Goal: Task Accomplishment & Management: Manage account settings

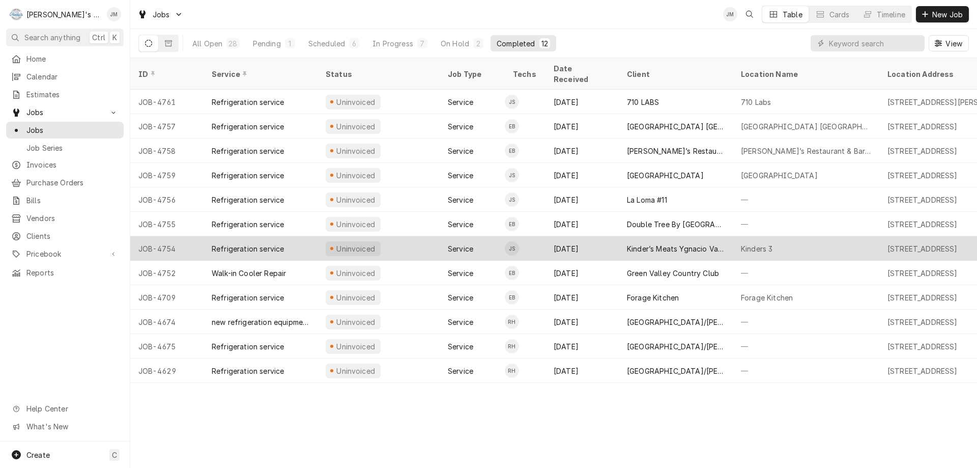
click at [638, 243] on div "Kinder’s Meats Ygnacio Valley" at bounding box center [676, 248] width 98 height 11
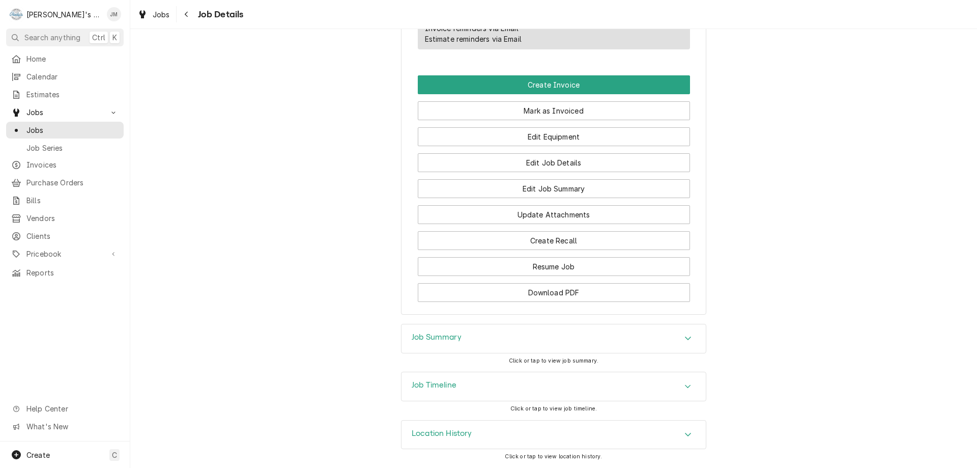
scroll to position [638, 0]
click at [427, 337] on h3 "Job Summary" at bounding box center [437, 337] width 50 height 10
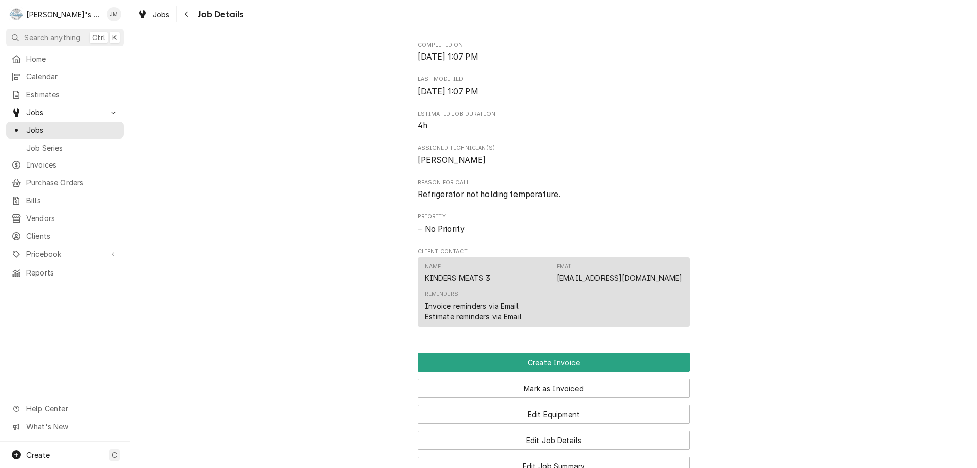
scroll to position [333, 0]
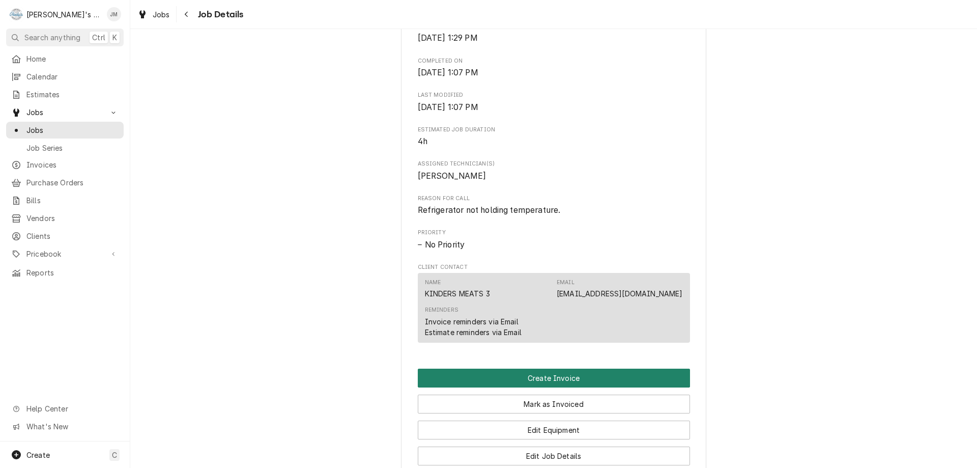
click at [570, 385] on button "Create Invoice" at bounding box center [554, 377] width 272 height 19
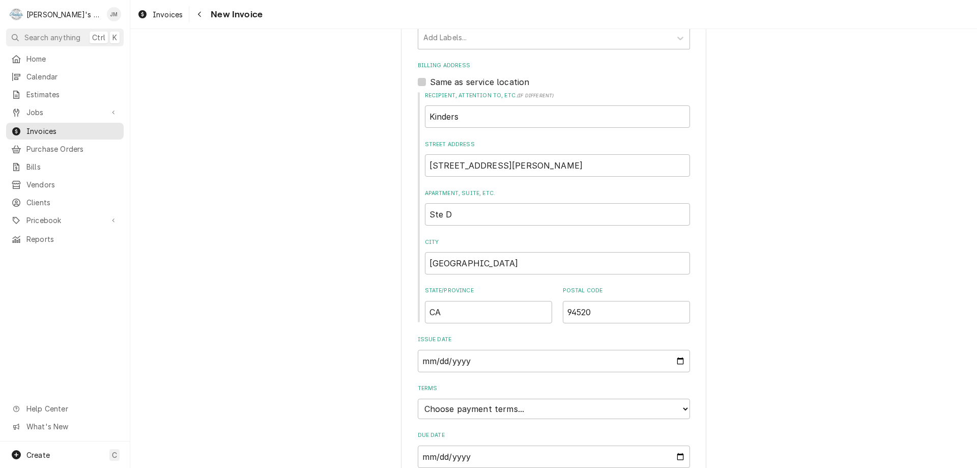
scroll to position [387, 0]
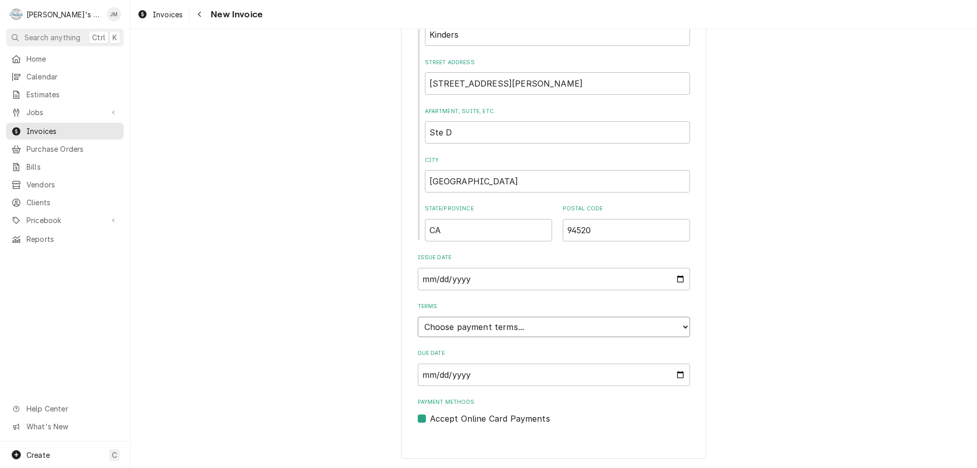
click at [607, 328] on select "Choose payment terms... Same Day Net 7 Net 14 Net 21 Net 30 Net 45 Net 60 Net 90" at bounding box center [554, 327] width 272 height 20
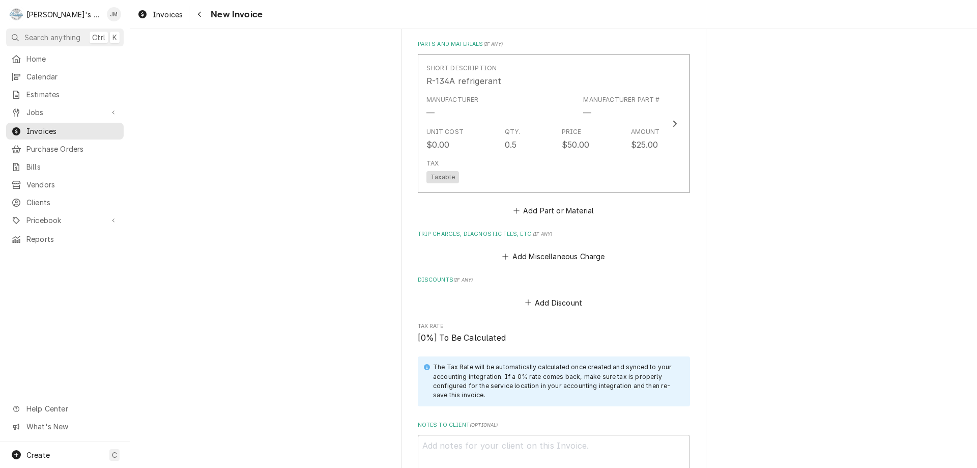
scroll to position [1151, 0]
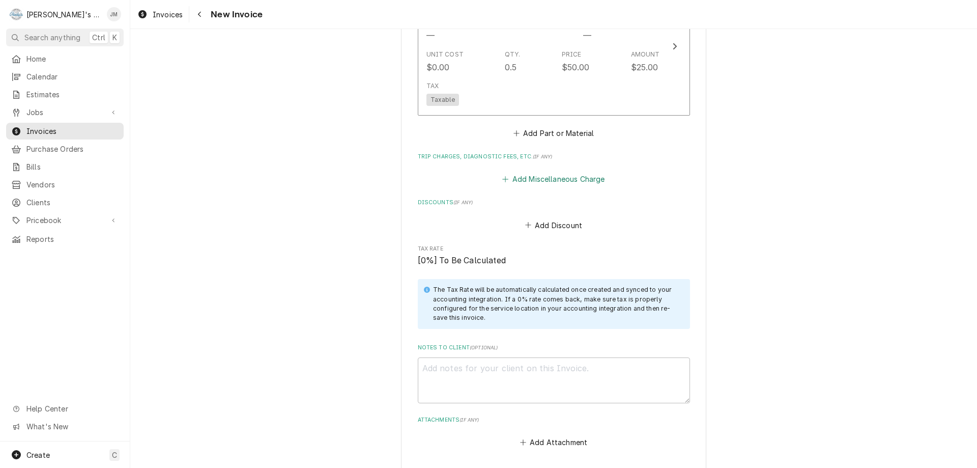
click at [561, 178] on button "Add Miscellaneous Charge" at bounding box center [554, 179] width 106 height 14
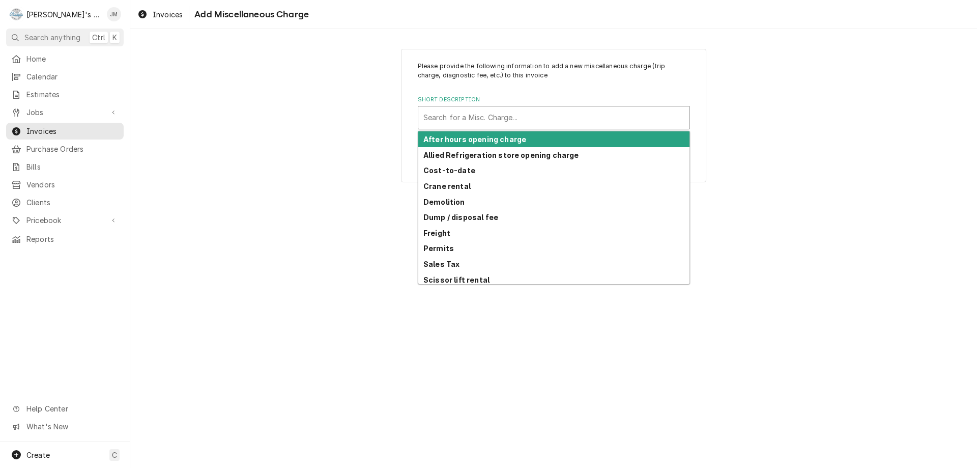
click at [524, 117] on div "Short Description" at bounding box center [553, 117] width 261 height 18
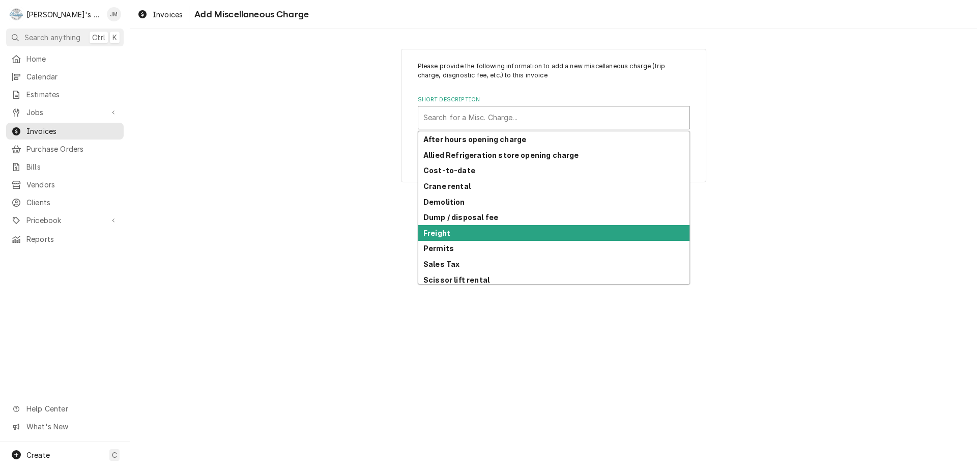
scroll to position [50, 0]
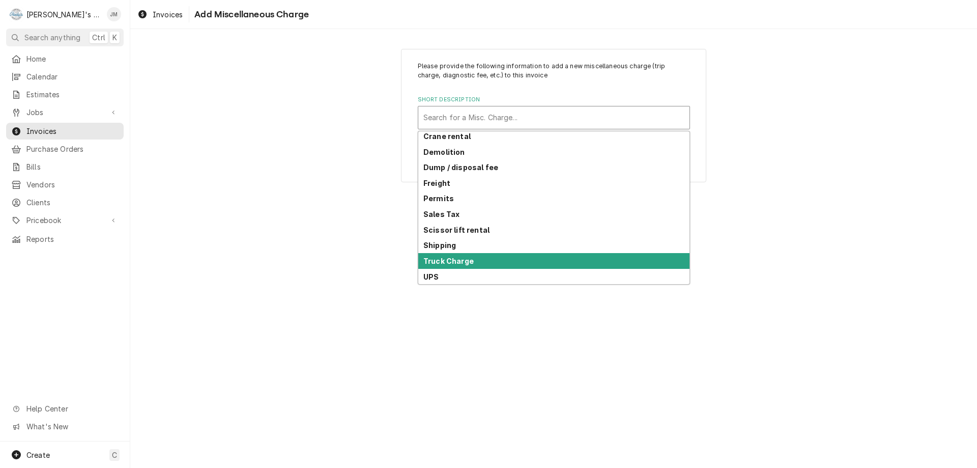
click at [522, 255] on div "Truck Charge" at bounding box center [553, 261] width 271 height 16
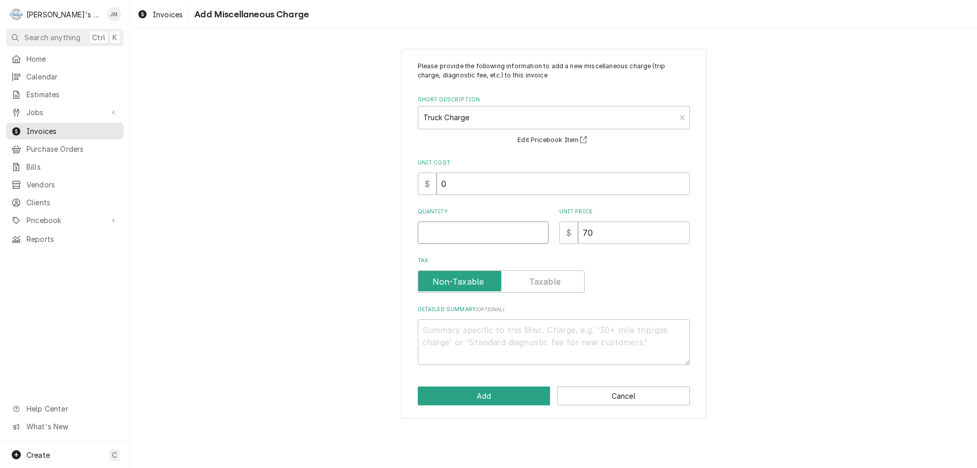
click at [517, 231] on input "Quantity" at bounding box center [483, 232] width 131 height 22
type textarea "x"
type input "1"
click at [501, 392] on button "Add" at bounding box center [484, 395] width 133 height 19
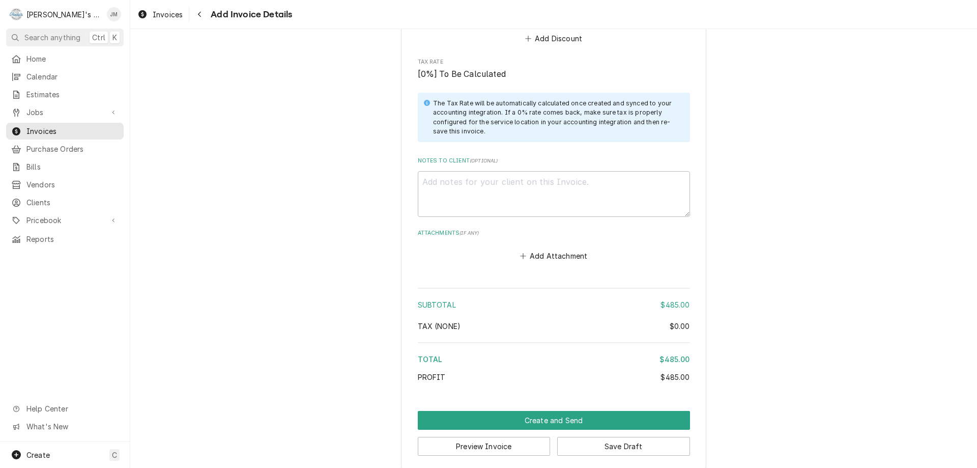
scroll to position [1459, 0]
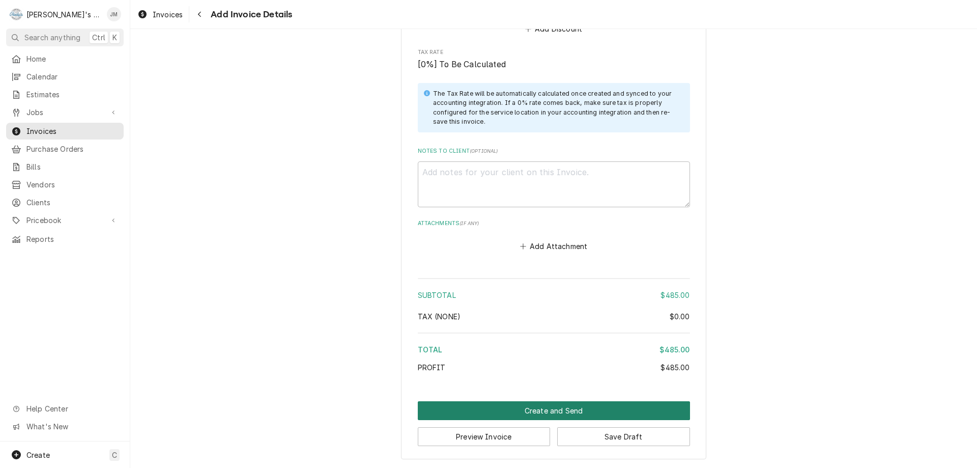
click at [550, 411] on button "Create and Send" at bounding box center [554, 410] width 272 height 19
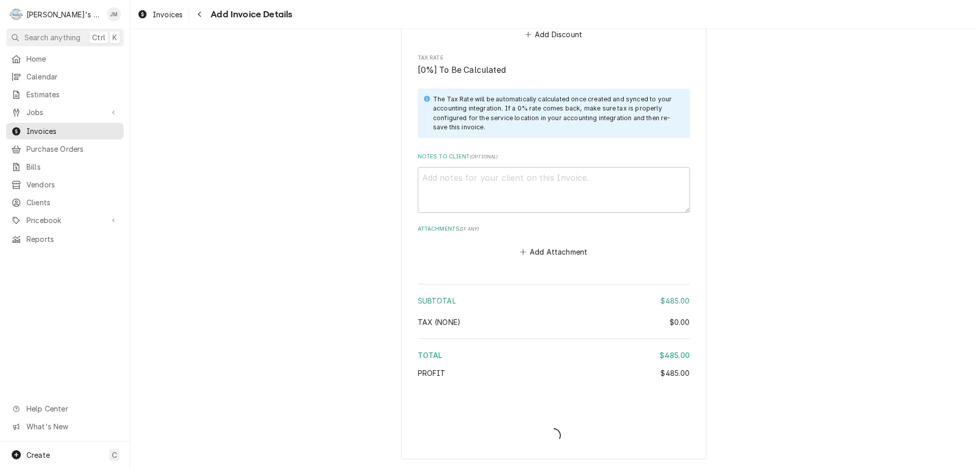
type textarea "x"
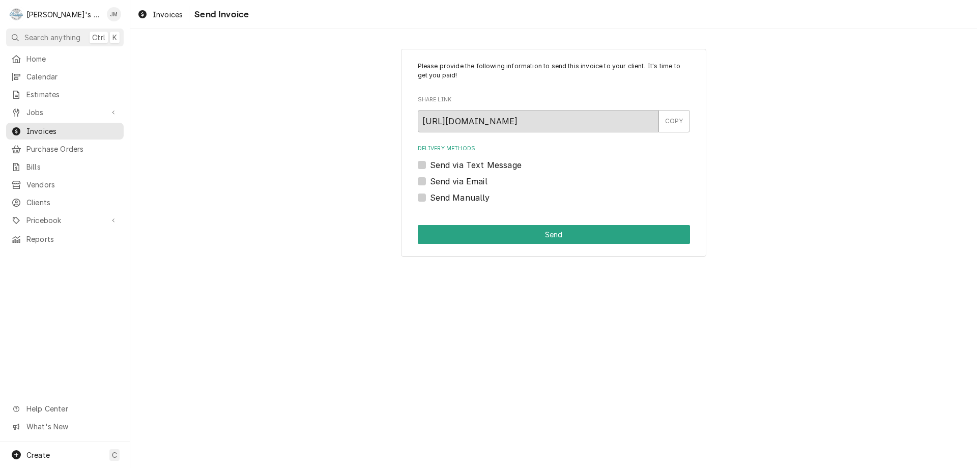
click at [438, 200] on label "Send Manually" at bounding box center [460, 197] width 60 height 12
click at [438, 200] on input "Send Manually" at bounding box center [566, 202] width 272 height 22
checkbox input "true"
click at [550, 232] on button "Send" at bounding box center [554, 234] width 272 height 19
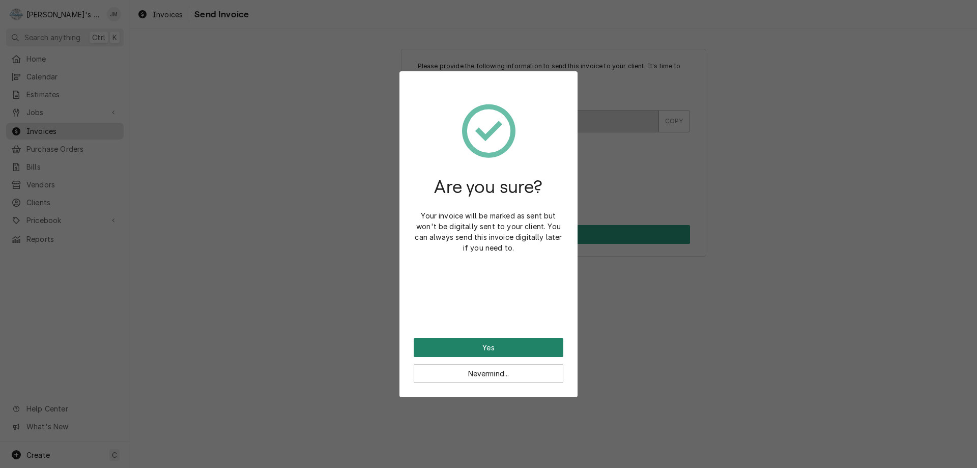
click at [490, 346] on button "Yes" at bounding box center [489, 347] width 150 height 19
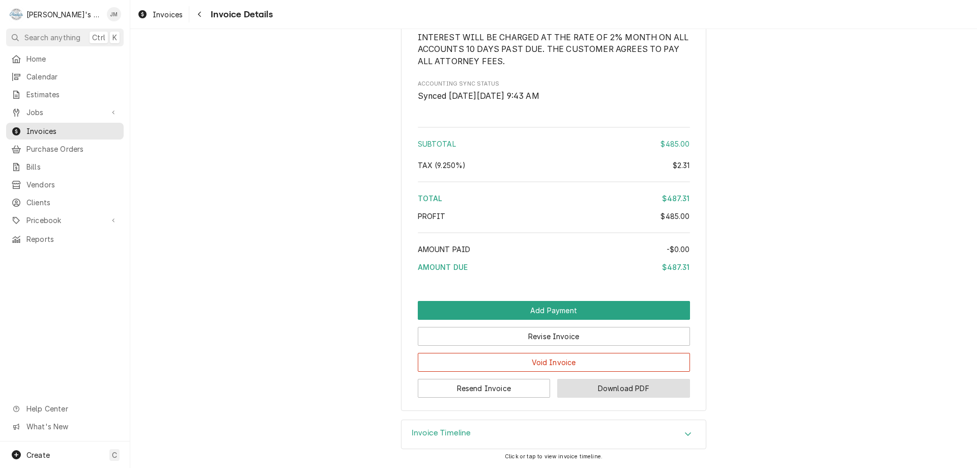
scroll to position [1286, 0]
click at [495, 387] on button "Resend Invoice" at bounding box center [484, 388] width 133 height 19
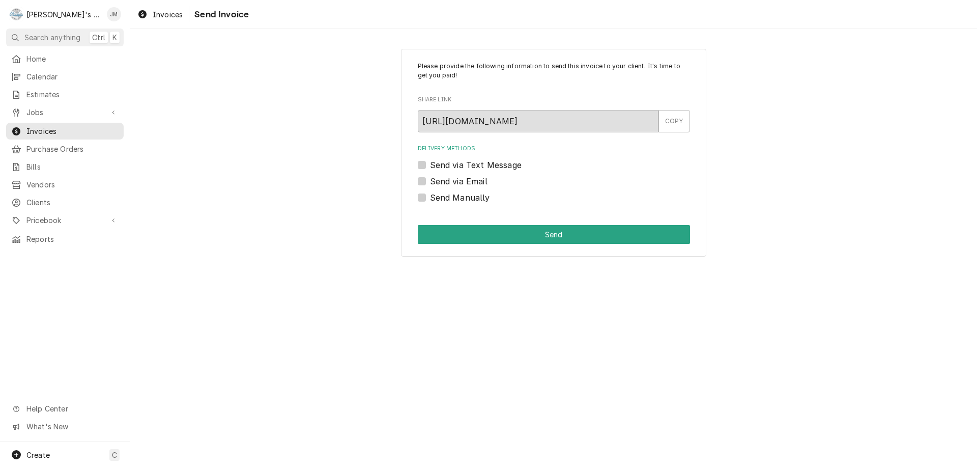
click at [467, 178] on label "Send via Email" at bounding box center [459, 181] width 58 height 12
click at [467, 178] on input "Send via Email" at bounding box center [566, 186] width 272 height 22
checkbox input "true"
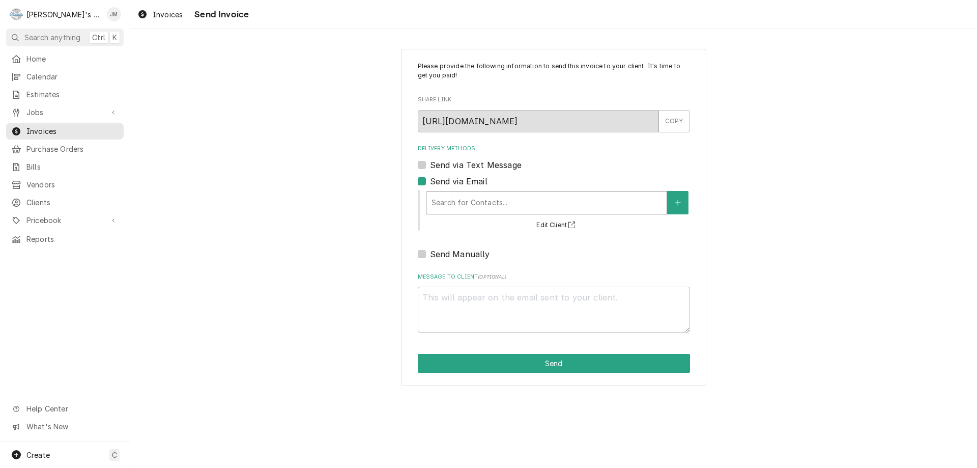
click at [468, 198] on div "Delivery Methods" at bounding box center [547, 202] width 230 height 18
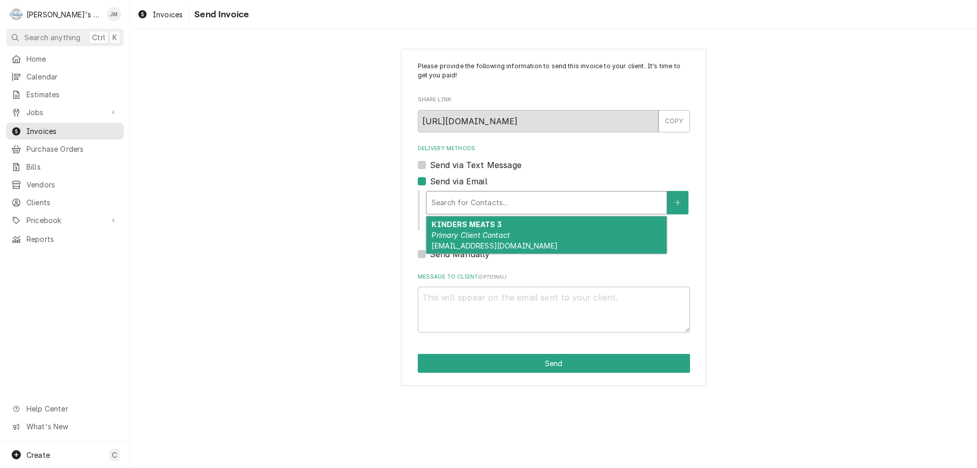
click at [483, 239] on em "Primary Client Contact" at bounding box center [471, 235] width 78 height 9
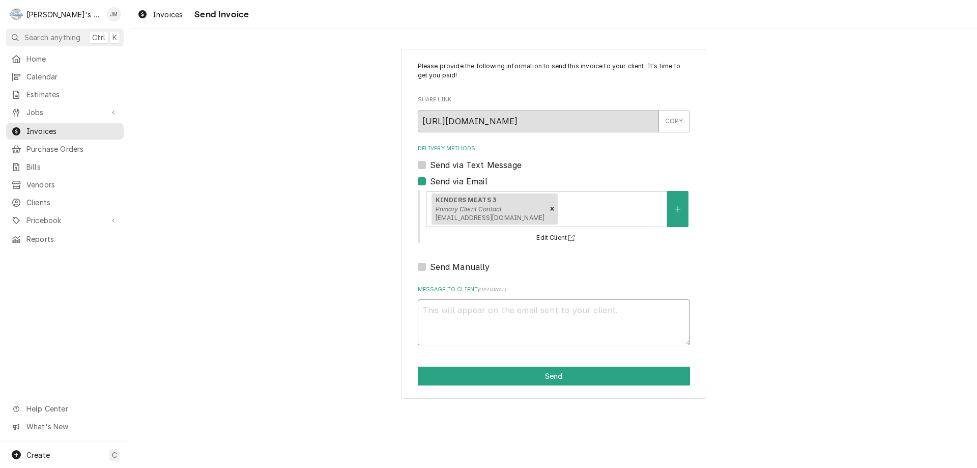
click at [513, 299] on textarea "Message to Client ( optional )" at bounding box center [554, 322] width 272 height 46
type textarea "x"
type textarea "T"
type textarea "x"
type textarea "Th"
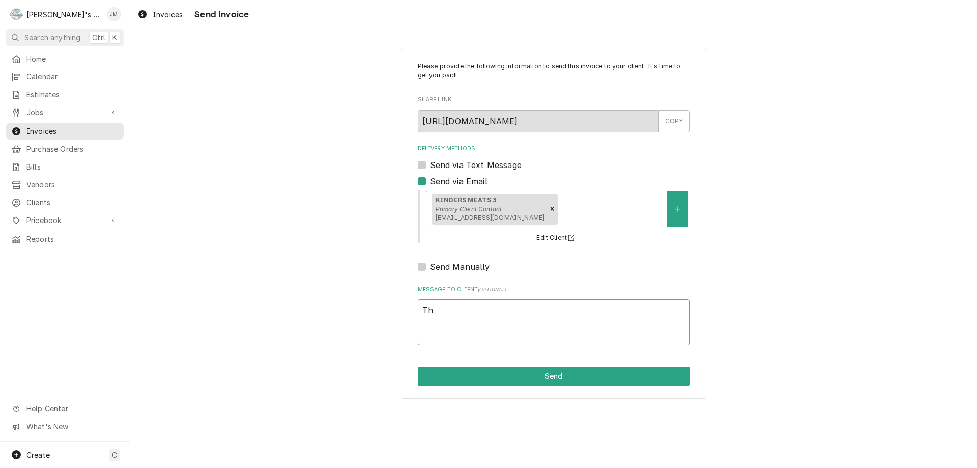
type textarea "x"
type textarea "Tha"
type textarea "x"
type textarea "Than"
type textarea "x"
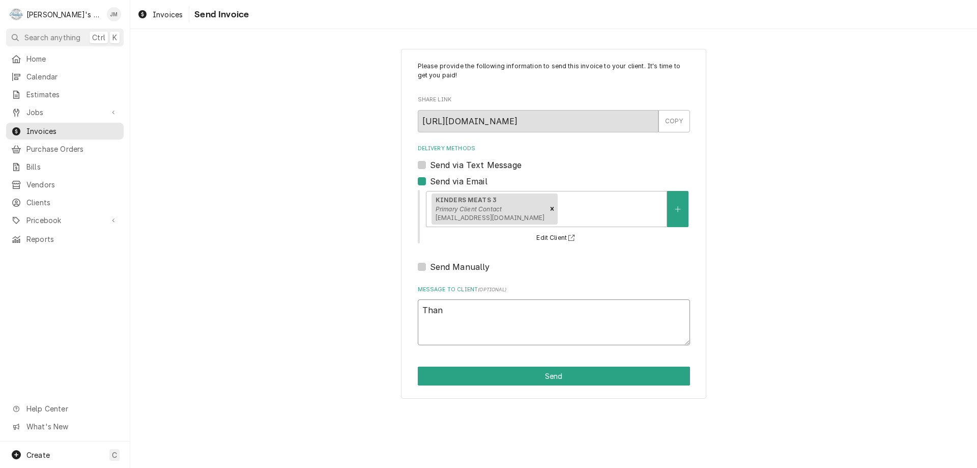
type textarea "Thank"
type textarea "x"
type textarea "Thank"
type textarea "x"
type textarea "Thank y"
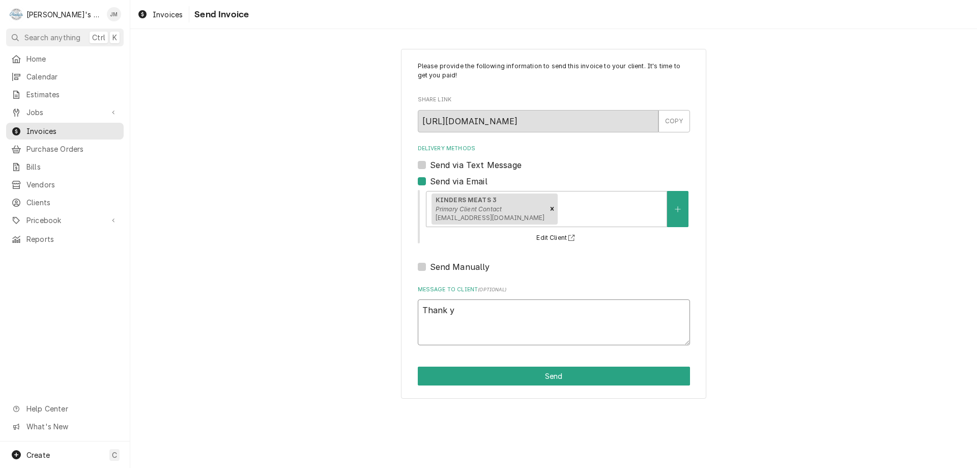
type textarea "x"
type textarea "Thank yo"
type textarea "x"
type textarea "Thank you"
type textarea "x"
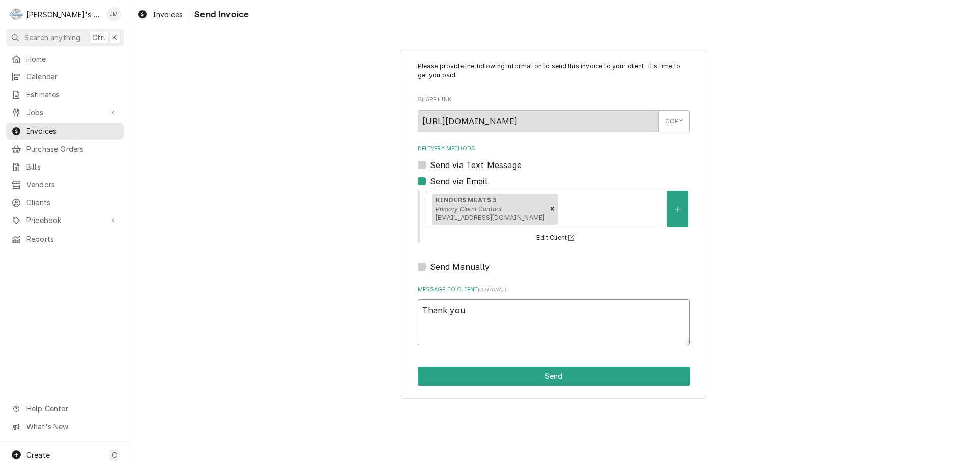
type textarea "Thank youf"
type textarea "x"
type textarea "Thank you"
type textarea "x"
type textarea "Thank you"
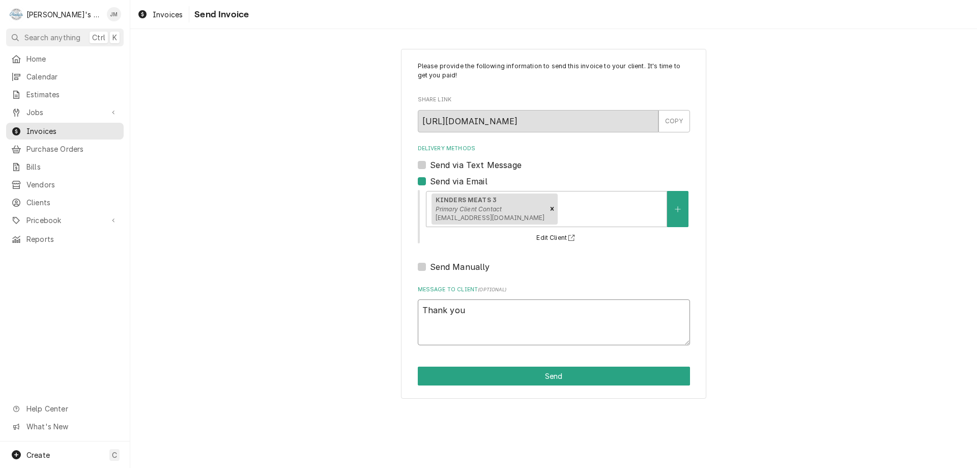
type textarea "x"
type textarea "Thank you f"
type textarea "x"
type textarea "Thank you fo"
type textarea "x"
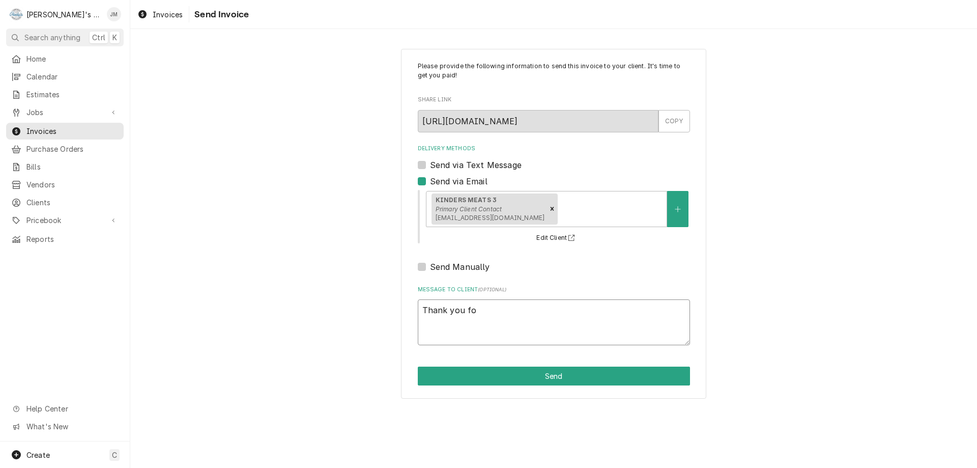
type textarea "Thank you for"
type textarea "x"
type textarea "Thank you for"
type textarea "x"
type textarea "Thank you for y"
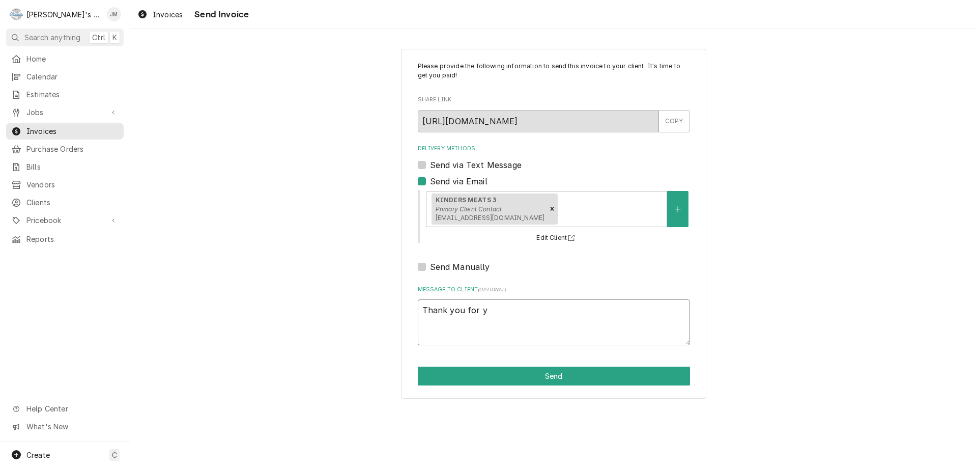
type textarea "x"
type textarea "Thank you for yo"
type textarea "x"
type textarea "Thank you for you"
type textarea "x"
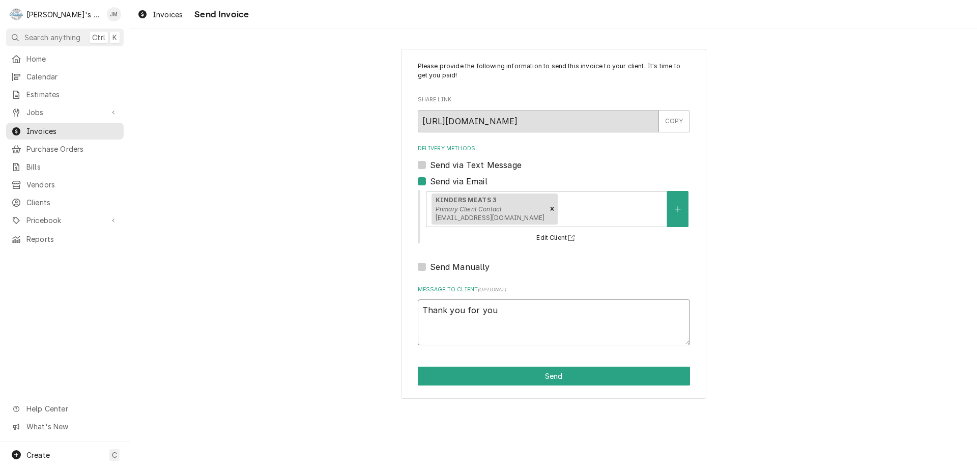
type textarea "Thank you for your"
type textarea "x"
type textarea "Thank you for your"
type textarea "x"
type textarea "Thank you for your b"
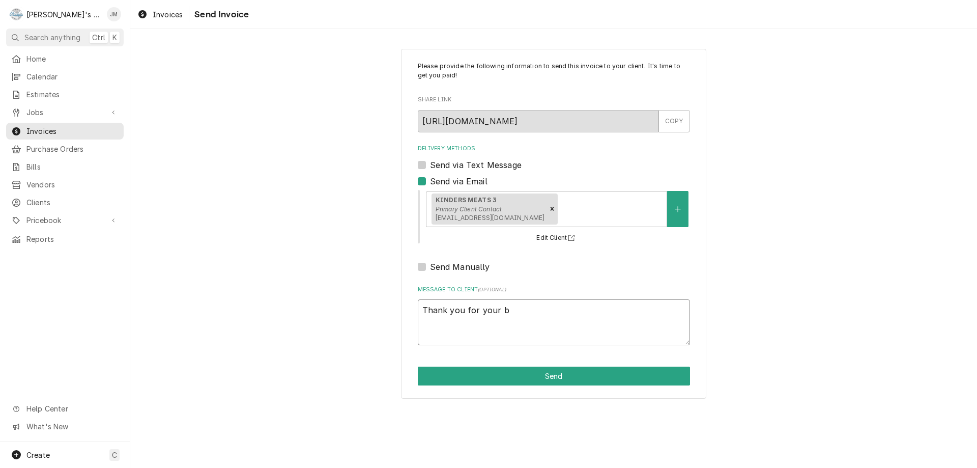
type textarea "x"
type textarea "Thank you for your bu"
type textarea "x"
type textarea "Thank you for your bus"
type textarea "x"
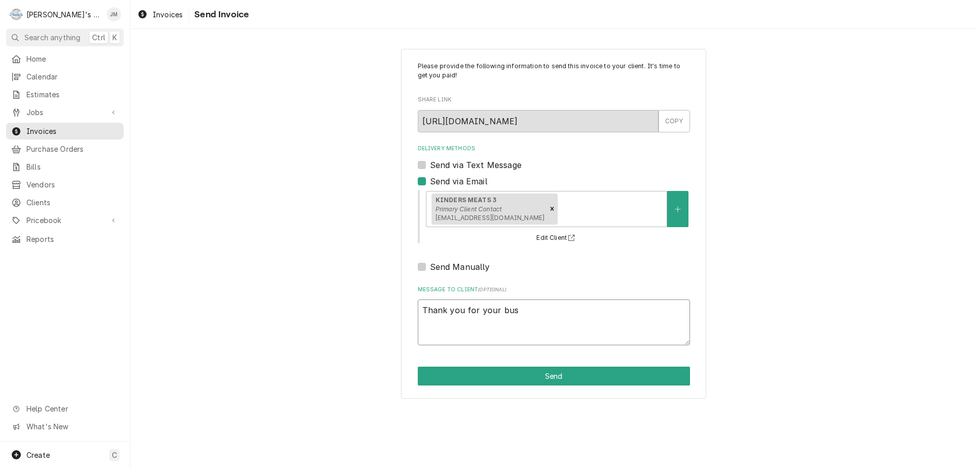
type textarea "Thank you for your busi"
type textarea "x"
type textarea "Thank you for your busin"
type textarea "x"
type textarea "Thank you for your busine"
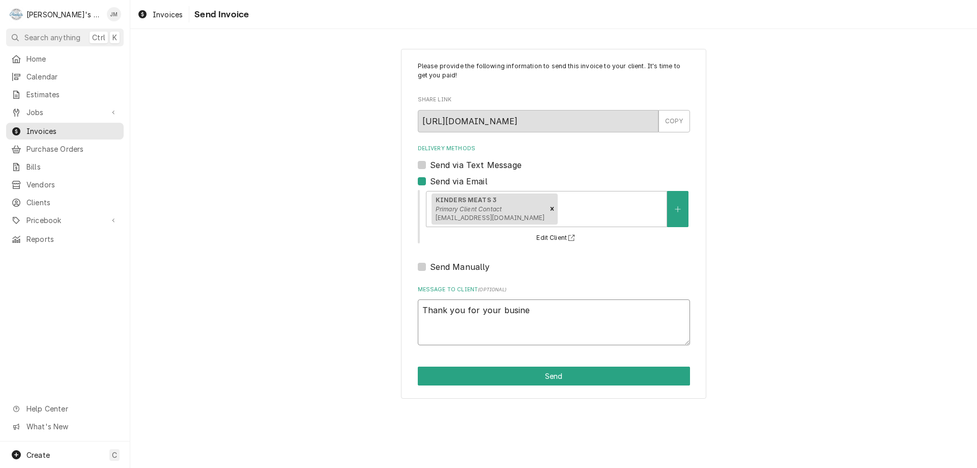
type textarea "x"
type textarea "Thank you for your busines"
type textarea "x"
type textarea "Thank you for your business"
type textarea "x"
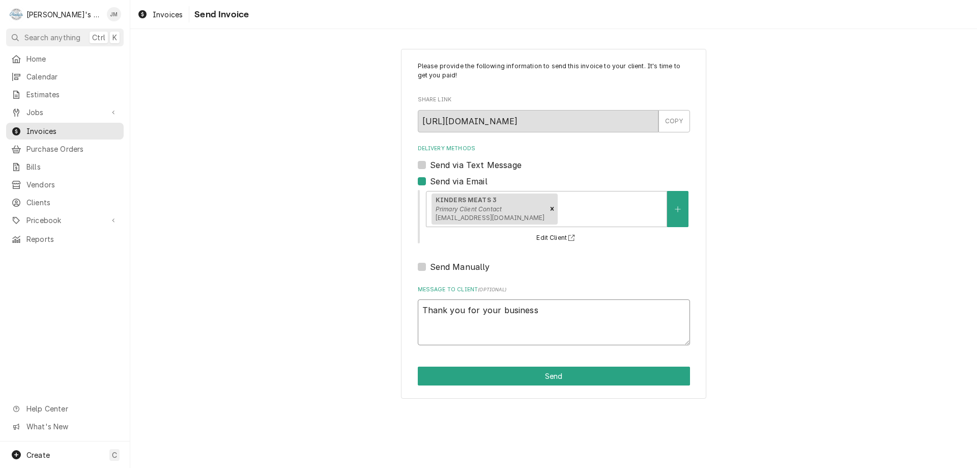
type textarea "Thank you for your business."
type textarea "x"
type textarea "Thank you for your business."
click at [546, 374] on button "Send" at bounding box center [554, 375] width 272 height 19
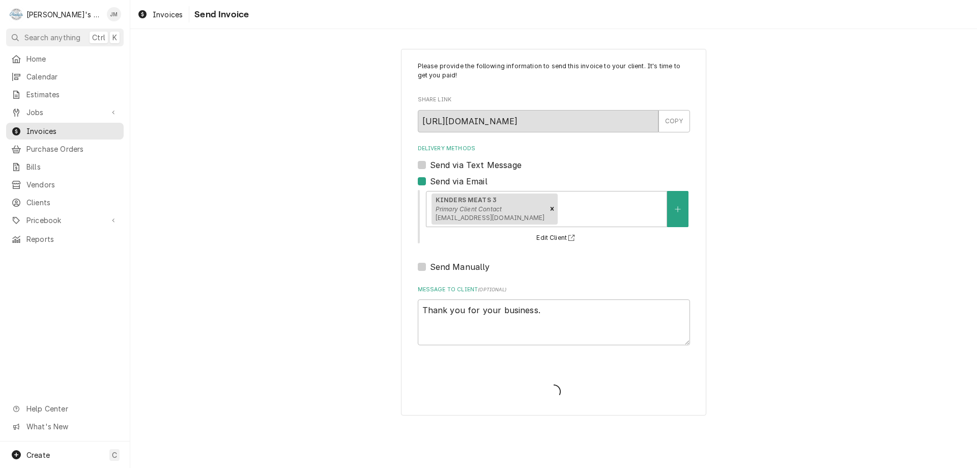
type textarea "x"
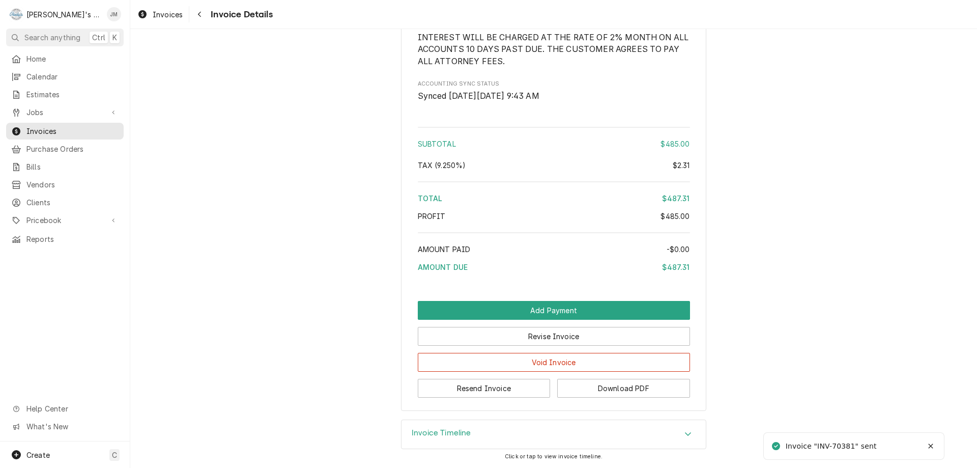
scroll to position [1286, 0]
drag, startPoint x: 456, startPoint y: 433, endPoint x: 464, endPoint y: 435, distance: 8.5
click at [457, 433] on h3 "Invoice Timeline" at bounding box center [442, 433] width 60 height 10
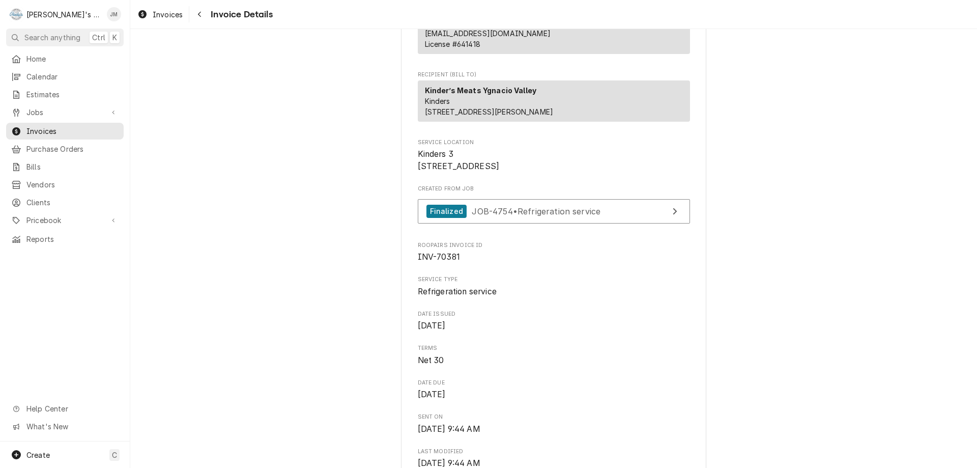
scroll to position [0, 0]
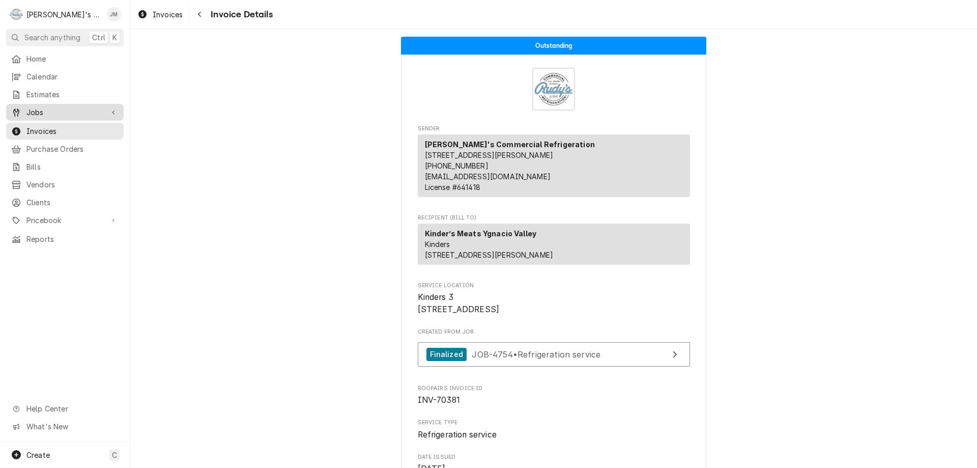
click at [25, 108] on div "Jobs" at bounding box center [57, 112] width 92 height 11
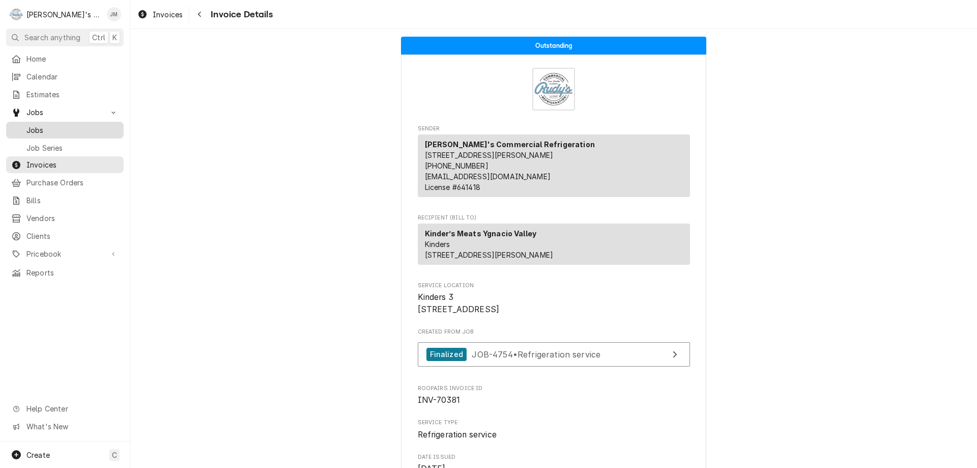
click at [37, 126] on span "Jobs" at bounding box center [72, 130] width 92 height 11
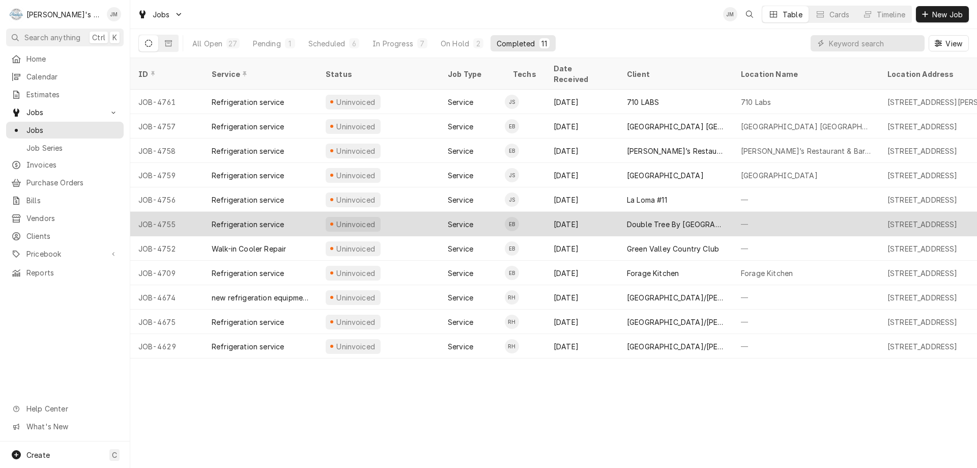
click at [664, 219] on div "Double Tree By Hilton Hotel" at bounding box center [676, 224] width 98 height 11
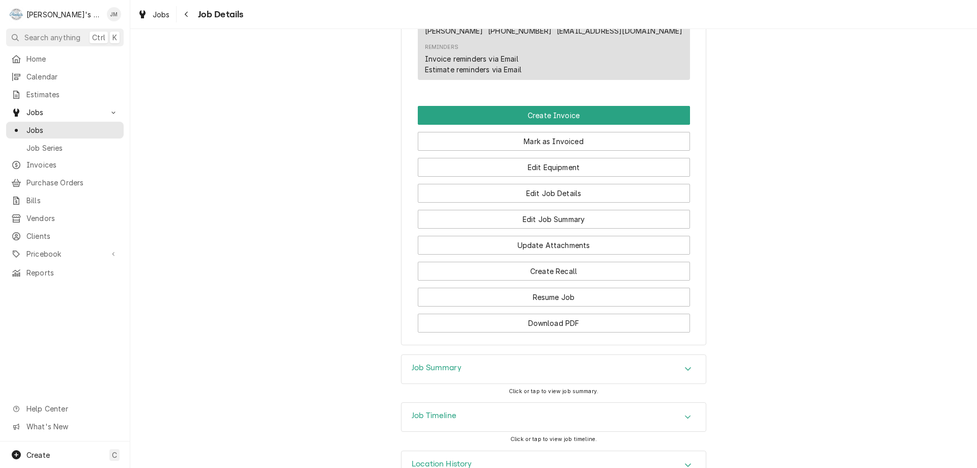
scroll to position [638, 0]
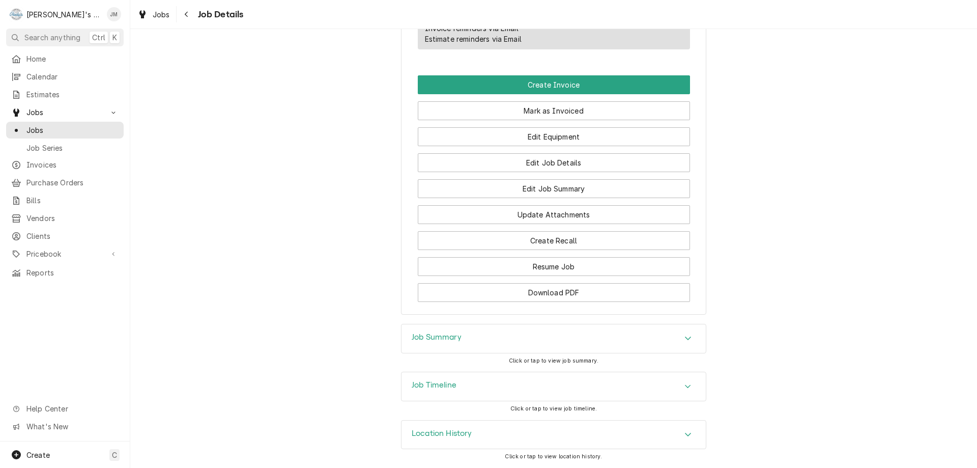
click at [434, 337] on h3 "Job Summary" at bounding box center [437, 337] width 50 height 10
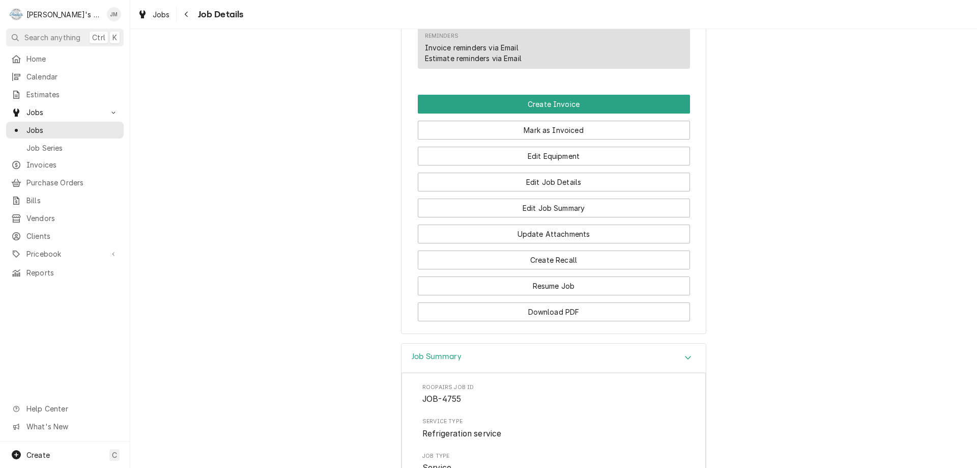
scroll to position [604, 0]
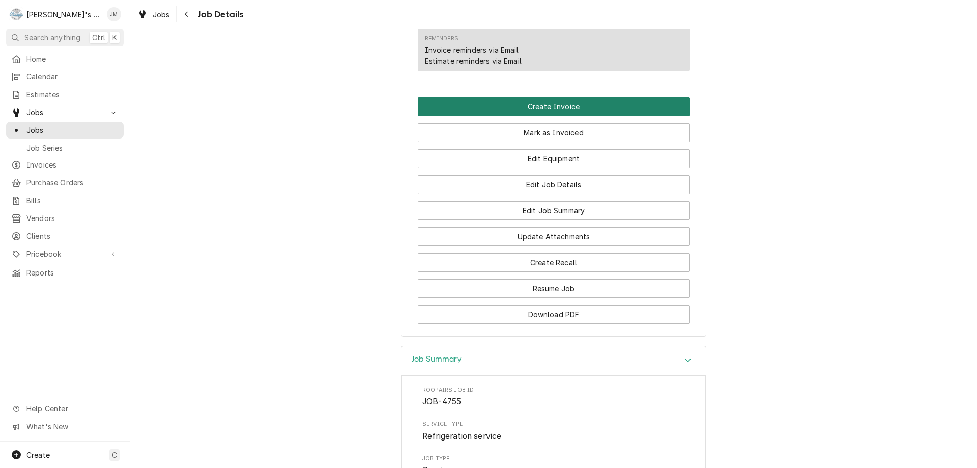
click at [557, 116] on button "Create Invoice" at bounding box center [554, 106] width 272 height 19
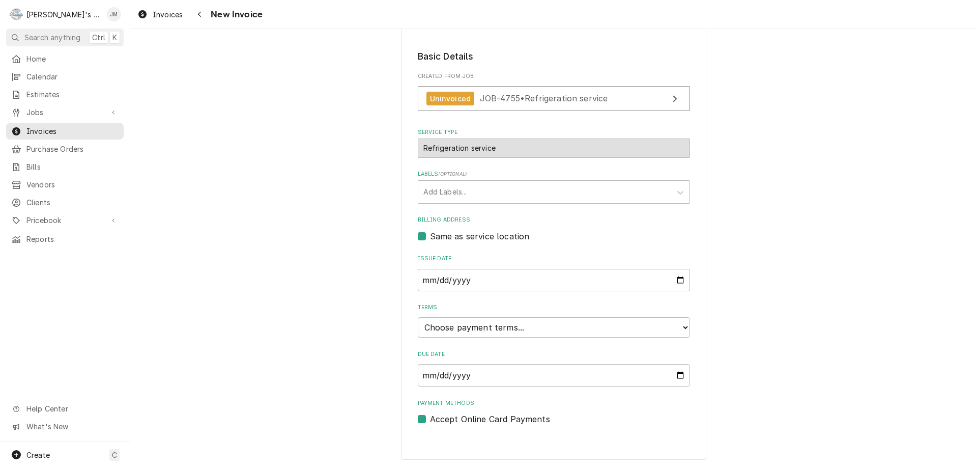
scroll to position [152, 0]
click at [606, 326] on select "Choose payment terms... Same Day Net 7 Net 14 Net 21 Net 30 Net 45 Net 60 Net 90" at bounding box center [554, 327] width 272 height 20
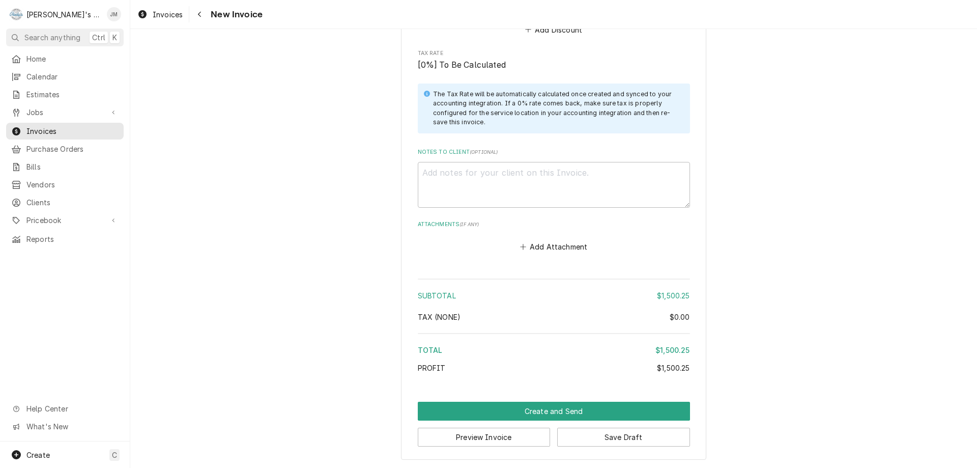
scroll to position [1512, 0]
click at [546, 408] on button "Create and Send" at bounding box center [554, 410] width 272 height 19
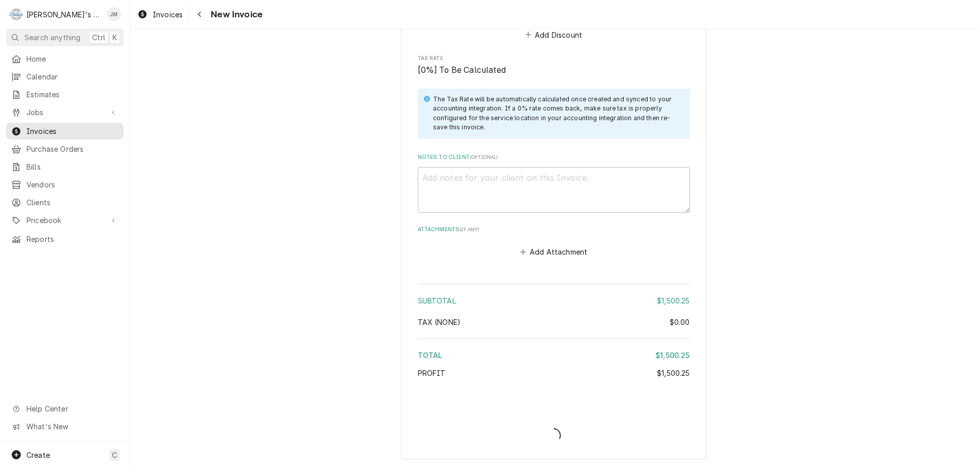
type textarea "x"
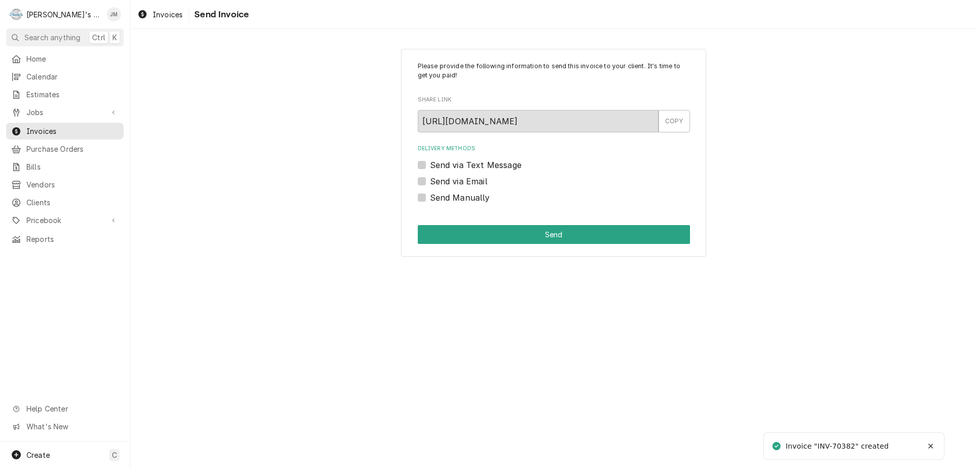
click at [458, 200] on label "Send Manually" at bounding box center [460, 197] width 60 height 12
click at [458, 200] on input "Send Manually" at bounding box center [566, 202] width 272 height 22
checkbox input "true"
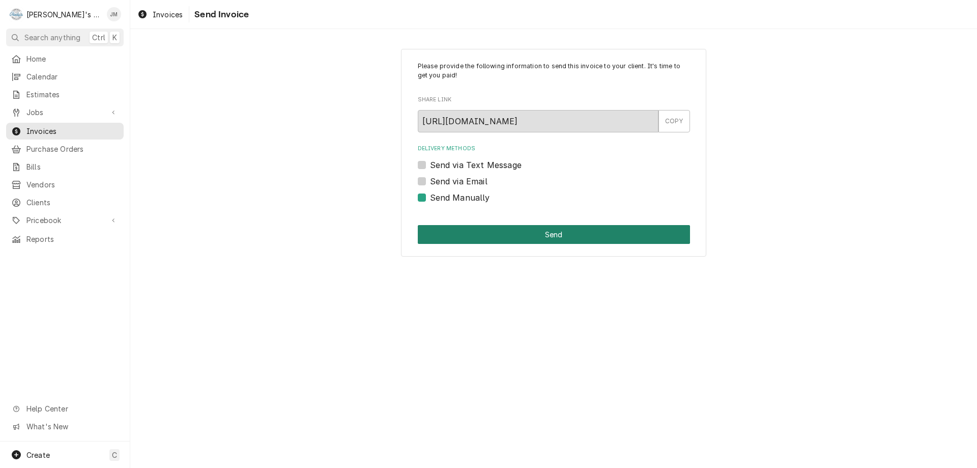
click at [549, 236] on button "Send" at bounding box center [554, 234] width 272 height 19
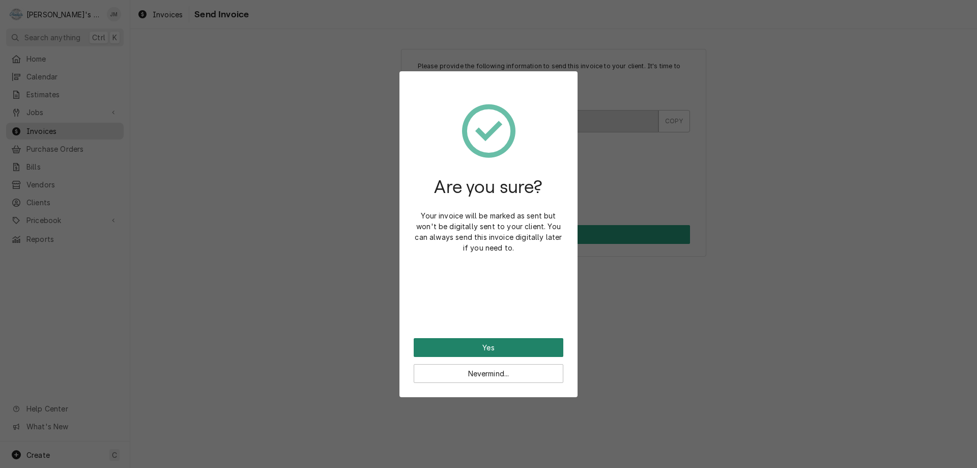
click at [489, 345] on button "Yes" at bounding box center [489, 347] width 150 height 19
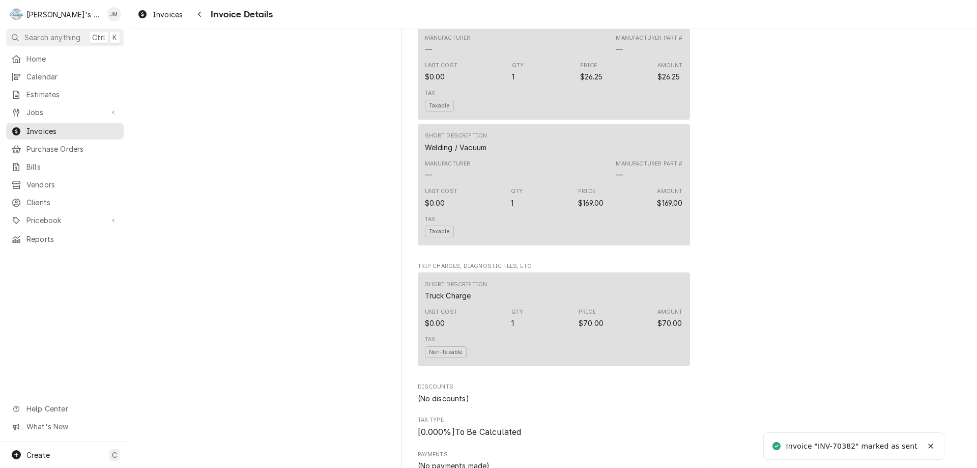
scroll to position [1504, 0]
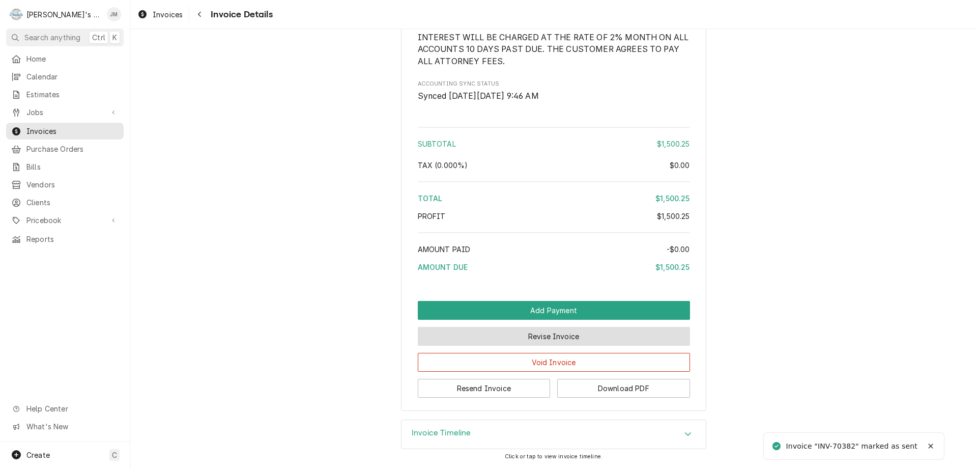
click at [526, 338] on button "Revise Invoice" at bounding box center [554, 336] width 272 height 19
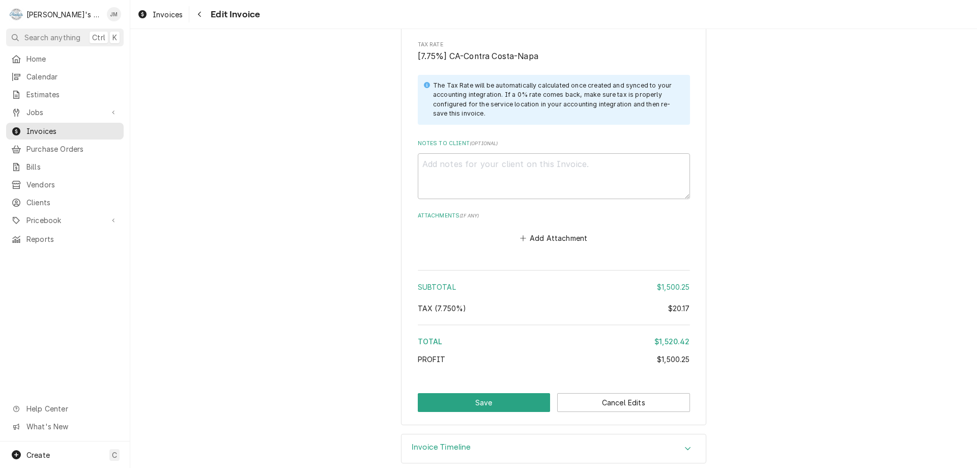
scroll to position [1534, 0]
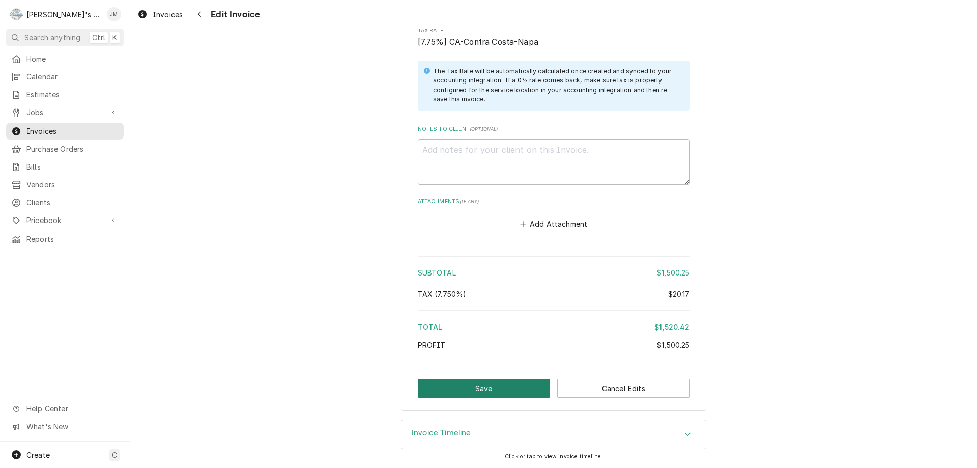
click at [482, 388] on button "Save" at bounding box center [484, 388] width 133 height 19
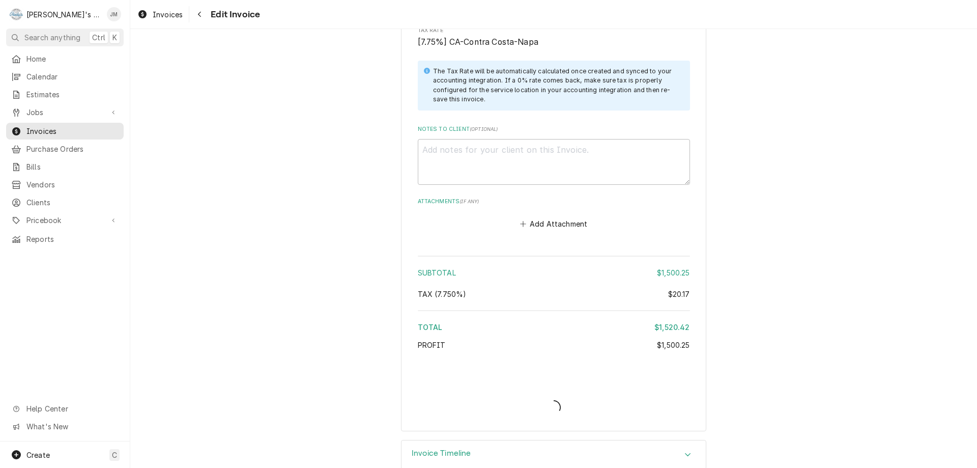
type textarea "x"
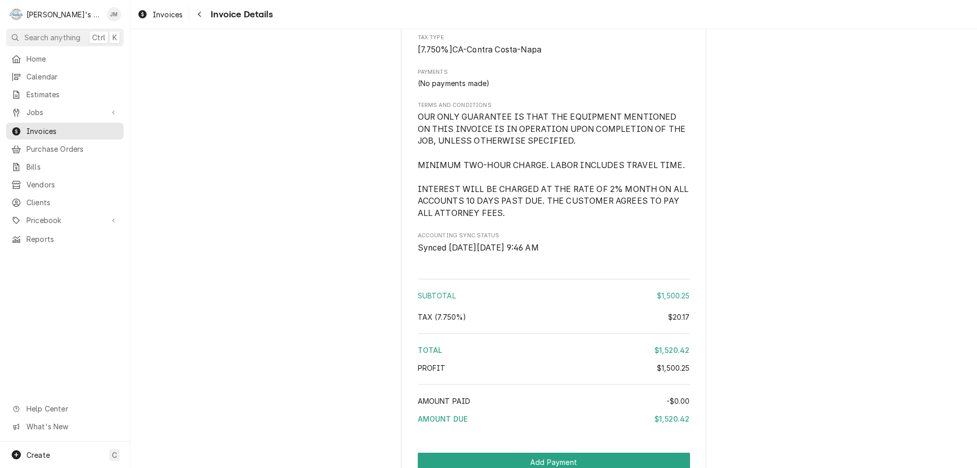
scroll to position [1504, 0]
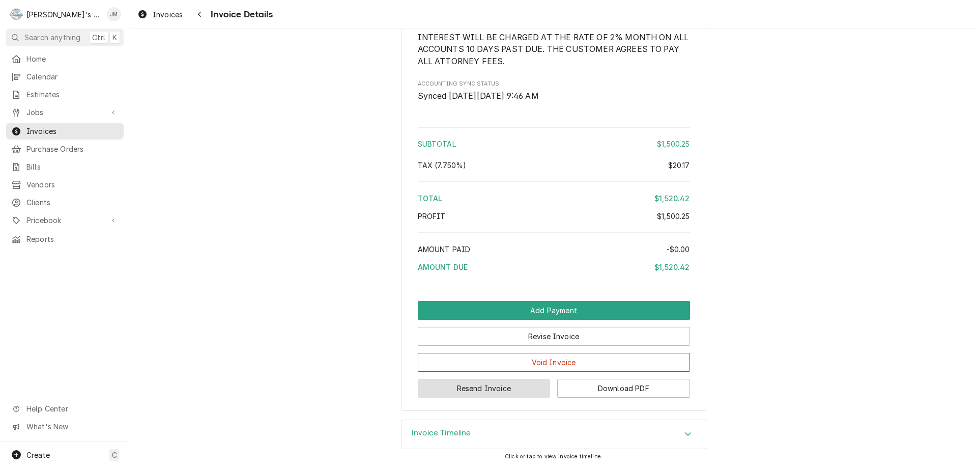
click at [475, 388] on button "Resend Invoice" at bounding box center [484, 388] width 133 height 19
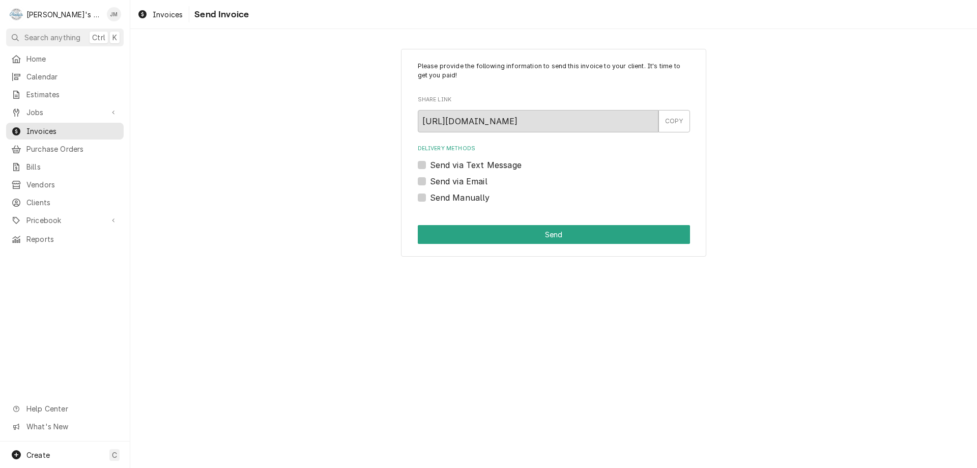
click at [433, 180] on label "Send via Email" at bounding box center [459, 181] width 58 height 12
click at [433, 180] on input "Send via Email" at bounding box center [566, 186] width 272 height 22
checkbox input "true"
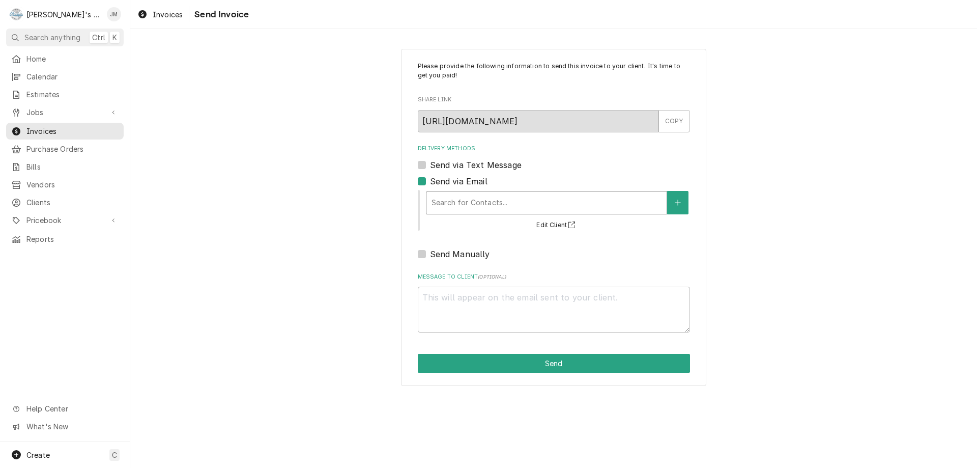
click at [445, 200] on div "Delivery Methods" at bounding box center [547, 202] width 230 height 18
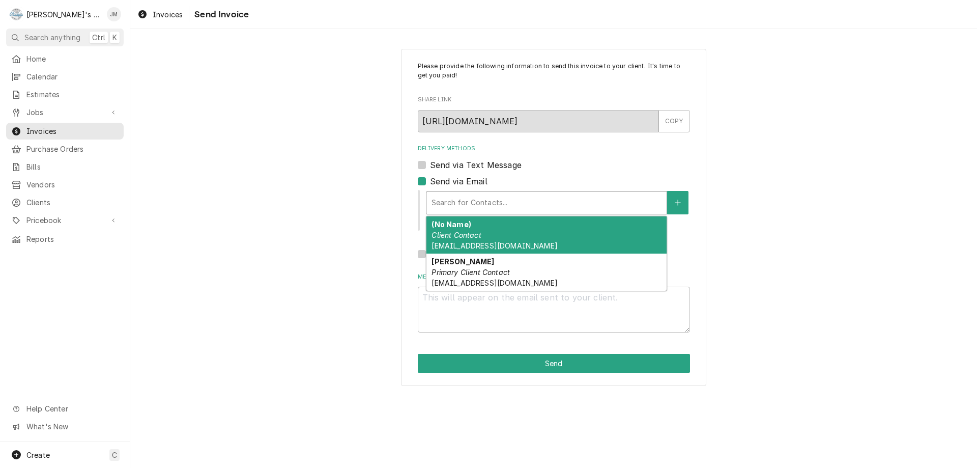
click at [452, 223] on strong "(No Name)" at bounding box center [451, 224] width 39 height 9
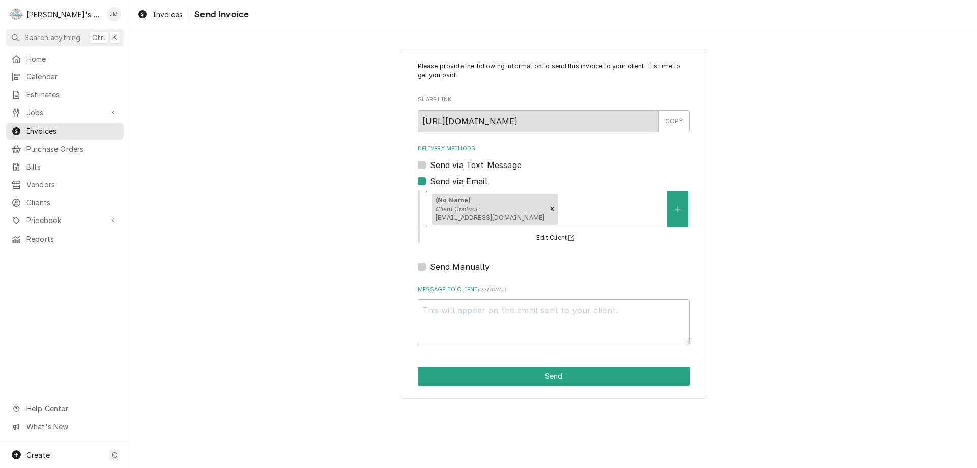
click at [560, 212] on div "Delivery Methods" at bounding box center [611, 209] width 102 height 18
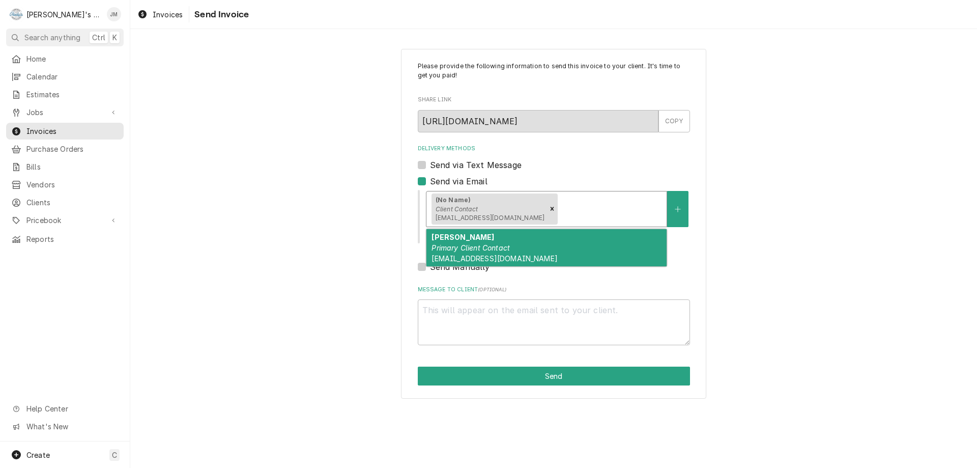
click at [485, 256] on span "[EMAIL_ADDRESS][DOMAIN_NAME]" at bounding box center [495, 258] width 126 height 9
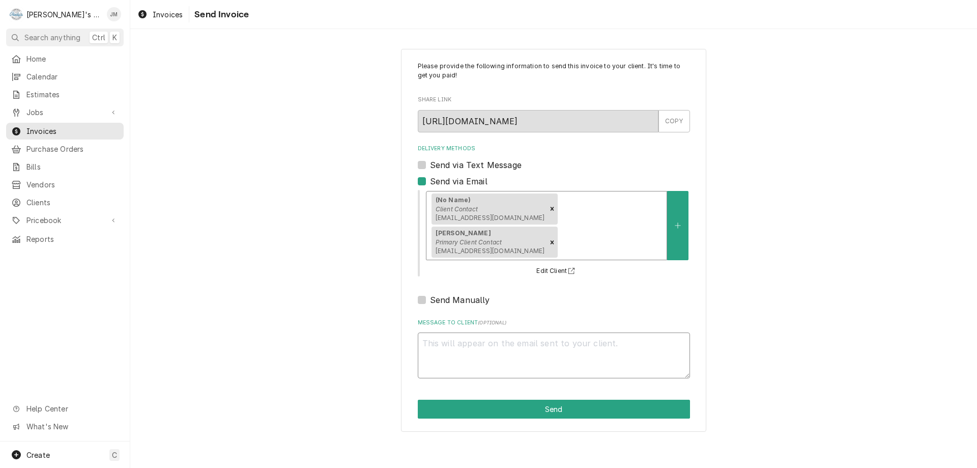
click at [497, 332] on textarea "Message to Client ( optional )" at bounding box center [554, 355] width 272 height 46
type textarea "x"
type textarea "T"
type textarea "x"
type textarea "Th"
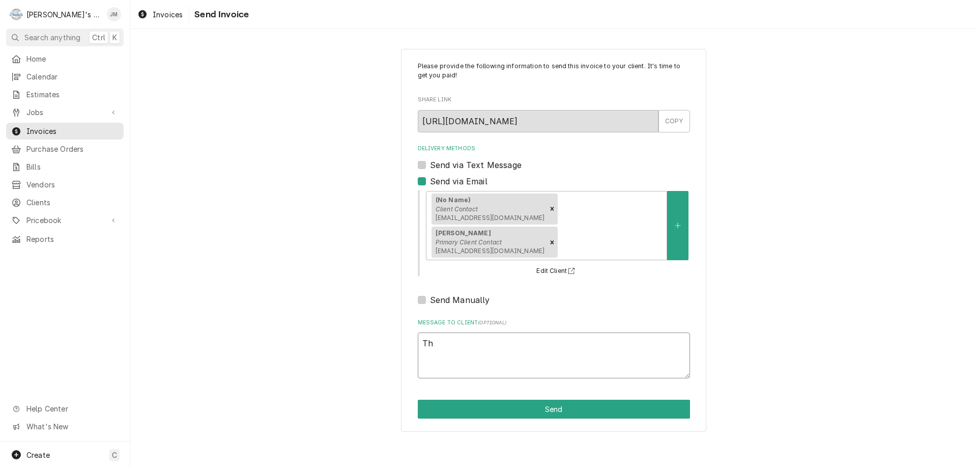
type textarea "x"
type textarea "Tha"
type textarea "x"
type textarea "Than"
type textarea "x"
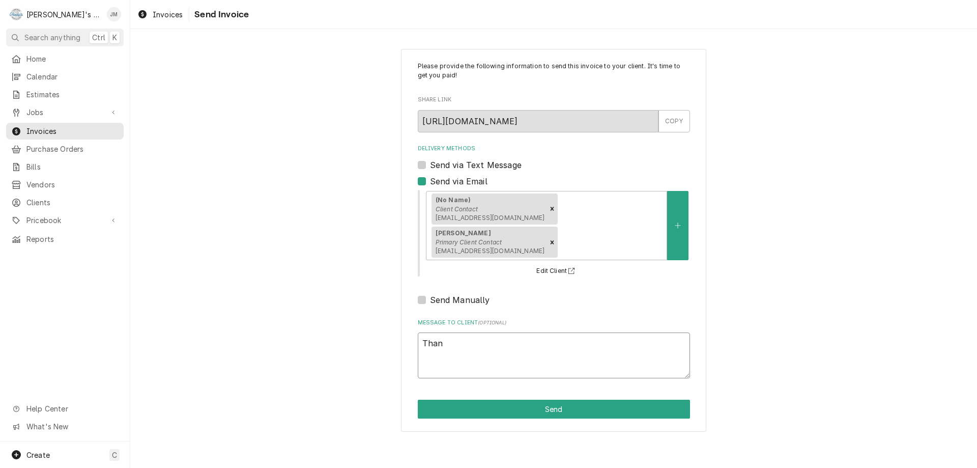
type textarea "Thank"
type textarea "x"
type textarea "Thank"
type textarea "x"
type textarea "Thank y"
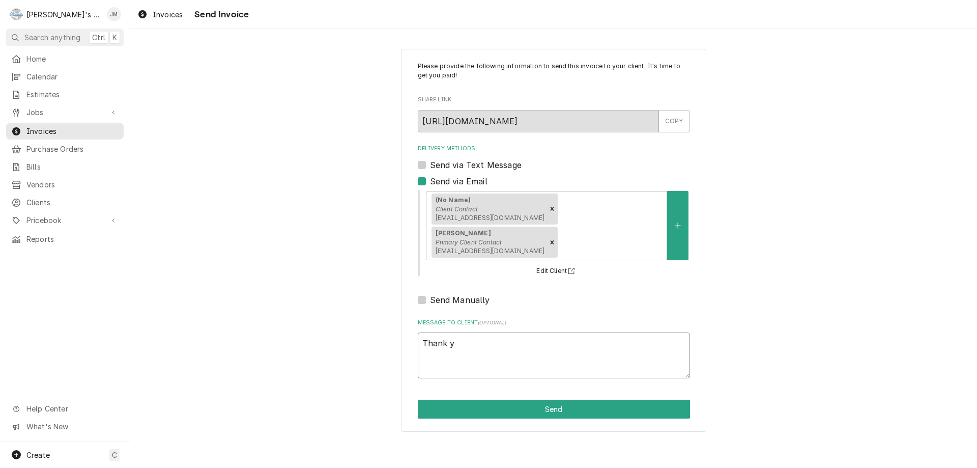
type textarea "x"
type textarea "Thank yo"
type textarea "x"
type textarea "Thank you"
type textarea "x"
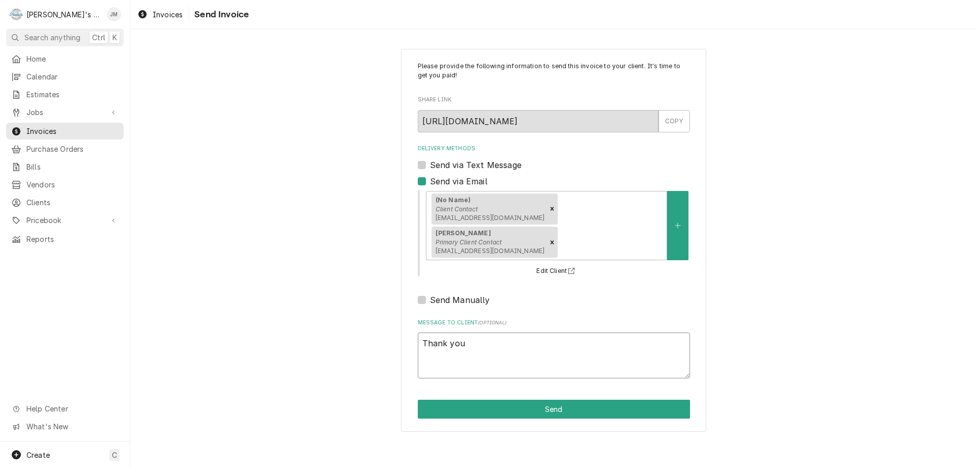
type textarea "Thank you"
type textarea "x"
type textarea "Thank you f"
type textarea "x"
type textarea "Thank you fo"
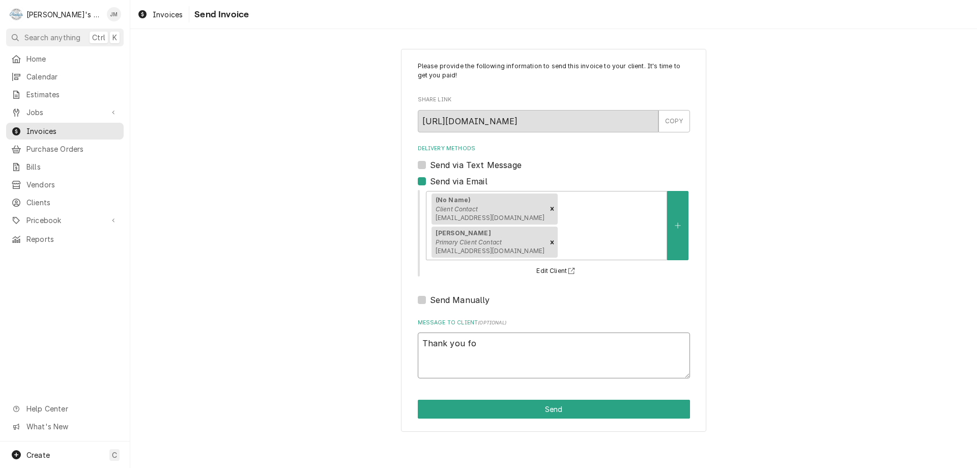
type textarea "x"
type textarea "Thank you for"
type textarea "x"
type textarea "Thank you for"
type textarea "x"
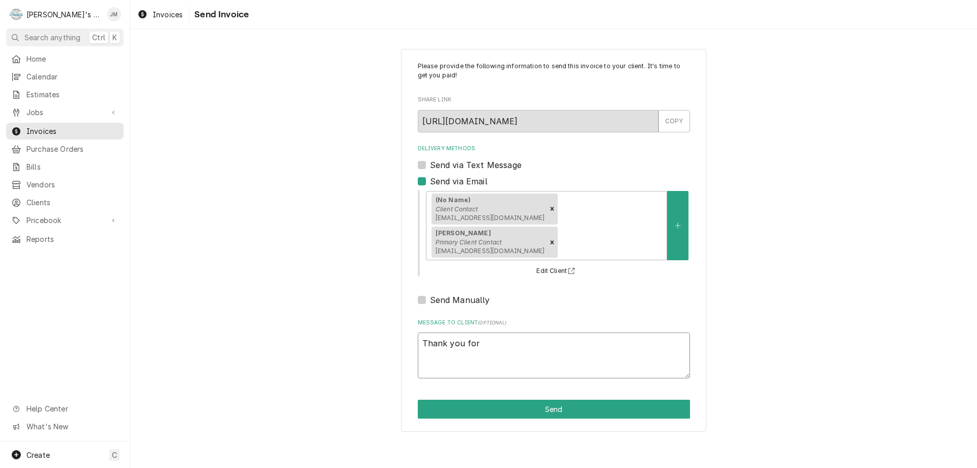
type textarea "Thank you for y"
type textarea "x"
type textarea "Thank you for yo"
type textarea "x"
type textarea "Thank you for you"
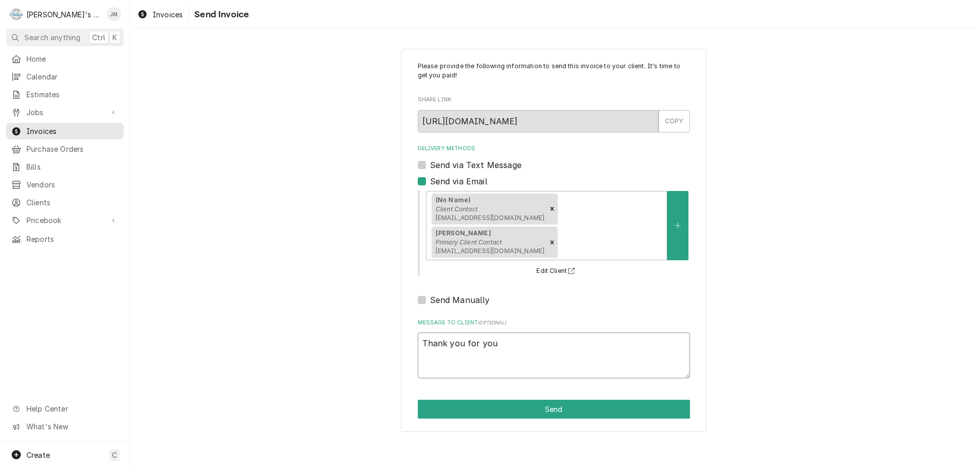
type textarea "x"
type textarea "Thank you for your"
type textarea "x"
type textarea "Thank you for your"
type textarea "x"
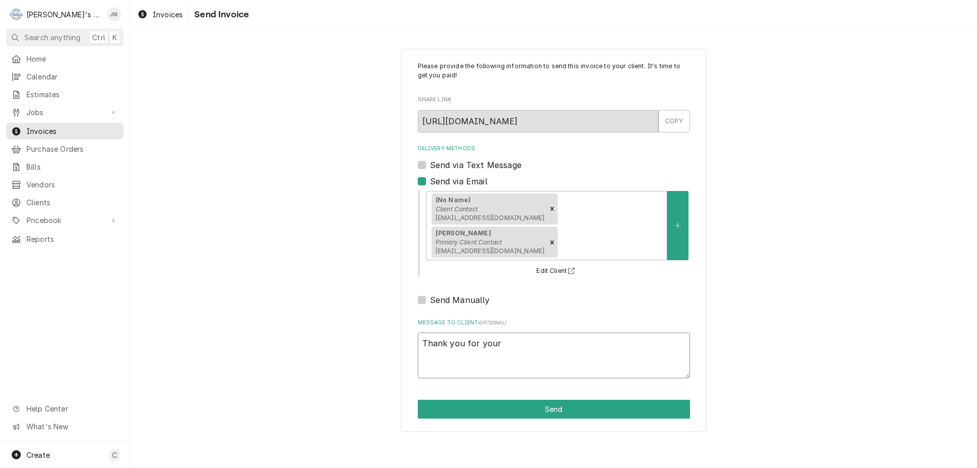
type textarea "Thank you for your b"
type textarea "x"
type textarea "Thank you for your bu"
type textarea "x"
type textarea "Thank you for your bus"
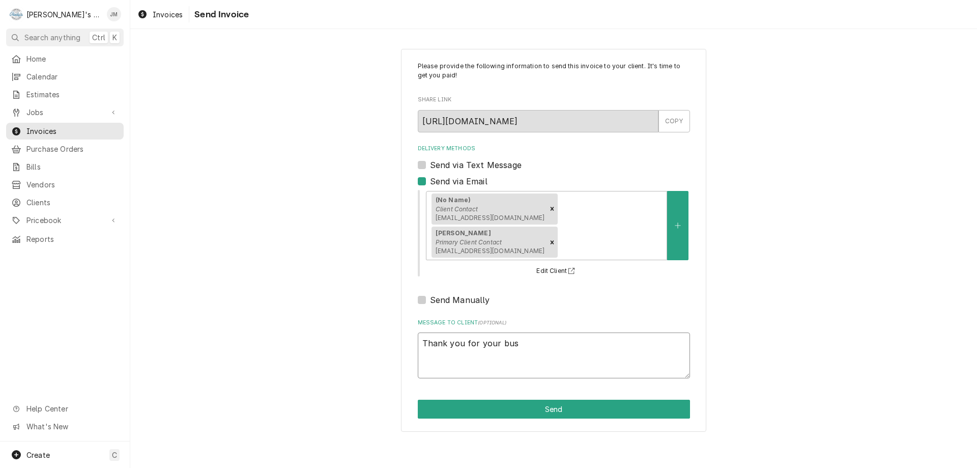
type textarea "x"
type textarea "Thank you for your busi"
type textarea "x"
type textarea "Thank you for your busin"
type textarea "x"
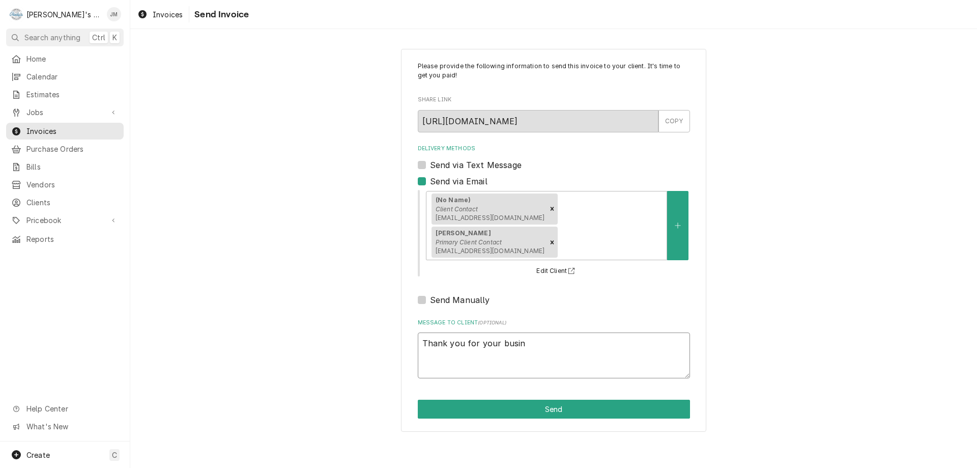
type textarea "Thank you for your busine"
type textarea "x"
type textarea "Thank you for your busines"
type textarea "x"
type textarea "Thank you for your business"
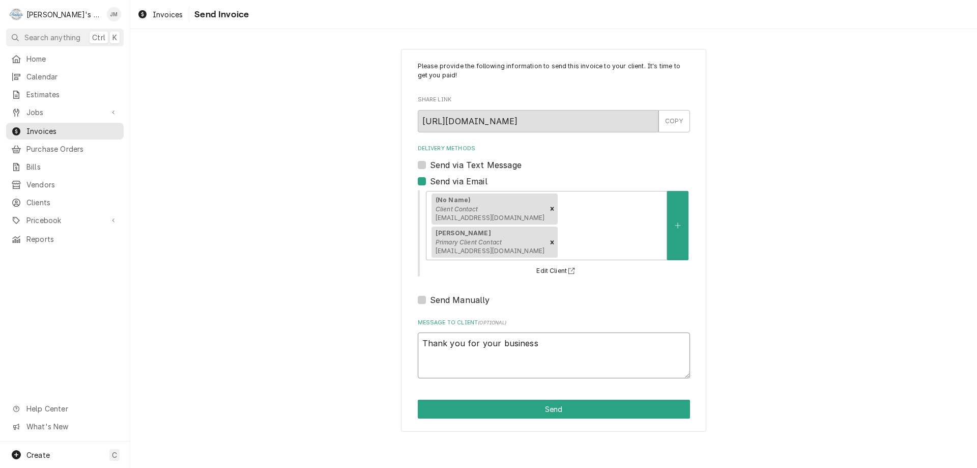
type textarea "x"
type textarea "Thank you for your business."
type textarea "x"
type textarea "Thank you for your business."
click at [567, 400] on button "Send" at bounding box center [554, 409] width 272 height 19
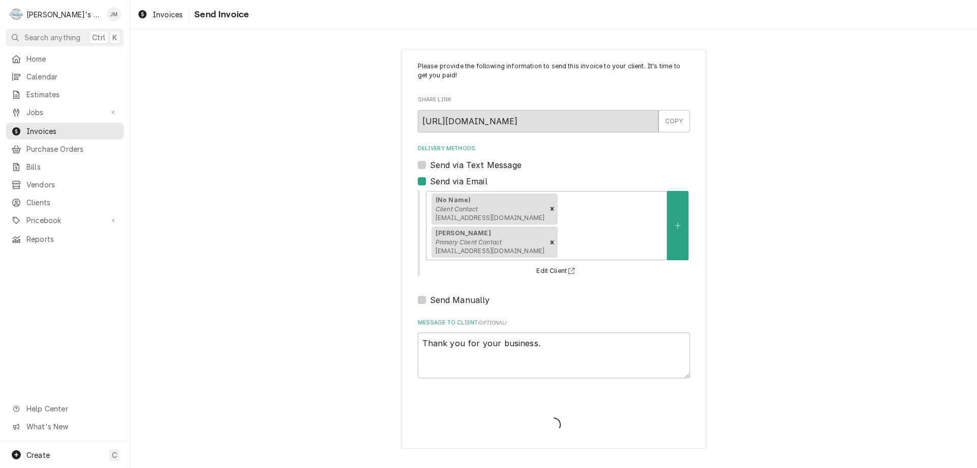
type textarea "x"
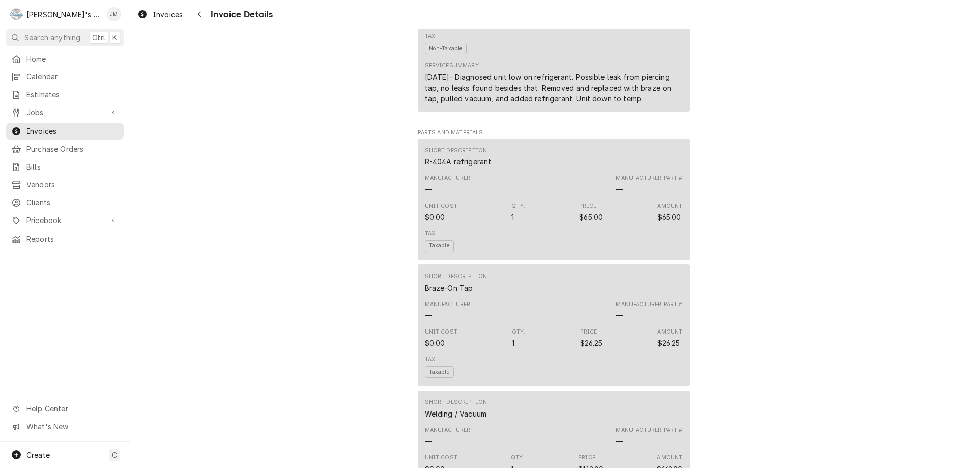
scroll to position [1504, 0]
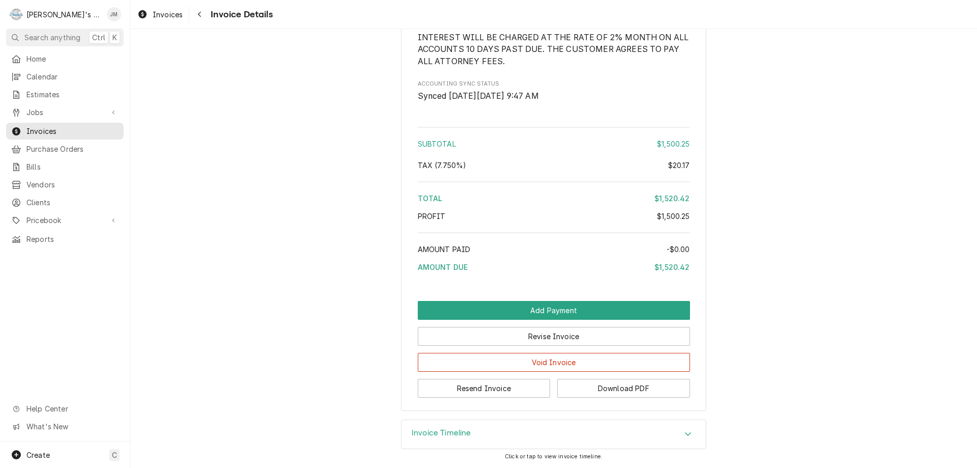
click at [435, 438] on div "Invoice Timeline" at bounding box center [442, 434] width 60 height 12
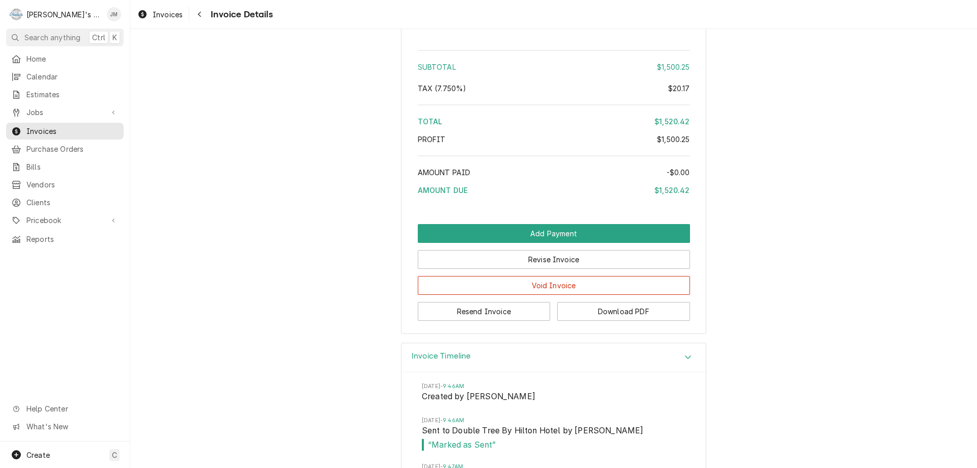
scroll to position [1324, 0]
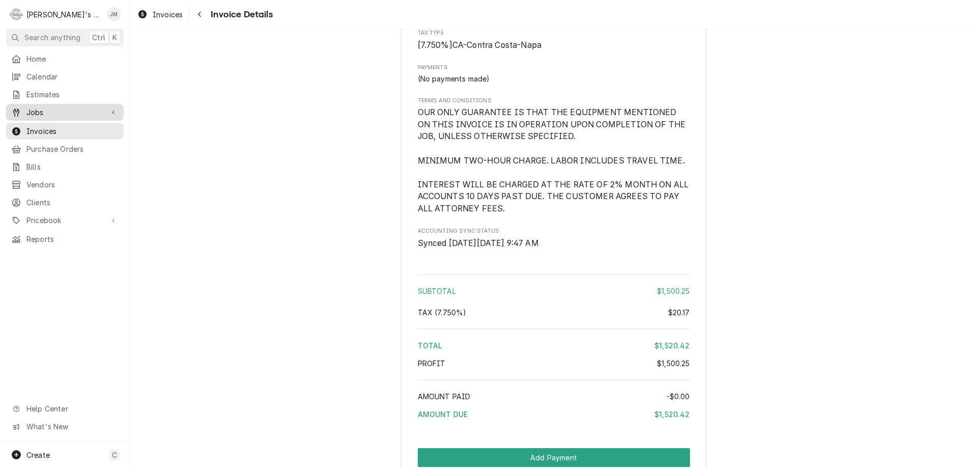
click at [32, 110] on span "Jobs" at bounding box center [64, 112] width 77 height 11
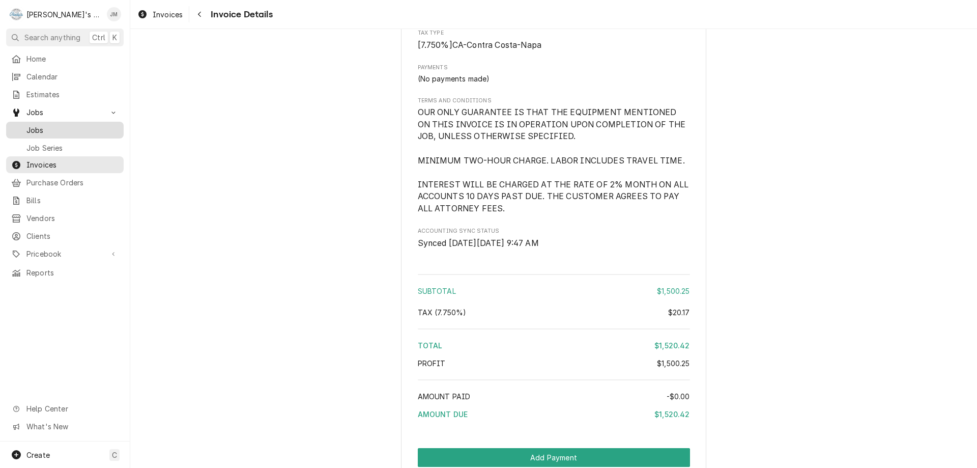
click at [39, 126] on span "Jobs" at bounding box center [72, 130] width 92 height 11
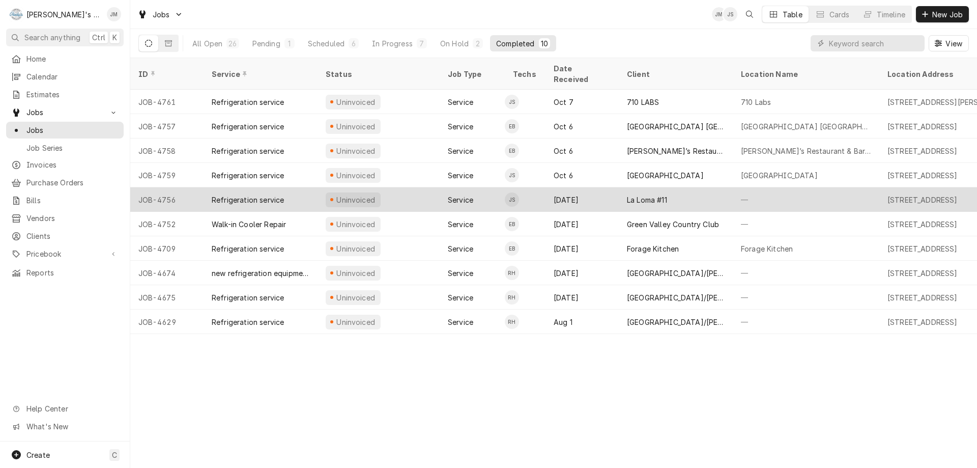
click at [635, 194] on div "La Loma #11" at bounding box center [647, 199] width 40 height 11
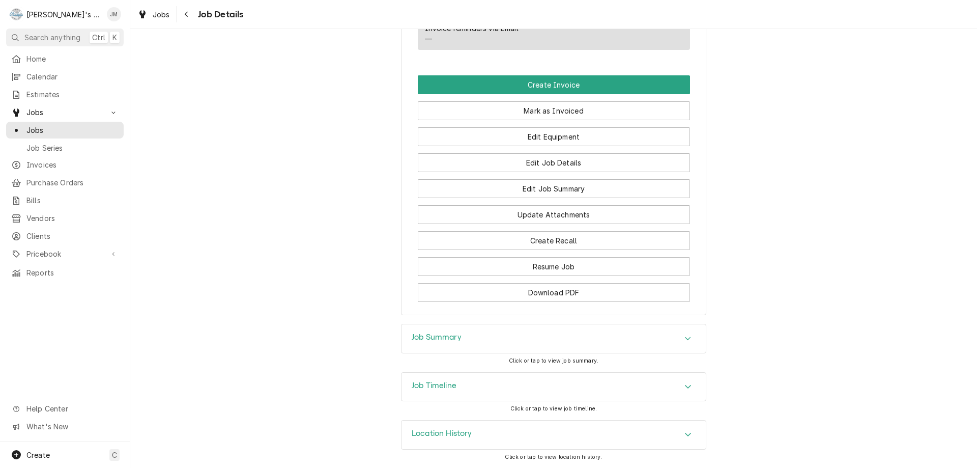
scroll to position [626, 0]
click at [421, 339] on h3 "Job Summary" at bounding box center [437, 337] width 50 height 10
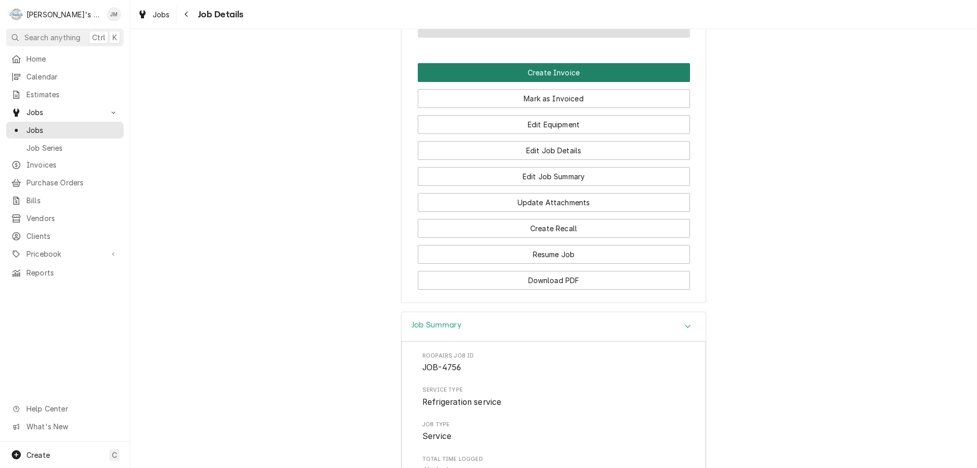
click at [537, 82] on button "Create Invoice" at bounding box center [554, 72] width 272 height 19
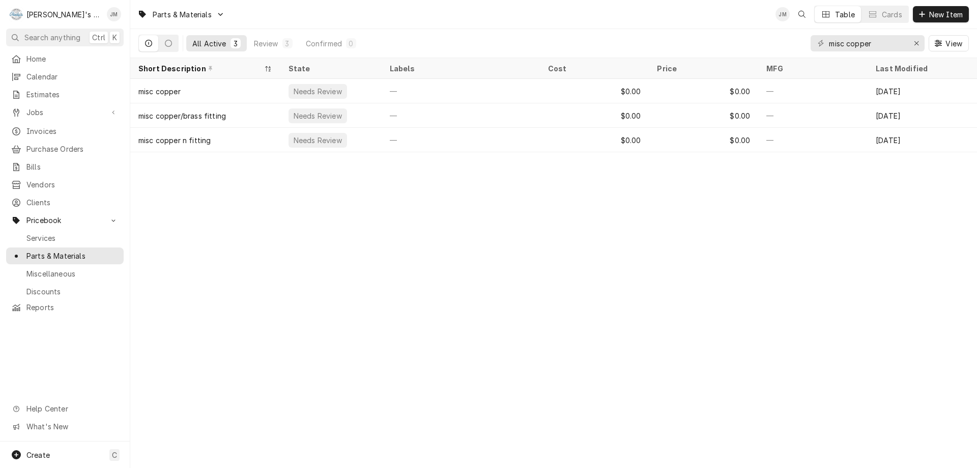
drag, startPoint x: 880, startPoint y: 44, endPoint x: 827, endPoint y: 44, distance: 54.0
click at [827, 44] on div "misc copper" at bounding box center [868, 43] width 114 height 16
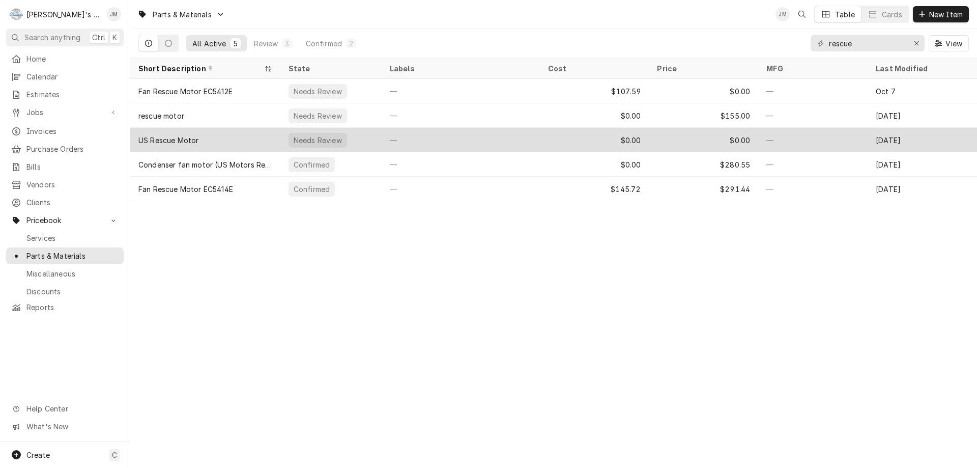
type input "rescue"
click at [630, 137] on div "$0.00" at bounding box center [594, 140] width 109 height 24
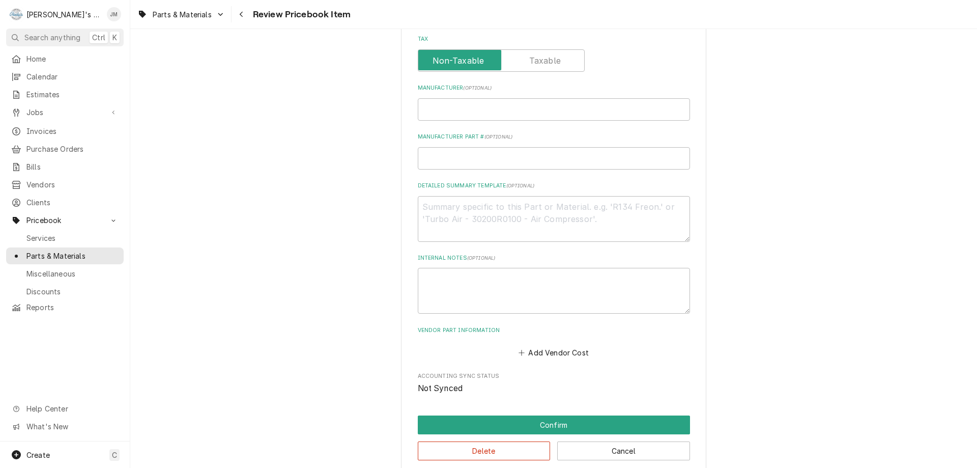
scroll to position [372, 0]
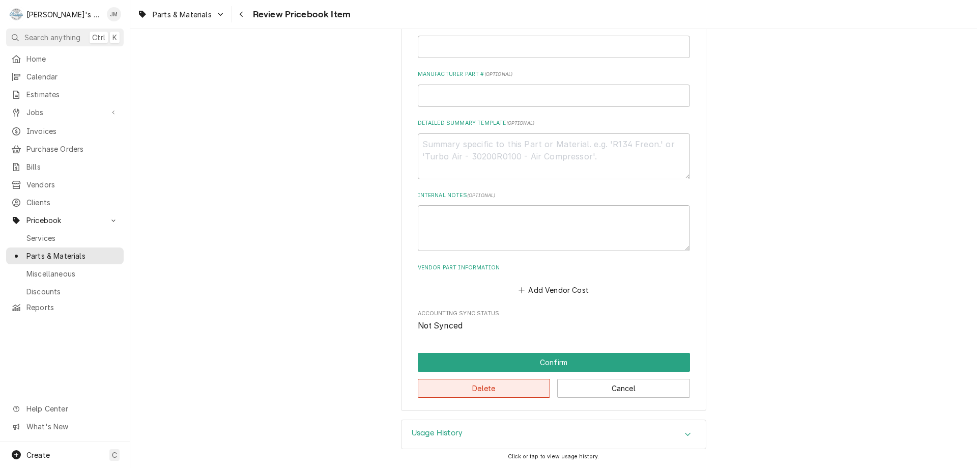
click at [478, 388] on button "Delete" at bounding box center [484, 388] width 133 height 19
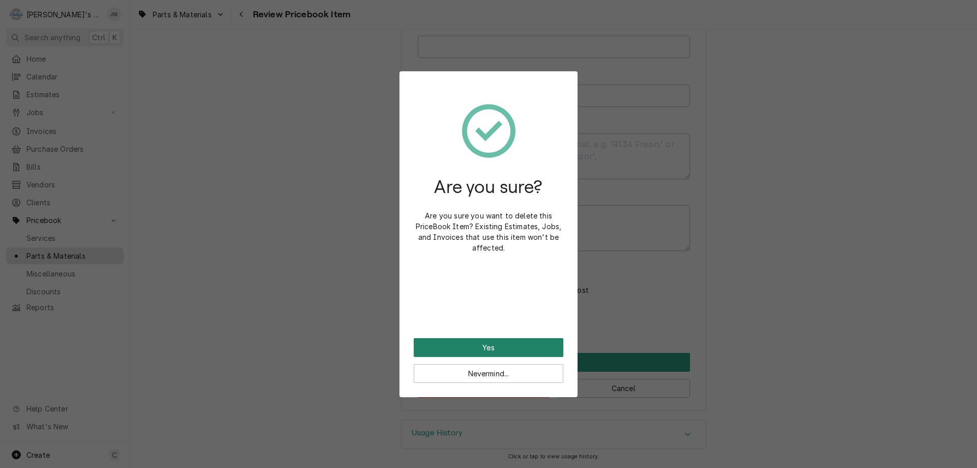
click at [487, 343] on button "Yes" at bounding box center [489, 347] width 150 height 19
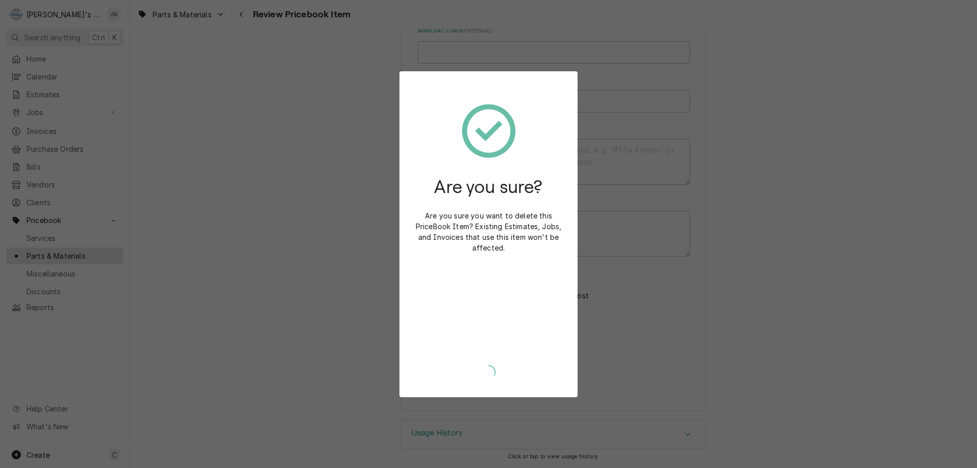
type textarea "x"
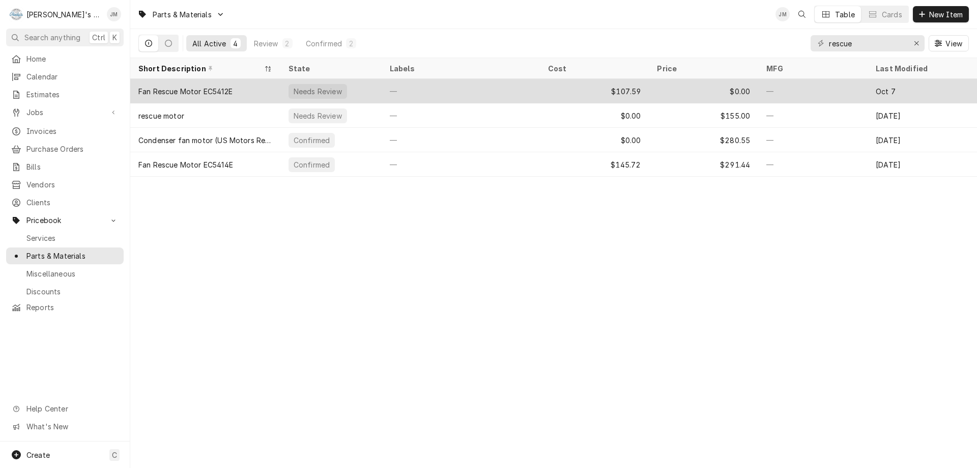
click at [631, 89] on div "$107.59" at bounding box center [594, 91] width 109 height 24
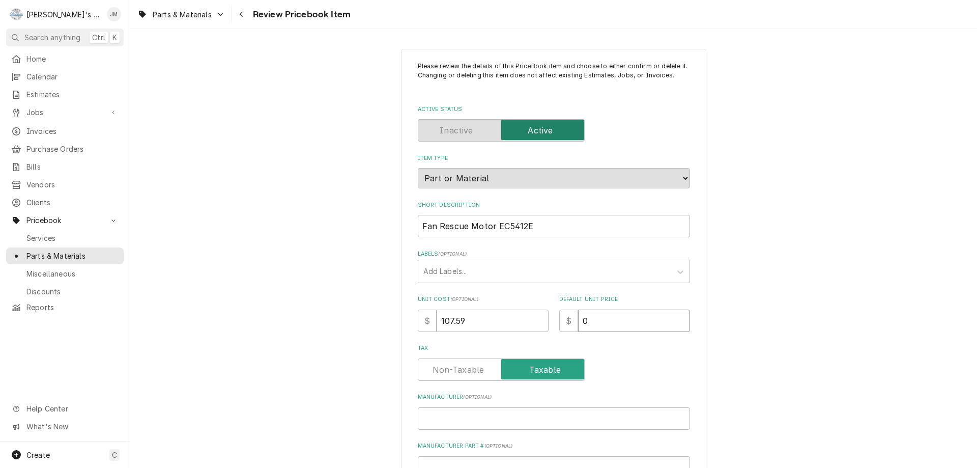
click at [588, 316] on input "0" at bounding box center [634, 320] width 112 height 22
type textarea "x"
type input "1"
type textarea "x"
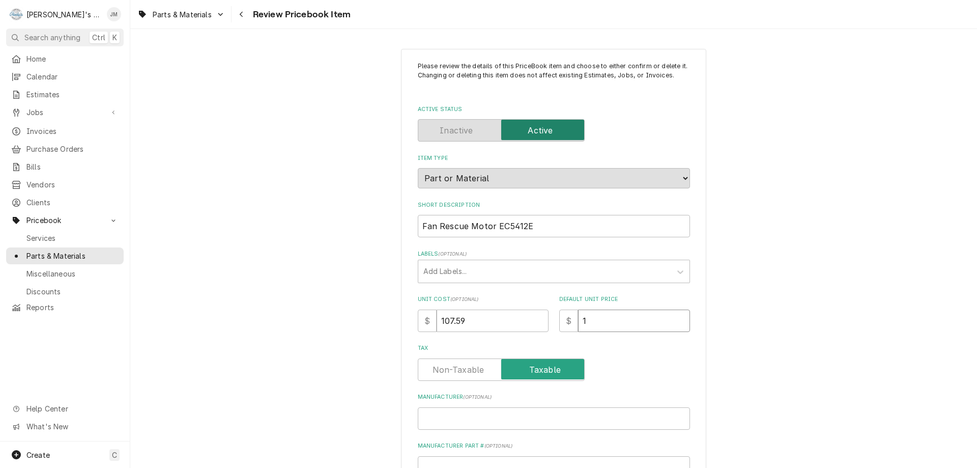
type input "16"
type textarea "x"
type input "161"
type textarea "x"
type input "161.3"
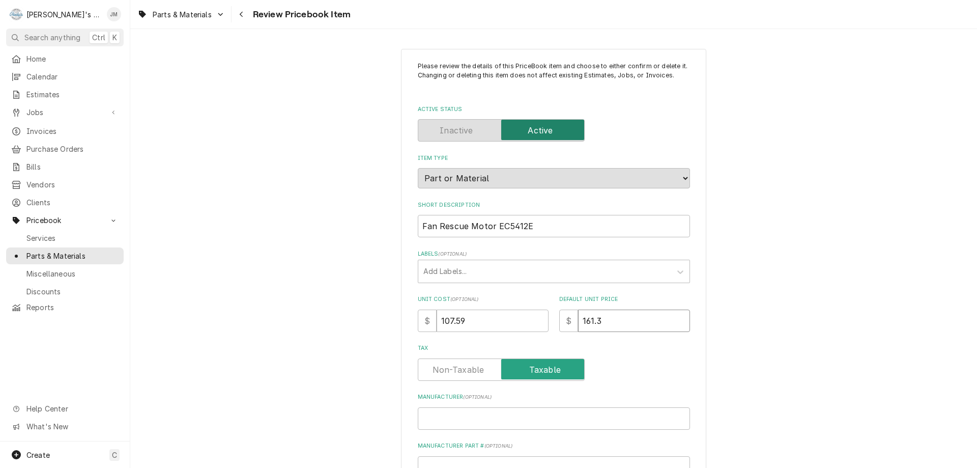
type textarea "x"
type input "161.39"
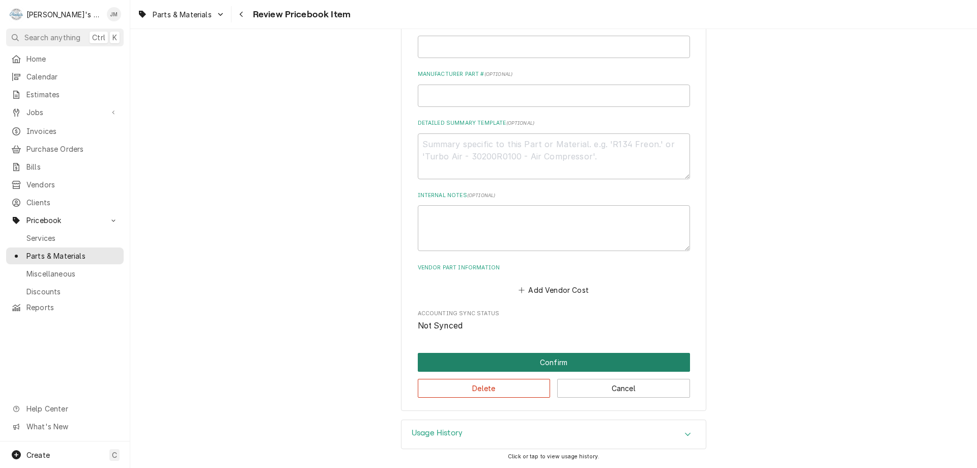
click at [543, 359] on button "Confirm" at bounding box center [554, 362] width 272 height 19
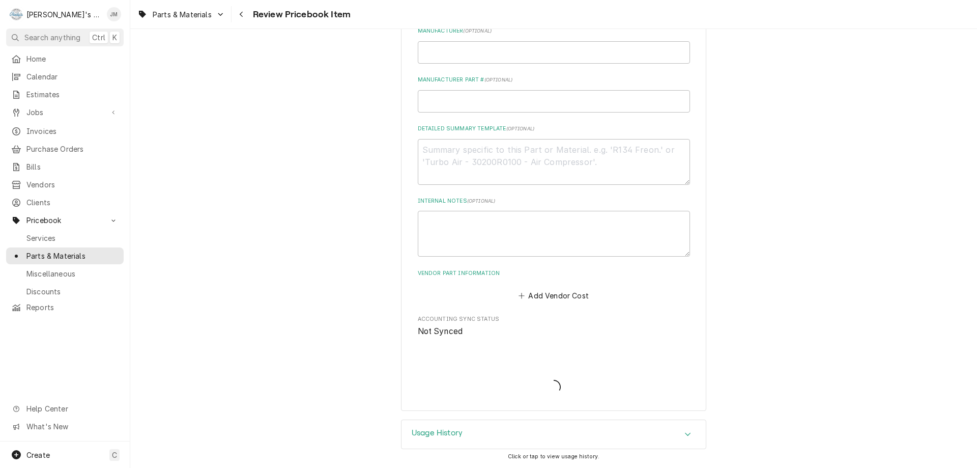
scroll to position [366, 0]
type textarea "x"
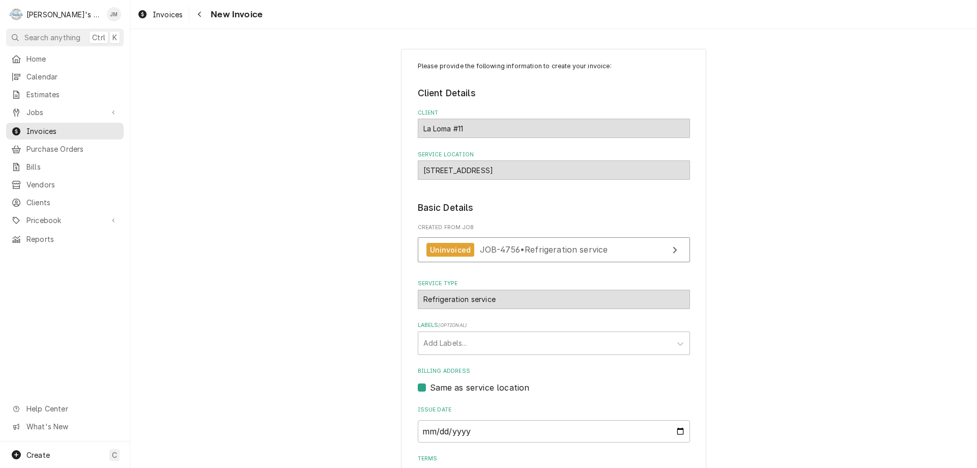
scroll to position [152, 0]
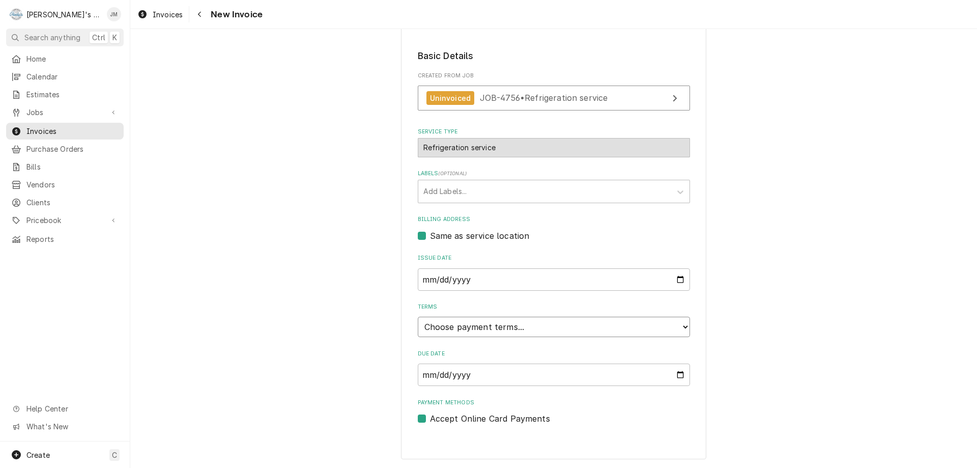
click at [527, 325] on select "Choose payment terms... Same Day Net 7 Net 14 Net 21 Net 30 Net 45 Net 60 Net 90" at bounding box center [554, 327] width 272 height 20
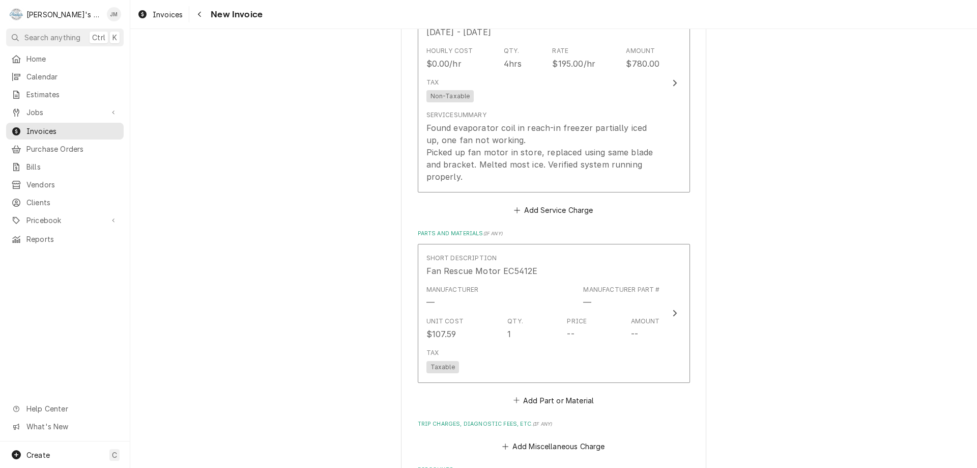
scroll to position [762, 0]
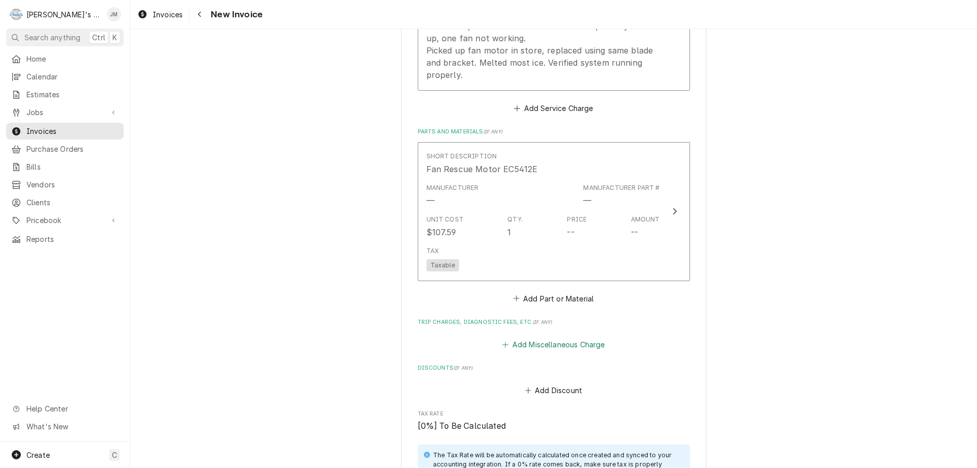
click at [575, 340] on button "Add Miscellaneous Charge" at bounding box center [554, 344] width 106 height 14
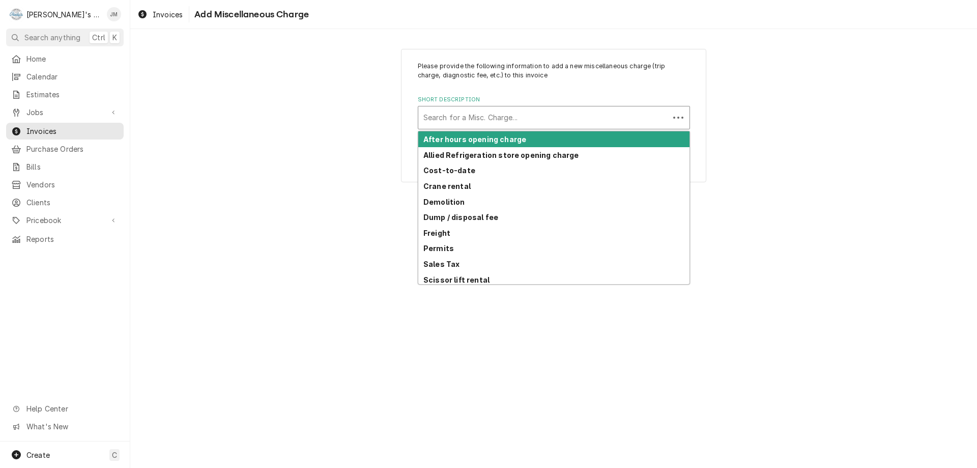
click at [550, 115] on div "Short Description" at bounding box center [543, 117] width 241 height 18
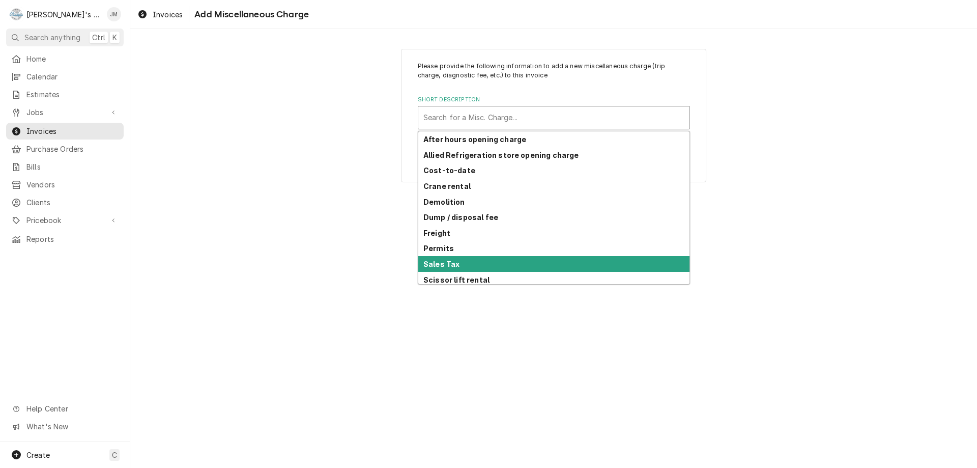
scroll to position [50, 0]
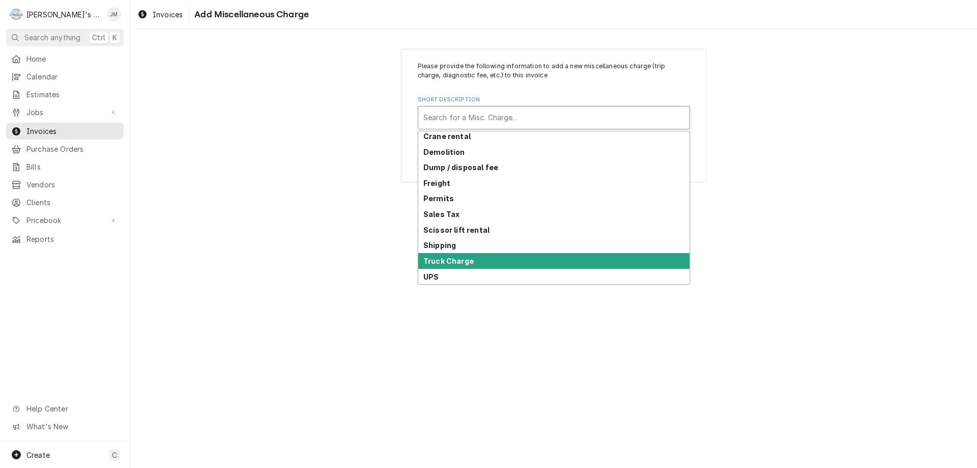
click at [488, 253] on div "Truck Charge" at bounding box center [553, 261] width 271 height 16
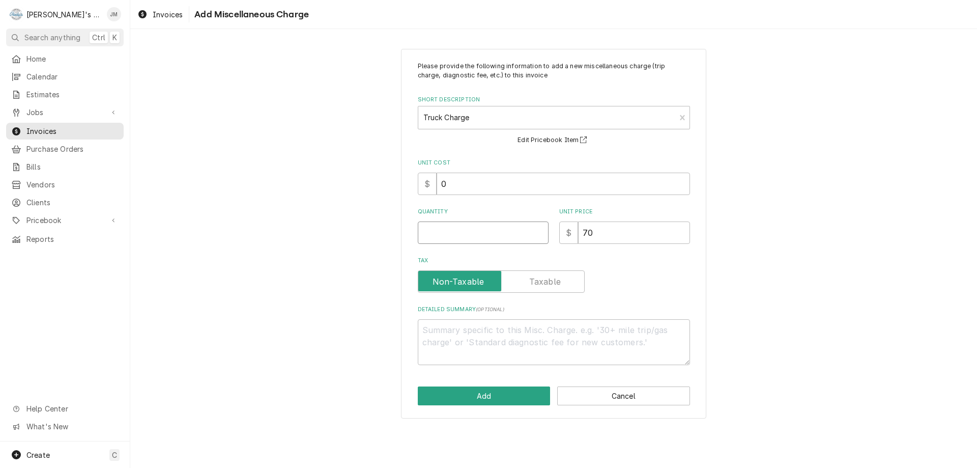
click at [490, 233] on input "Quantity" at bounding box center [483, 232] width 131 height 22
type textarea "x"
type input "1"
click at [495, 393] on button "Add" at bounding box center [484, 395] width 133 height 19
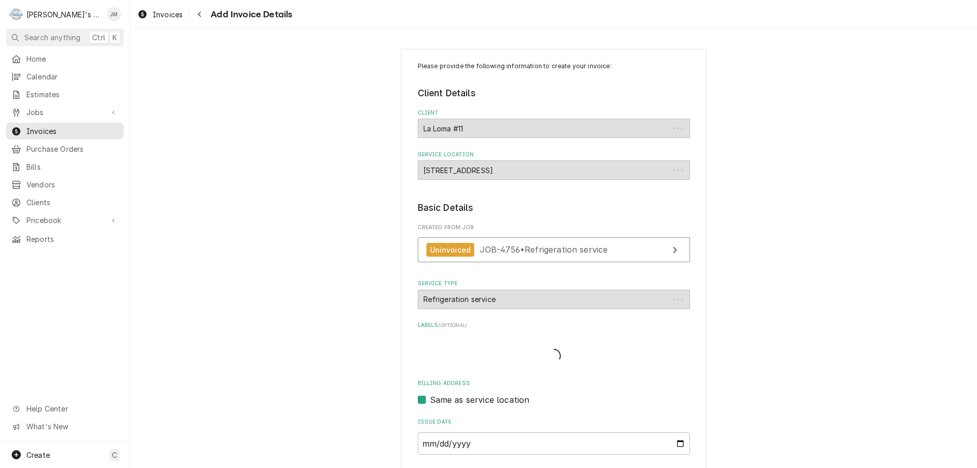
scroll to position [750, 0]
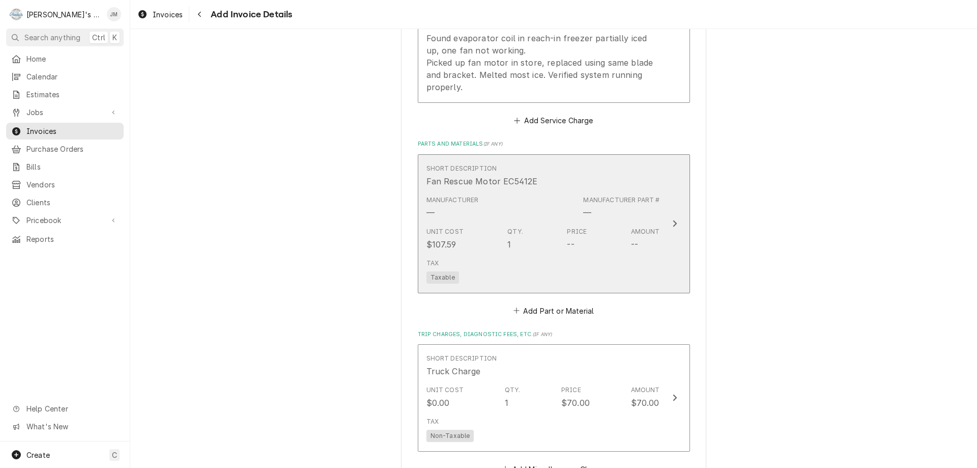
click at [672, 224] on icon "Update Line Item" at bounding box center [674, 223] width 5 height 8
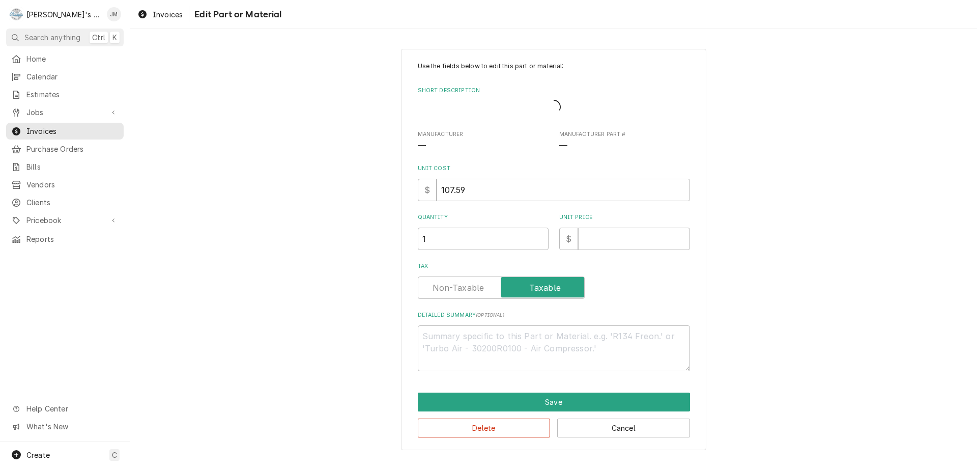
type textarea "x"
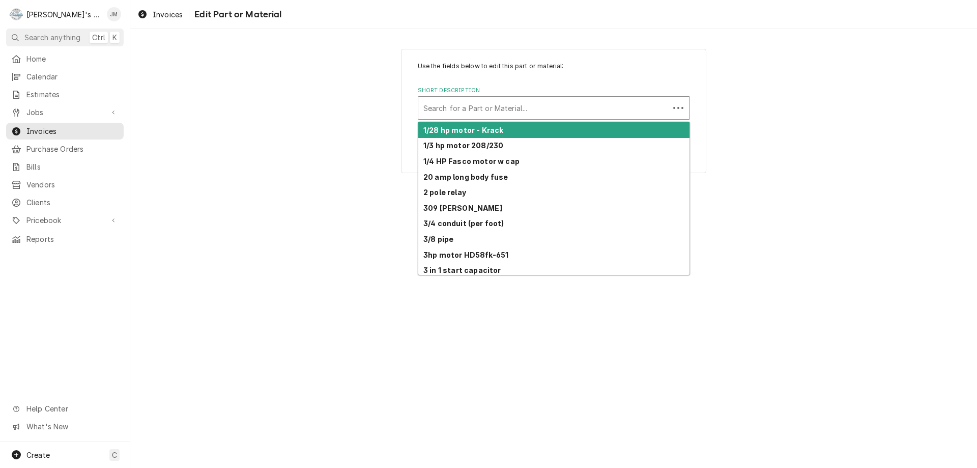
click at [520, 106] on div "Short Description" at bounding box center [543, 108] width 241 height 18
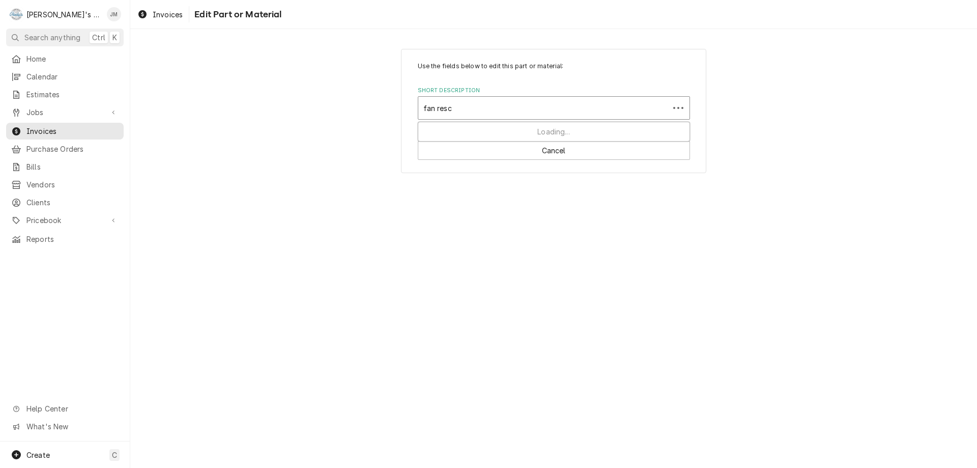
type input "fan rescu"
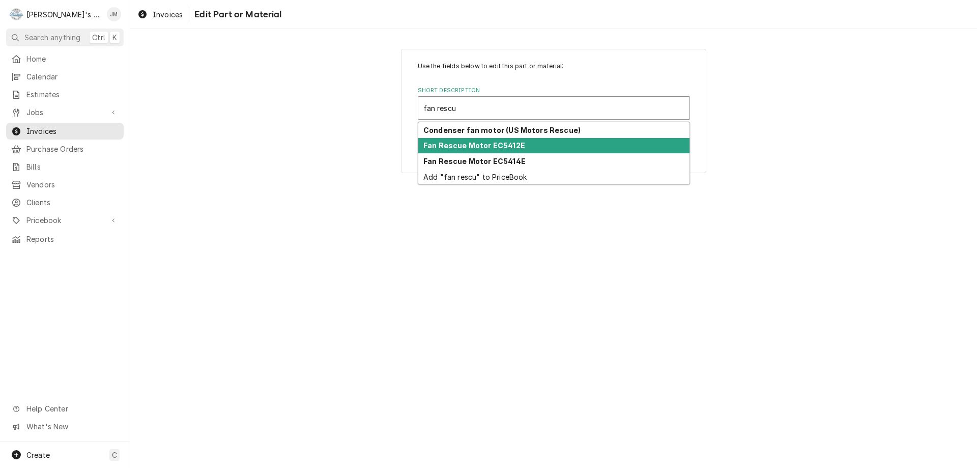
click at [517, 151] on div "Fan Rescue Motor EC5412E" at bounding box center [553, 146] width 271 height 16
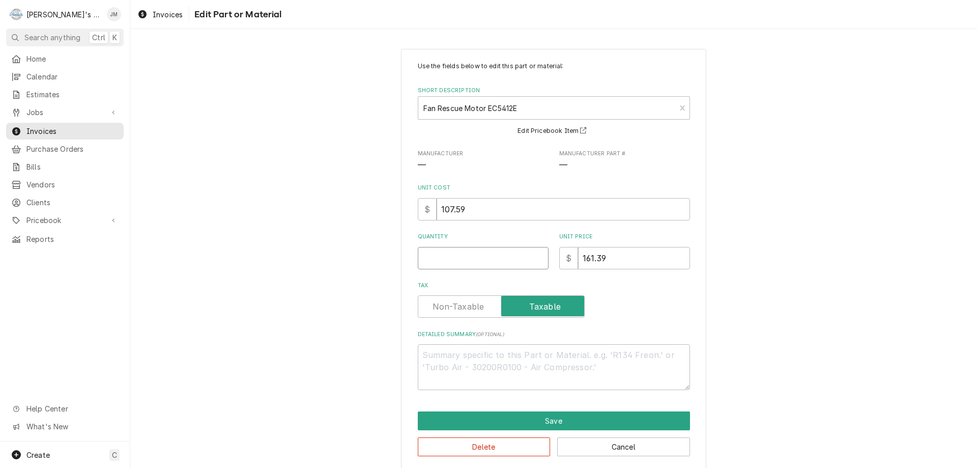
click at [498, 251] on input "Quantity" at bounding box center [483, 258] width 131 height 22
type textarea "x"
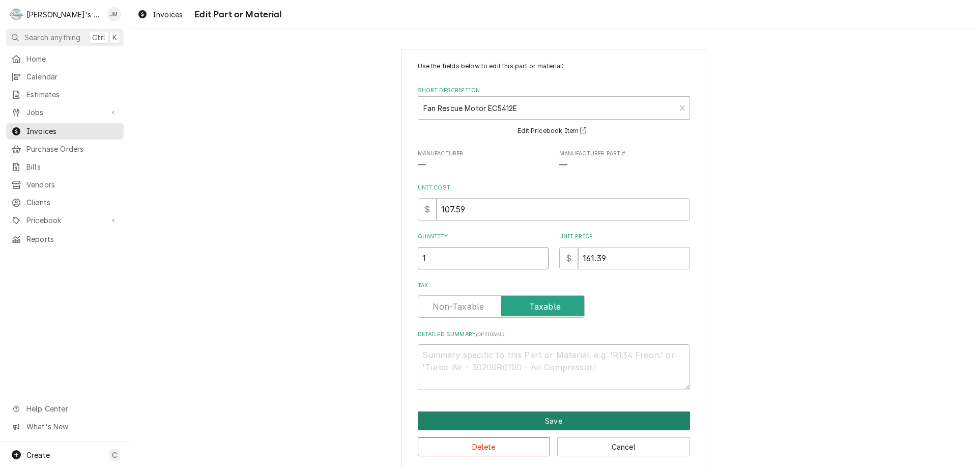
type input "1"
click at [536, 420] on button "Save" at bounding box center [554, 420] width 272 height 19
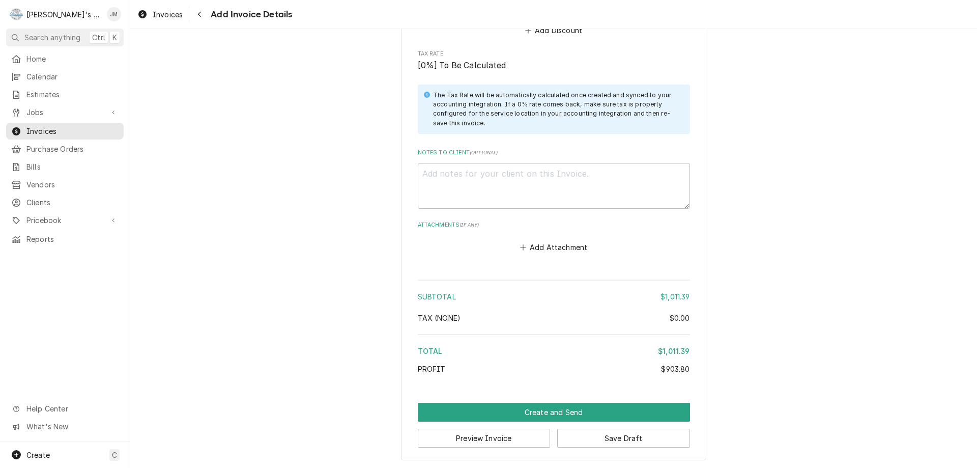
scroll to position [1236, 0]
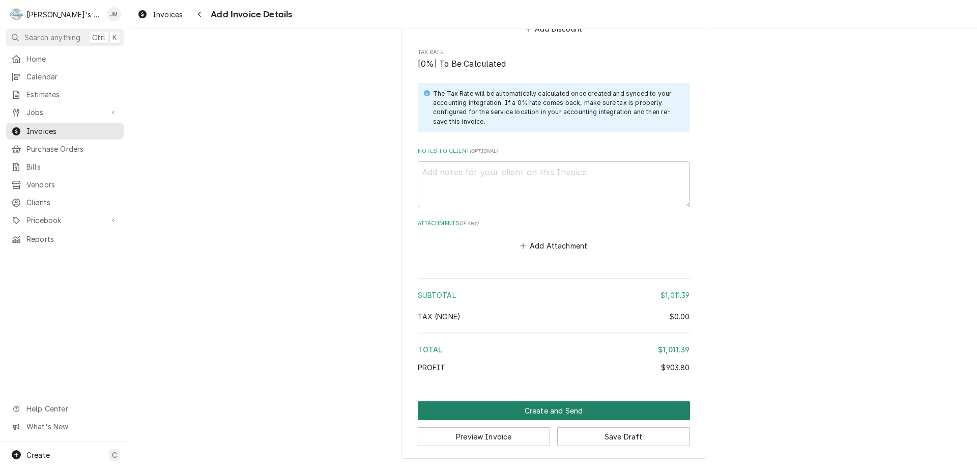
click at [531, 410] on button "Create and Send" at bounding box center [554, 410] width 272 height 19
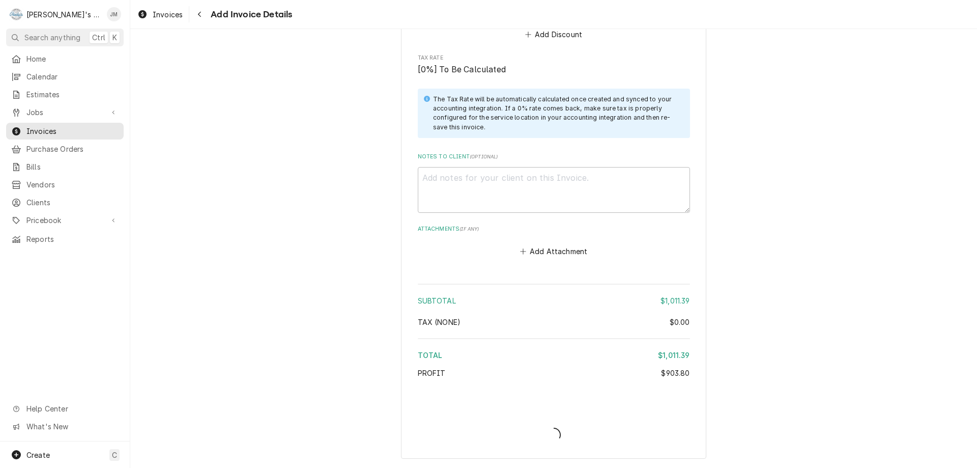
scroll to position [1231, 0]
type textarea "x"
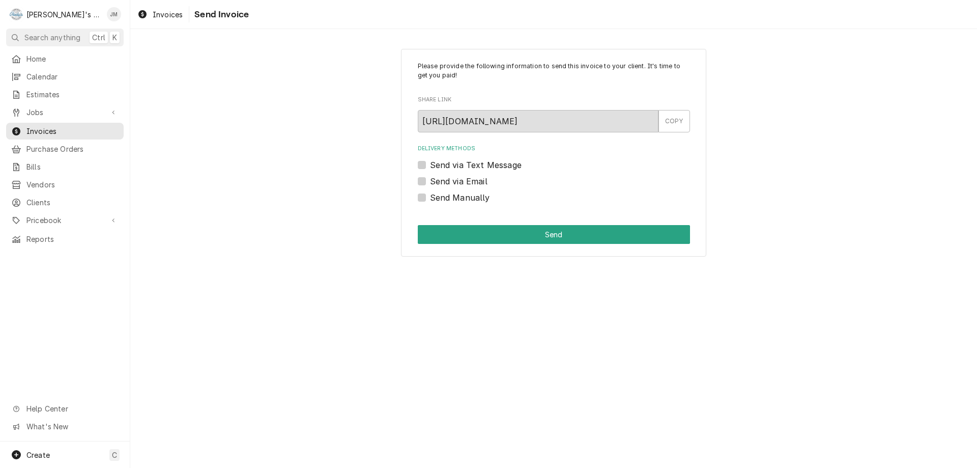
click at [466, 196] on label "Send Manually" at bounding box center [460, 197] width 60 height 12
click at [466, 196] on input "Send Manually" at bounding box center [566, 202] width 272 height 22
checkbox input "true"
click at [554, 238] on button "Send" at bounding box center [554, 234] width 272 height 19
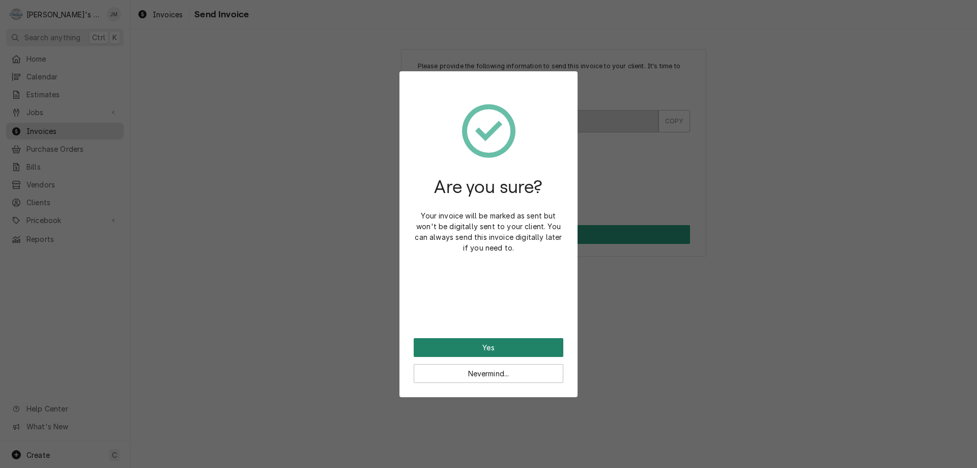
click at [488, 346] on button "Yes" at bounding box center [489, 347] width 150 height 19
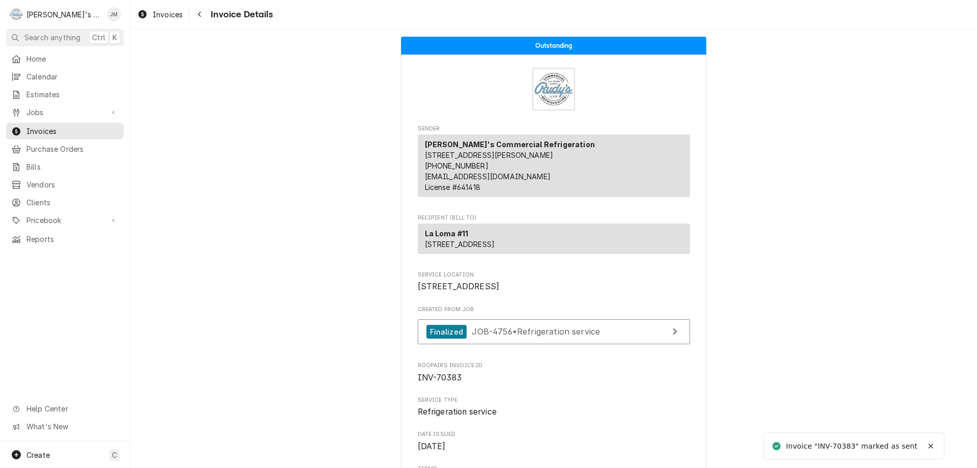
scroll to position [1263, 0]
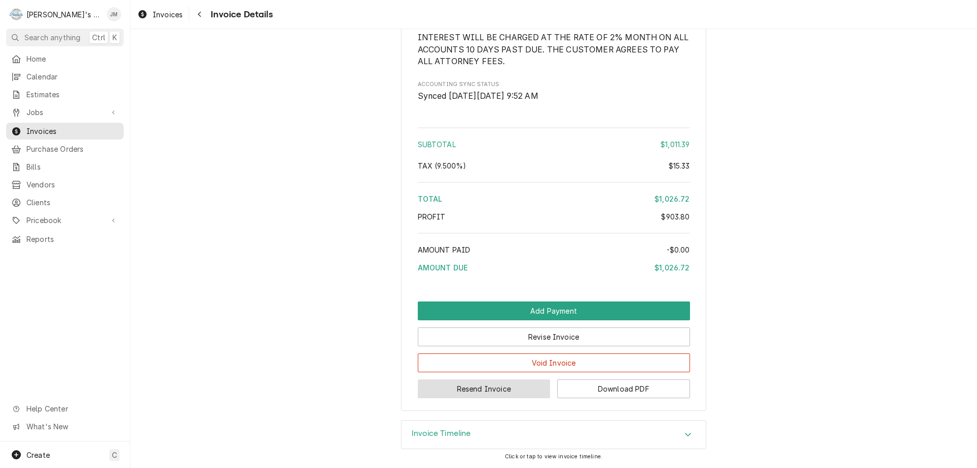
click at [482, 390] on button "Resend Invoice" at bounding box center [484, 388] width 133 height 19
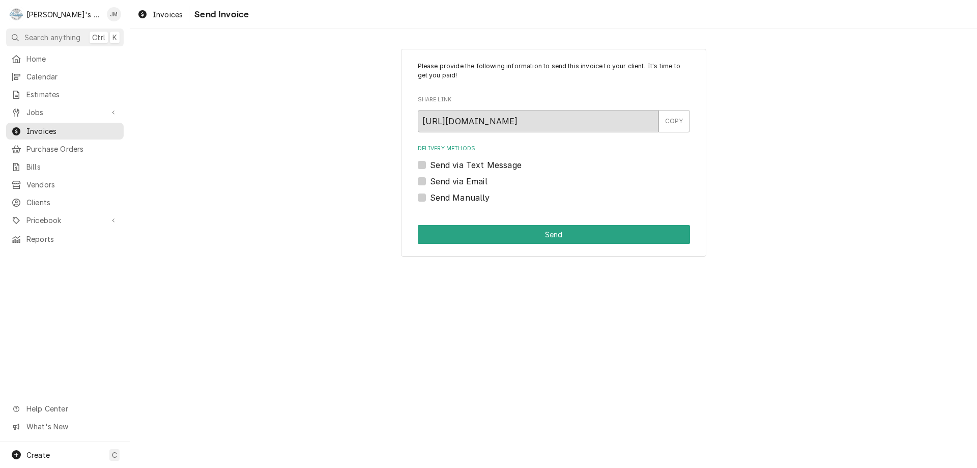
click at [468, 183] on label "Send via Email" at bounding box center [459, 181] width 58 height 12
click at [468, 183] on input "Send via Email" at bounding box center [566, 186] width 272 height 22
checkbox input "true"
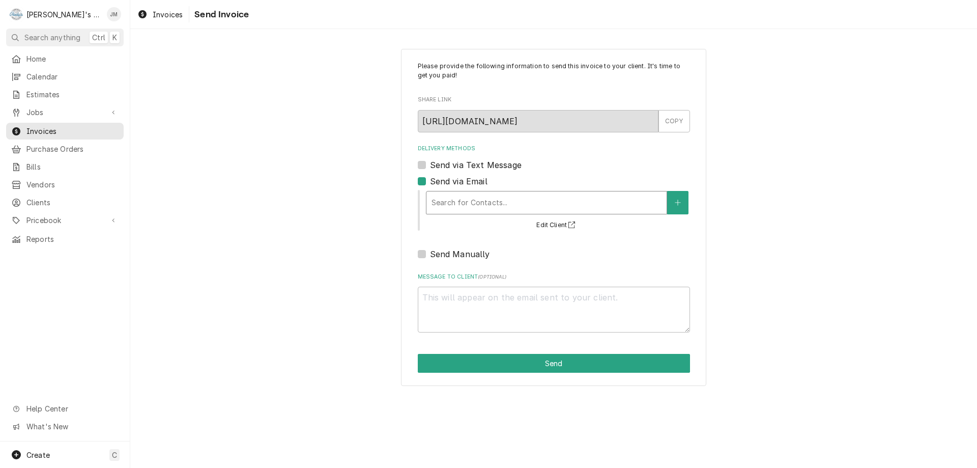
click at [472, 201] on div "Delivery Methods" at bounding box center [547, 202] width 230 height 18
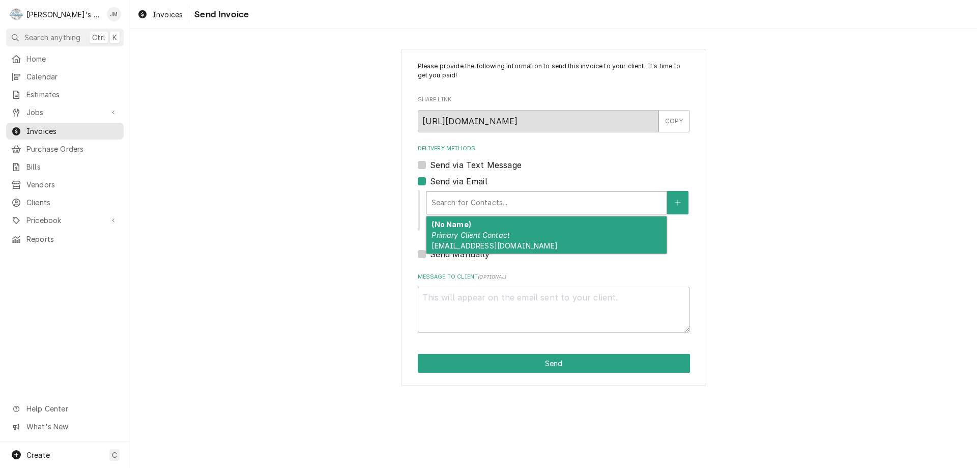
click at [474, 239] on em "Primary Client Contact" at bounding box center [471, 235] width 78 height 9
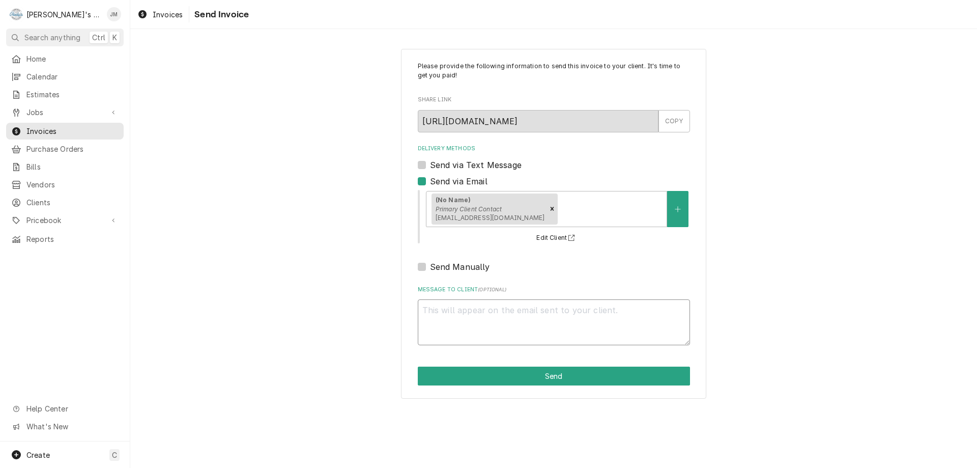
click at [501, 329] on textarea "Message to Client ( optional )" at bounding box center [554, 322] width 272 height 46
type textarea "x"
type textarea "T"
type textarea "x"
type textarea "Th"
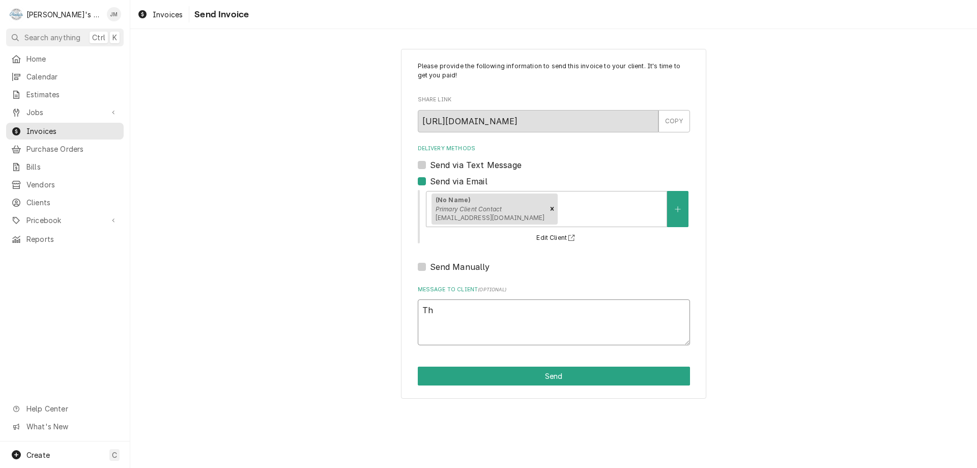
type textarea "x"
type textarea "Tha"
type textarea "x"
type textarea "Than"
type textarea "x"
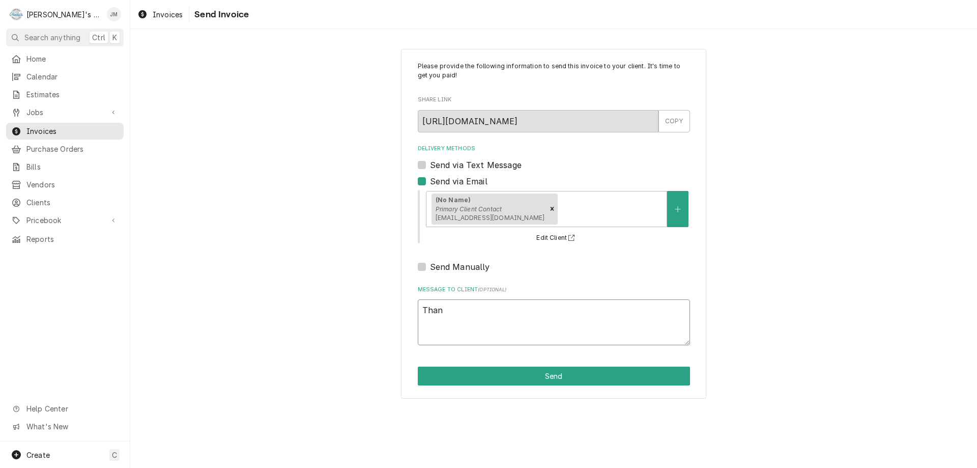
type textarea "Thank"
type textarea "x"
type textarea "Thank"
type textarea "x"
type textarea "Thank y"
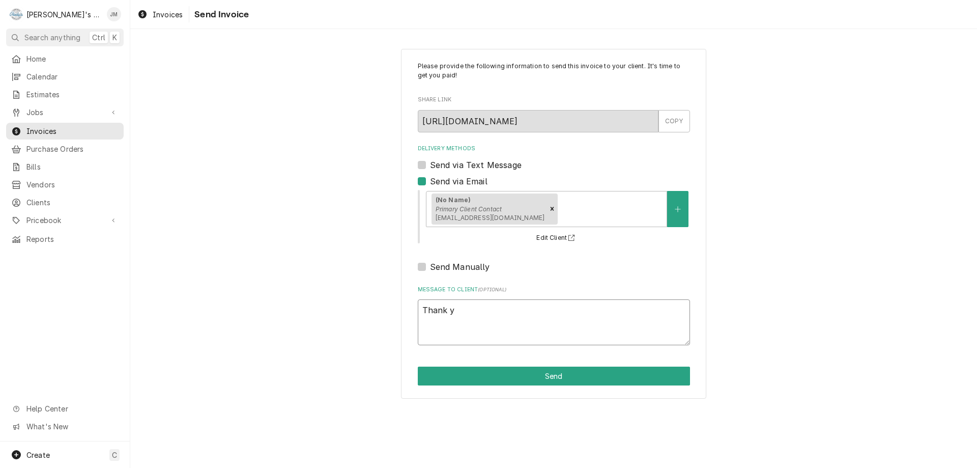
type textarea "x"
type textarea "Thank you"
type textarea "x"
type textarea "Thank you"
type textarea "x"
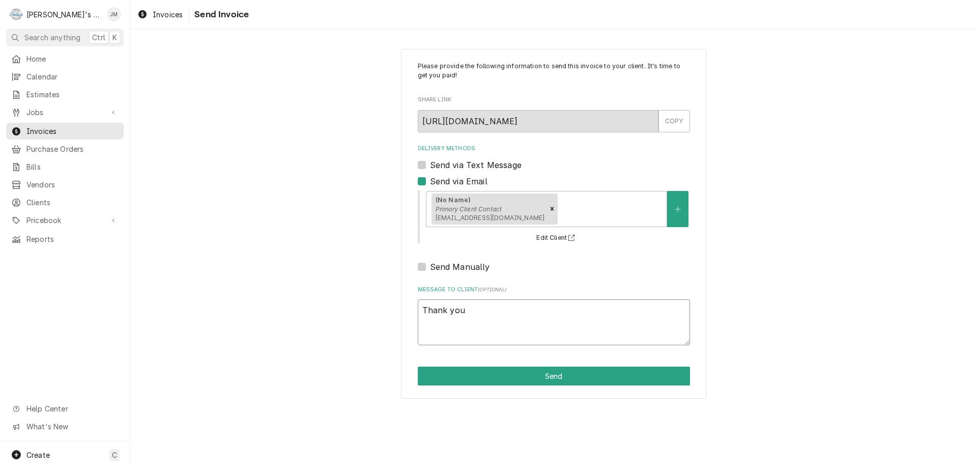
type textarea "Thank you f"
type textarea "x"
type textarea "Thank you fo"
type textarea "x"
type textarea "Thank you for"
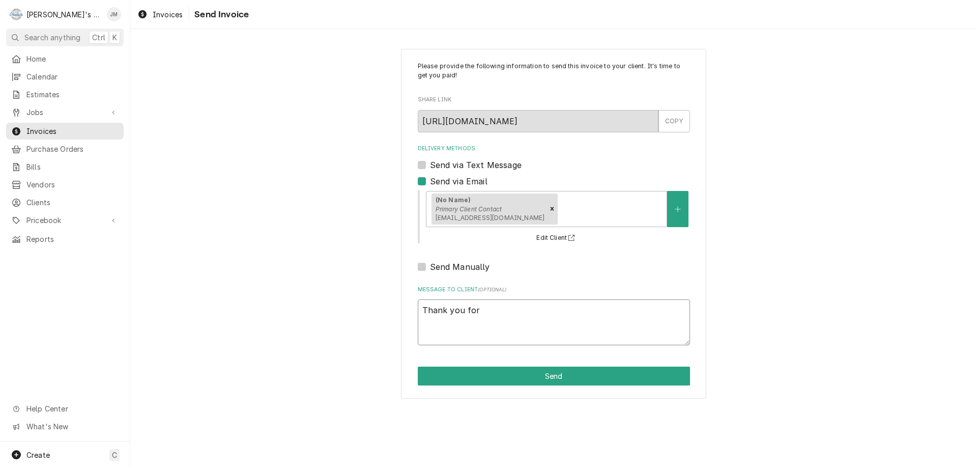
type textarea "x"
type textarea "Thank you for"
type textarea "x"
type textarea "Thank you for y"
type textarea "x"
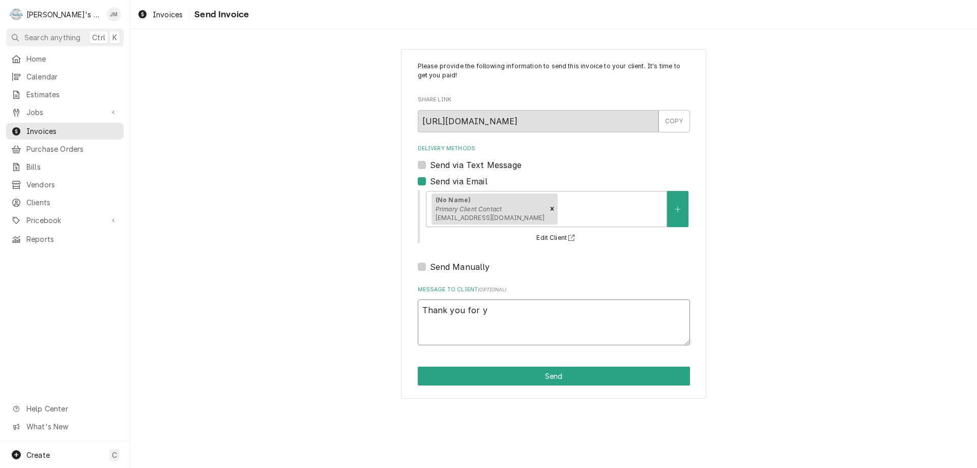
type textarea "Thank you for yo"
type textarea "x"
type textarea "Thank you for you"
type textarea "x"
type textarea "Thank you for your"
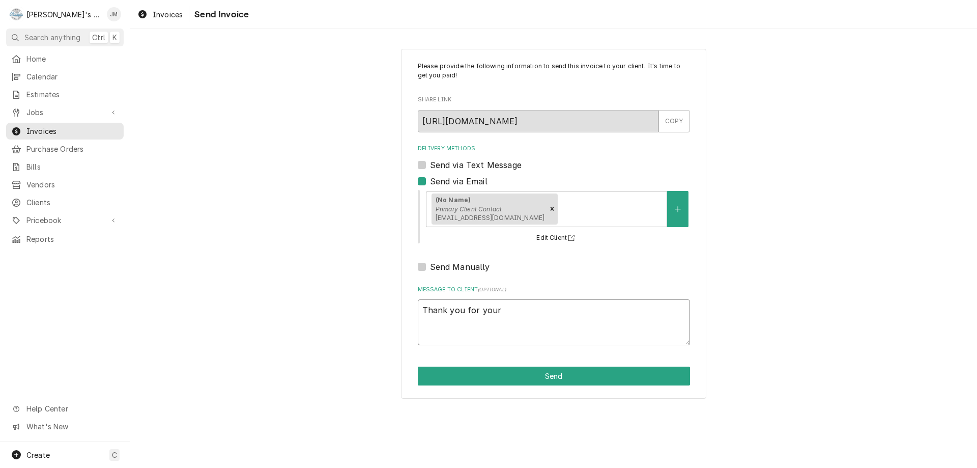
type textarea "x"
type textarea "Thank you for your"
type textarea "x"
type textarea "Thank you for your b"
type textarea "x"
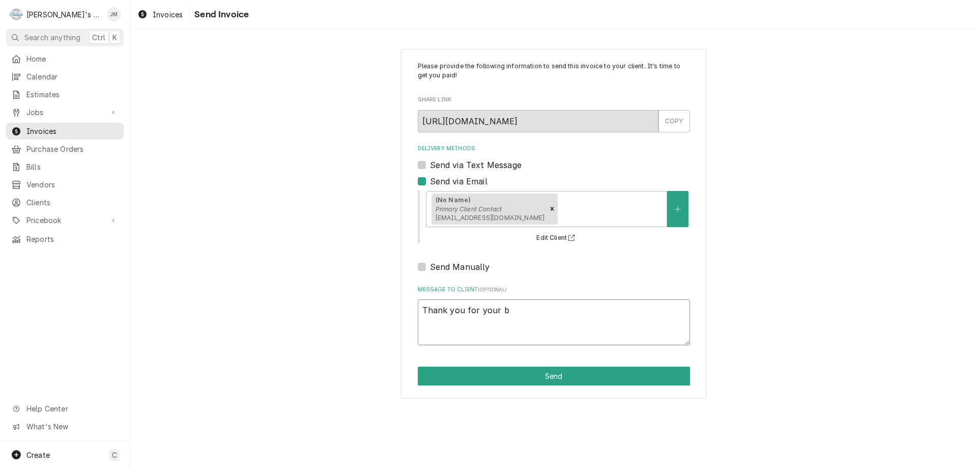
type textarea "Thank you for your bu"
type textarea "x"
type textarea "Thank you for your bus"
type textarea "x"
type textarea "Thank you for your busi"
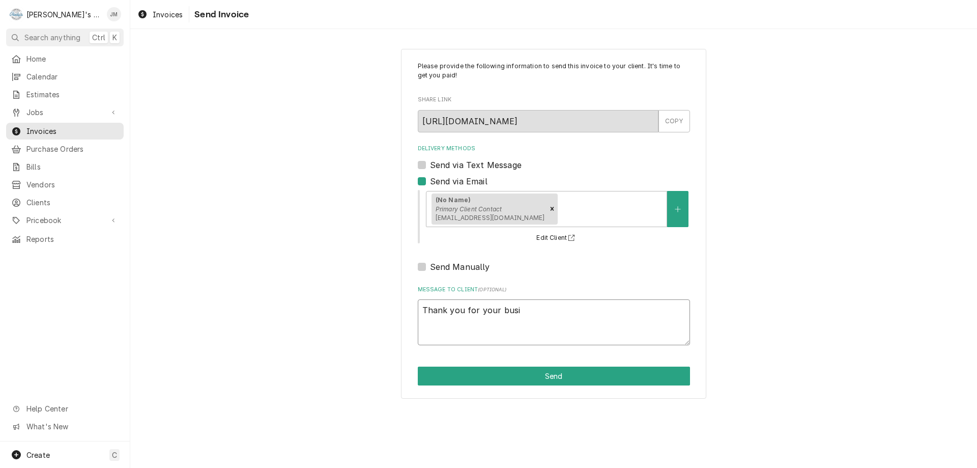
type textarea "x"
type textarea "Thank you for your busin"
type textarea "x"
type textarea "Thank you for your busine"
type textarea "x"
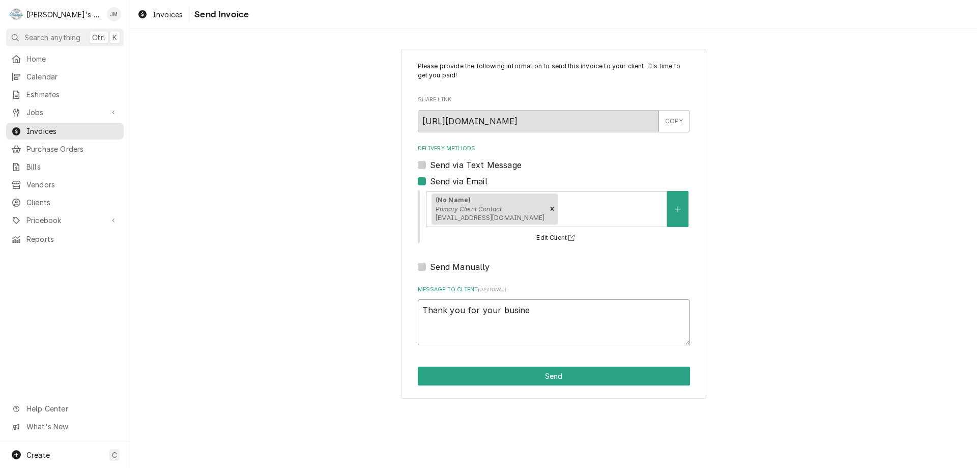
type textarea "Thank you for your busines"
type textarea "x"
type textarea "Thank you for your business"
type textarea "x"
type textarea "Thank you for your business."
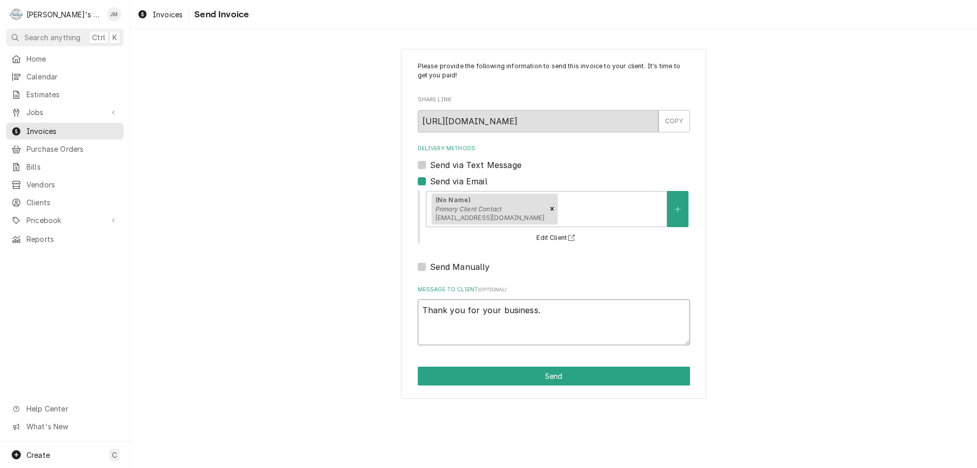
type textarea "x"
type textarea "Thank you for your business."
click at [572, 375] on button "Send" at bounding box center [554, 375] width 272 height 19
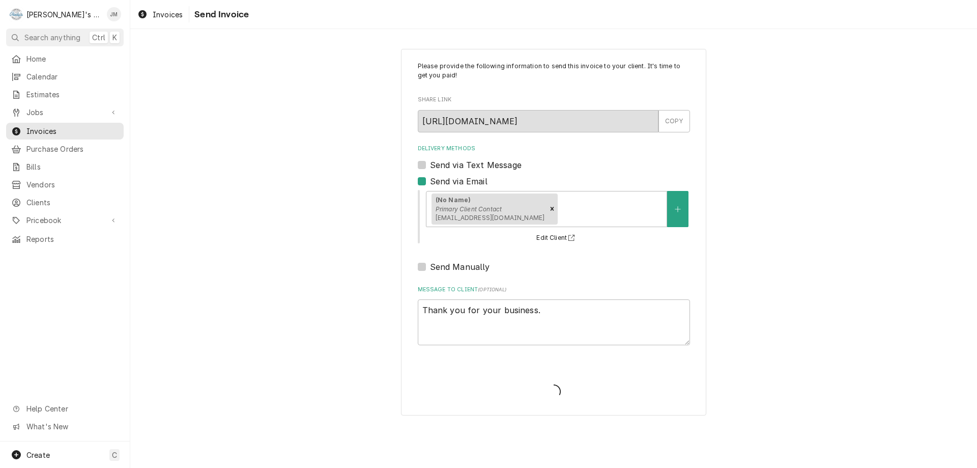
type textarea "x"
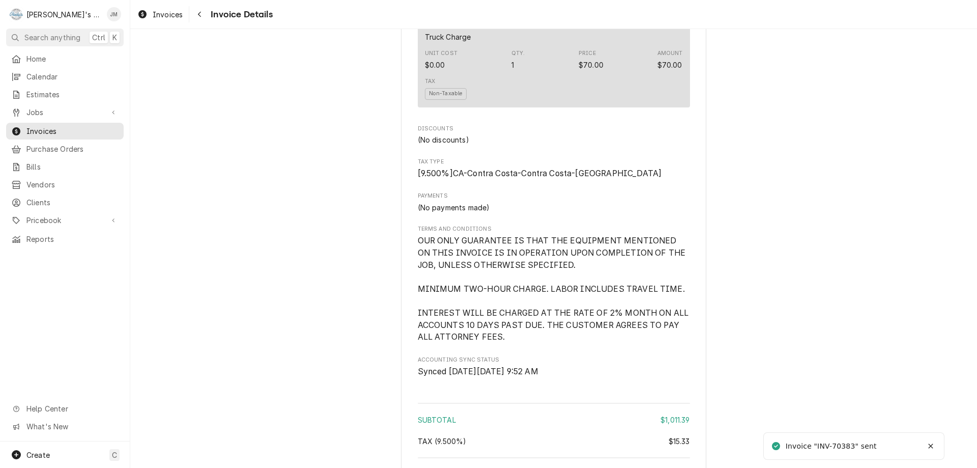
scroll to position [1263, 0]
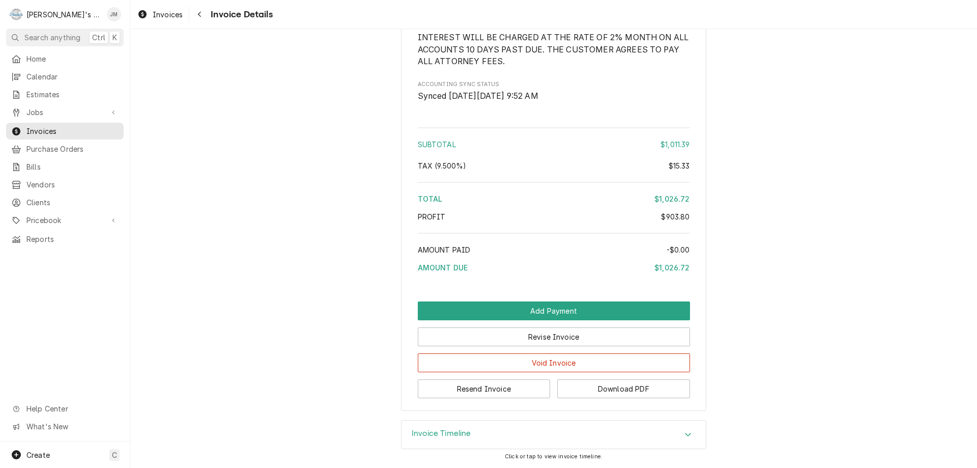
click at [427, 427] on div "Invoice Timeline" at bounding box center [554, 434] width 304 height 29
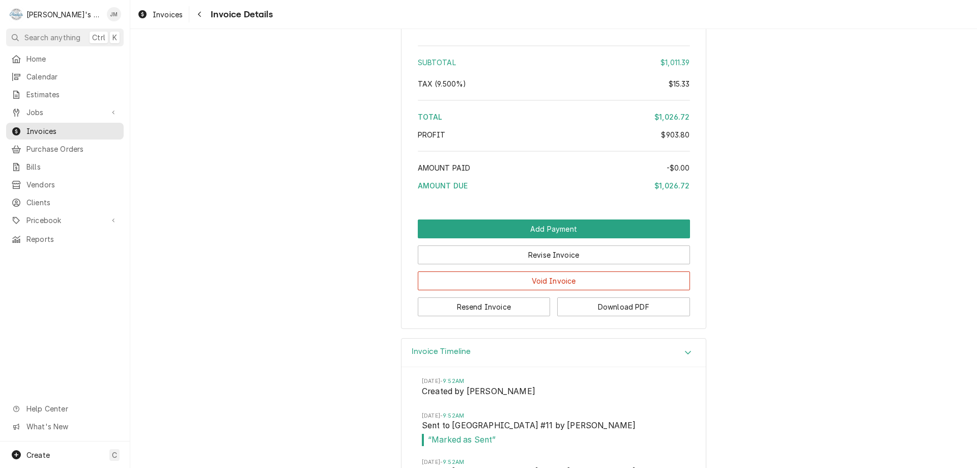
scroll to position [985, 0]
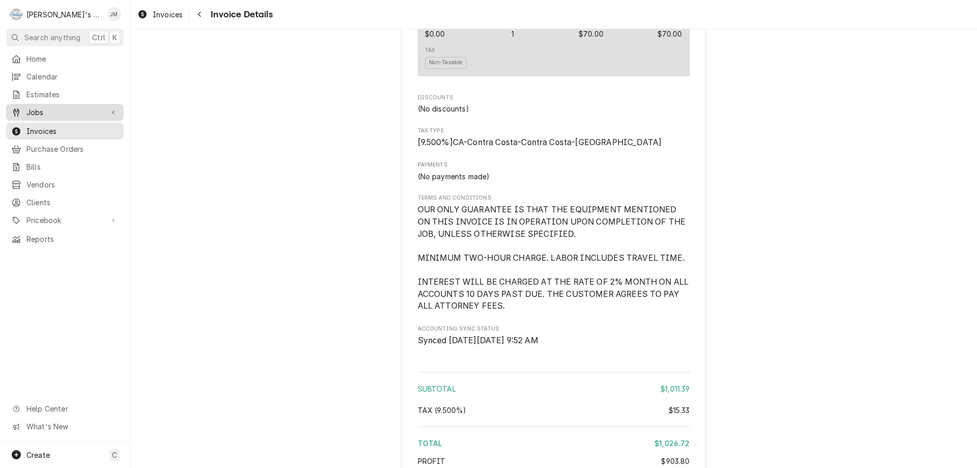
click at [40, 109] on span "Jobs" at bounding box center [64, 112] width 77 height 11
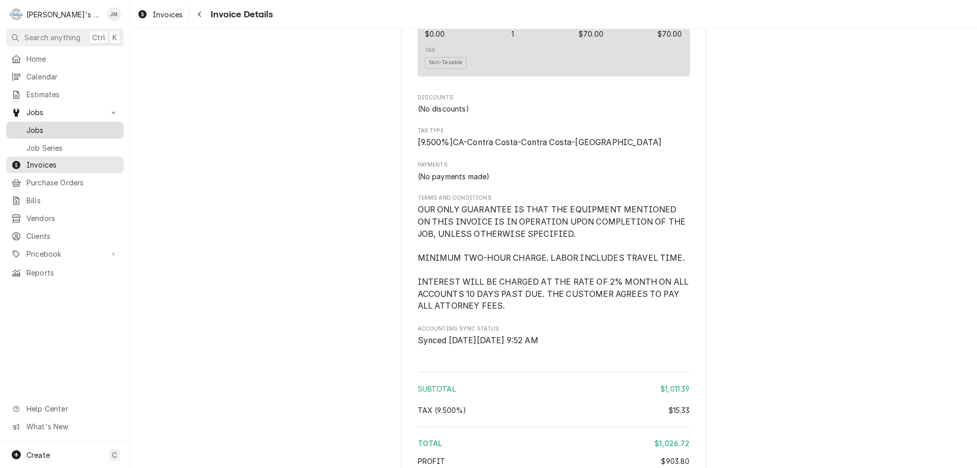
click at [33, 130] on span "Jobs" at bounding box center [72, 130] width 92 height 11
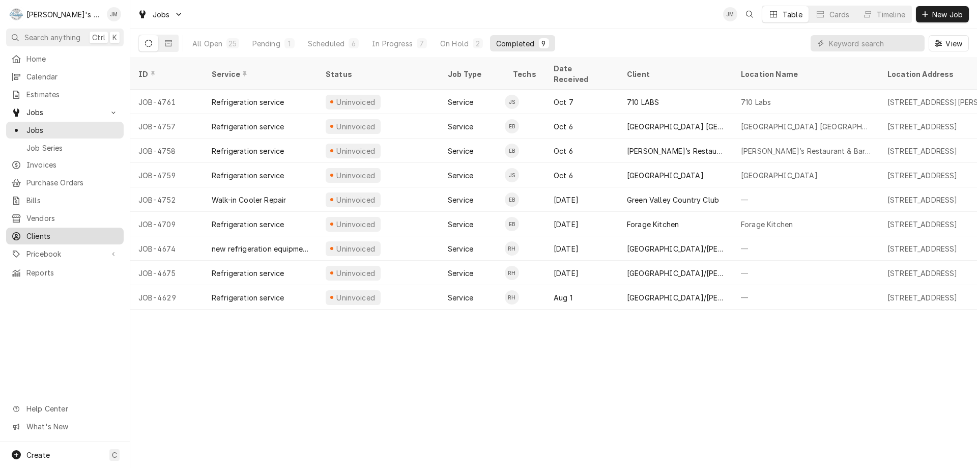
click at [42, 231] on span "Clients" at bounding box center [72, 236] width 92 height 11
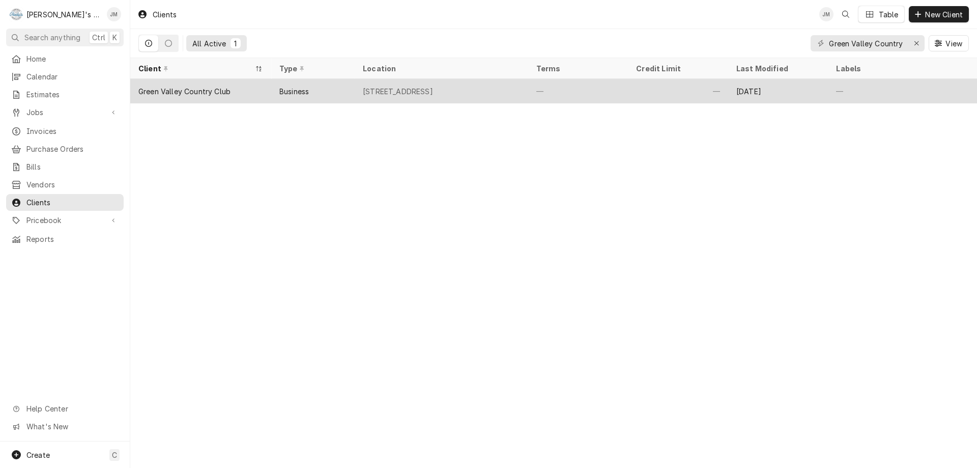
click at [204, 90] on div "Green Valley Country Club" at bounding box center [184, 91] width 92 height 11
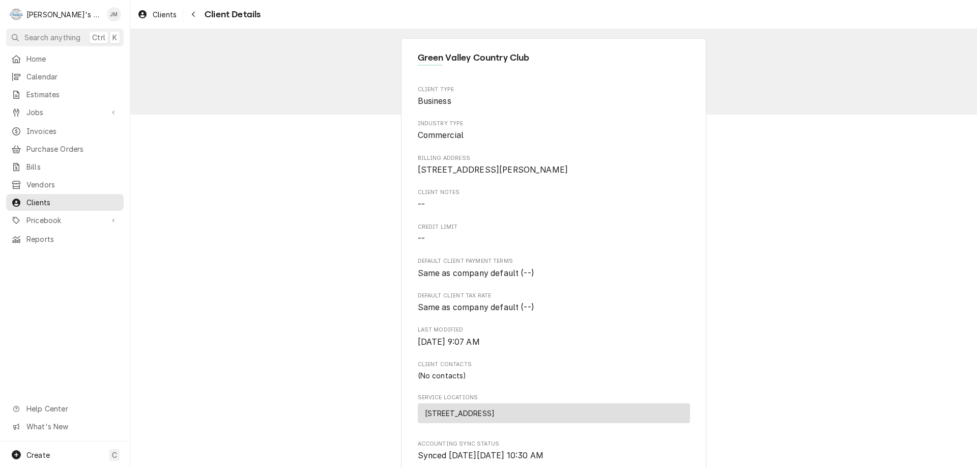
scroll to position [220, 0]
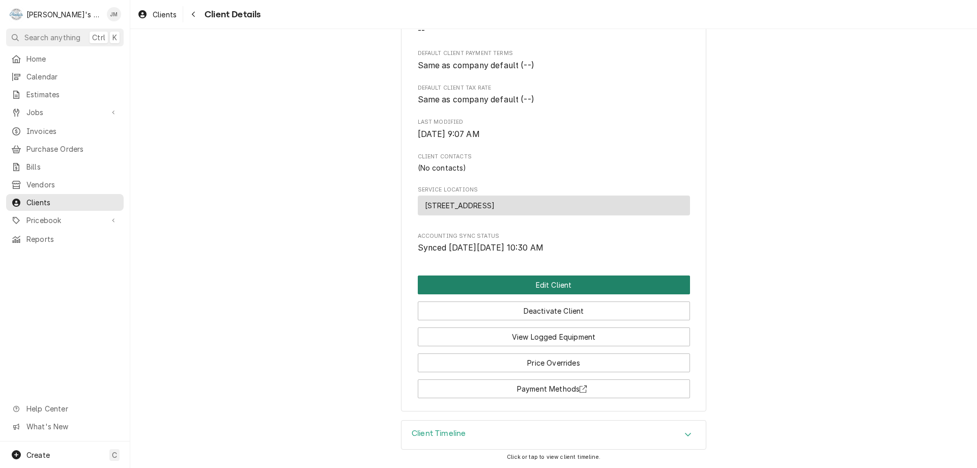
click at [546, 284] on button "Edit Client" at bounding box center [554, 284] width 272 height 19
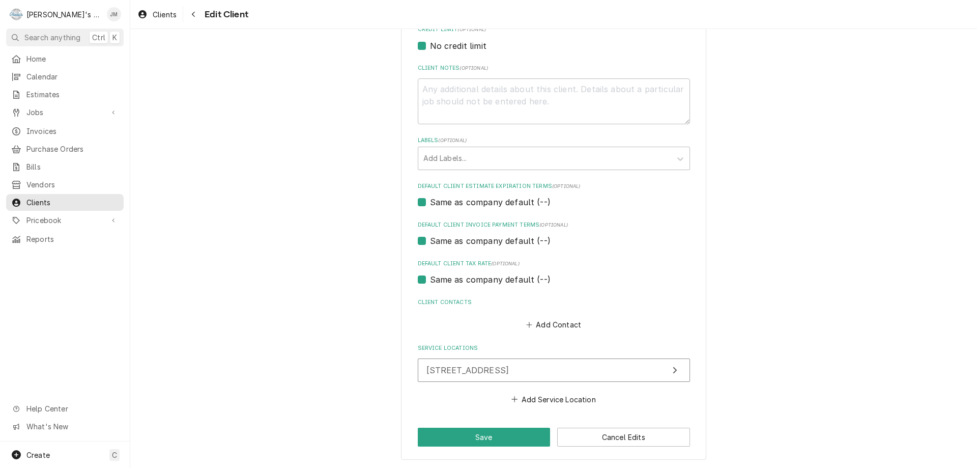
scroll to position [462, 0]
click at [558, 323] on button "Add Contact" at bounding box center [553, 324] width 59 height 14
type textarea "x"
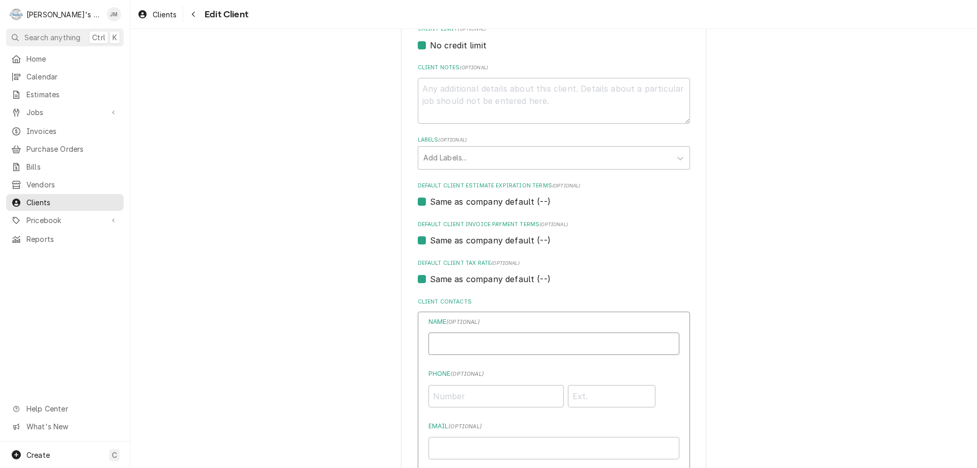
click at [538, 347] on input "Business Name" at bounding box center [554, 343] width 251 height 22
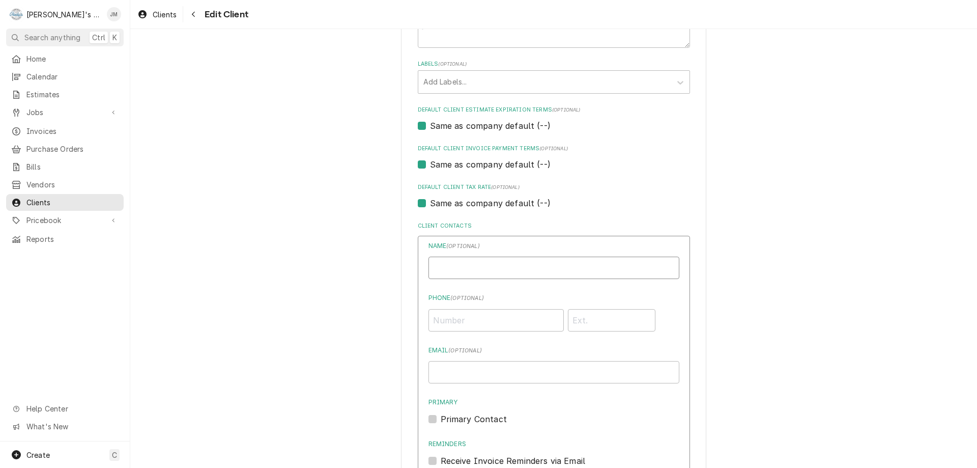
scroll to position [563, 0]
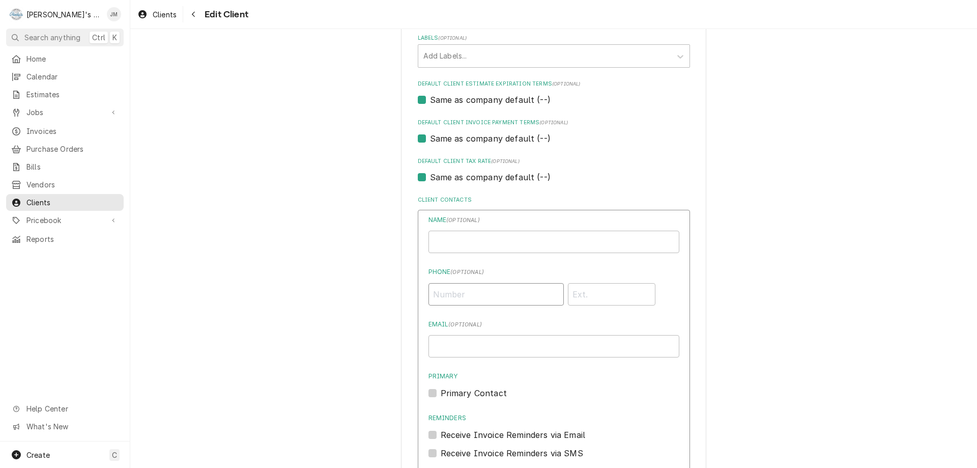
click at [514, 296] on input "Phone ( optional )" at bounding box center [496, 294] width 135 height 22
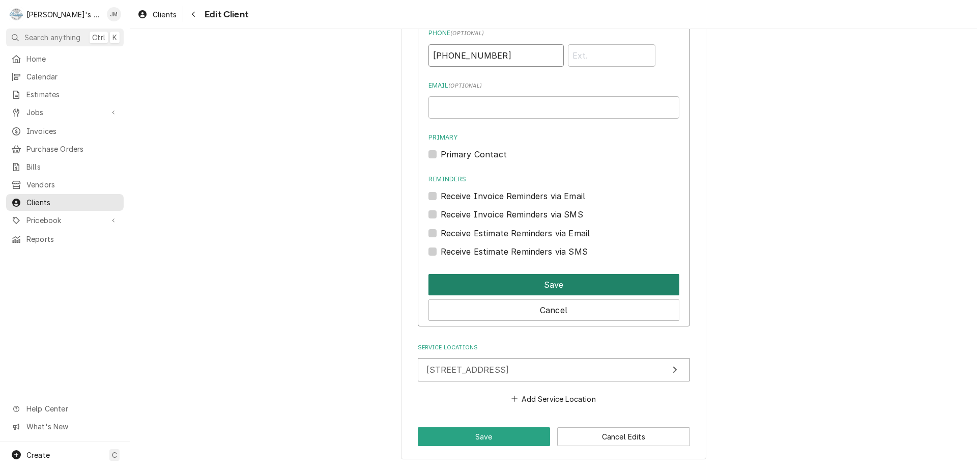
type input "[PHONE_NUMBER]"
click at [543, 284] on button "Save" at bounding box center [554, 284] width 251 height 21
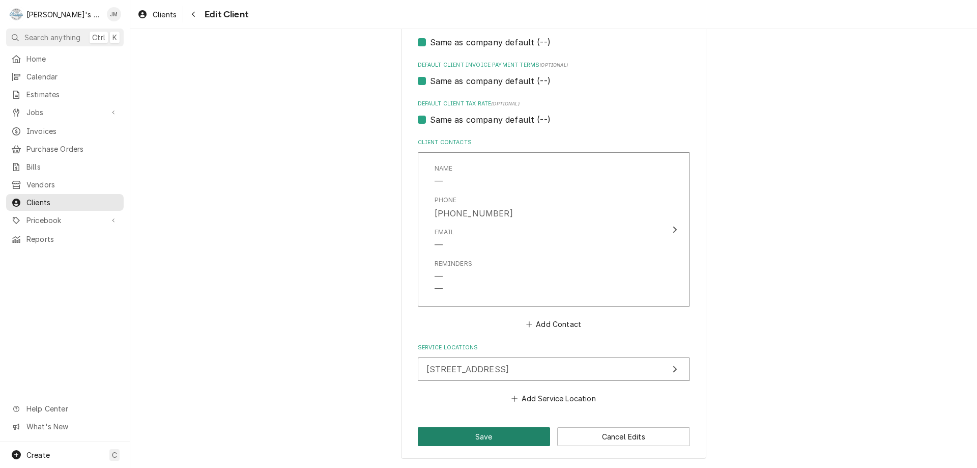
click at [480, 439] on button "Save" at bounding box center [484, 436] width 133 height 19
type textarea "x"
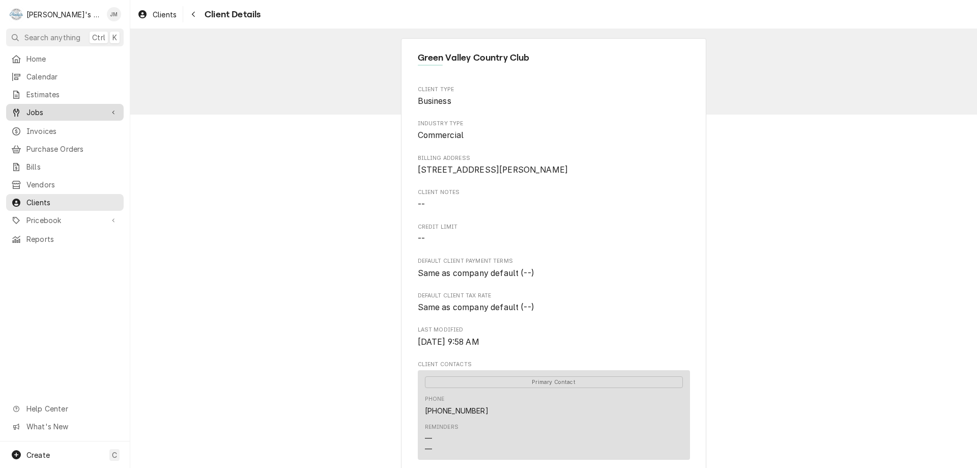
click at [28, 109] on span "Jobs" at bounding box center [64, 112] width 77 height 11
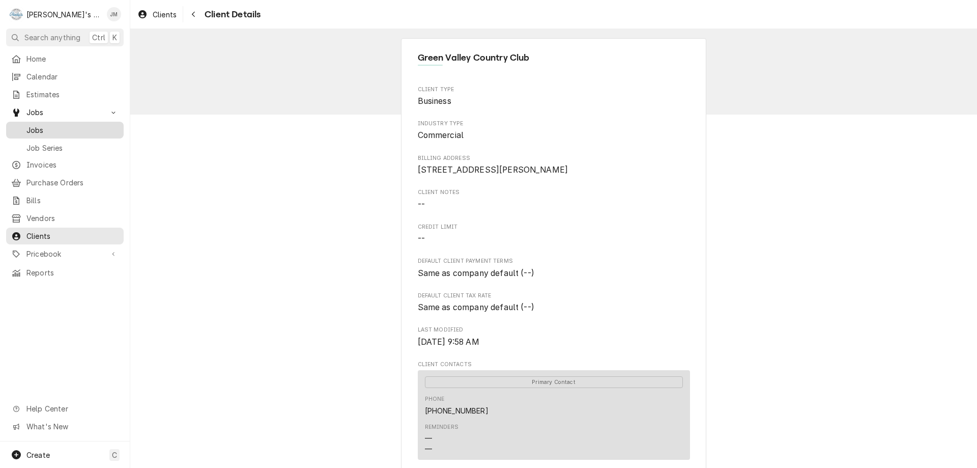
click at [33, 125] on span "Jobs" at bounding box center [72, 130] width 92 height 11
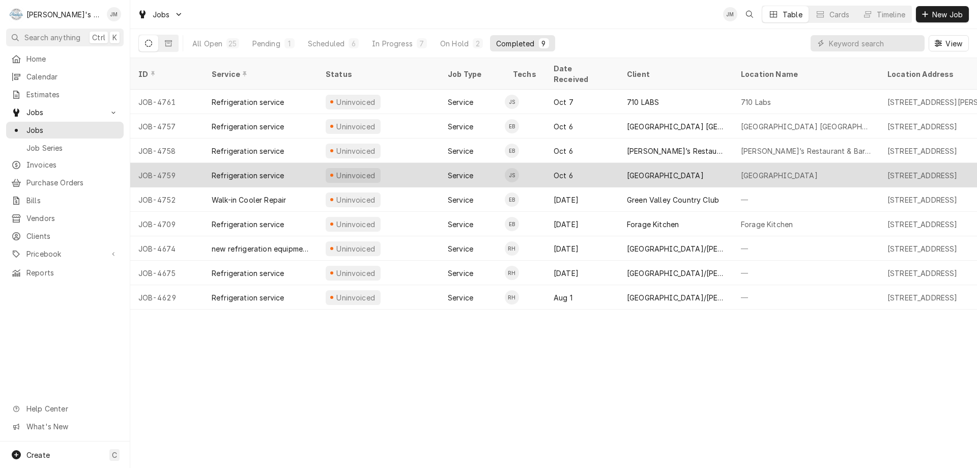
click at [677, 170] on div "[GEOGRAPHIC_DATA]" at bounding box center [665, 175] width 77 height 11
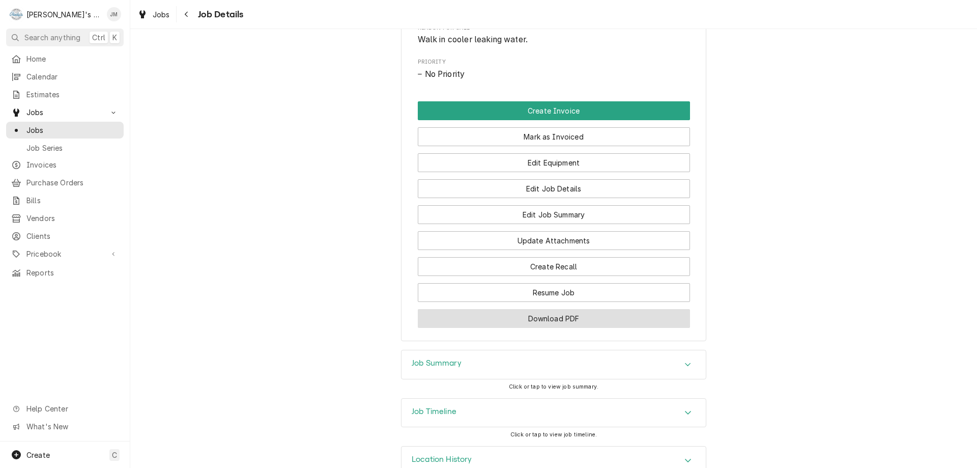
scroll to position [542, 0]
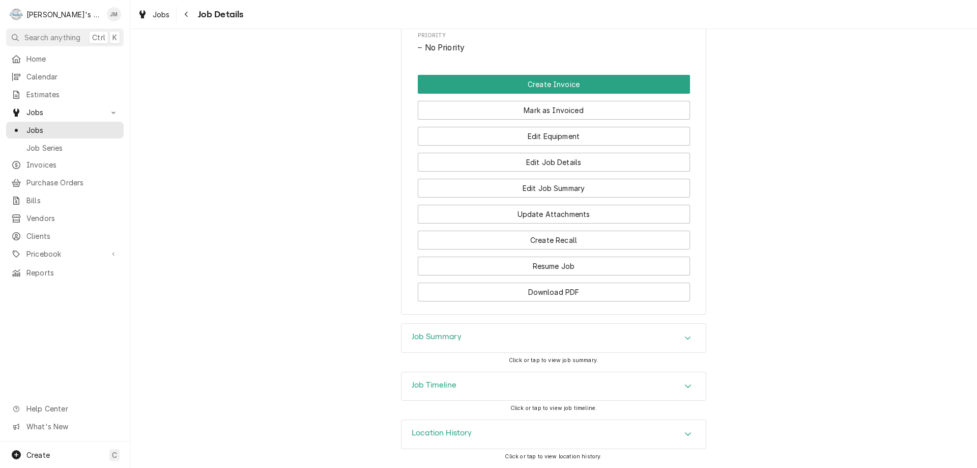
click at [433, 338] on h3 "Job Summary" at bounding box center [437, 337] width 50 height 10
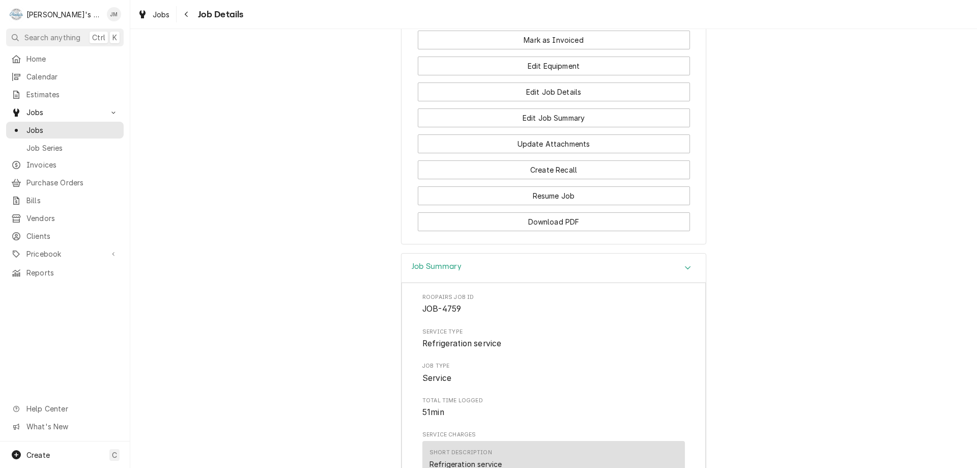
scroll to position [458, 0]
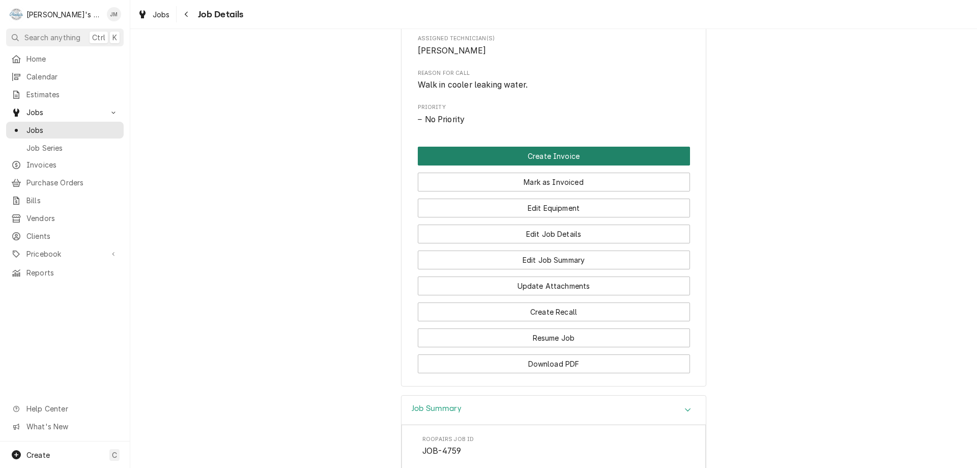
click at [566, 165] on button "Create Invoice" at bounding box center [554, 156] width 272 height 19
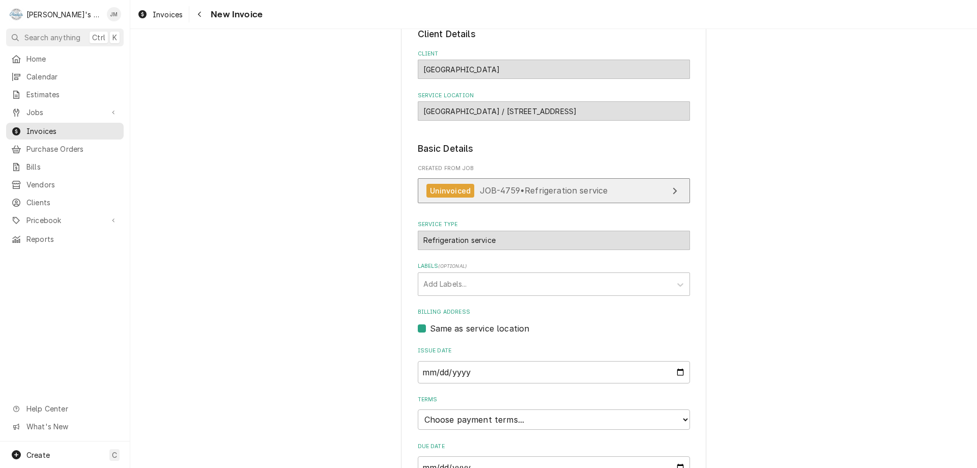
scroll to position [152, 0]
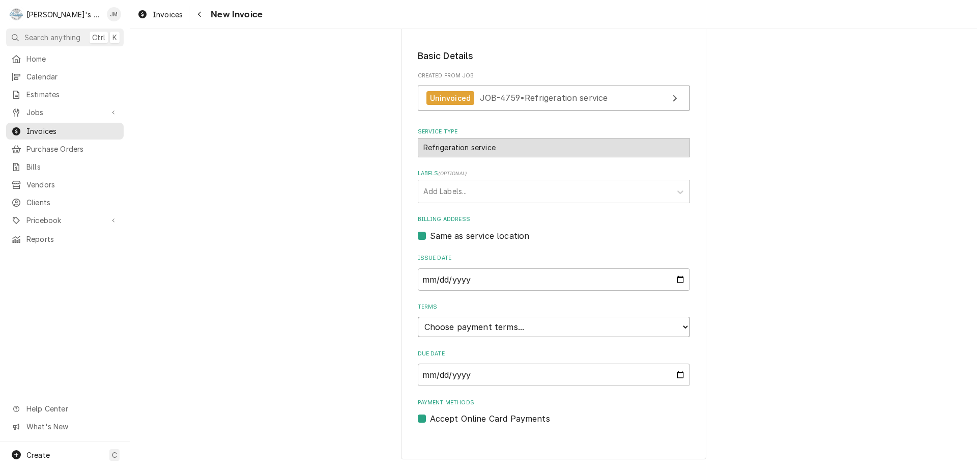
click at [578, 329] on select "Choose payment terms... Same Day Net 7 Net 14 Net 21 Net 30 Net 45 Net 60 Net 90" at bounding box center [554, 327] width 272 height 20
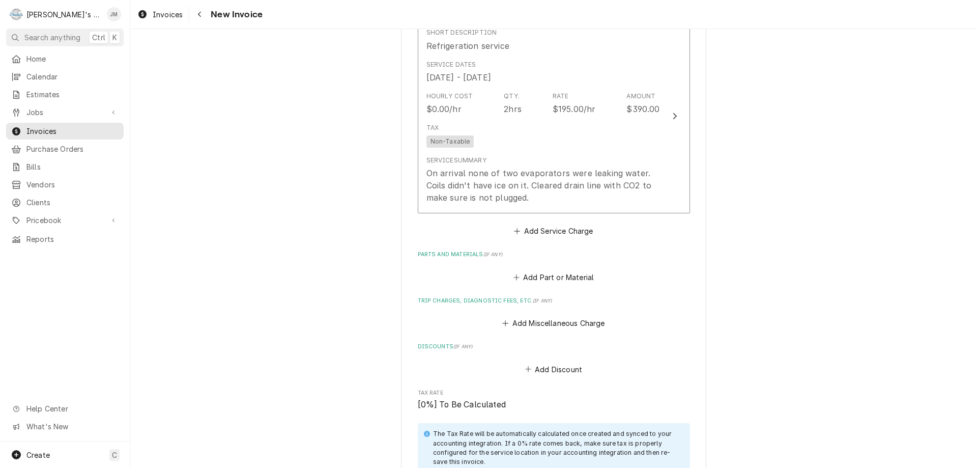
scroll to position [661, 0]
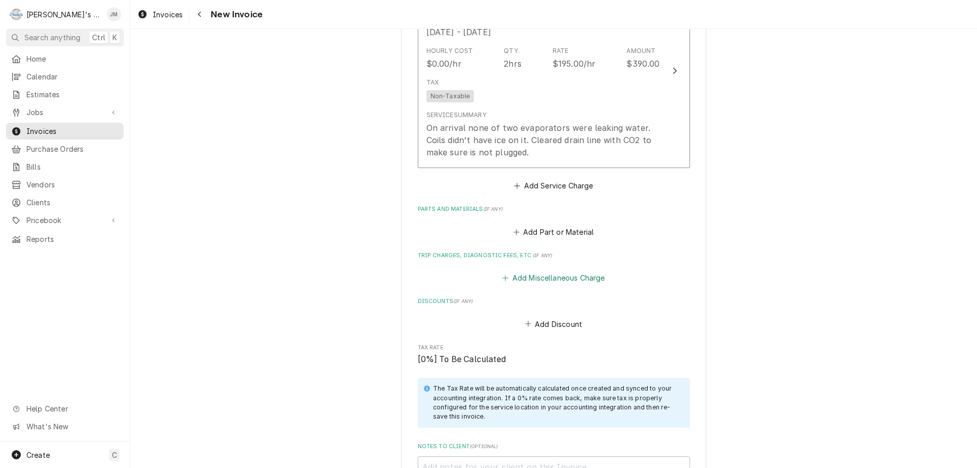
click at [565, 275] on button "Add Miscellaneous Charge" at bounding box center [554, 278] width 106 height 14
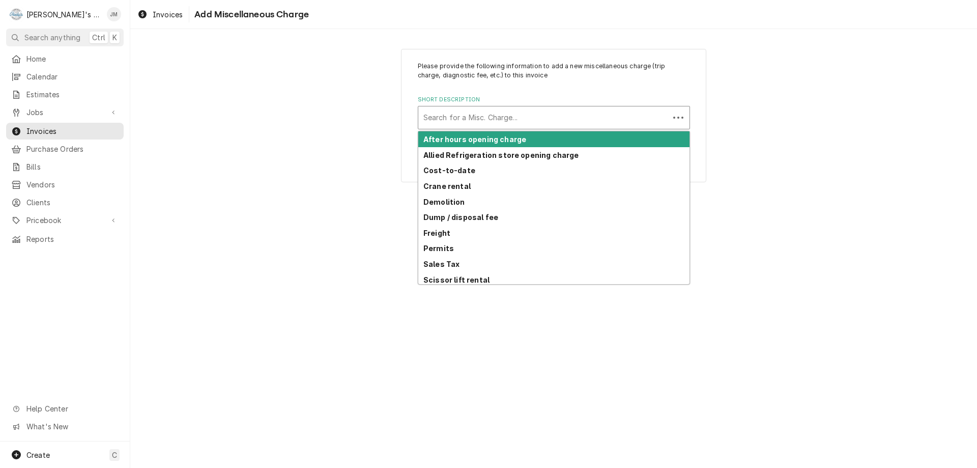
click at [537, 113] on div "Short Description" at bounding box center [543, 117] width 241 height 18
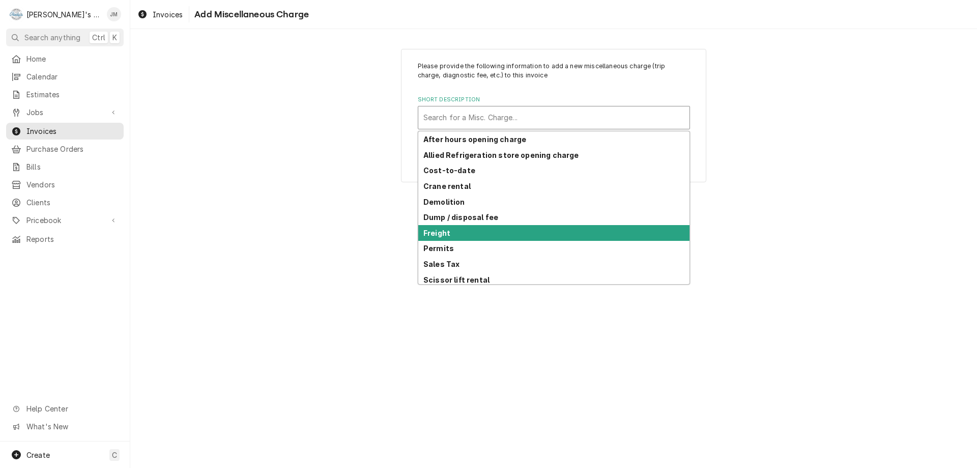
scroll to position [50, 0]
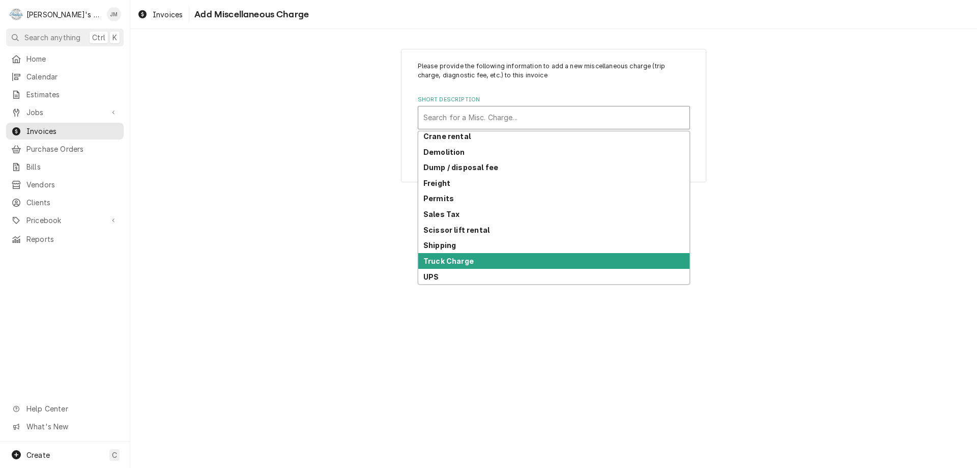
click at [523, 259] on div "Truck Charge" at bounding box center [553, 261] width 271 height 16
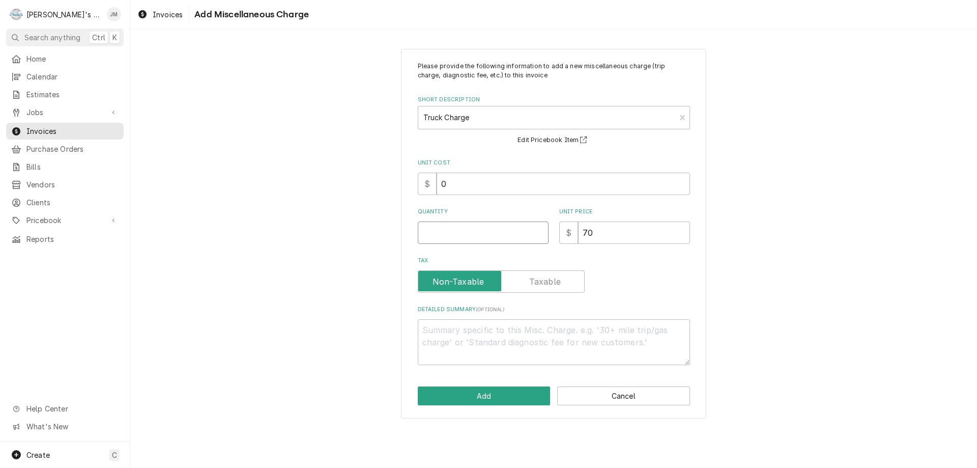
click at [512, 224] on input "Quantity" at bounding box center [483, 232] width 131 height 22
type textarea "x"
type input "1"
click at [459, 400] on button "Add" at bounding box center [484, 395] width 133 height 19
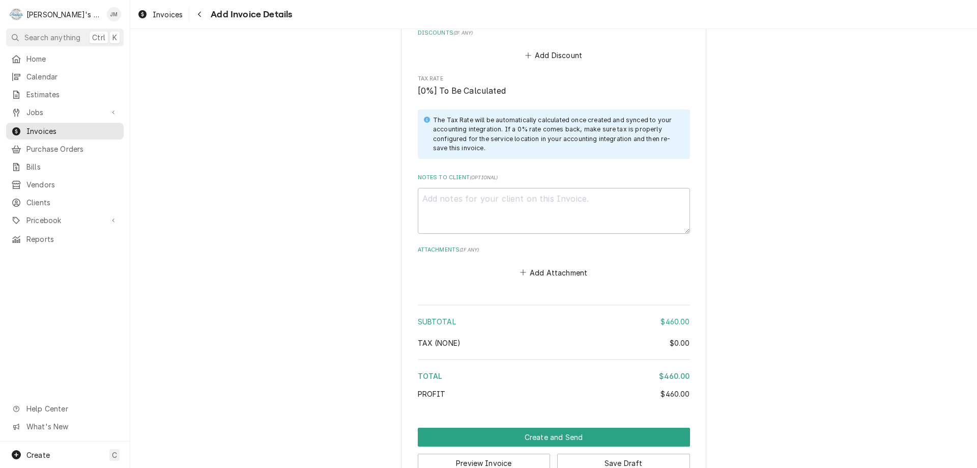
scroll to position [1068, 0]
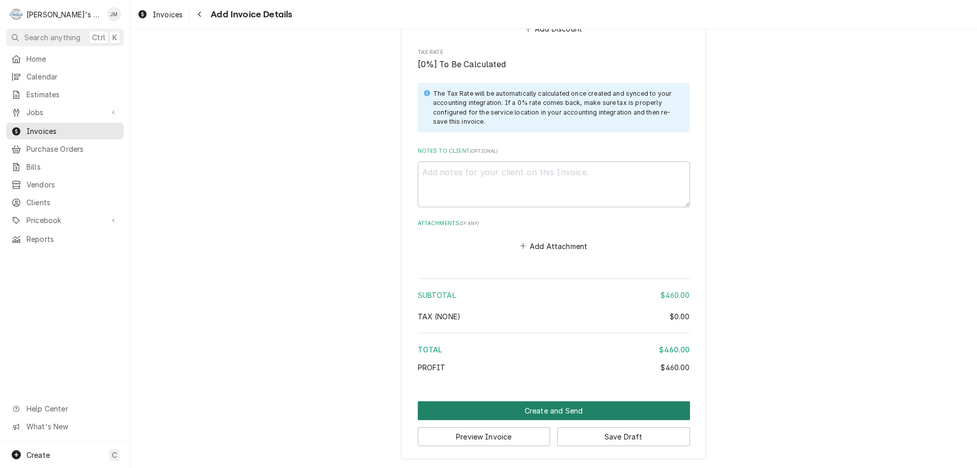
click at [567, 413] on button "Create and Send" at bounding box center [554, 410] width 272 height 19
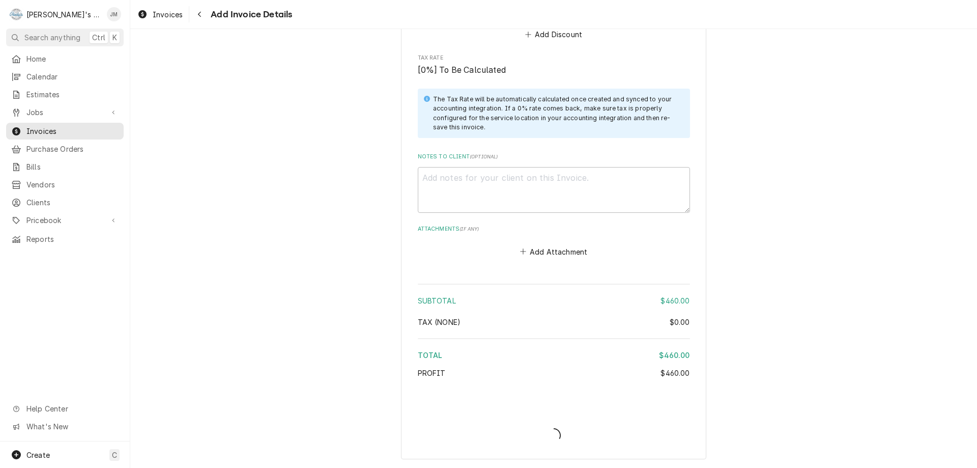
scroll to position [1062, 0]
type textarea "x"
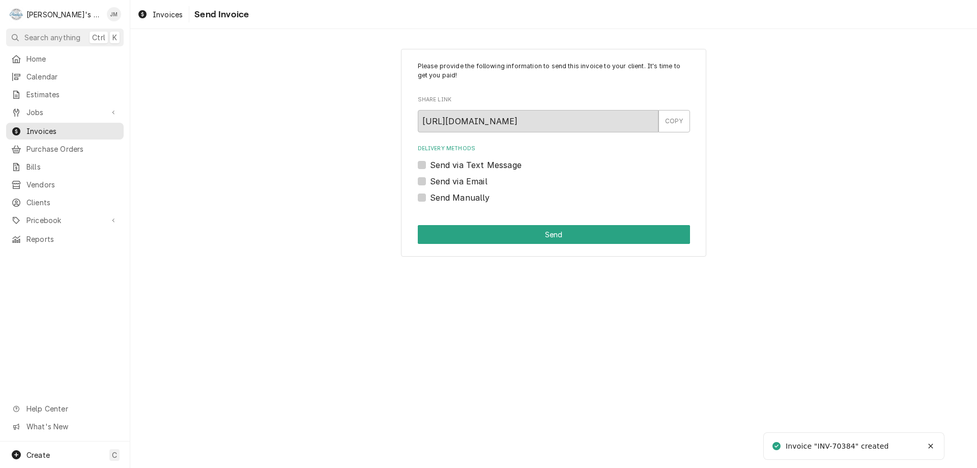
click at [478, 181] on label "Send via Email" at bounding box center [459, 181] width 58 height 12
click at [478, 181] on input "Send via Email" at bounding box center [566, 186] width 272 height 22
checkbox input "true"
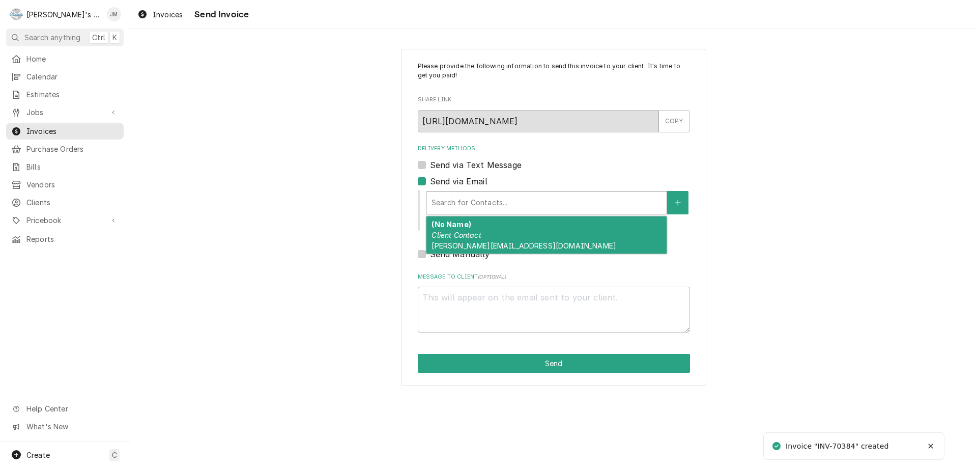
click at [486, 201] on div "Delivery Methods" at bounding box center [547, 202] width 230 height 18
click at [465, 241] on div "(No Name) Client Contact [PERSON_NAME][EMAIL_ADDRESS][DOMAIN_NAME]" at bounding box center [547, 234] width 240 height 37
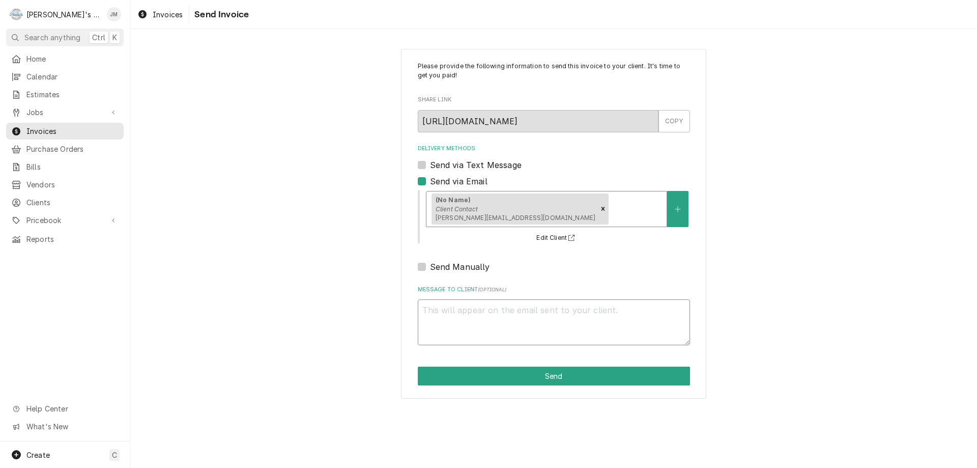
click at [504, 326] on textarea "Message to Client ( optional )" at bounding box center [554, 322] width 272 height 46
type textarea "x"
type textarea "Y"
type textarea "x"
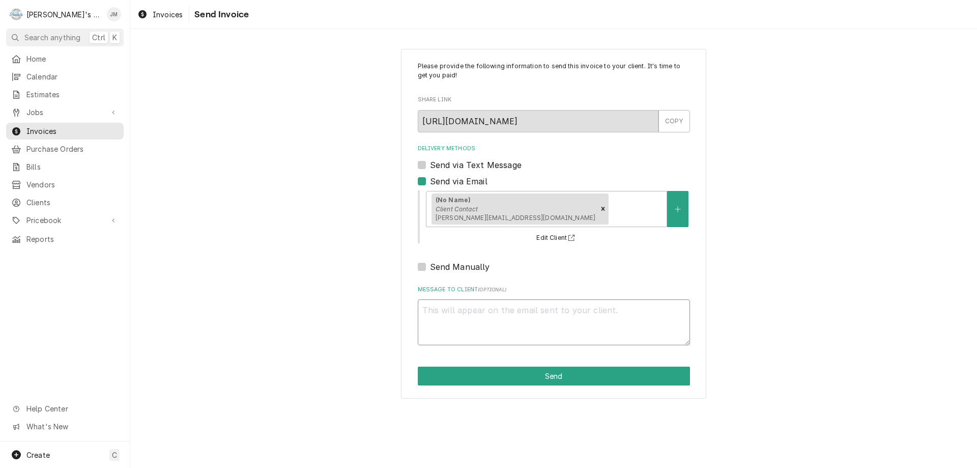
type textarea "T"
type textarea "x"
type textarea "Th"
type textarea "x"
type textarea "Than"
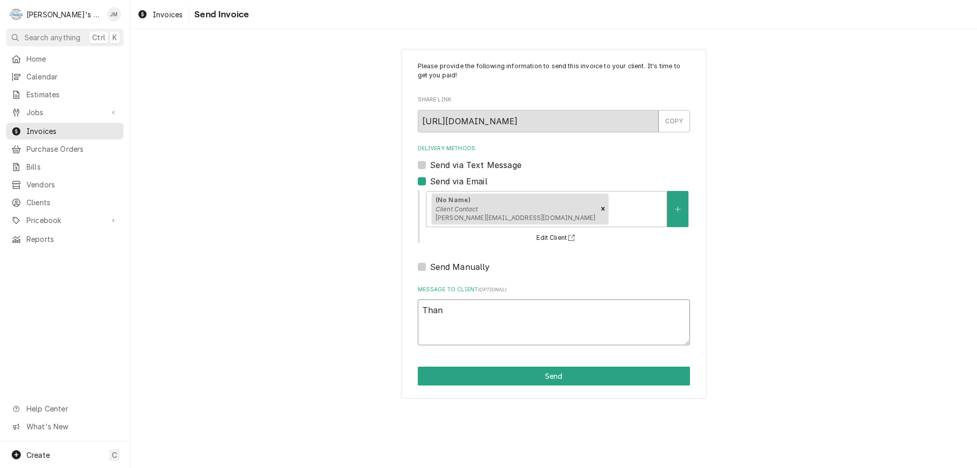
type textarea "x"
type textarea "Thank"
type textarea "x"
type textarea "Thank"
type textarea "x"
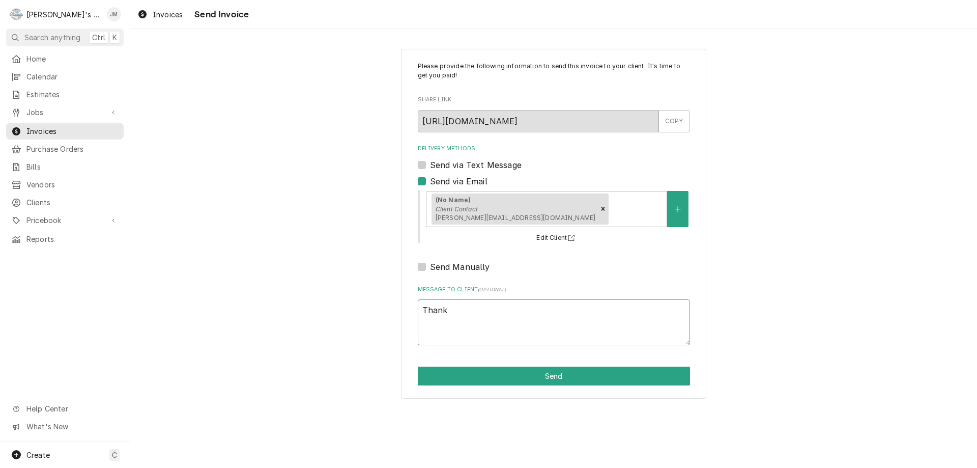
type textarea "Thank y"
type textarea "x"
type textarea "Thank yo"
type textarea "x"
type textarea "Thank you"
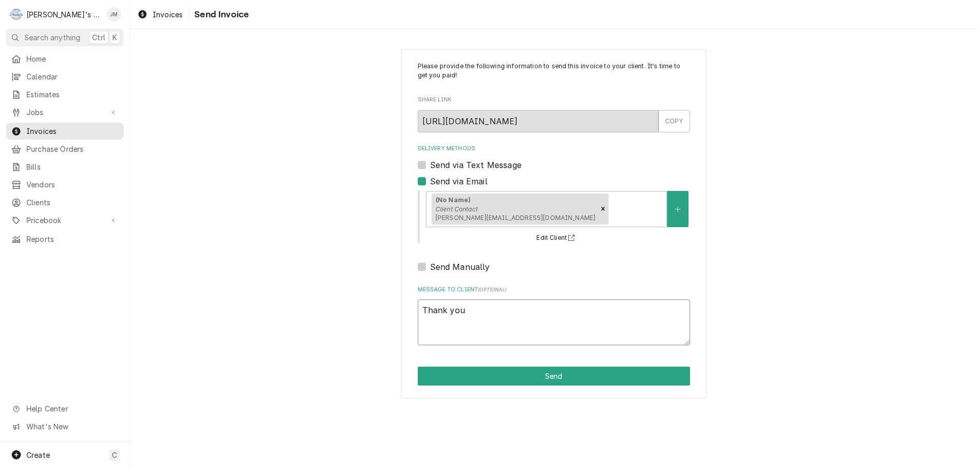
type textarea "x"
type textarea "Thank you"
type textarea "x"
type textarea "Thank you f"
type textarea "x"
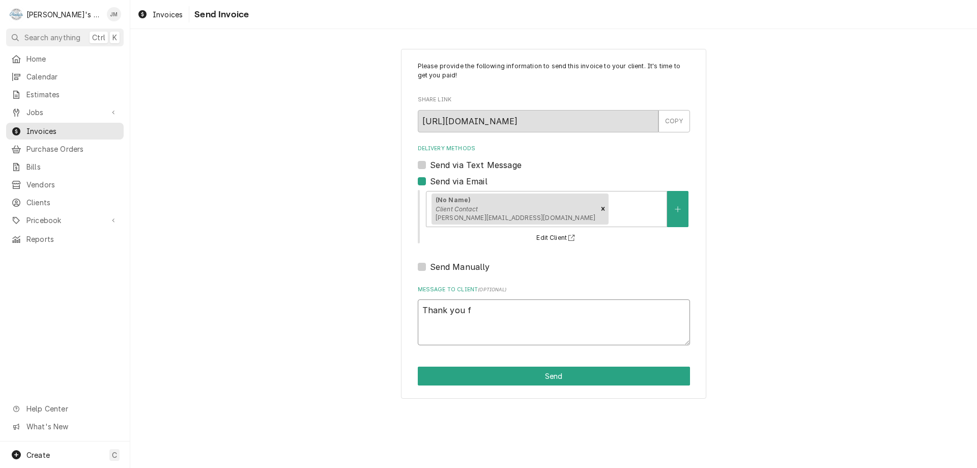
type textarea "Thank you fo"
type textarea "x"
type textarea "Thank you for"
type textarea "x"
type textarea "Thank you for"
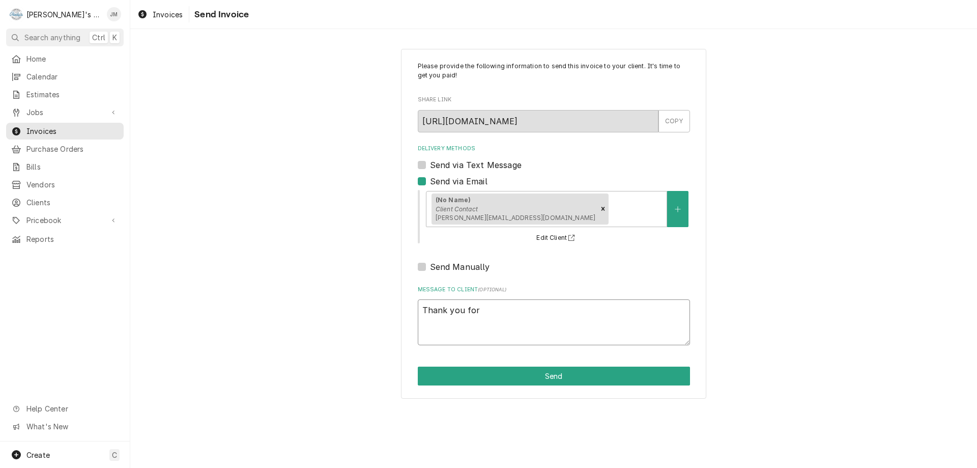
type textarea "x"
type textarea "Thank you for y"
type textarea "x"
type textarea "Thank you for yo"
type textarea "x"
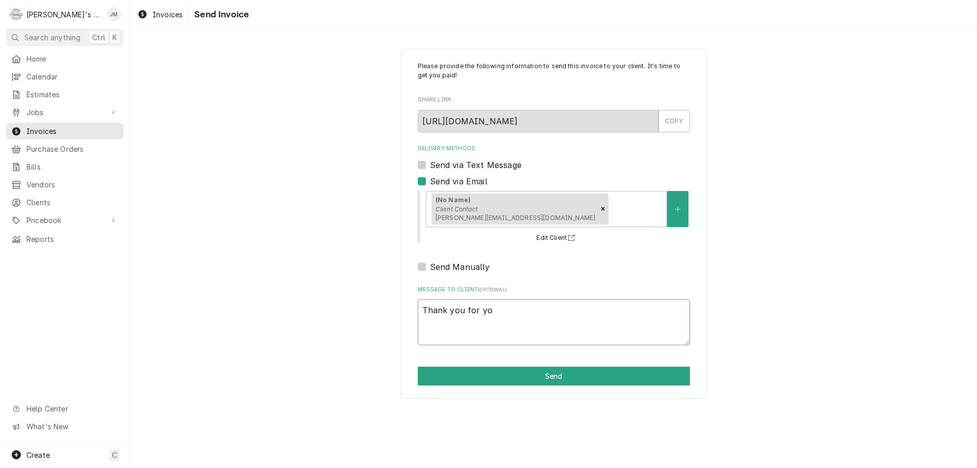
type textarea "Thank you for you"
type textarea "x"
type textarea "Thank you for your"
type textarea "x"
type textarea "Thank you for your"
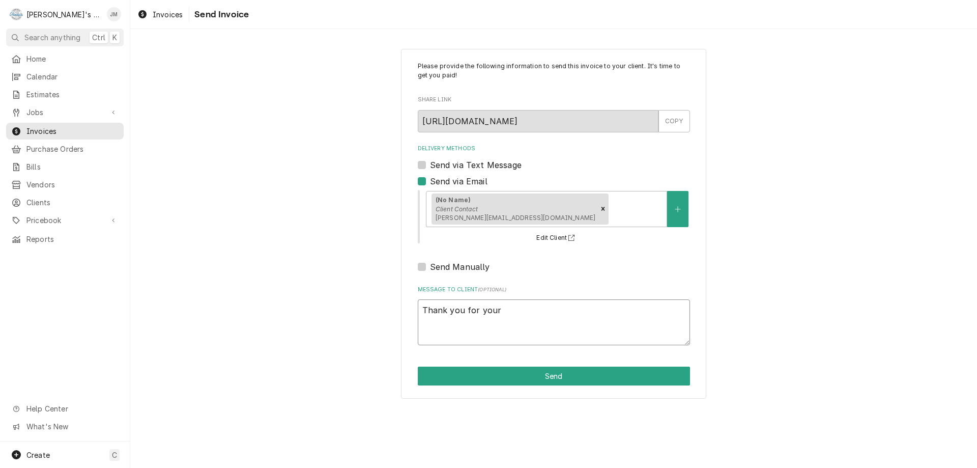
type textarea "x"
type textarea "Thank you for your b"
type textarea "x"
type textarea "Thank you for your bu"
type textarea "x"
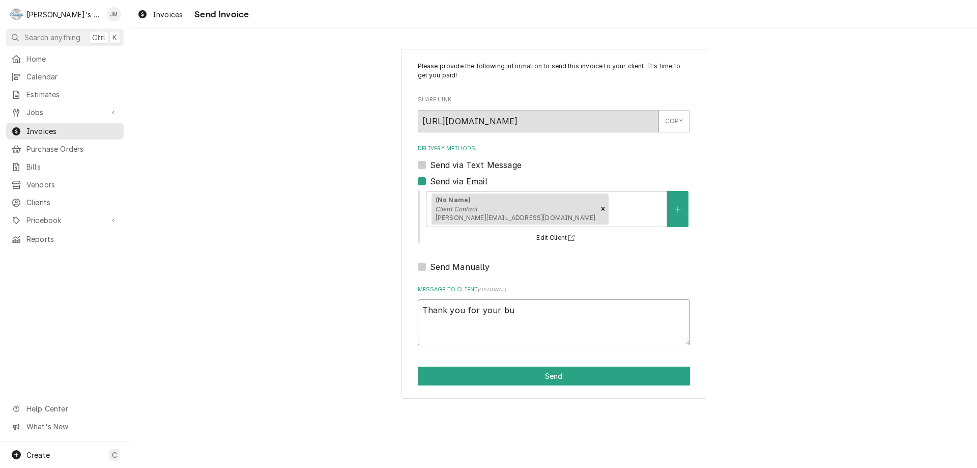
type textarea "Thank you for your bus"
type textarea "x"
type textarea "Thank you for your busi"
type textarea "x"
type textarea "Thank you for your busin"
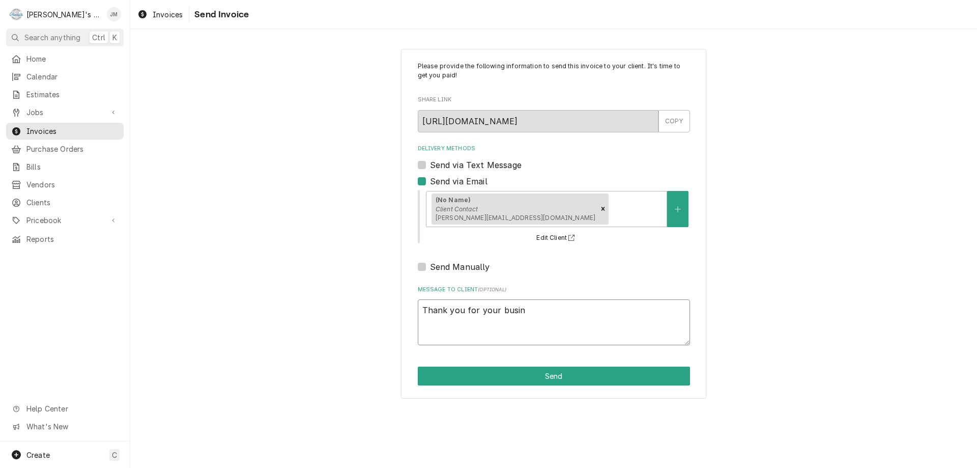
type textarea "x"
type textarea "Thank you for your busine"
type textarea "x"
type textarea "Thank you for your busines"
type textarea "x"
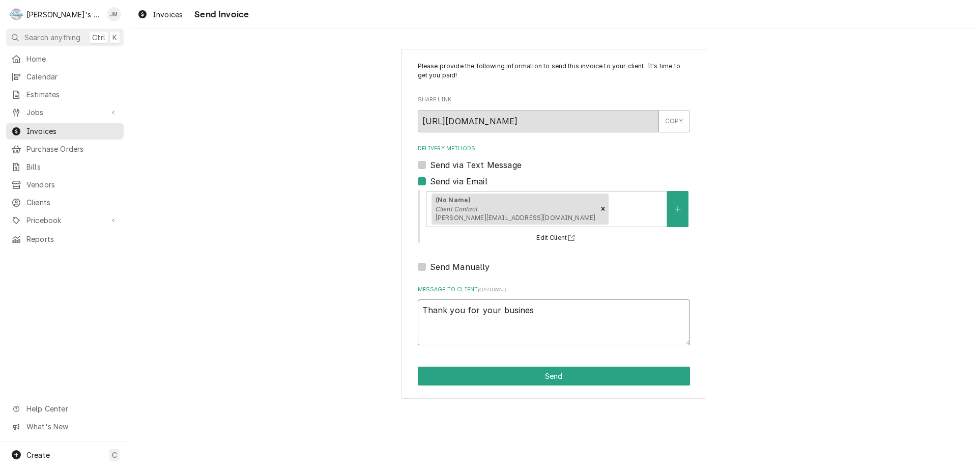
type textarea "Thank you for your business"
type textarea "x"
type textarea "Thank you for your business."
type textarea "x"
type textarea "Thank you for your business."
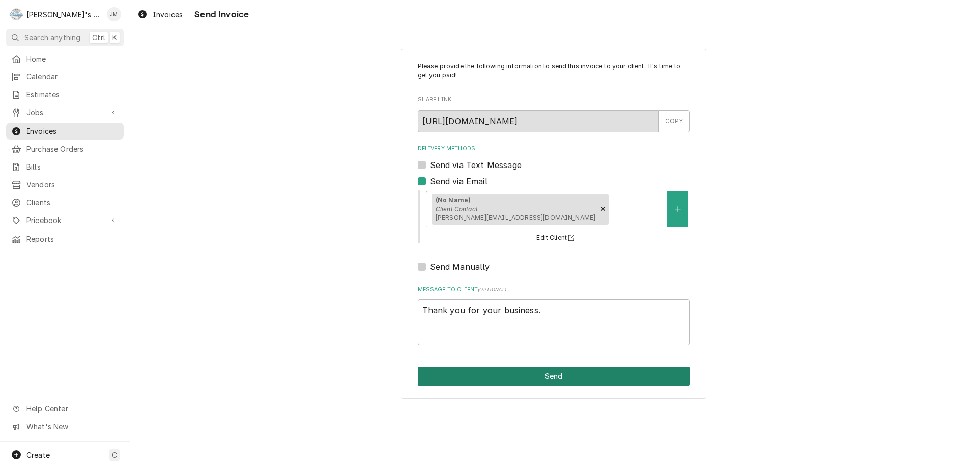
click at [562, 377] on button "Send" at bounding box center [554, 375] width 272 height 19
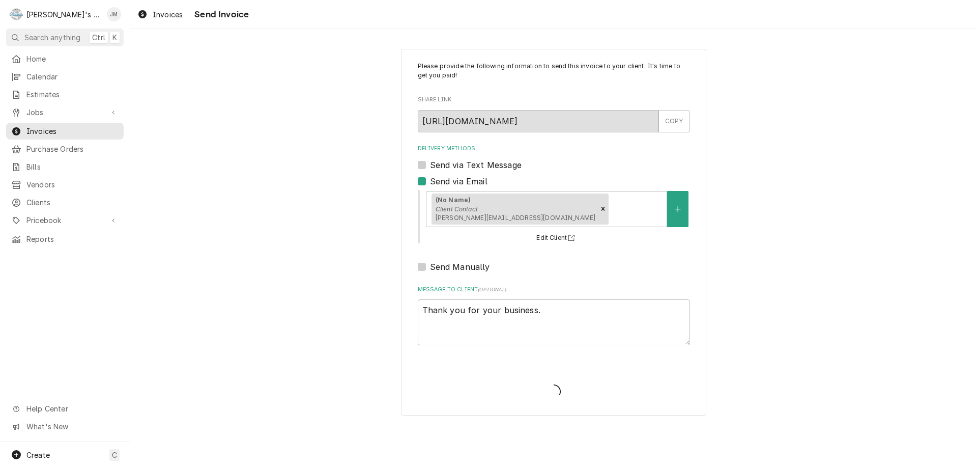
type textarea "x"
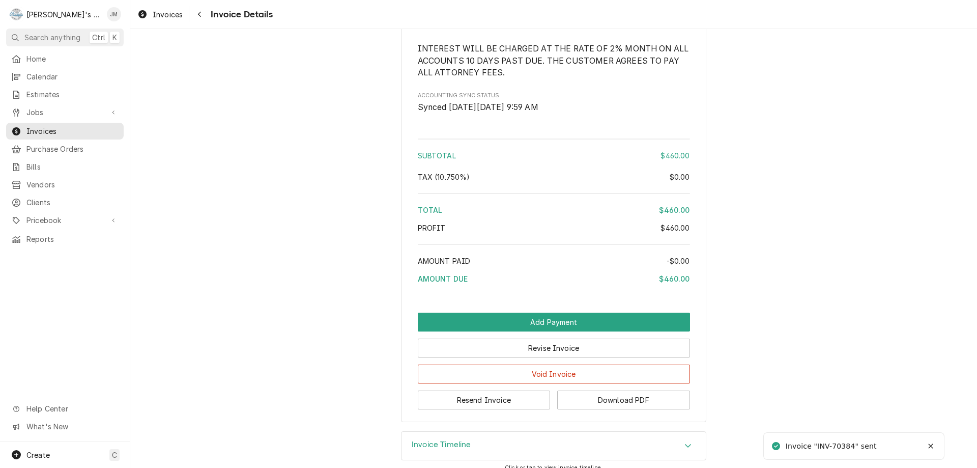
scroll to position [1139, 0]
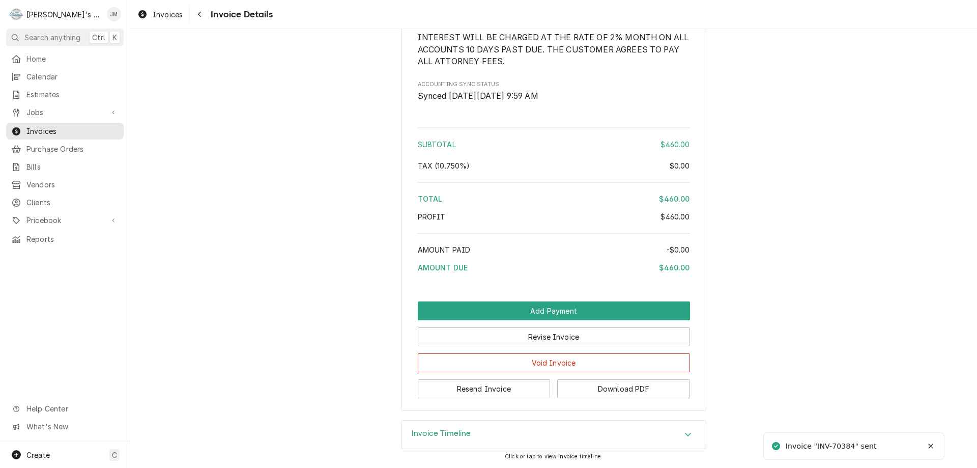
click at [445, 434] on h3 "Invoice Timeline" at bounding box center [442, 434] width 60 height 10
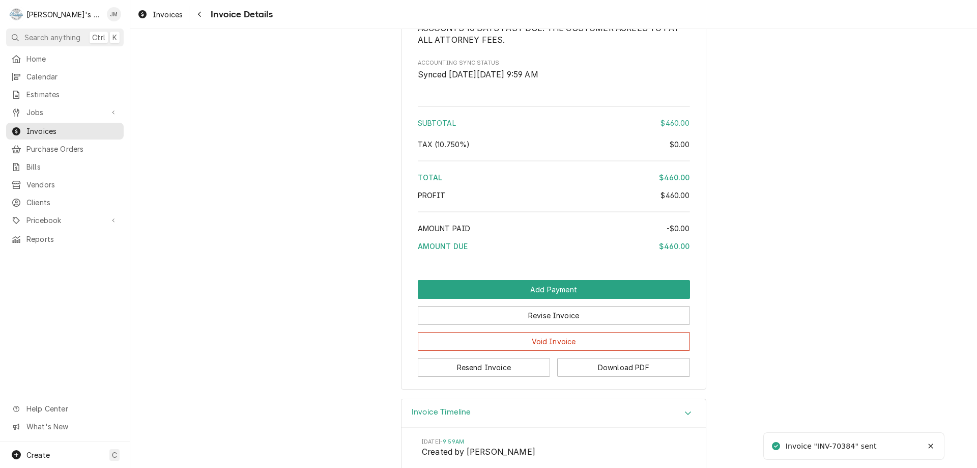
scroll to position [1233, 0]
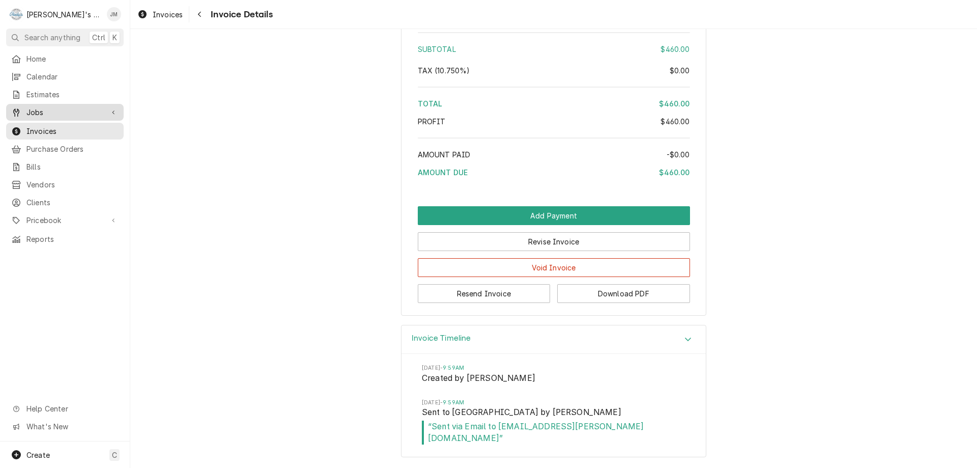
click at [32, 107] on span "Jobs" at bounding box center [64, 112] width 77 height 11
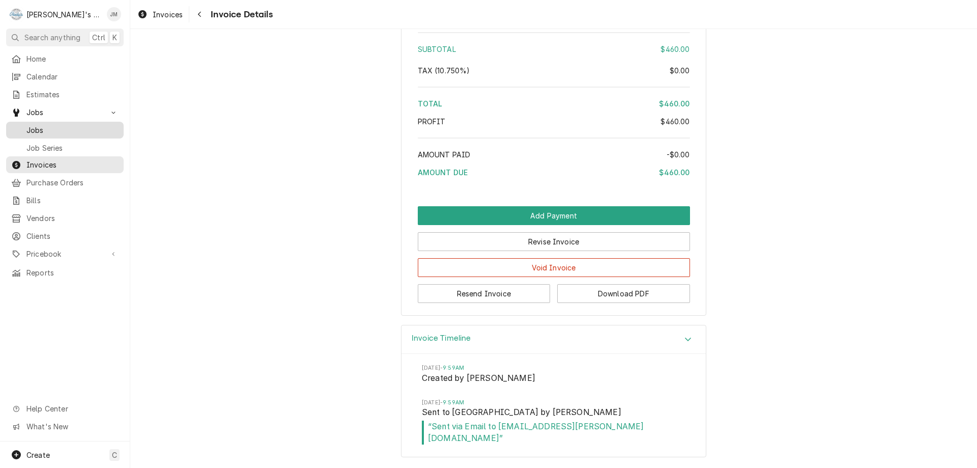
click at [39, 125] on span "Jobs" at bounding box center [72, 130] width 92 height 11
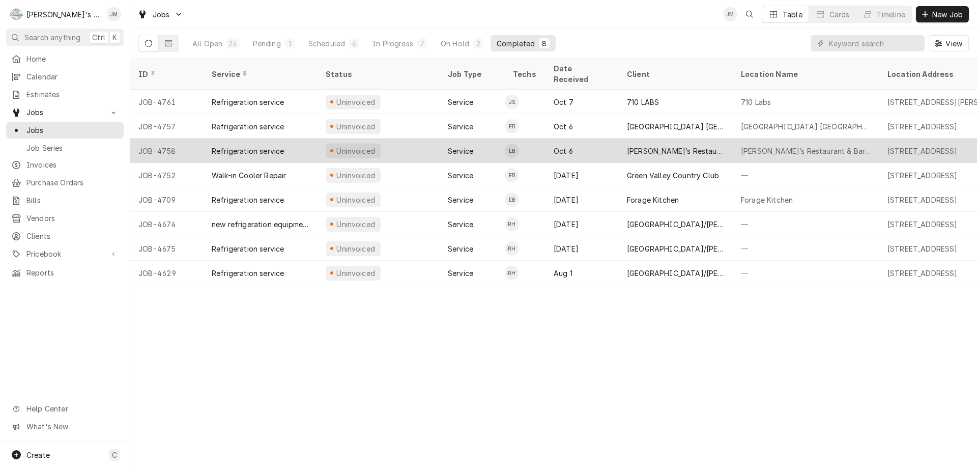
click at [691, 146] on div "Jack’s Restaurant & Bar" at bounding box center [676, 151] width 98 height 11
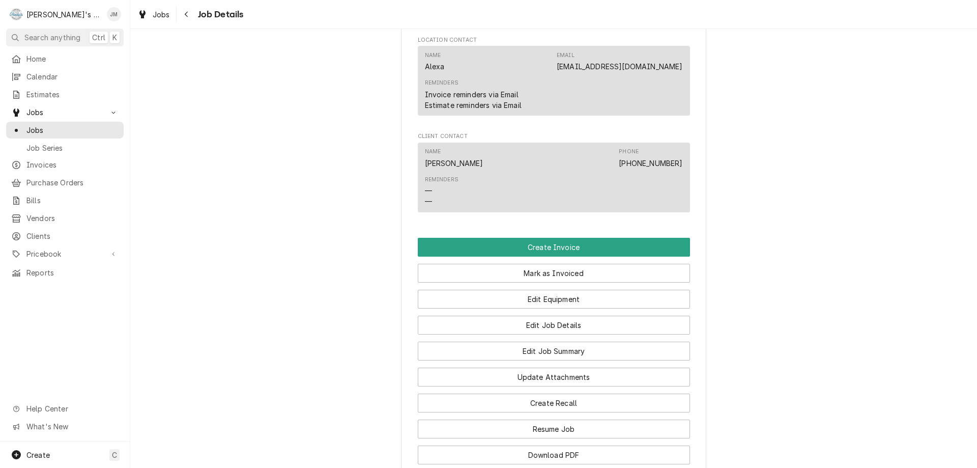
scroll to position [734, 0]
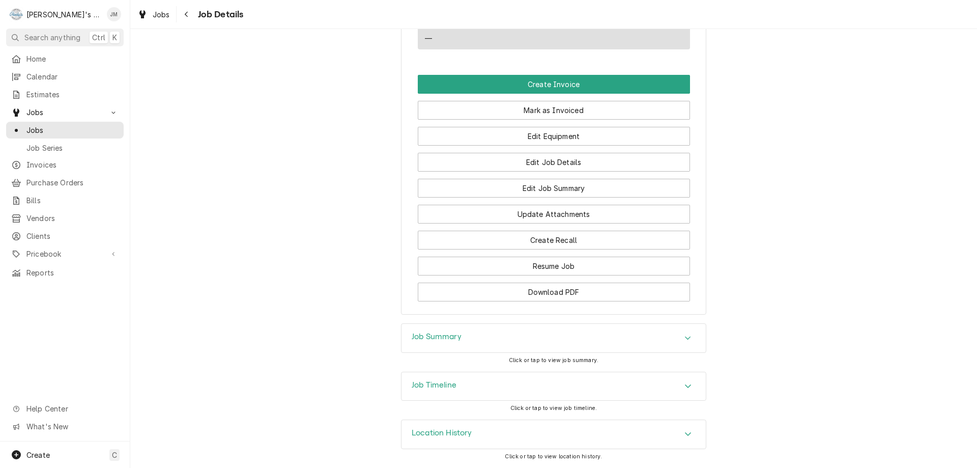
click at [443, 333] on h3 "Job Summary" at bounding box center [437, 337] width 50 height 10
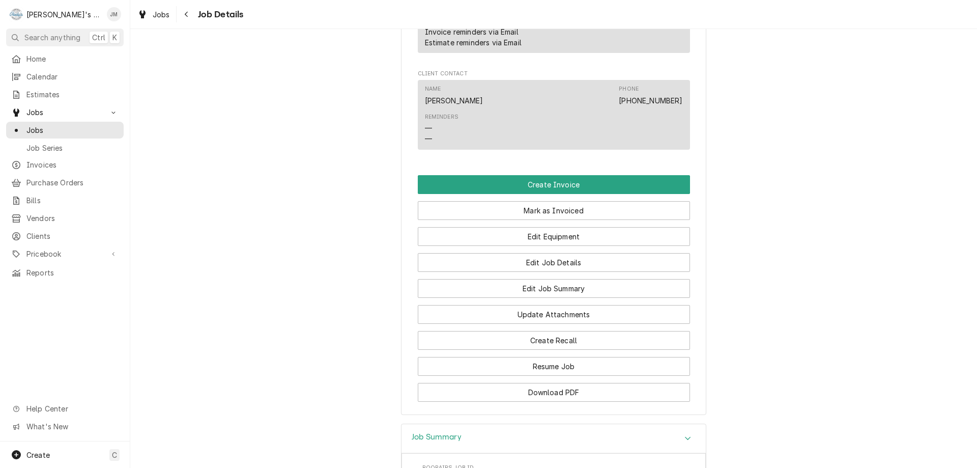
scroll to position [599, 0]
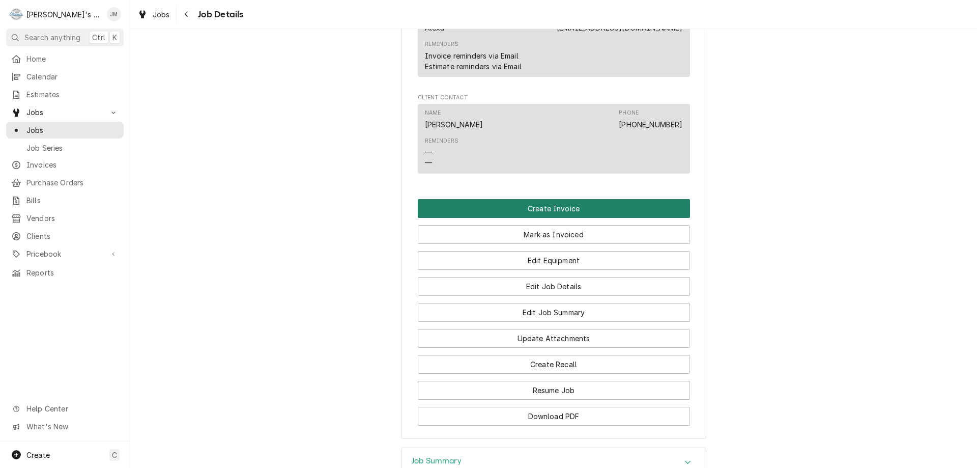
click at [554, 217] on button "Create Invoice" at bounding box center [554, 208] width 272 height 19
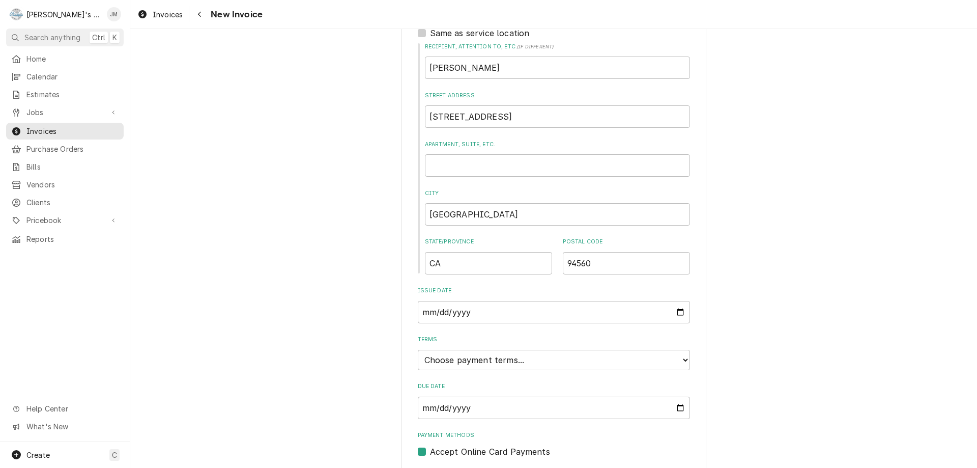
scroll to position [387, 0]
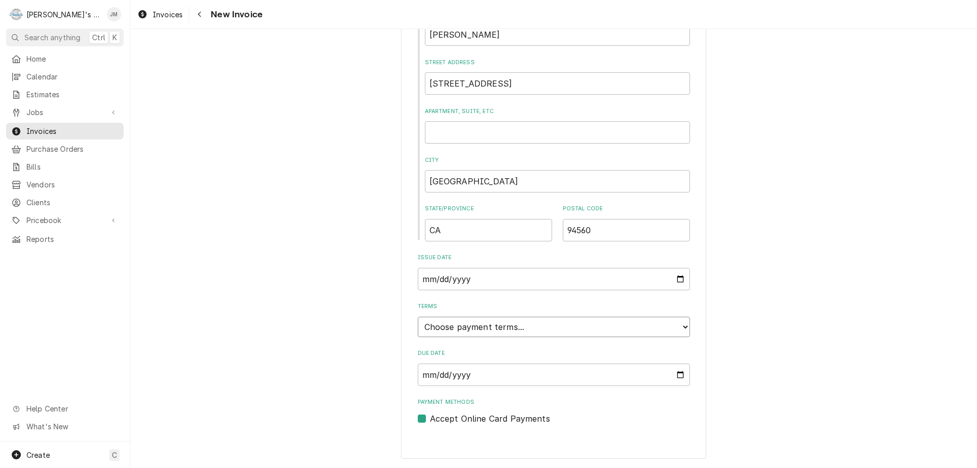
click at [596, 325] on select "Choose payment terms... Same Day Net 7 Net 14 Net 21 Net 30 Net 45 Net 60 Net 90" at bounding box center [554, 327] width 272 height 20
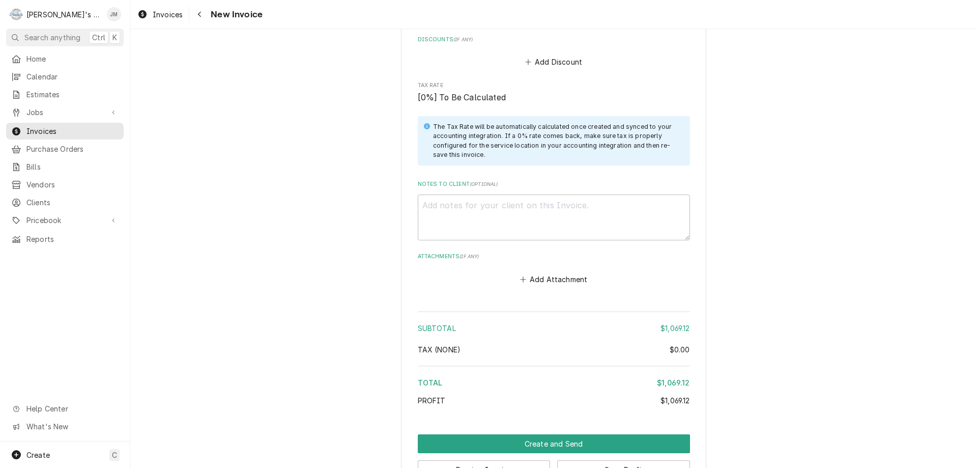
scroll to position [1405, 0]
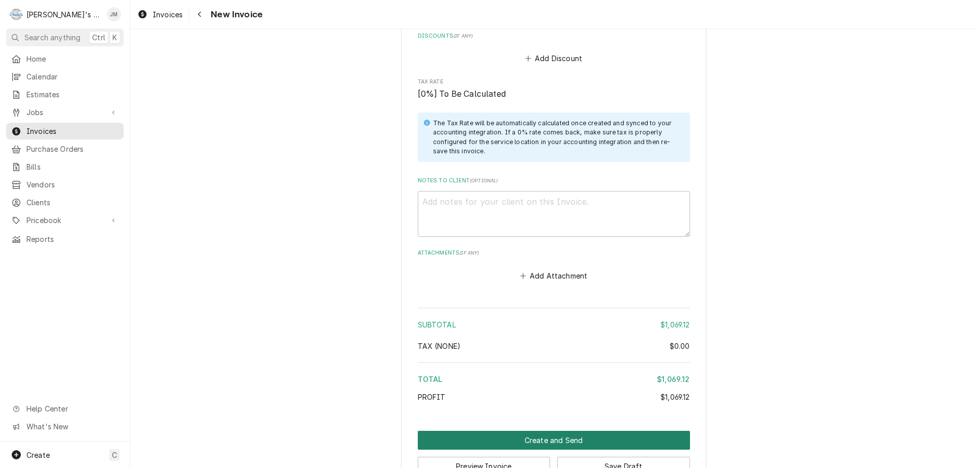
click at [569, 435] on button "Create and Send" at bounding box center [554, 440] width 272 height 19
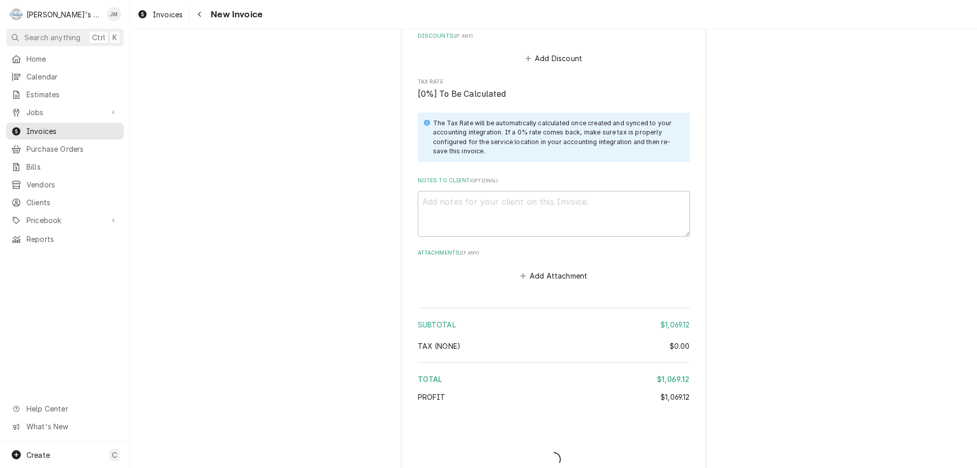
type textarea "x"
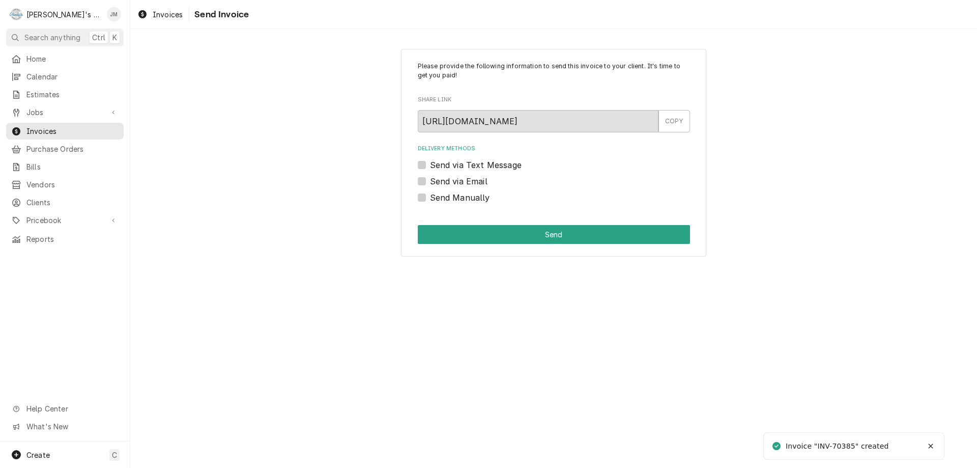
click at [483, 182] on label "Send via Email" at bounding box center [459, 181] width 58 height 12
click at [483, 182] on input "Send via Email" at bounding box center [566, 186] width 272 height 22
checkbox input "true"
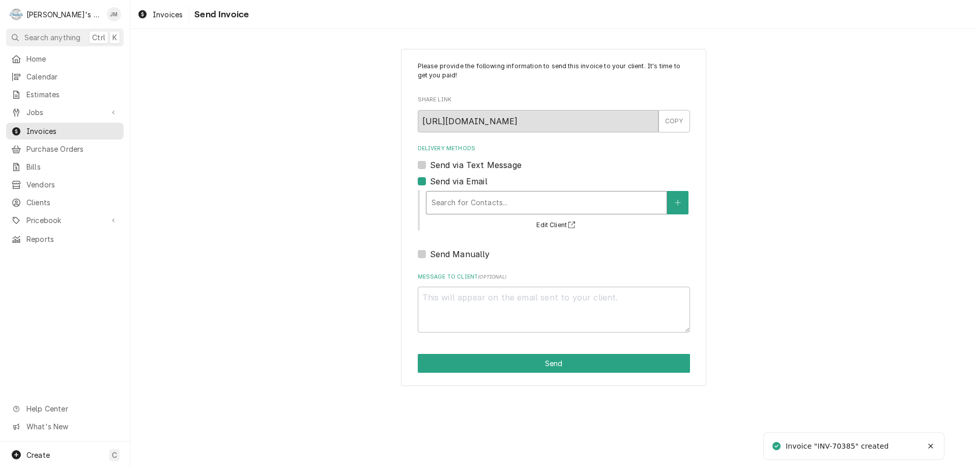
type textarea "x"
click at [489, 199] on div "Delivery Methods" at bounding box center [547, 202] width 230 height 18
click at [430, 180] on label "Send via Email" at bounding box center [459, 181] width 58 height 12
click at [430, 180] on input "Send via Email" at bounding box center [566, 186] width 272 height 22
checkbox input "false"
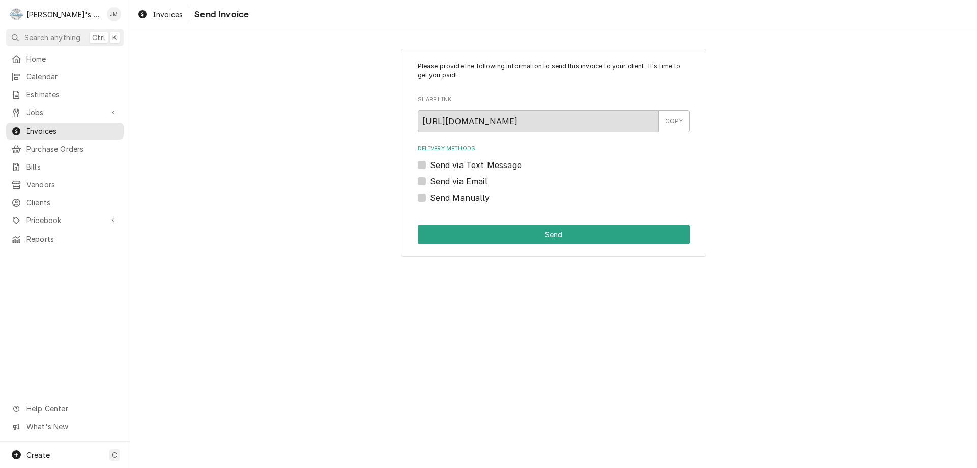
click at [430, 194] on label "Send Manually" at bounding box center [460, 197] width 60 height 12
click at [430, 194] on input "Send Manually" at bounding box center [566, 202] width 272 height 22
checkbox input "true"
click at [492, 233] on button "Send" at bounding box center [554, 234] width 272 height 19
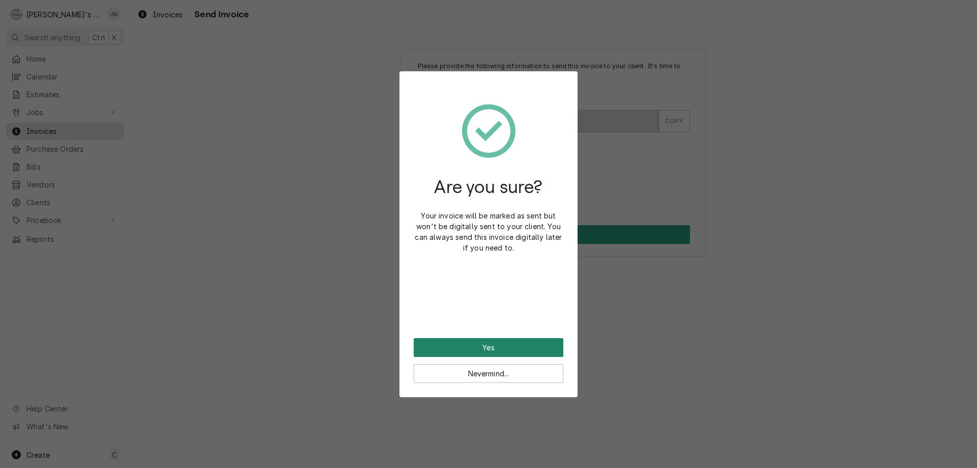
click at [491, 343] on button "Yes" at bounding box center [489, 347] width 150 height 19
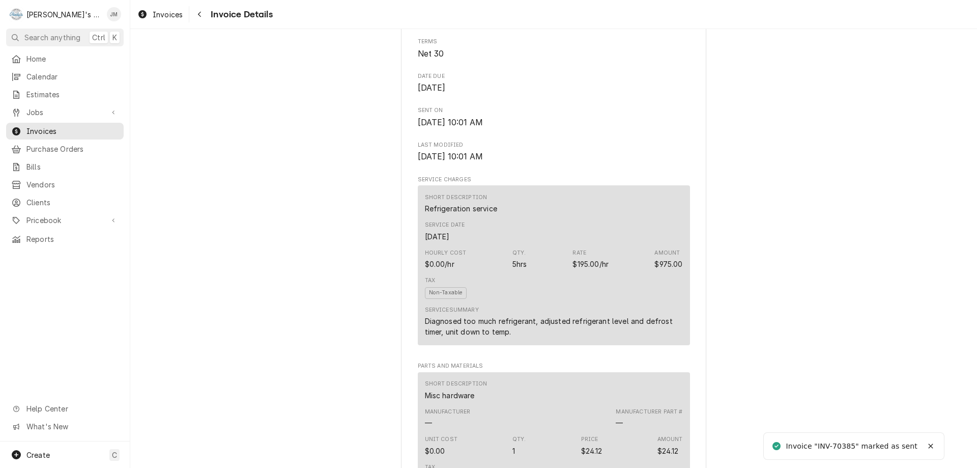
scroll to position [1264, 0]
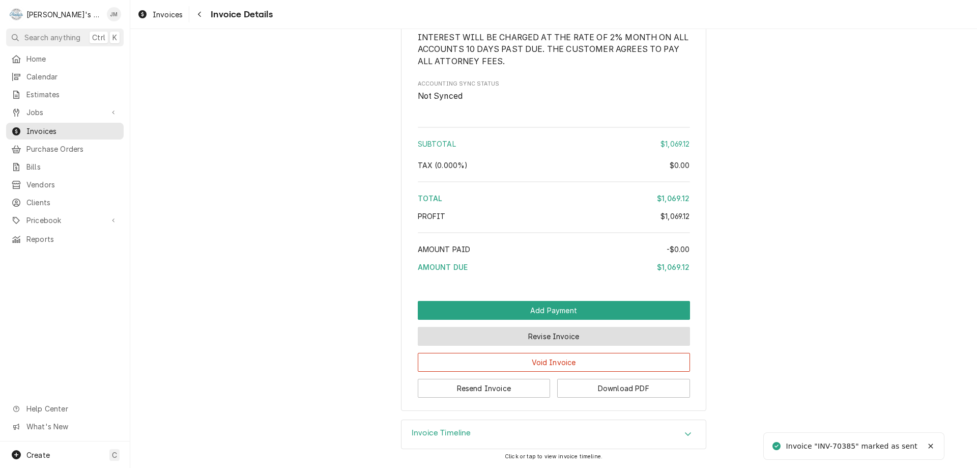
click at [558, 335] on button "Revise Invoice" at bounding box center [554, 336] width 272 height 19
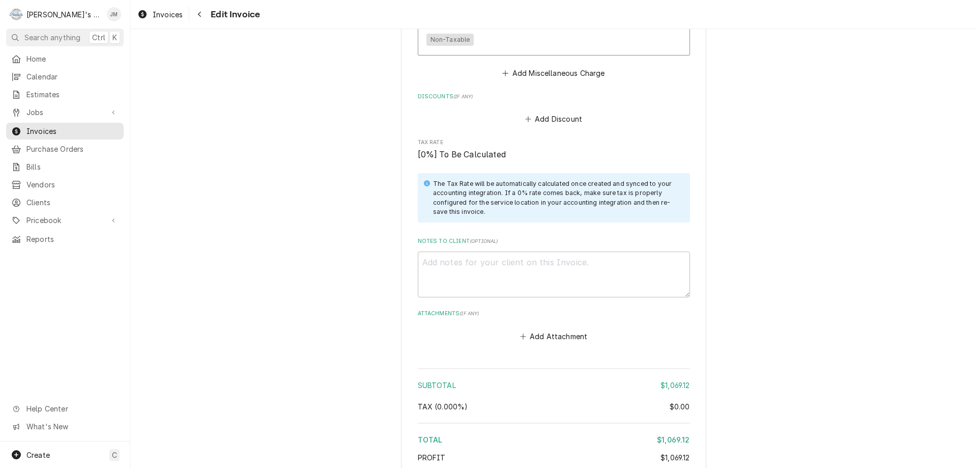
scroll to position [1457, 0]
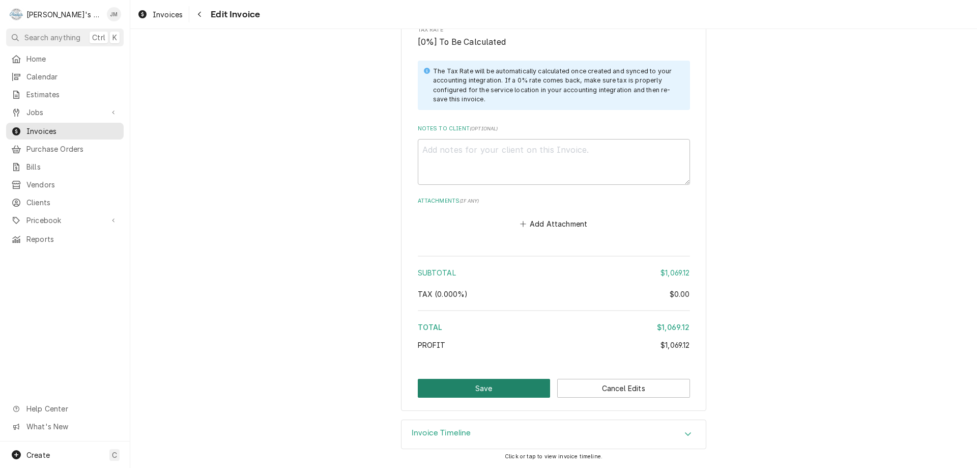
click at [477, 390] on button "Save" at bounding box center [484, 388] width 133 height 19
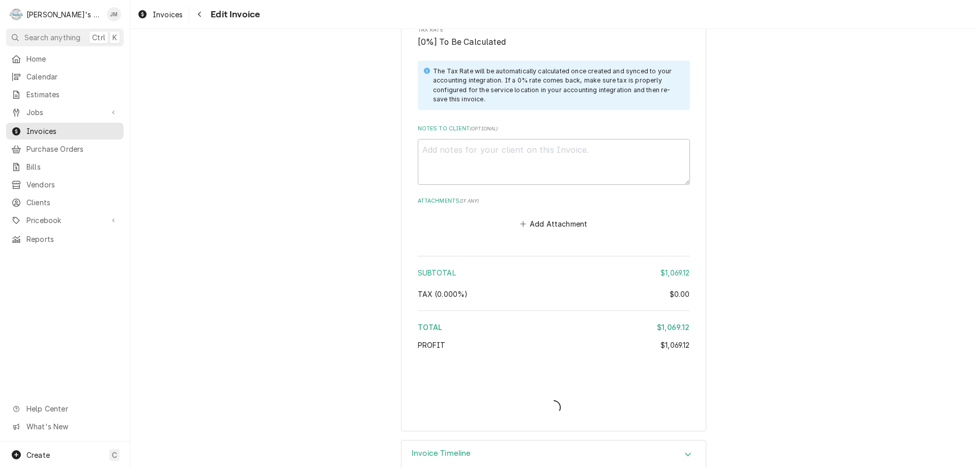
type textarea "x"
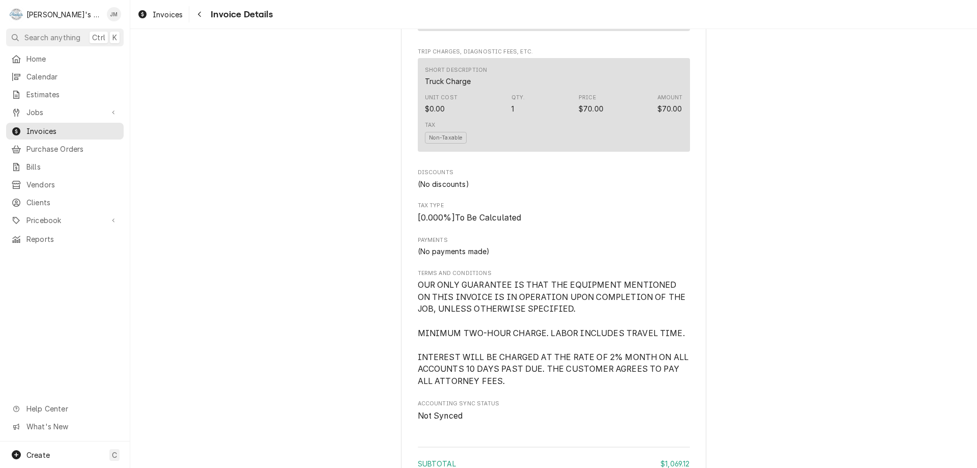
scroll to position [1264, 0]
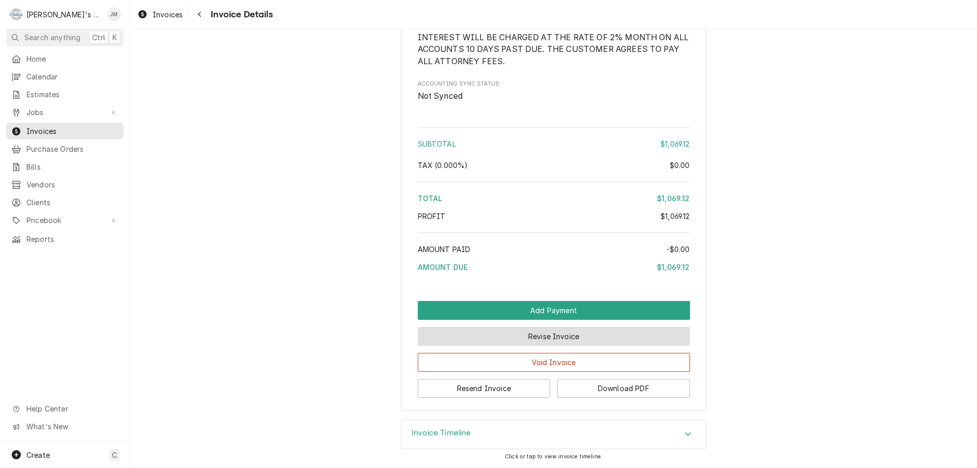
click at [529, 338] on button "Revise Invoice" at bounding box center [554, 336] width 272 height 19
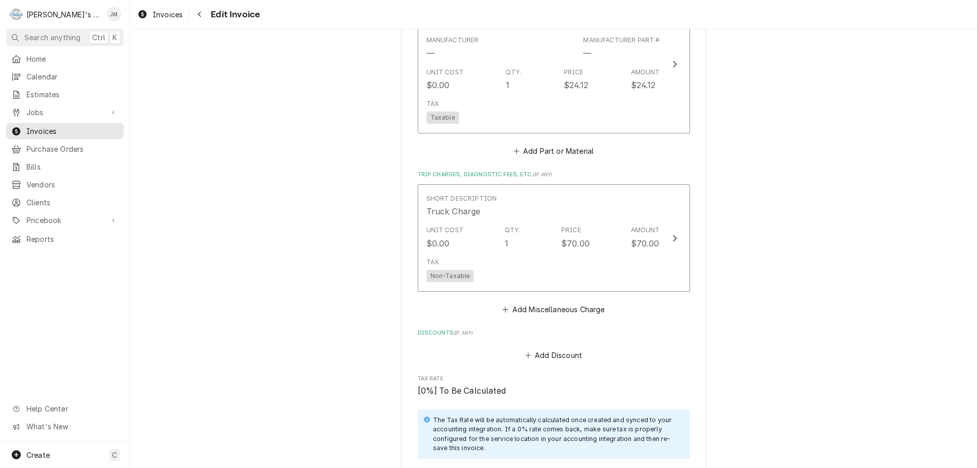
scroll to position [1457, 0]
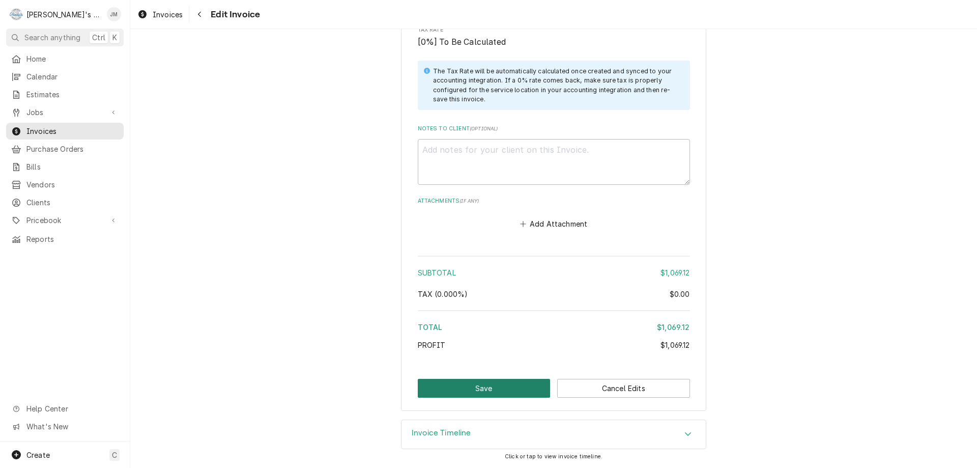
click at [473, 392] on button "Save" at bounding box center [484, 388] width 133 height 19
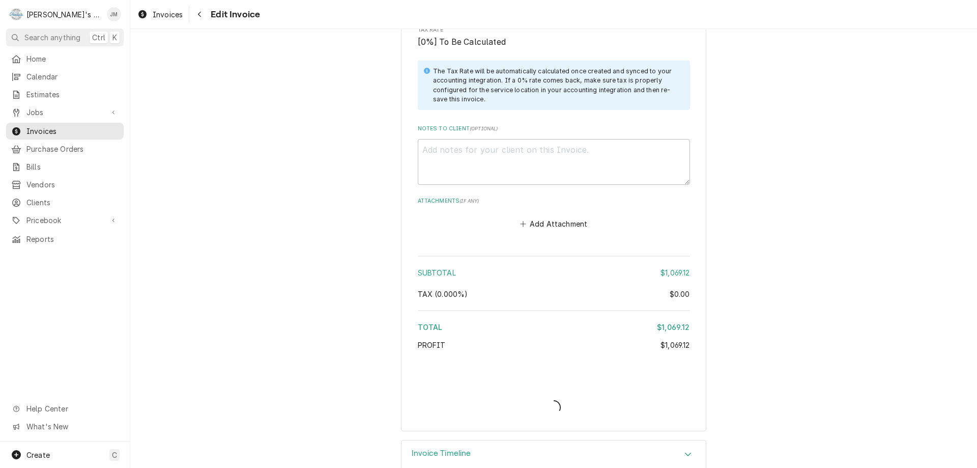
type textarea "x"
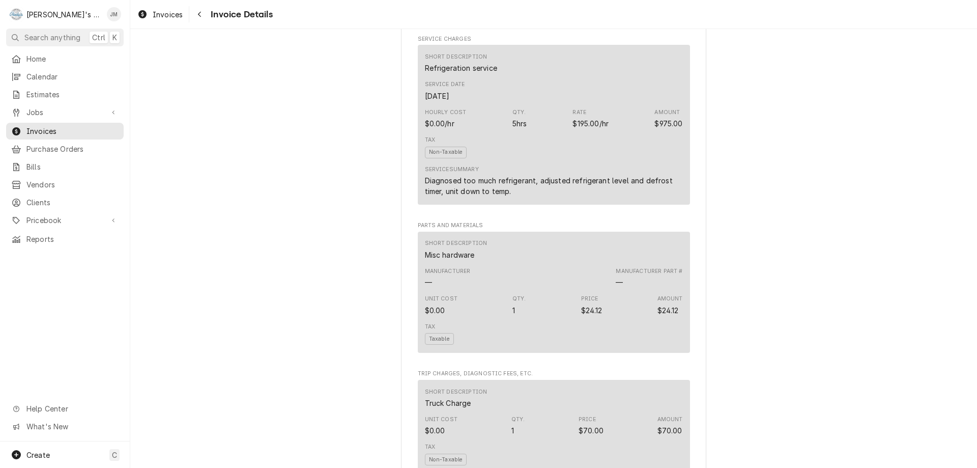
scroll to position [1264, 0]
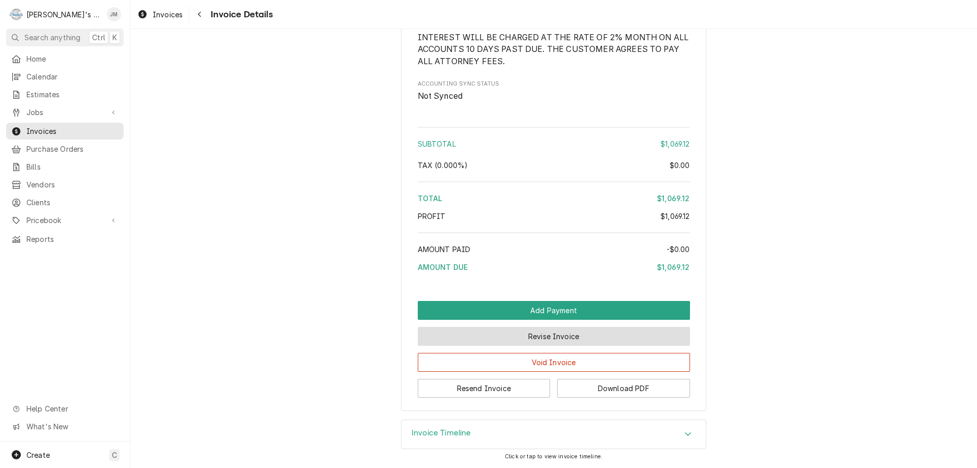
click at [526, 337] on button "Revise Invoice" at bounding box center [554, 336] width 272 height 19
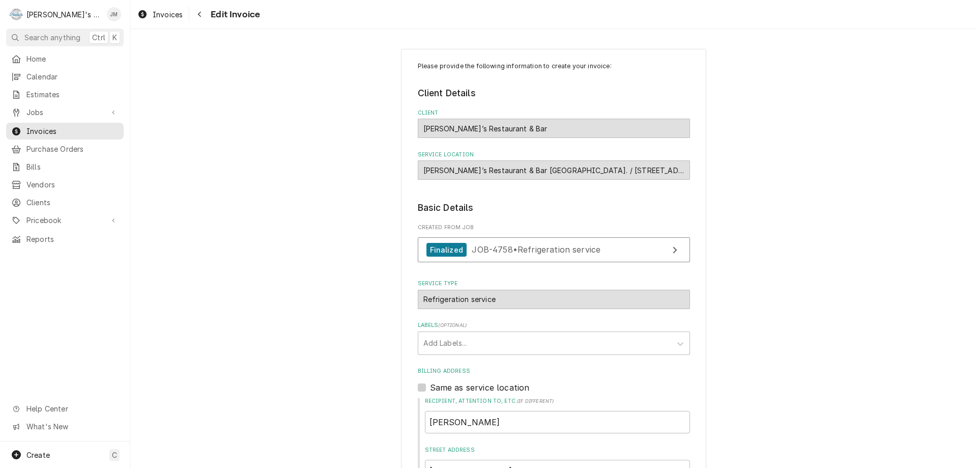
scroll to position [1457, 0]
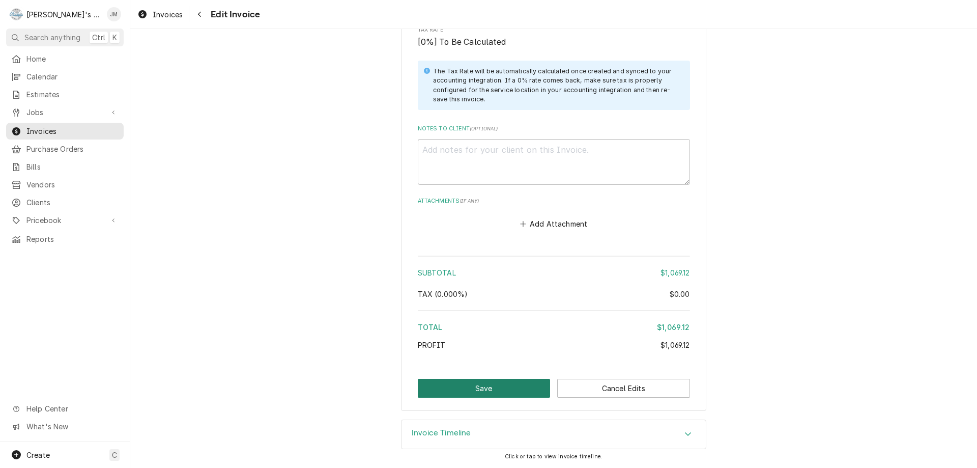
click at [488, 390] on button "Save" at bounding box center [484, 388] width 133 height 19
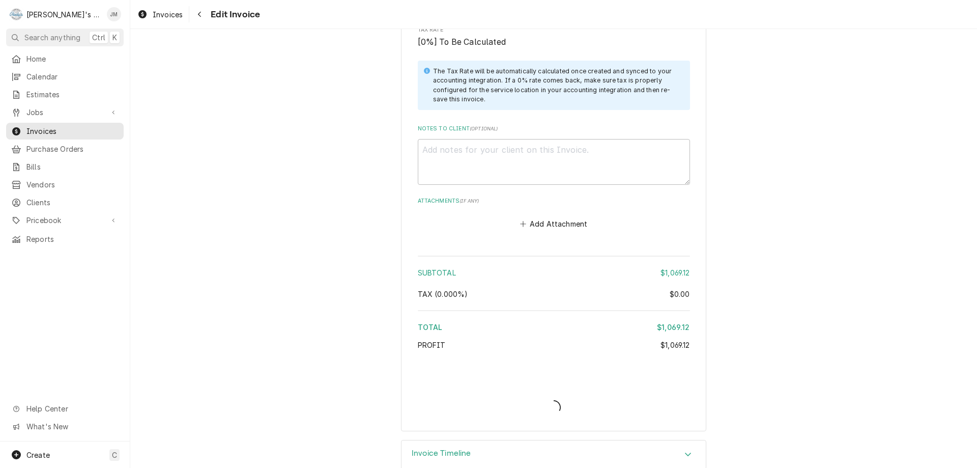
type textarea "x"
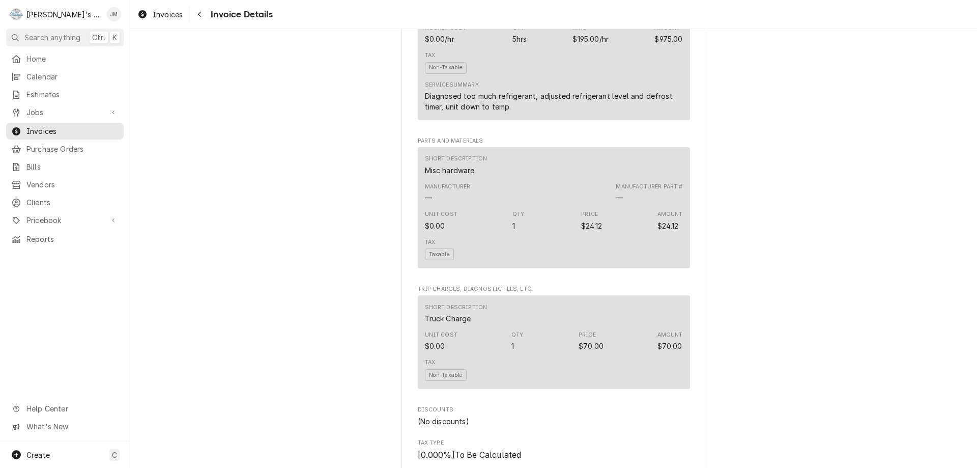
scroll to position [1264, 0]
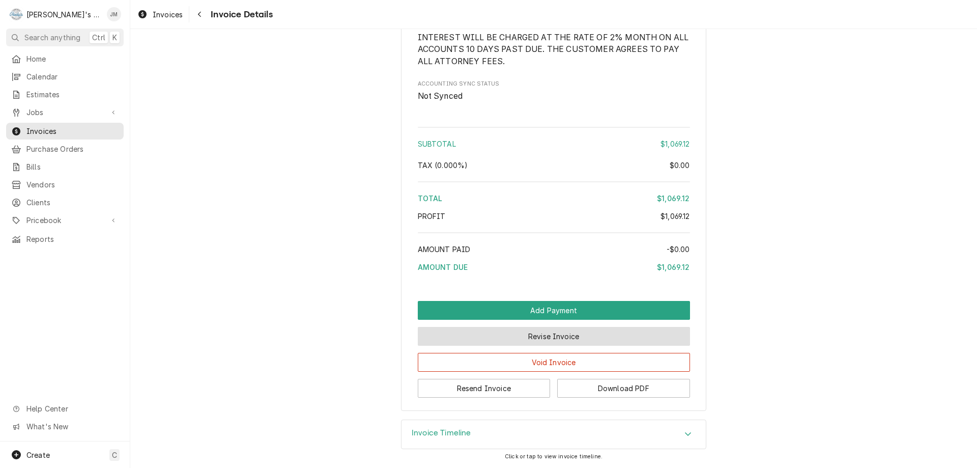
click at [530, 335] on button "Revise Invoice" at bounding box center [554, 336] width 272 height 19
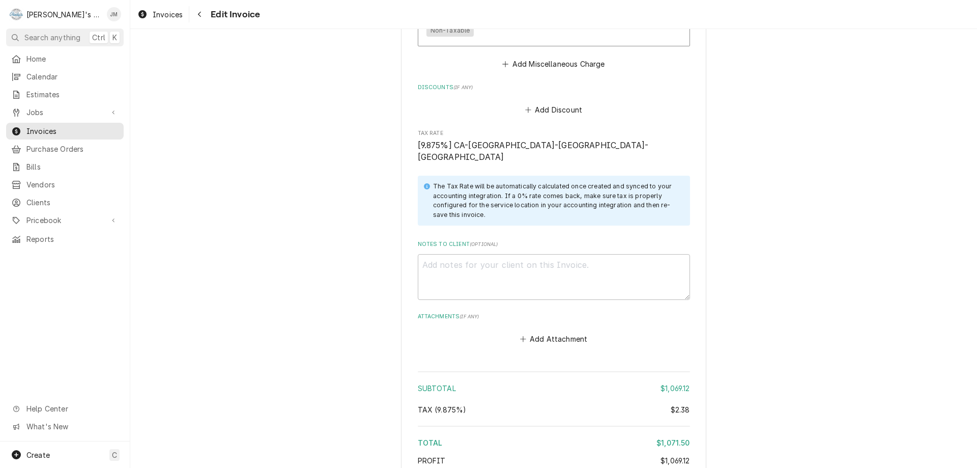
scroll to position [1457, 0]
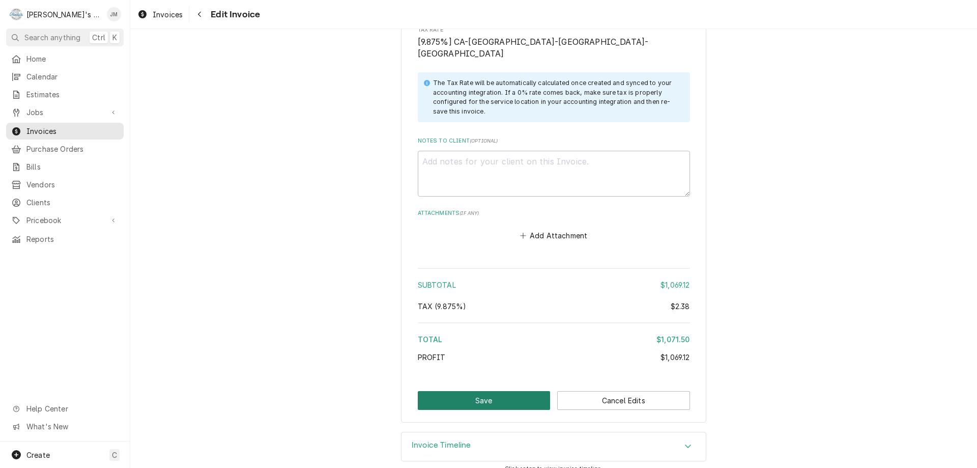
click at [485, 391] on button "Save" at bounding box center [484, 400] width 133 height 19
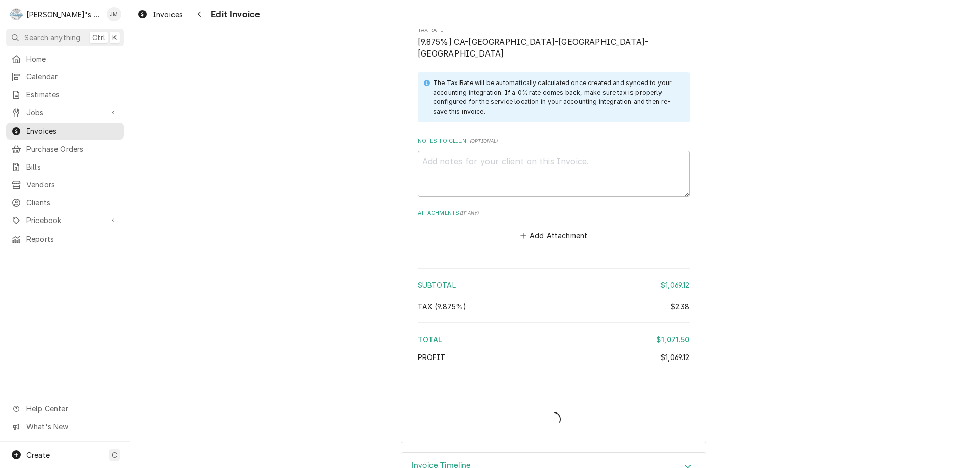
type textarea "x"
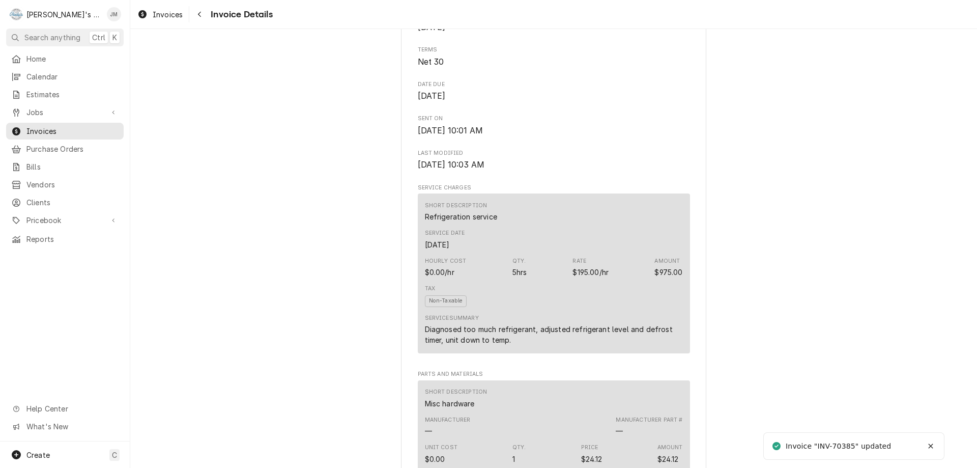
scroll to position [1264, 0]
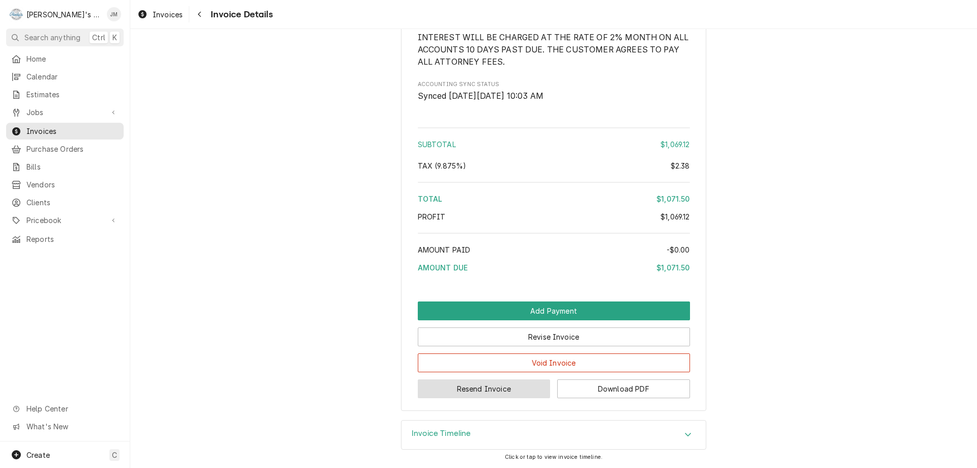
click at [490, 390] on button "Resend Invoice" at bounding box center [484, 388] width 133 height 19
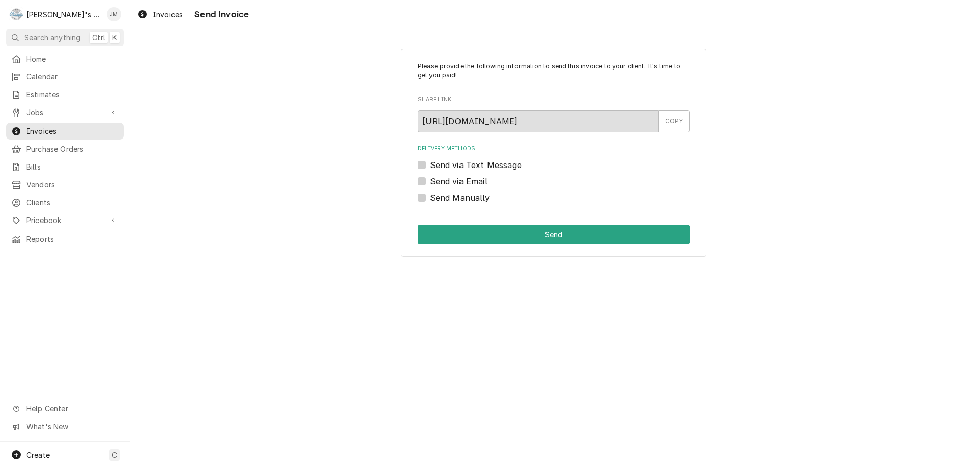
click at [474, 179] on label "Send via Email" at bounding box center [459, 181] width 58 height 12
click at [474, 179] on input "Send via Email" at bounding box center [566, 186] width 272 height 22
checkbox input "true"
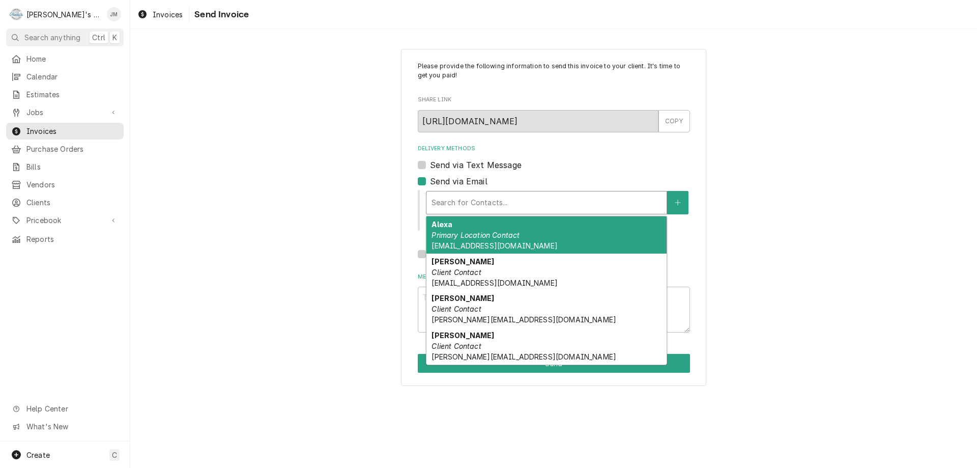
click at [466, 209] on div "Delivery Methods" at bounding box center [547, 202] width 230 height 18
click at [466, 232] on em "Primary Location Contact" at bounding box center [476, 235] width 88 height 9
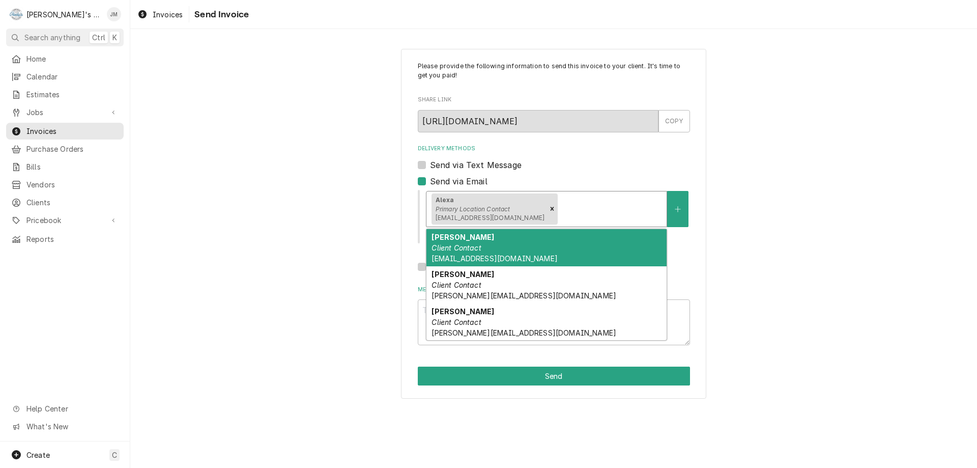
click at [560, 210] on div "Delivery Methods" at bounding box center [611, 209] width 102 height 18
click at [474, 265] on div "Karla Martinez Client Contact info@ilovejacks.com" at bounding box center [547, 247] width 240 height 37
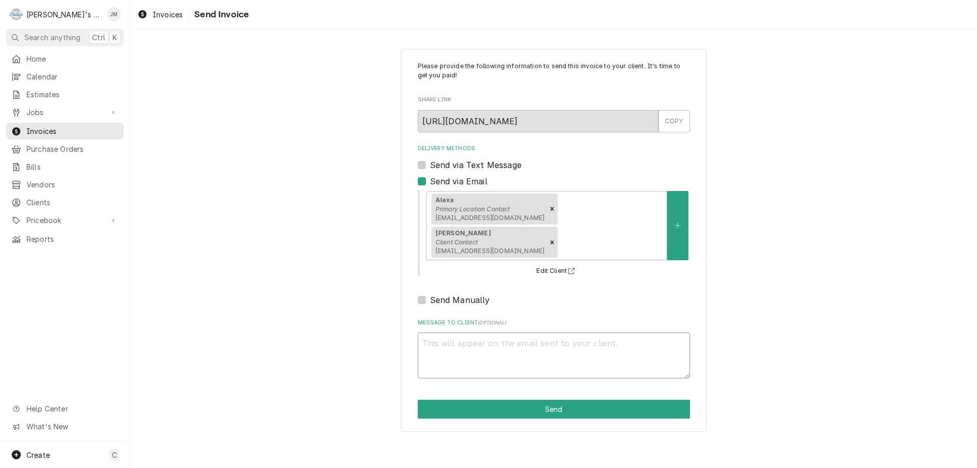
click at [493, 332] on textarea "Message to Client ( optional )" at bounding box center [554, 355] width 272 height 46
type textarea "x"
type textarea "T"
type textarea "x"
type textarea "Tha"
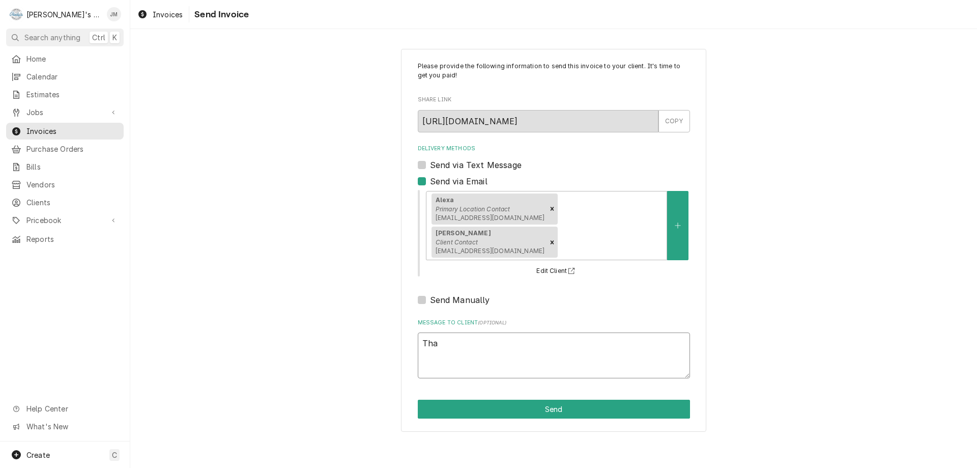
type textarea "x"
type textarea "Than"
type textarea "x"
type textarea "Thank"
type textarea "x"
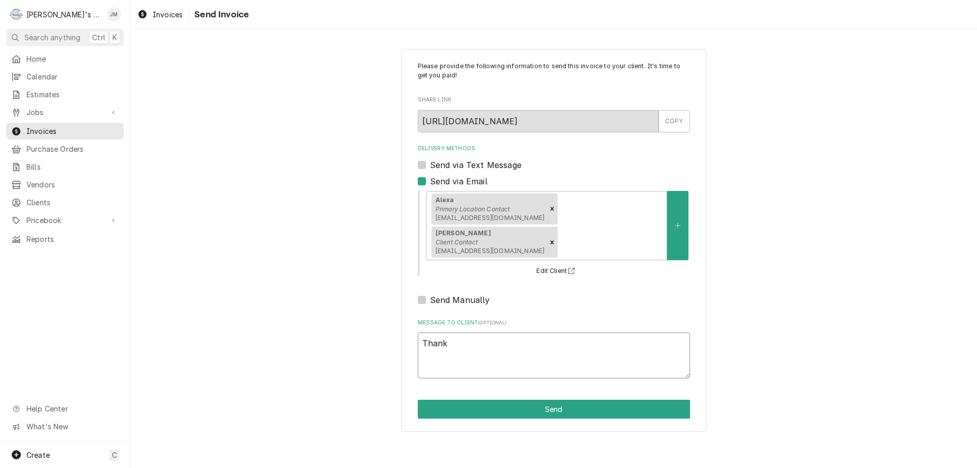
type textarea "Thank"
type textarea "x"
type textarea "Thank y"
type textarea "x"
type textarea "Thank yo"
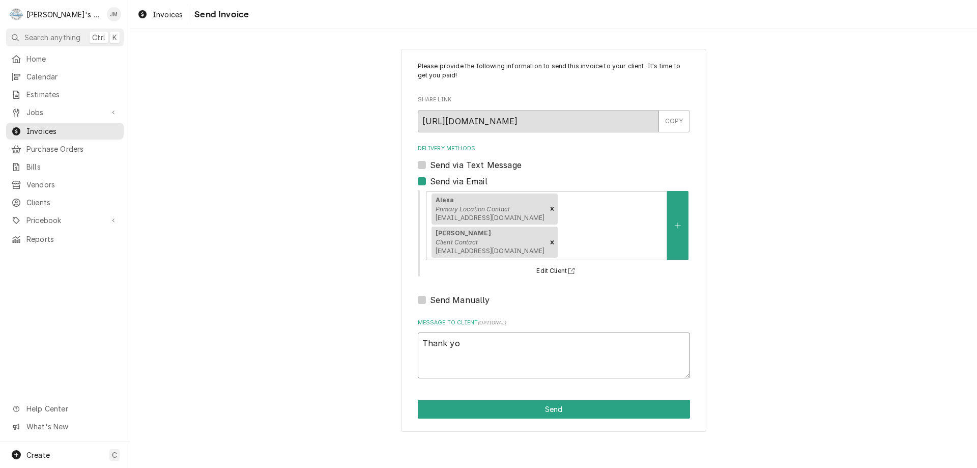
type textarea "x"
type textarea "Thank you"
type textarea "x"
type textarea "Thank you"
type textarea "x"
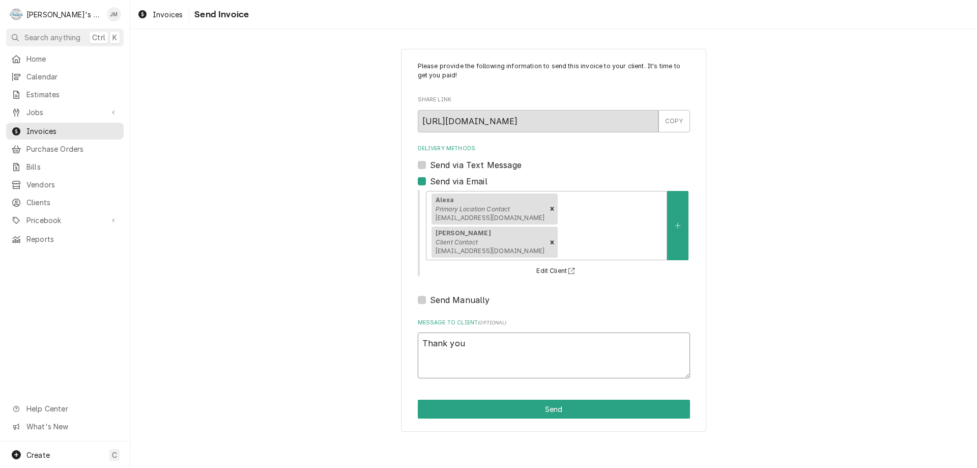
type textarea "Thank you f"
type textarea "x"
type textarea "Thank you fo"
type textarea "x"
type textarea "Thank you for"
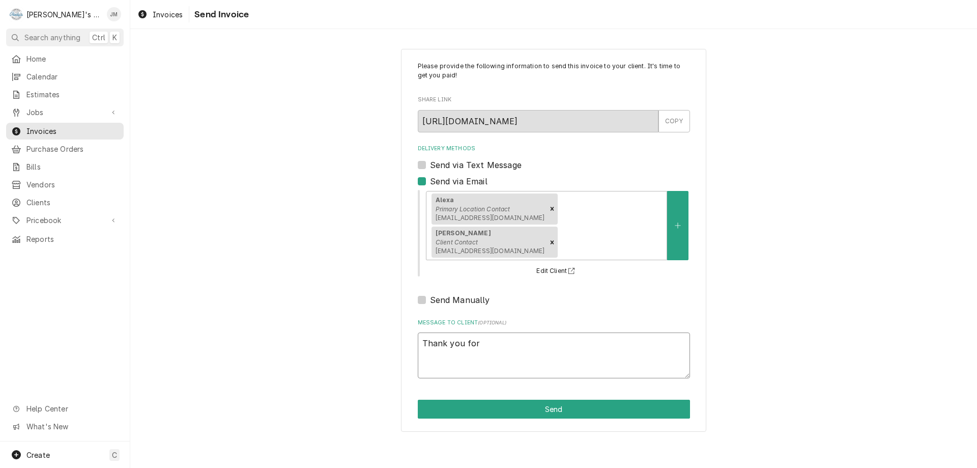
type textarea "x"
type textarea "Thank you for"
type textarea "x"
type textarea "Thank you for y"
type textarea "x"
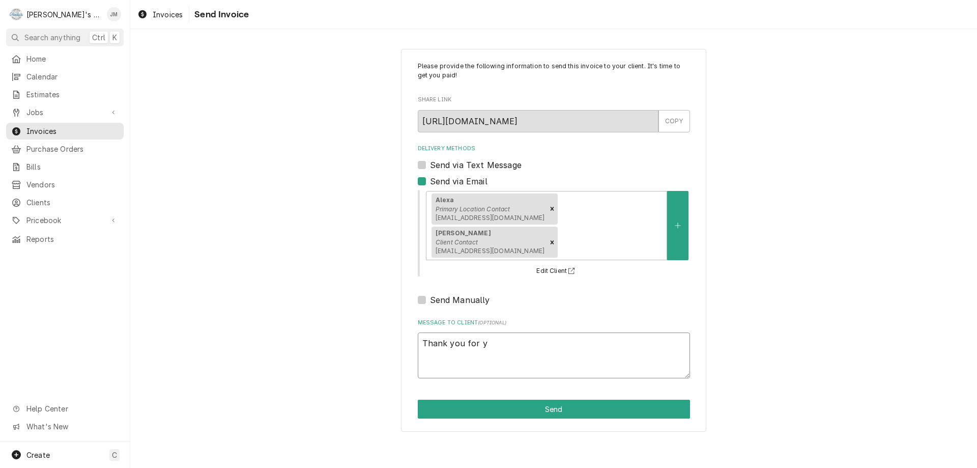
type textarea "Thank you for yo"
type textarea "x"
type textarea "Thank you for you"
type textarea "x"
type textarea "Thank you for your"
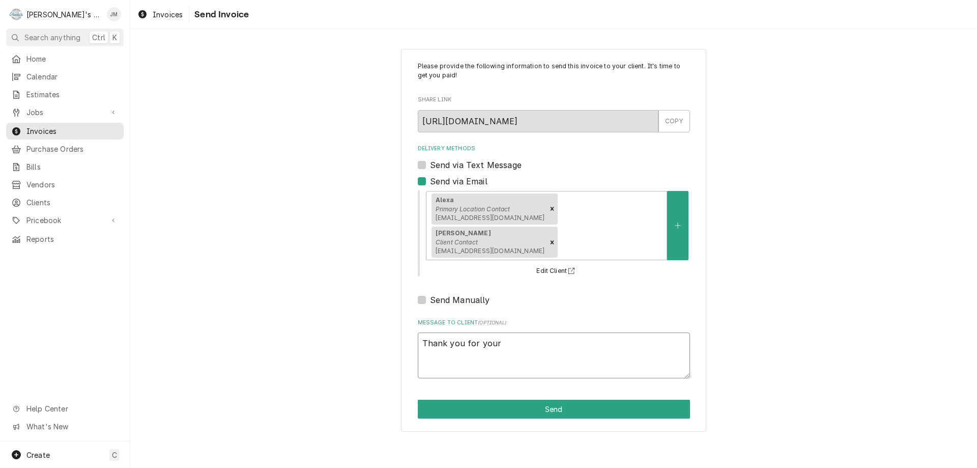
type textarea "x"
type textarea "Thank you for your"
type textarea "x"
type textarea "Thank you for your b"
type textarea "x"
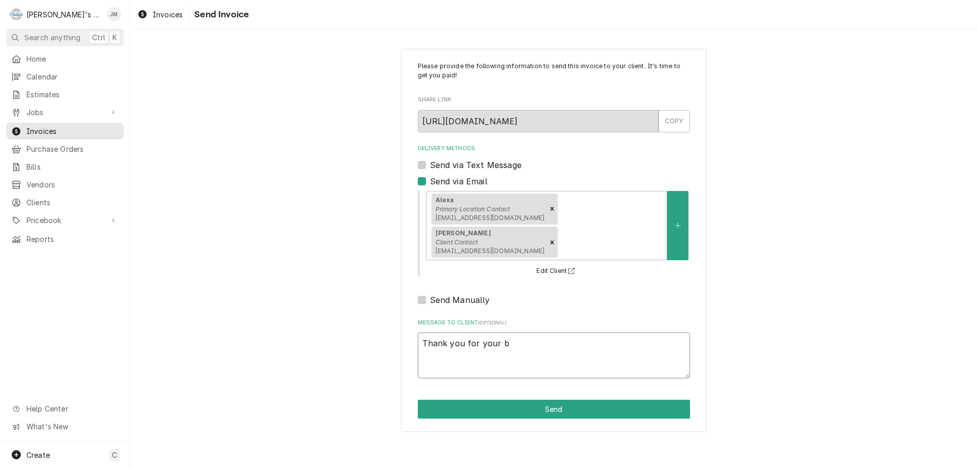
type textarea "Thank you for your bu"
type textarea "x"
type textarea "Thank you for your bus"
type textarea "x"
type textarea "Thank you for your busi"
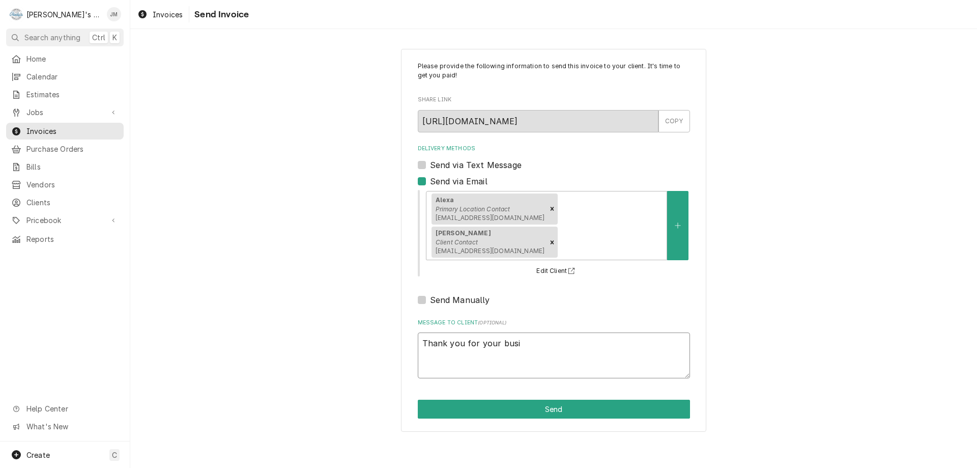
type textarea "x"
type textarea "Thank you for your busin"
type textarea "x"
type textarea "Thank you for your busine"
type textarea "x"
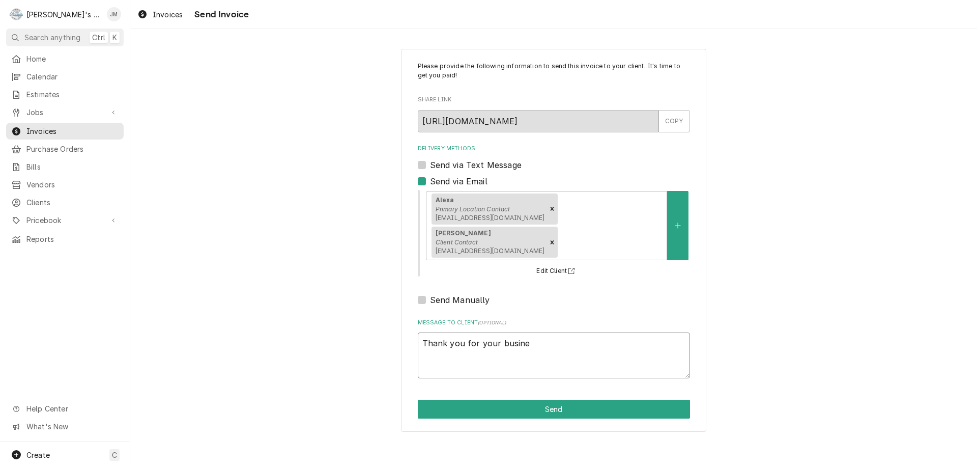
type textarea "Thank you for your busines"
type textarea "x"
type textarea "Thank you for your business"
type textarea "x"
type textarea "Thank you for your business."
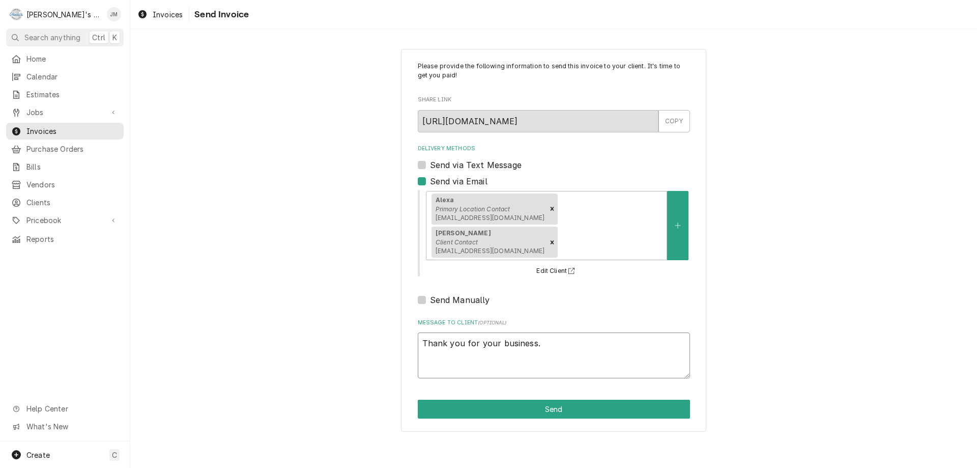
type textarea "x"
type textarea "Thank you for your business."
click at [555, 400] on button "Send" at bounding box center [554, 409] width 272 height 19
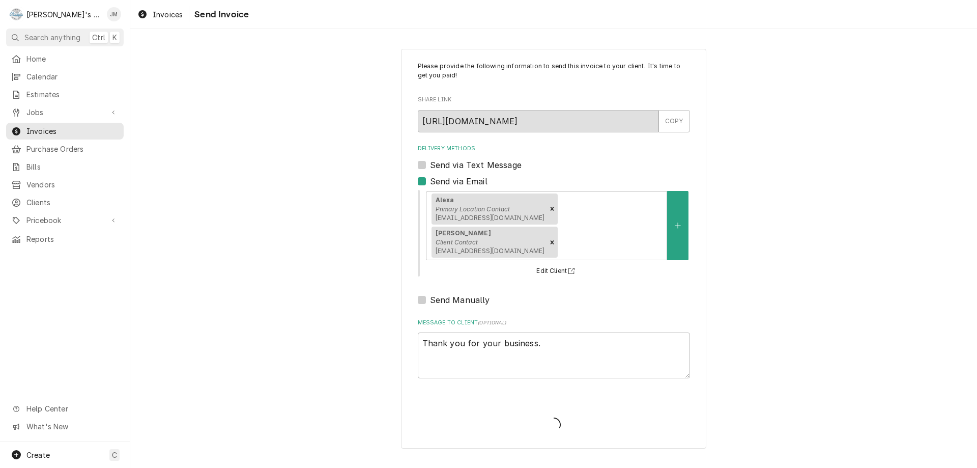
type textarea "x"
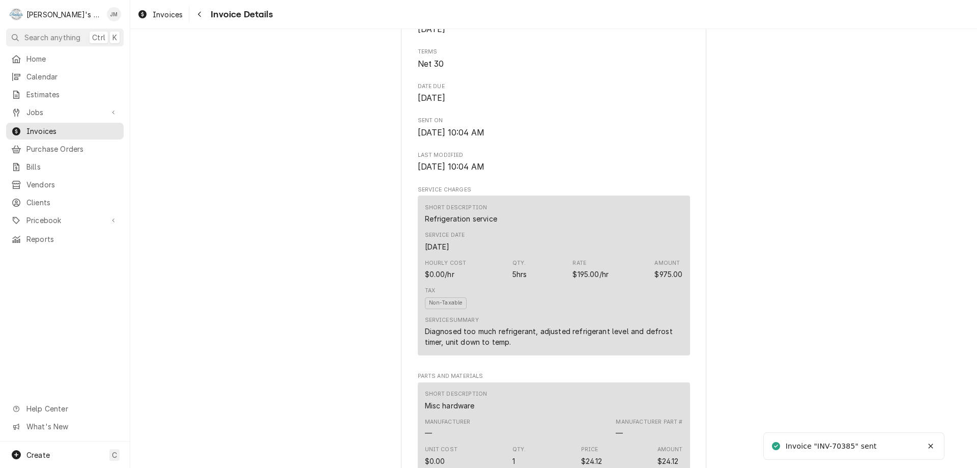
scroll to position [1264, 0]
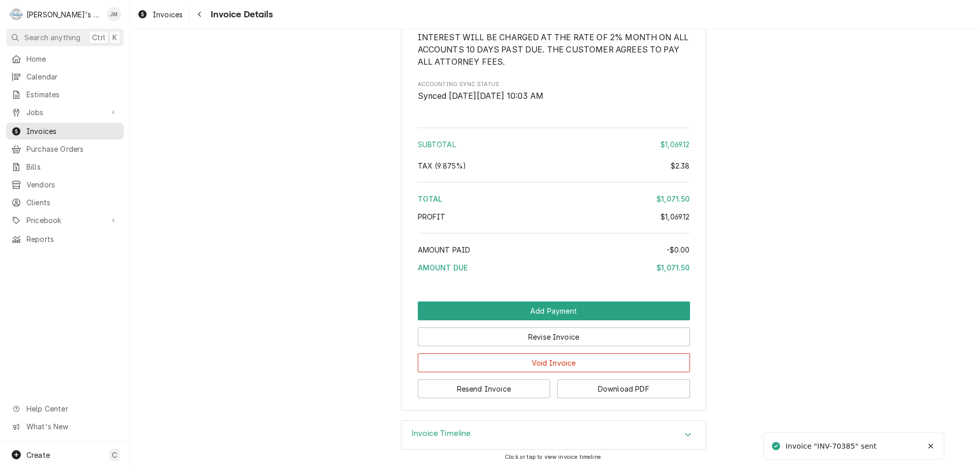
click at [427, 425] on div "Invoice Timeline" at bounding box center [554, 434] width 304 height 29
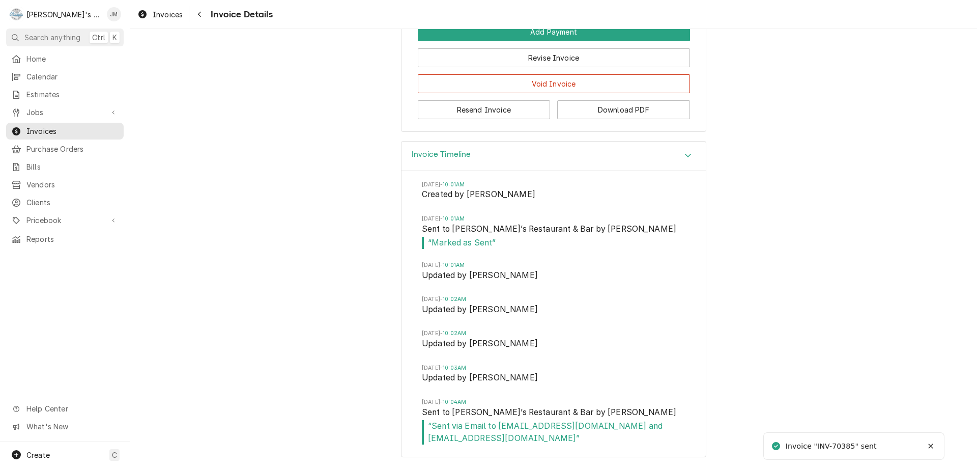
scroll to position [1543, 0]
click at [38, 109] on span "Jobs" at bounding box center [64, 112] width 77 height 11
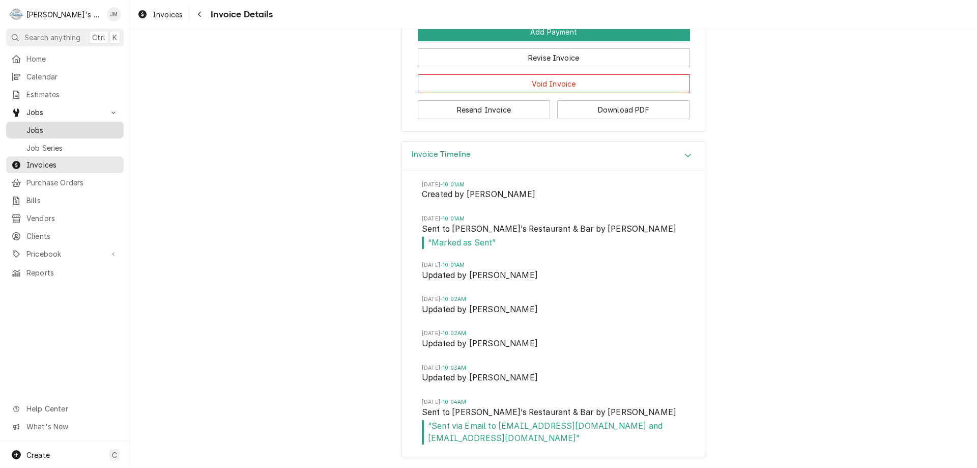
click at [34, 125] on span "Jobs" at bounding box center [72, 130] width 92 height 11
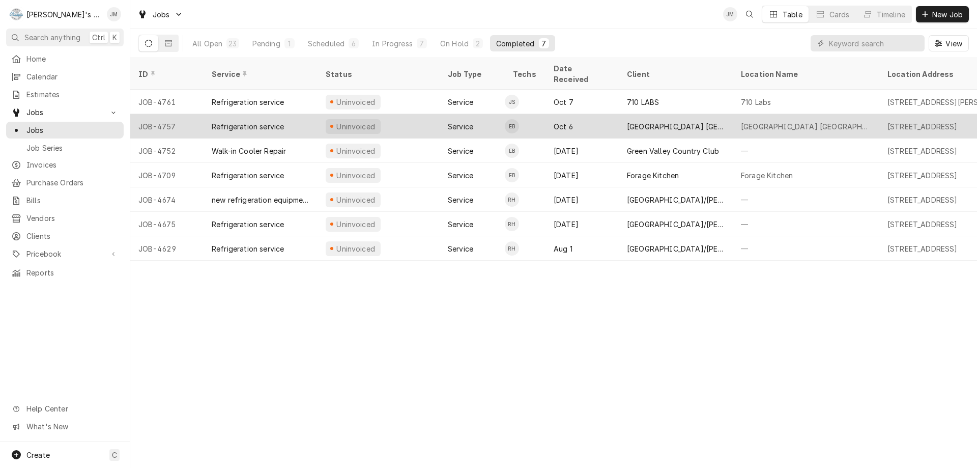
click at [649, 121] on div "[GEOGRAPHIC_DATA] [GEOGRAPHIC_DATA]" at bounding box center [676, 126] width 98 height 11
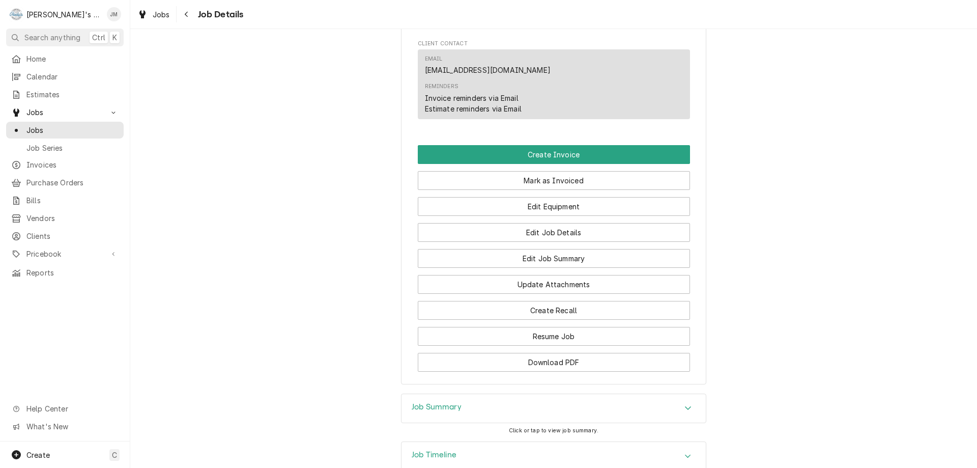
scroll to position [638, 0]
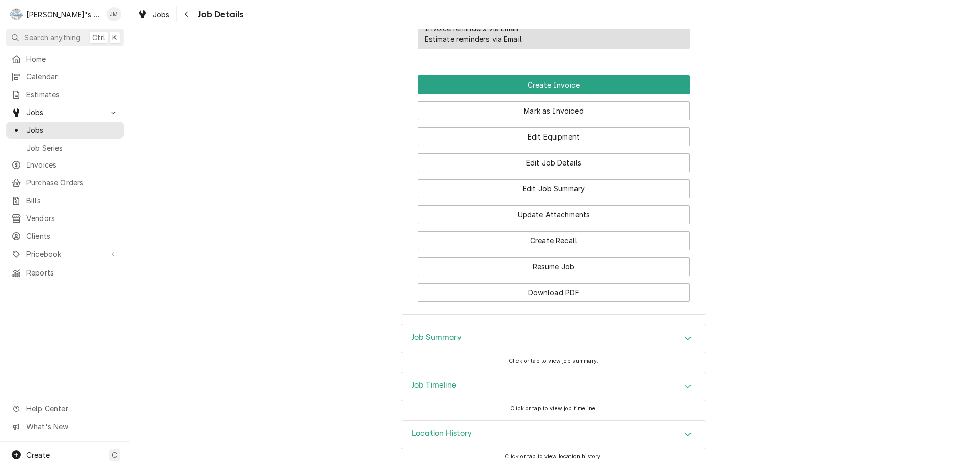
click at [456, 335] on h3 "Job Summary" at bounding box center [437, 337] width 50 height 10
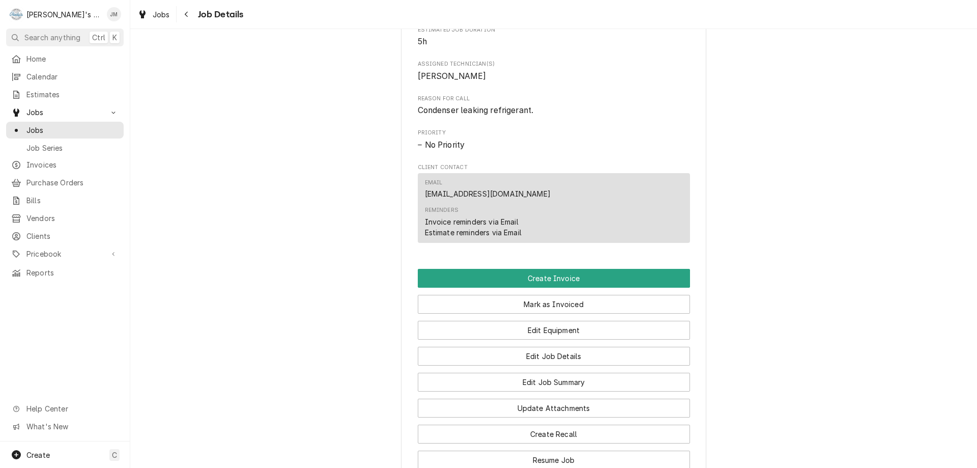
scroll to position [435, 0]
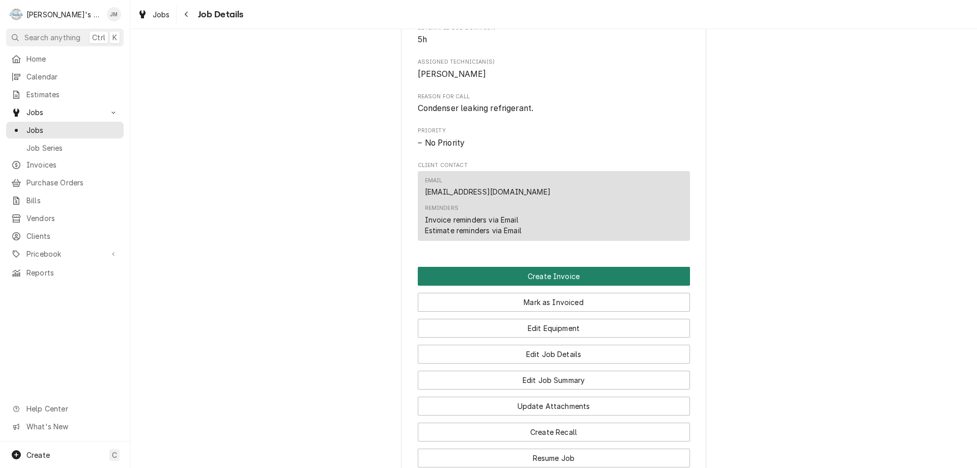
click at [573, 286] on button "Create Invoice" at bounding box center [554, 276] width 272 height 19
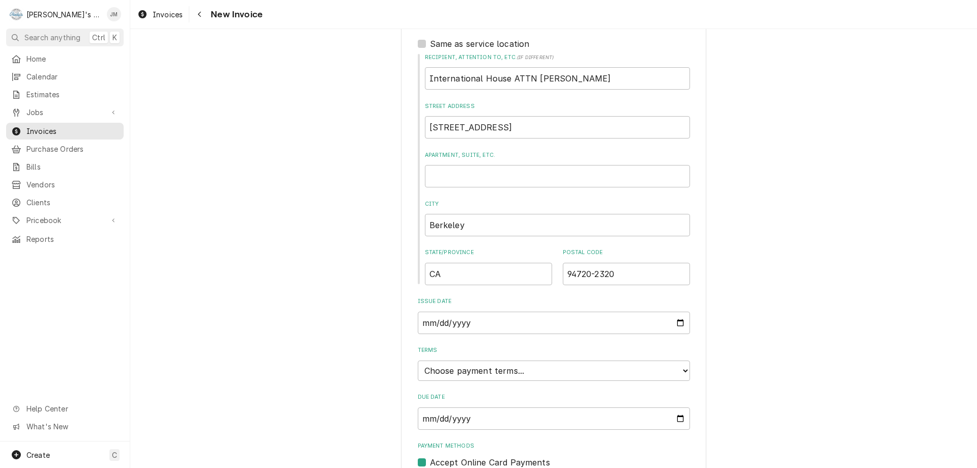
scroll to position [387, 0]
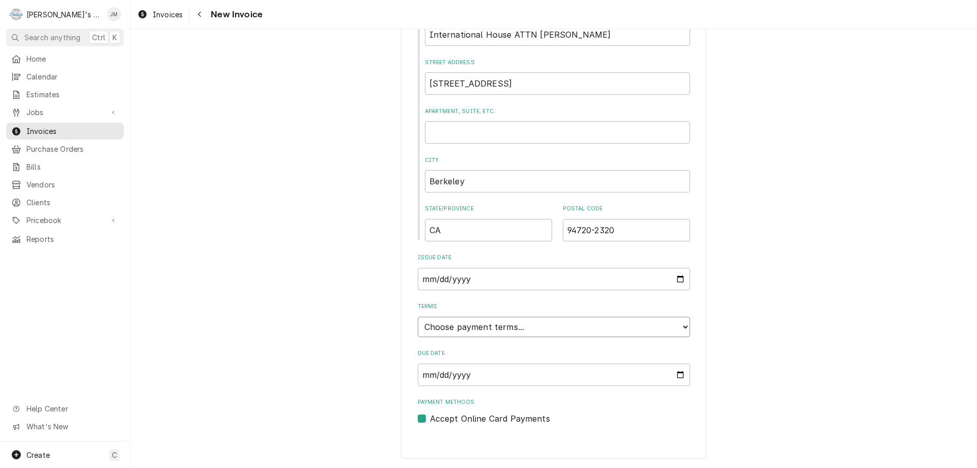
click at [611, 324] on select "Choose payment terms... Same Day Net 7 Net 14 Net 21 Net 30 Net 45 Net 60 Net 90" at bounding box center [554, 327] width 272 height 20
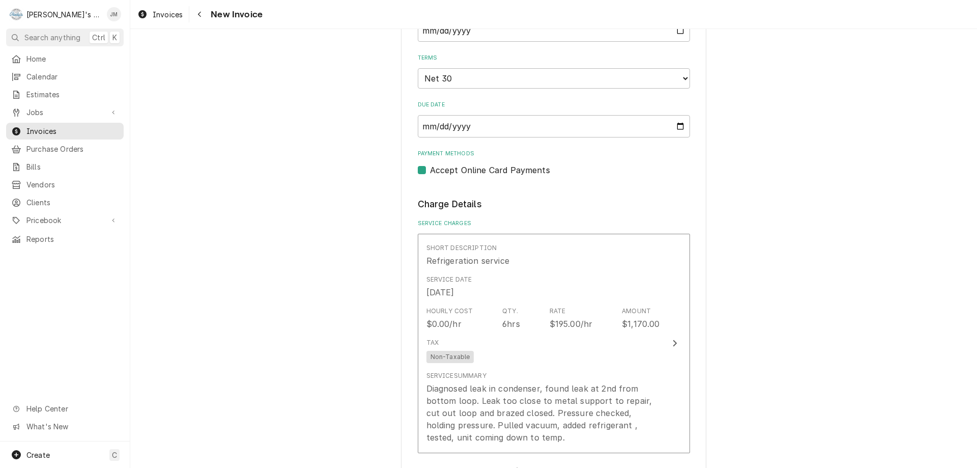
scroll to position [642, 0]
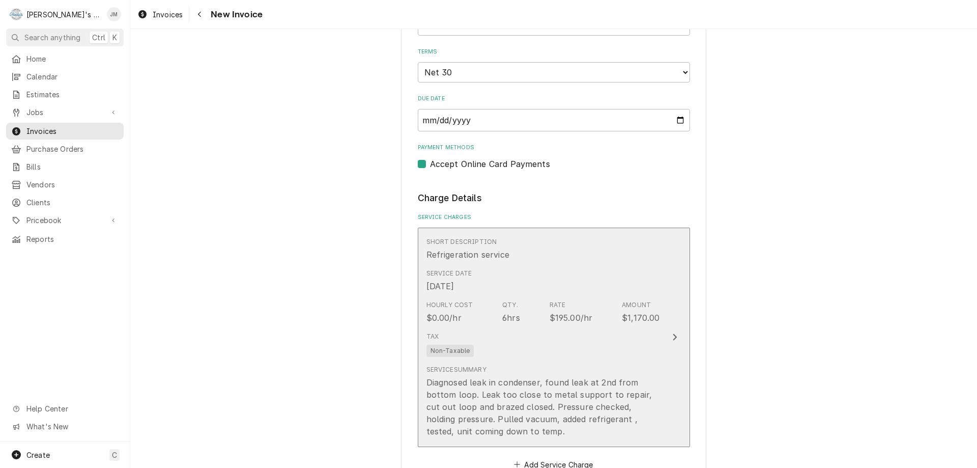
click at [676, 335] on div "Update Line Item" at bounding box center [674, 337] width 13 height 12
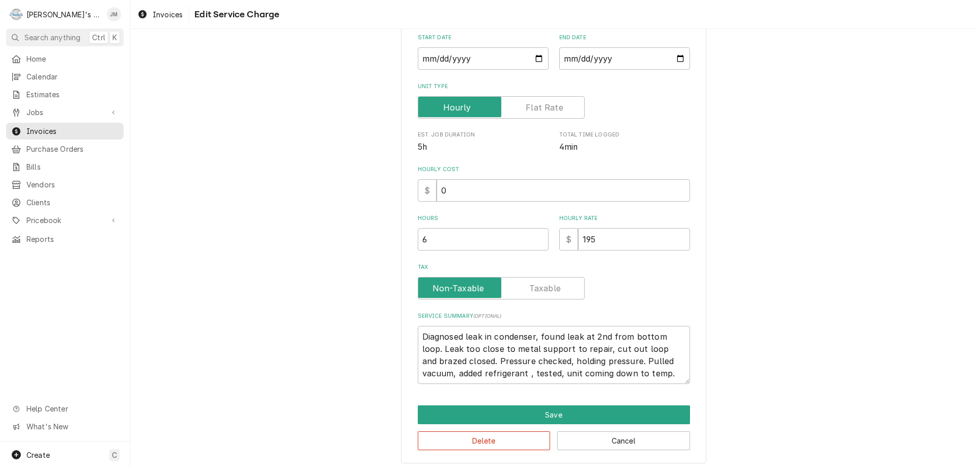
scroll to position [120, 0]
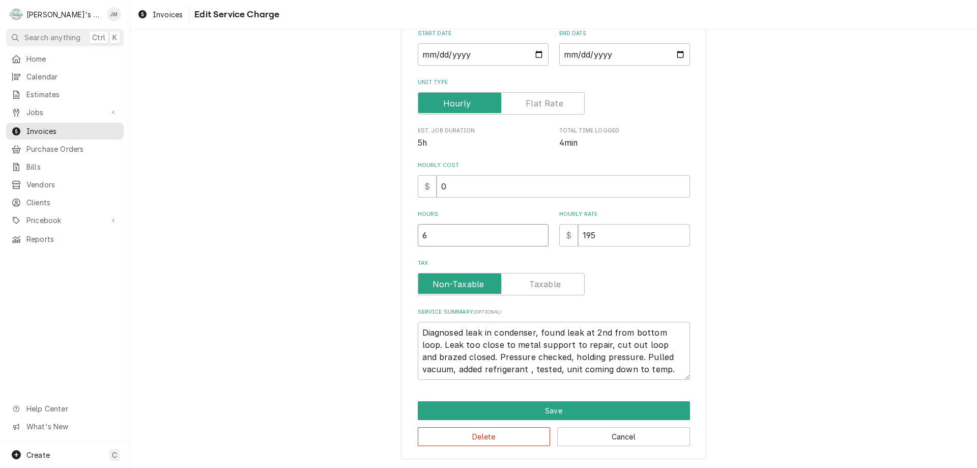
type textarea "x"
type input "5.5"
click at [535, 236] on input "5.5" at bounding box center [483, 235] width 131 height 22
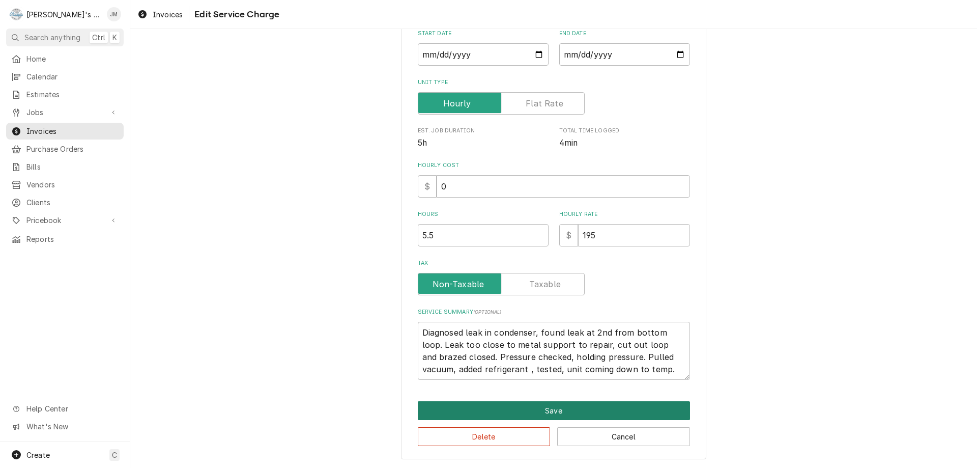
click at [548, 407] on button "Save" at bounding box center [554, 410] width 272 height 19
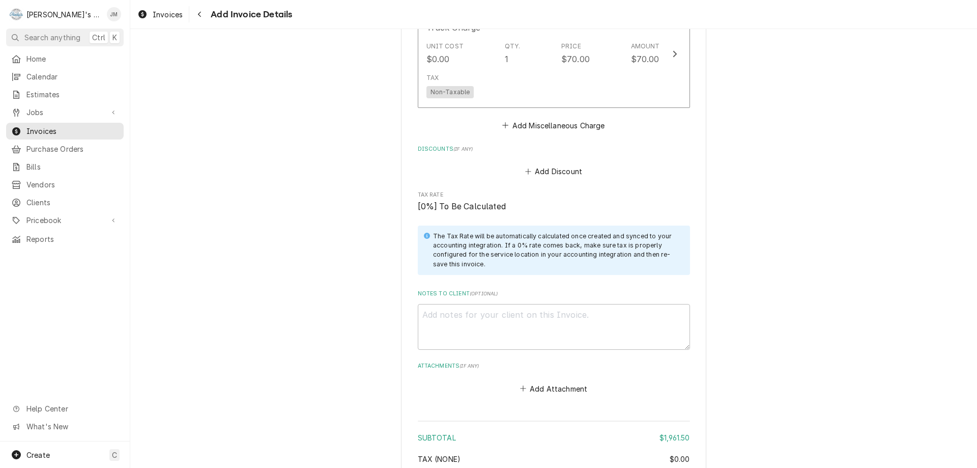
scroll to position [1615, 0]
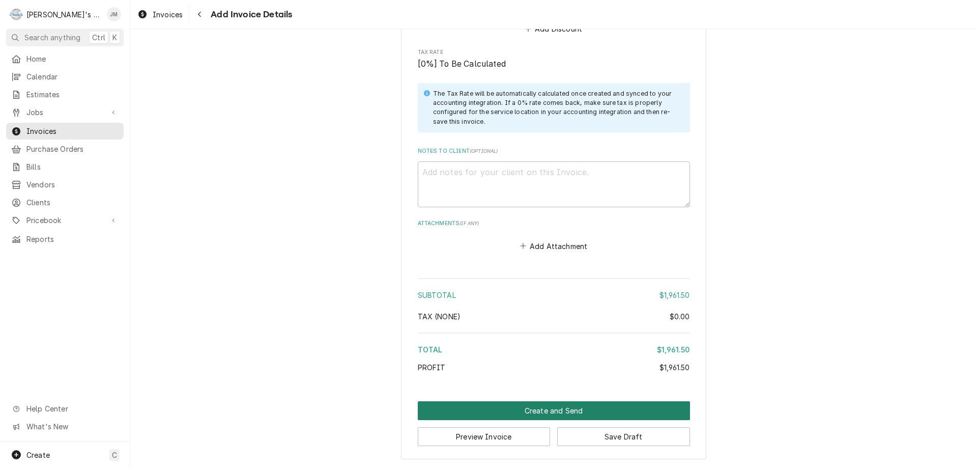
click at [547, 410] on button "Create and Send" at bounding box center [554, 410] width 272 height 19
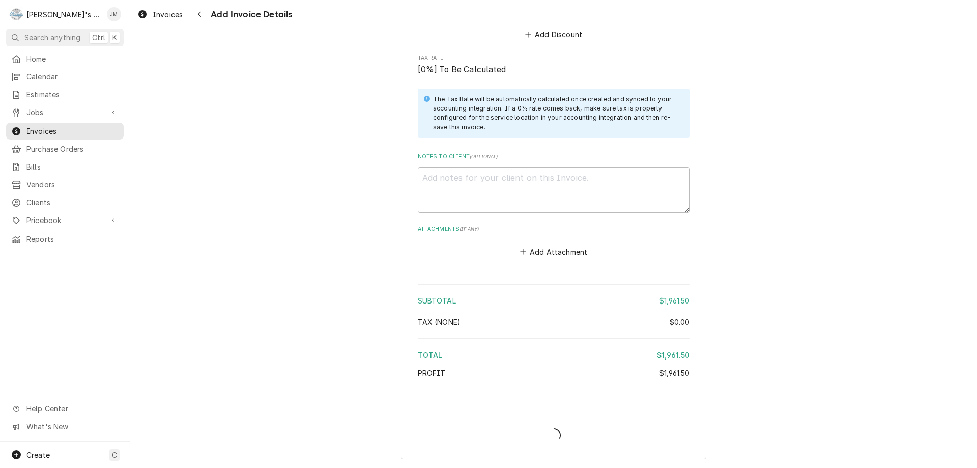
type textarea "x"
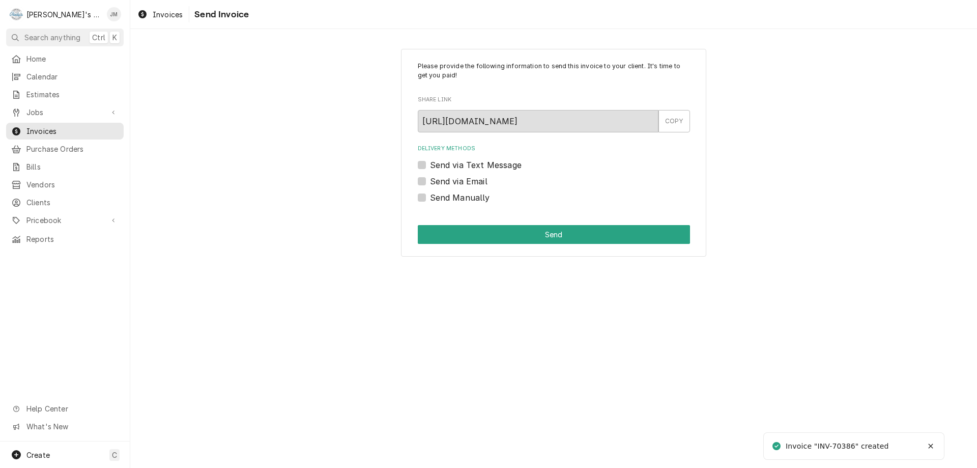
click at [481, 198] on label "Send Manually" at bounding box center [460, 197] width 60 height 12
click at [481, 198] on input "Send Manually" at bounding box center [566, 202] width 272 height 22
checkbox input "true"
click at [514, 233] on button "Send" at bounding box center [554, 234] width 272 height 19
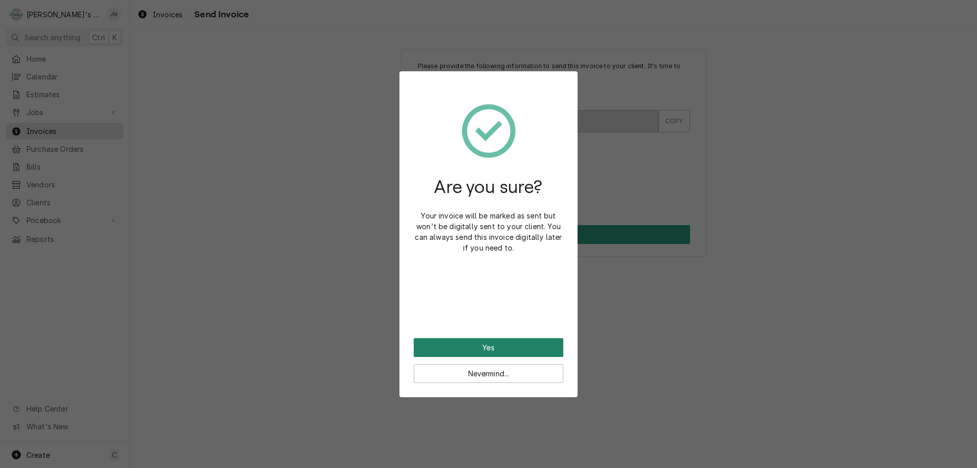
click at [498, 347] on button "Yes" at bounding box center [489, 347] width 150 height 19
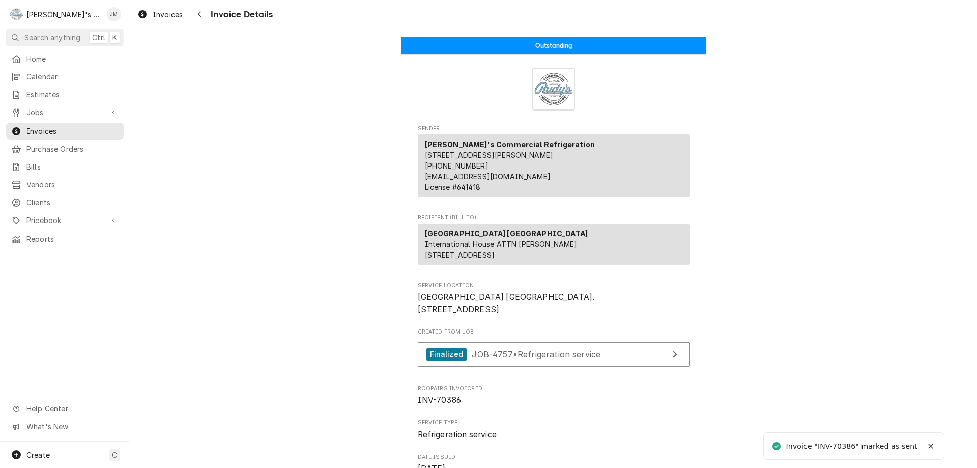
scroll to position [1412, 0]
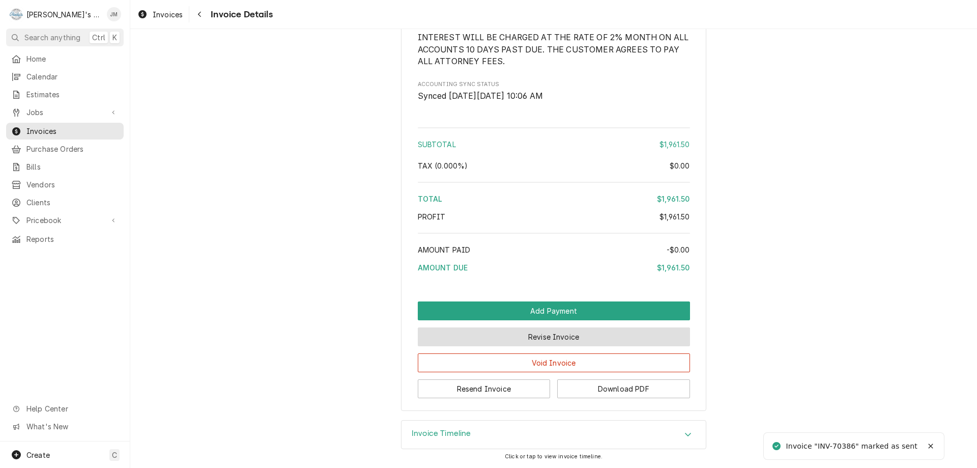
click at [482, 334] on button "Revise Invoice" at bounding box center [554, 336] width 272 height 19
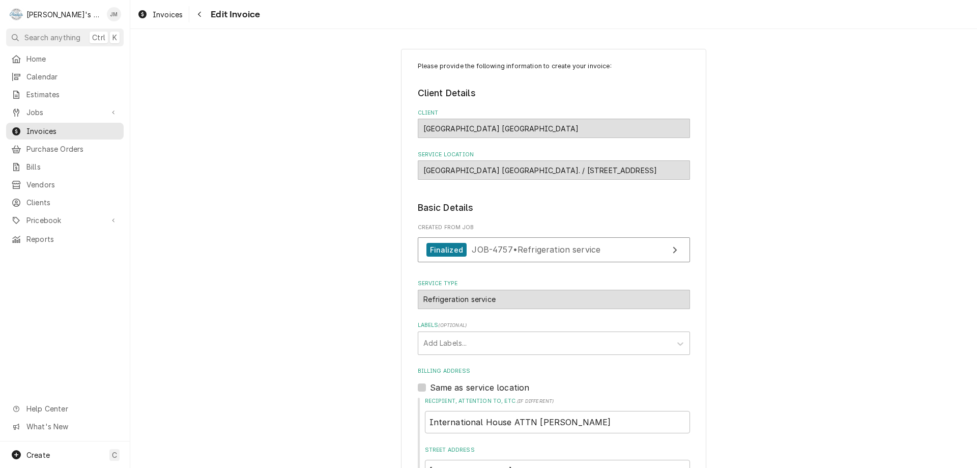
scroll to position [1637, 0]
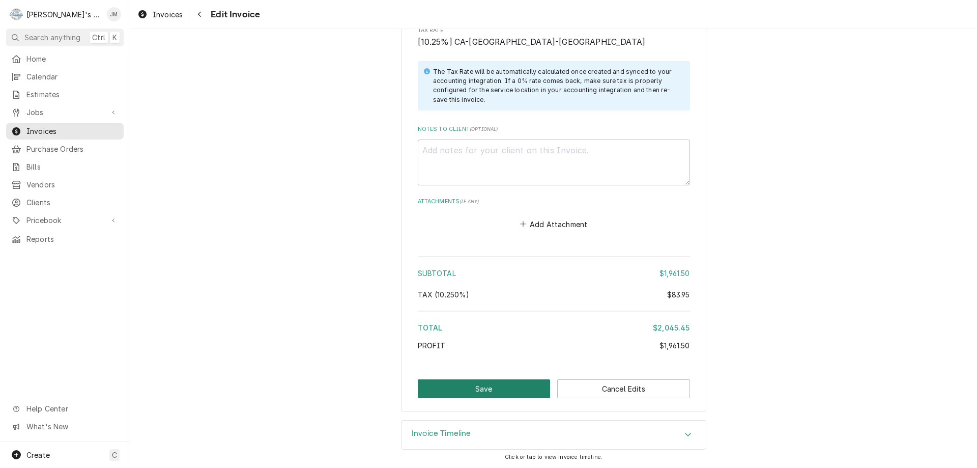
click at [471, 382] on button "Save" at bounding box center [484, 388] width 133 height 19
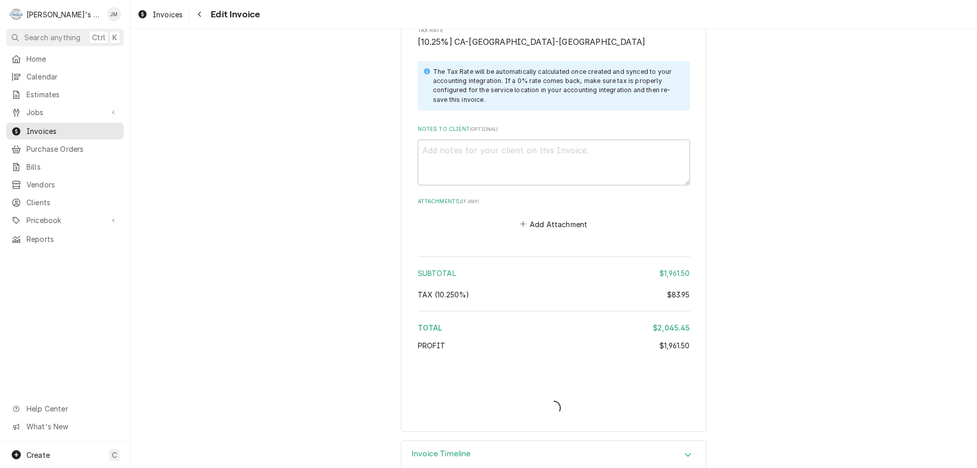
type textarea "x"
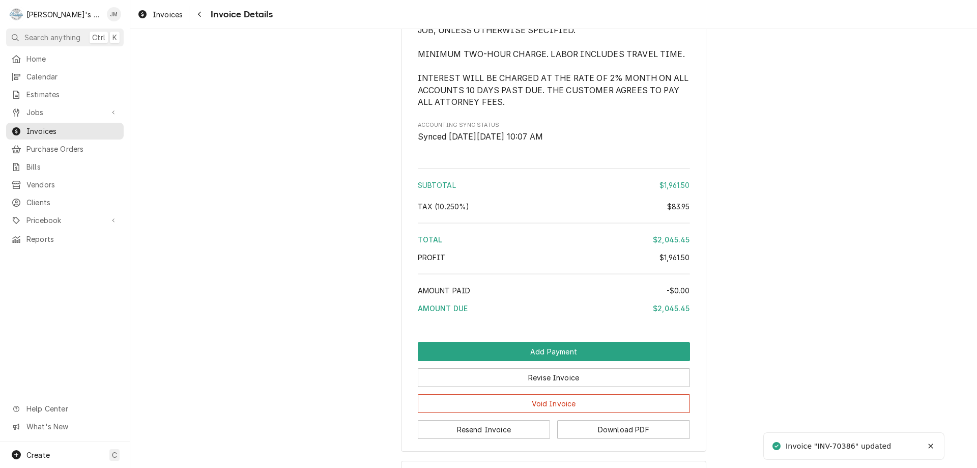
scroll to position [1412, 0]
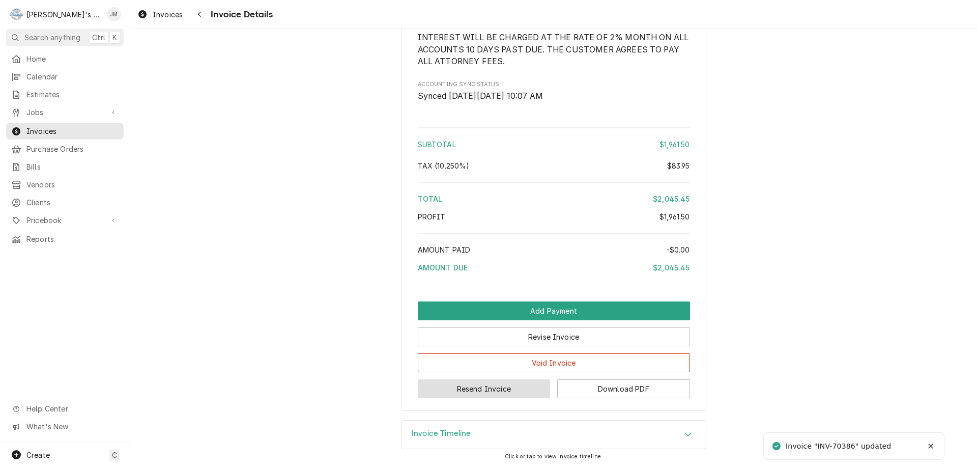
click at [517, 386] on button "Resend Invoice" at bounding box center [484, 388] width 133 height 19
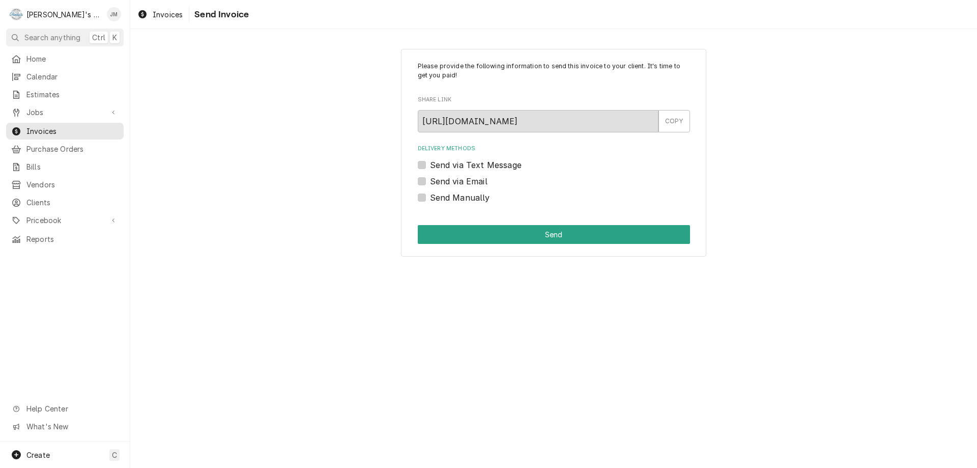
click at [474, 181] on label "Send via Email" at bounding box center [459, 181] width 58 height 12
click at [474, 181] on input "Send via Email" at bounding box center [566, 186] width 272 height 22
checkbox input "true"
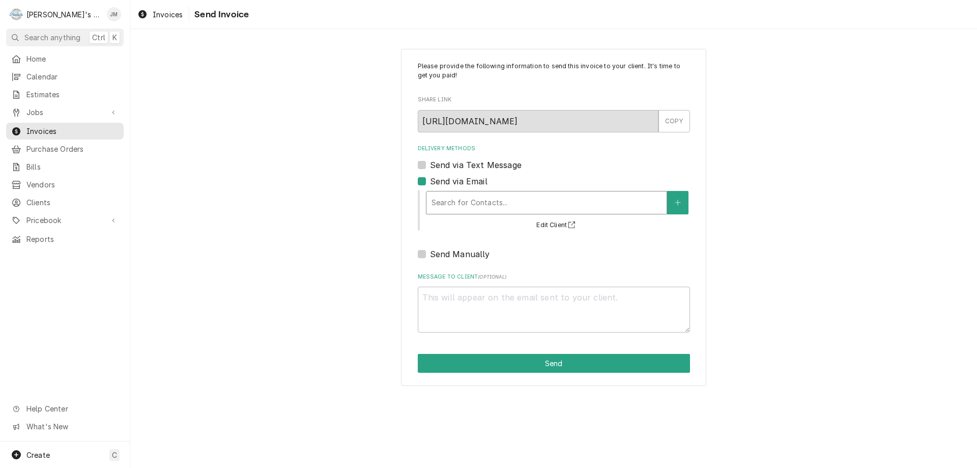
click at [476, 200] on div "Delivery Methods" at bounding box center [547, 202] width 230 height 18
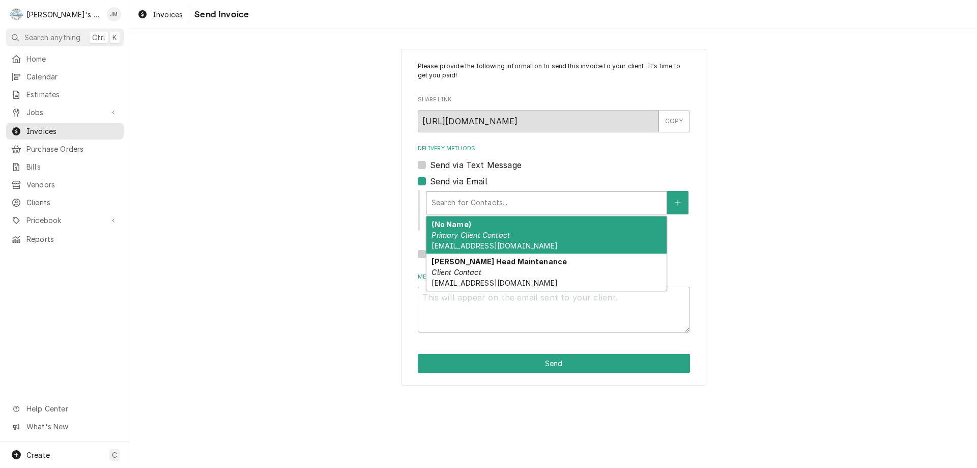
click at [475, 238] on em "Primary Client Contact" at bounding box center [471, 235] width 78 height 9
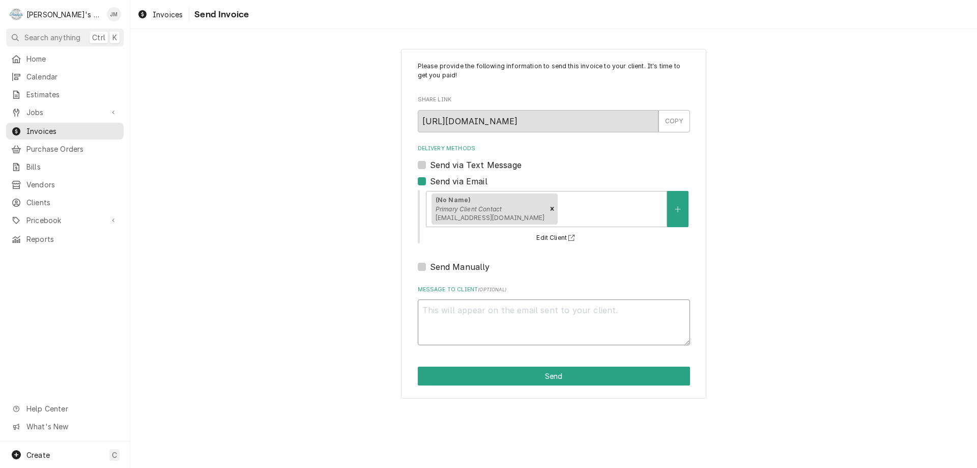
click at [446, 306] on textarea "Message to Client ( optional )" at bounding box center [554, 322] width 272 height 46
type textarea "x"
type textarea "T"
type textarea "x"
type textarea "Th"
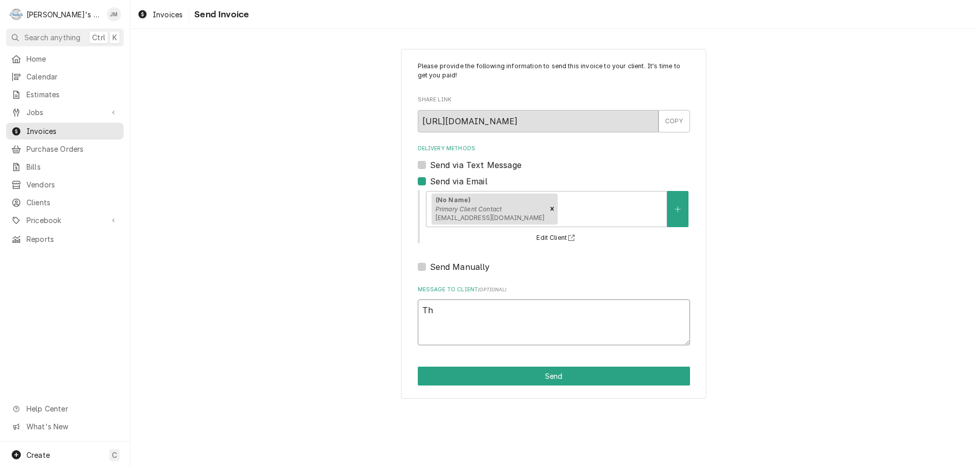
type textarea "x"
type textarea "Tha"
type textarea "x"
type textarea "Than"
type textarea "x"
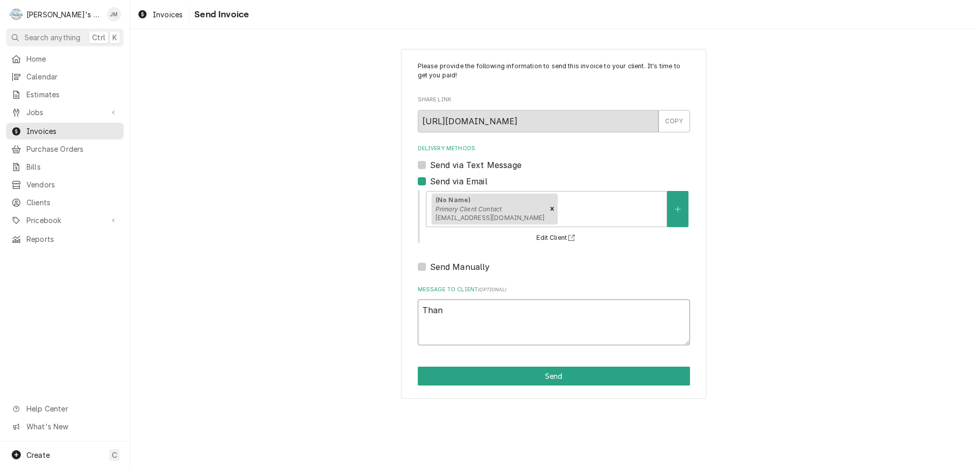
type textarea "Thank"
type textarea "x"
type textarea "Thank"
type textarea "x"
type textarea "Thank y"
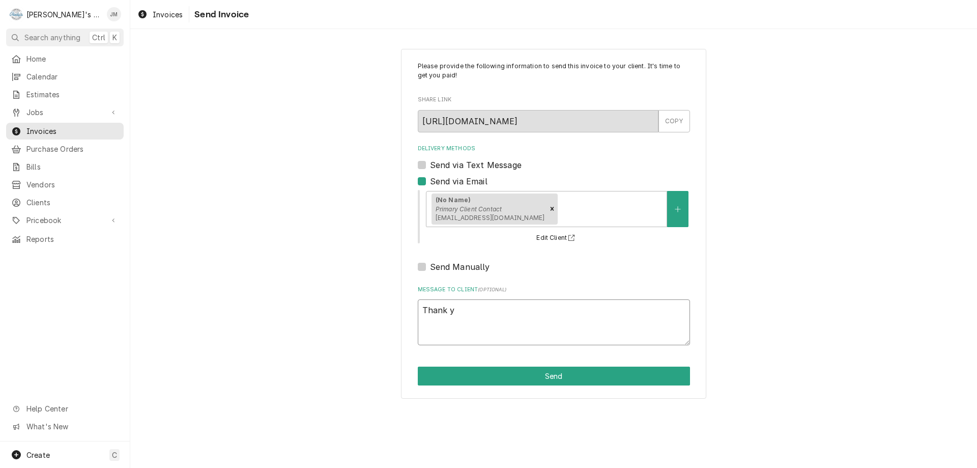
type textarea "x"
type textarea "Thank yo"
type textarea "x"
type textarea "Thank you"
type textarea "x"
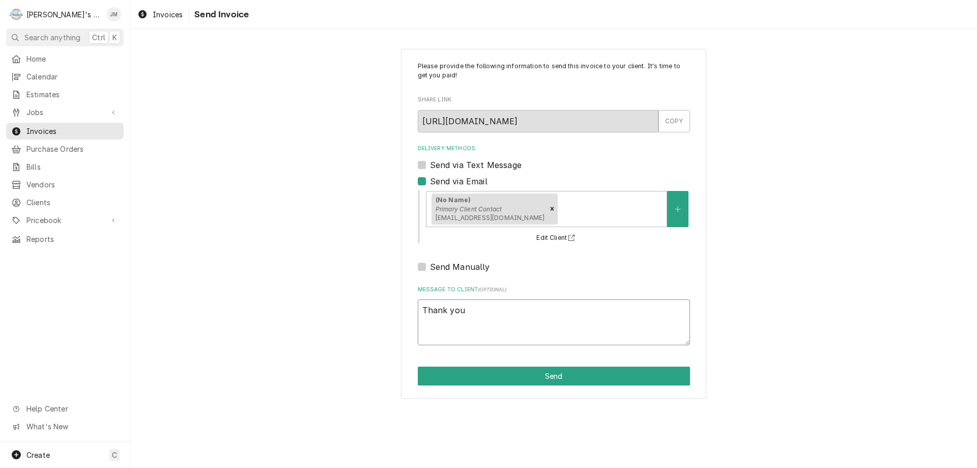
type textarea "Thank you"
type textarea "x"
type textarea "Thank you f"
type textarea "x"
type textarea "Thank you fo"
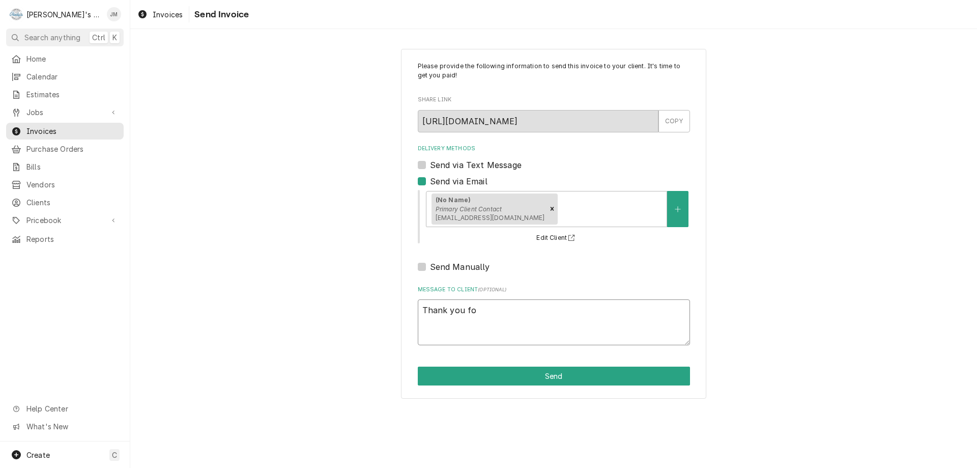
type textarea "x"
type textarea "Thank you for"
type textarea "x"
type textarea "Thank you for"
type textarea "x"
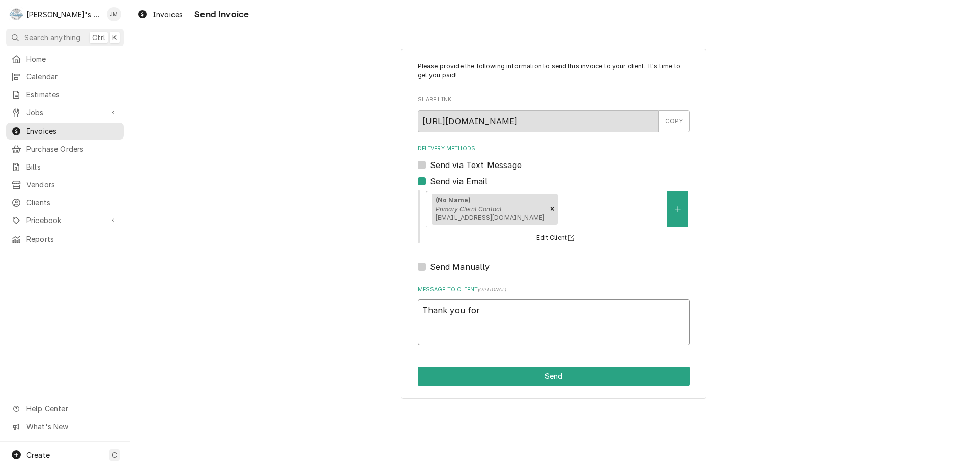
type textarea "Thank you for y"
type textarea "x"
type textarea "Thank you for yo"
type textarea "x"
type textarea "Thank you for you"
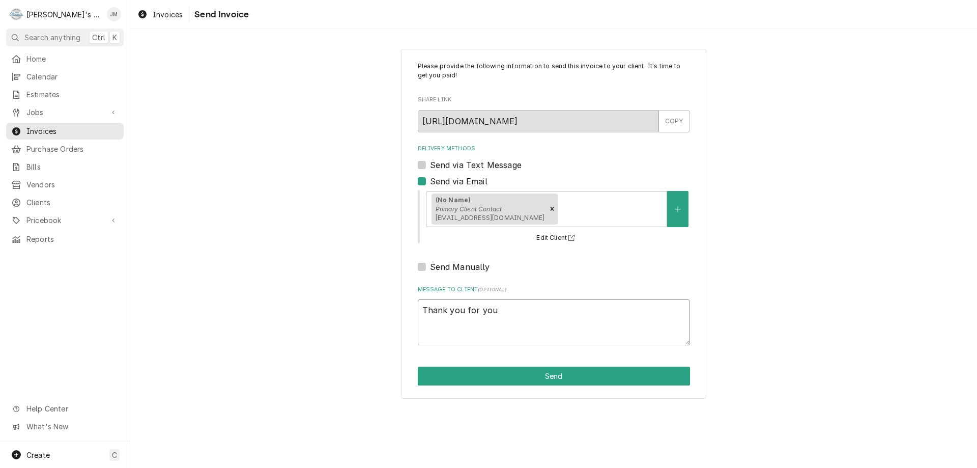
type textarea "x"
type textarea "Thank you for your"
type textarea "x"
type textarea "Thank you for your"
type textarea "x"
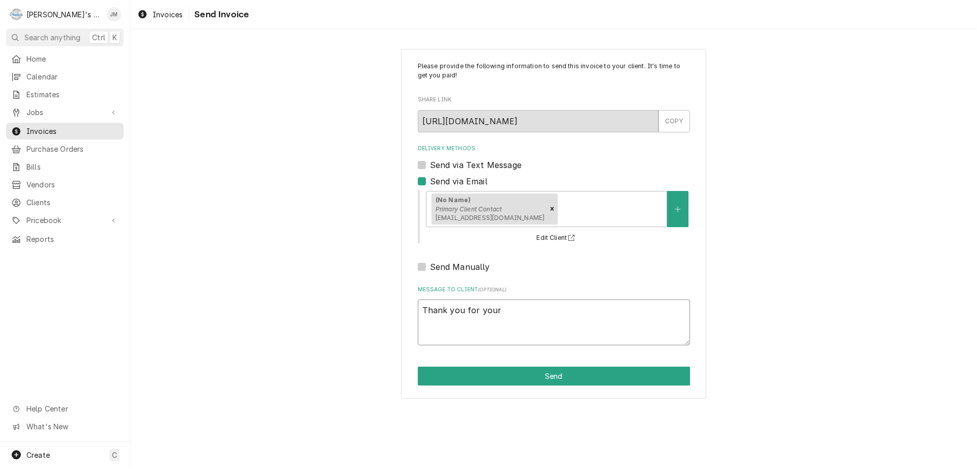
type textarea "Thank you for your b"
type textarea "x"
type textarea "Thank you for your bu"
type textarea "x"
type textarea "Thank you for your bus"
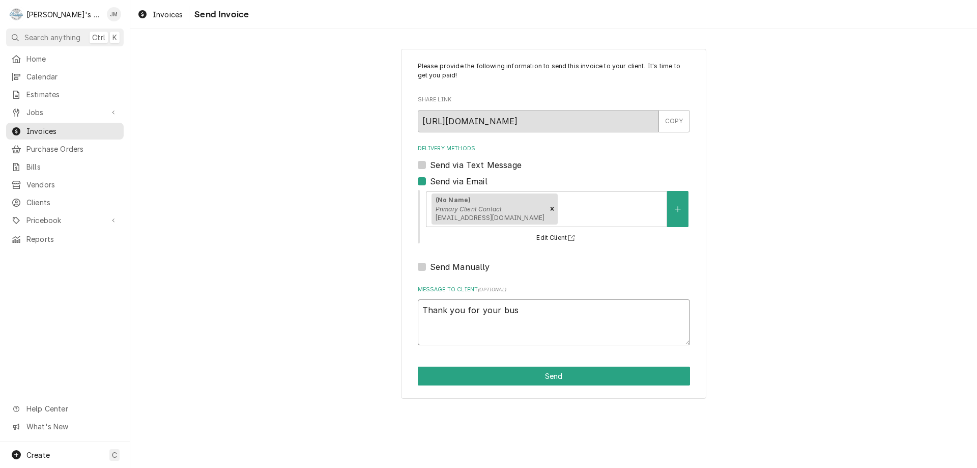
type textarea "x"
type textarea "Thank you for your busi"
type textarea "x"
type textarea "Thank you for your busin"
type textarea "x"
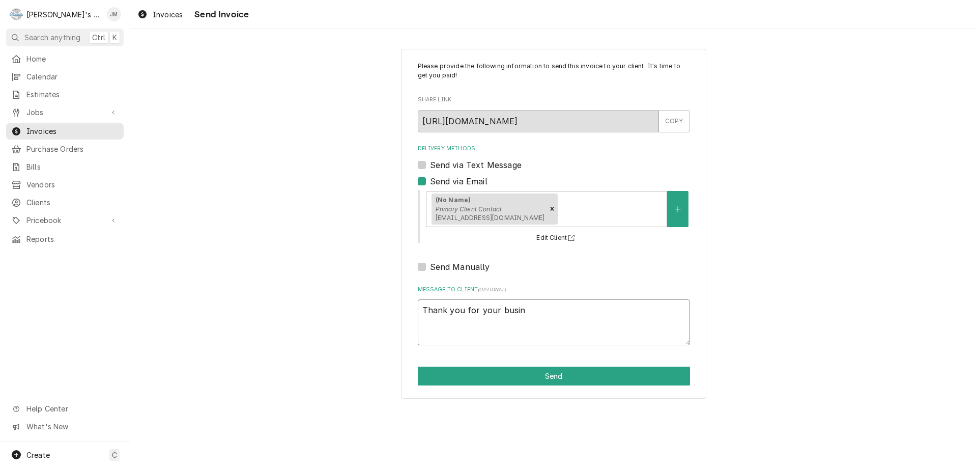
type textarea "Thank you for your busine"
type textarea "x"
type textarea "Thank you for your busines"
type textarea "x"
type textarea "Thank you for your business"
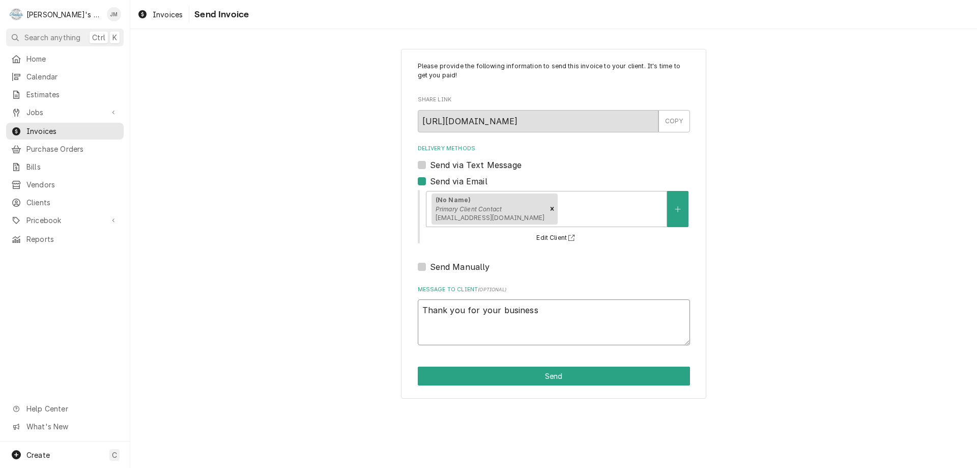
type textarea "x"
type textarea "Thank you for your business."
type textarea "x"
type textarea "Thank you for your business."
click at [523, 376] on button "Send" at bounding box center [554, 375] width 272 height 19
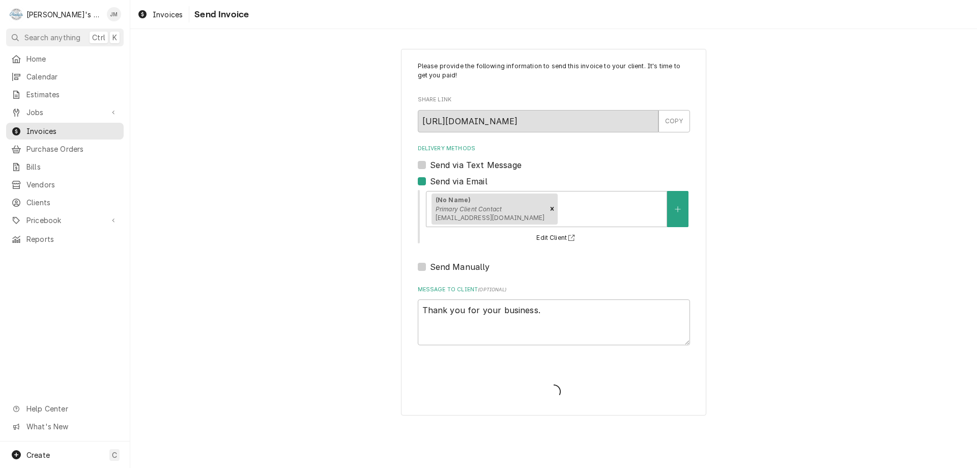
type textarea "x"
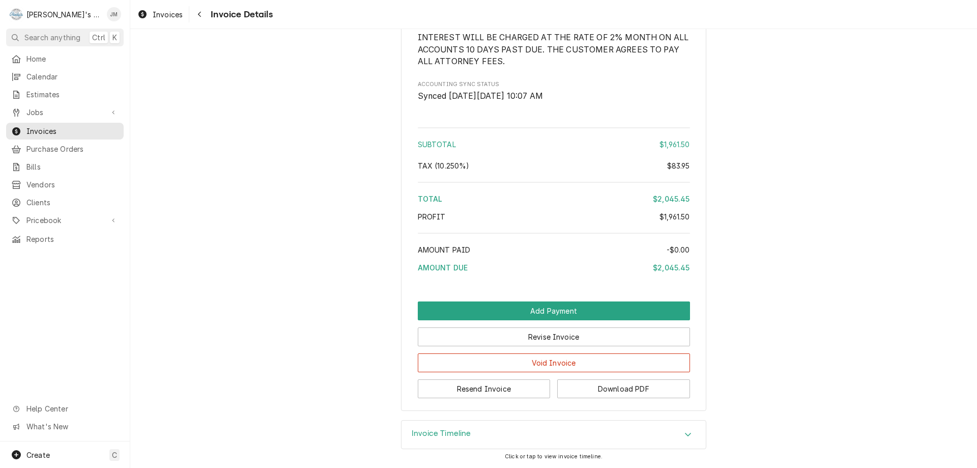
scroll to position [1412, 0]
click at [420, 436] on h3 "Invoice Timeline" at bounding box center [442, 434] width 60 height 10
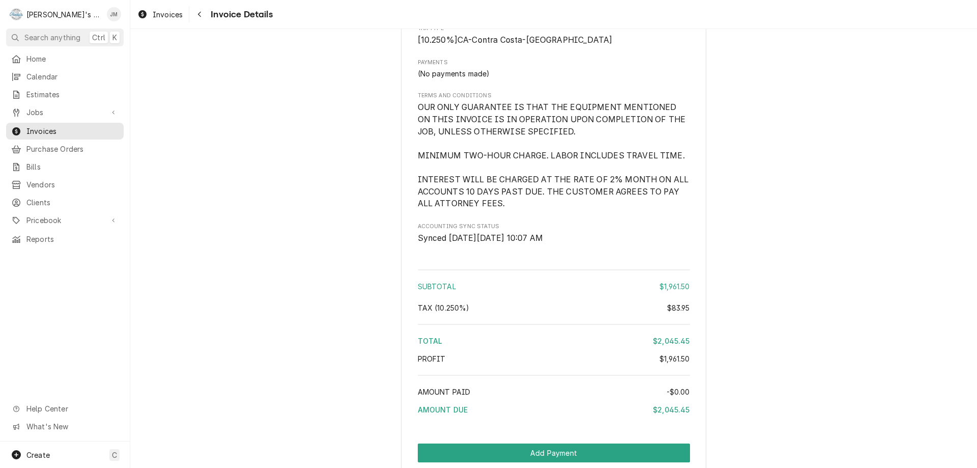
scroll to position [1575, 0]
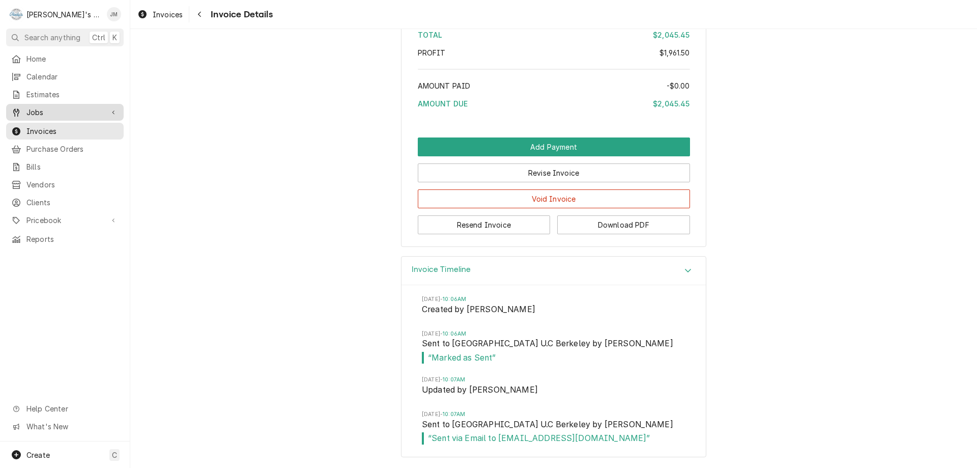
click at [42, 107] on span "Jobs" at bounding box center [64, 112] width 77 height 11
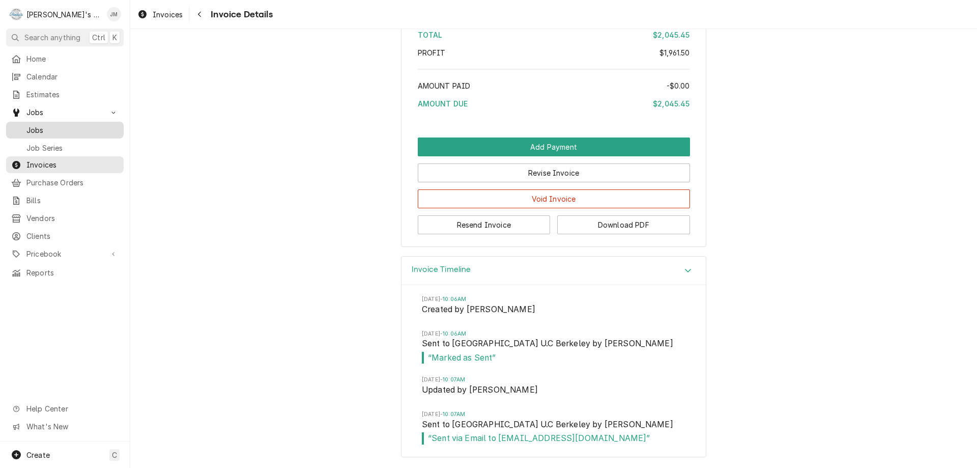
click at [36, 125] on span "Jobs" at bounding box center [72, 130] width 92 height 11
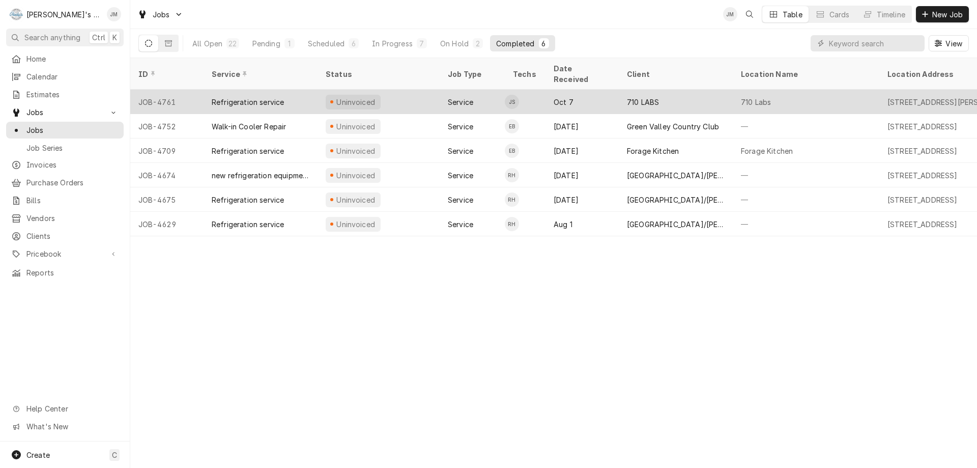
click at [636, 97] on div "710 LABS" at bounding box center [643, 102] width 32 height 11
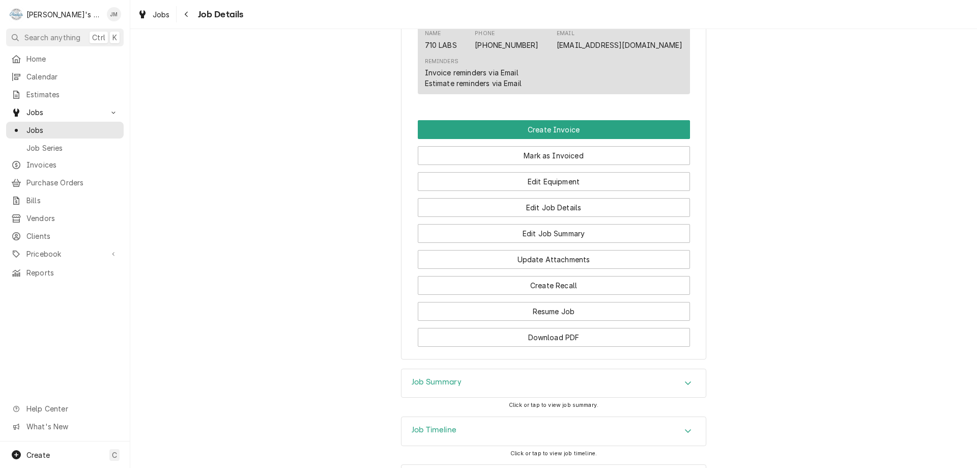
scroll to position [650, 0]
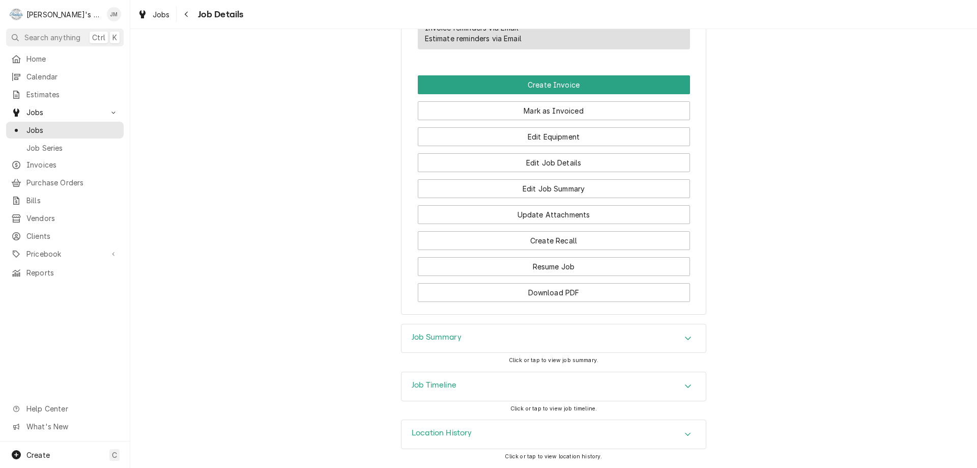
click at [442, 335] on h3 "Job Summary" at bounding box center [437, 337] width 50 height 10
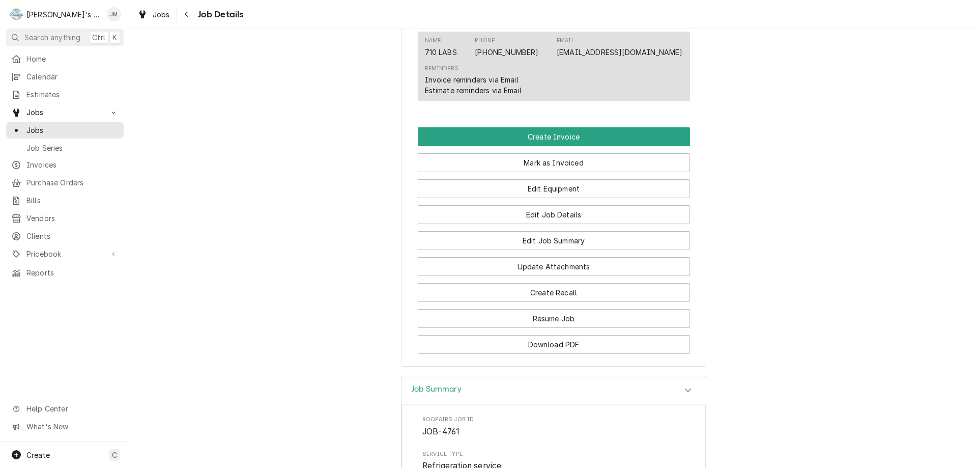
scroll to position [544, 0]
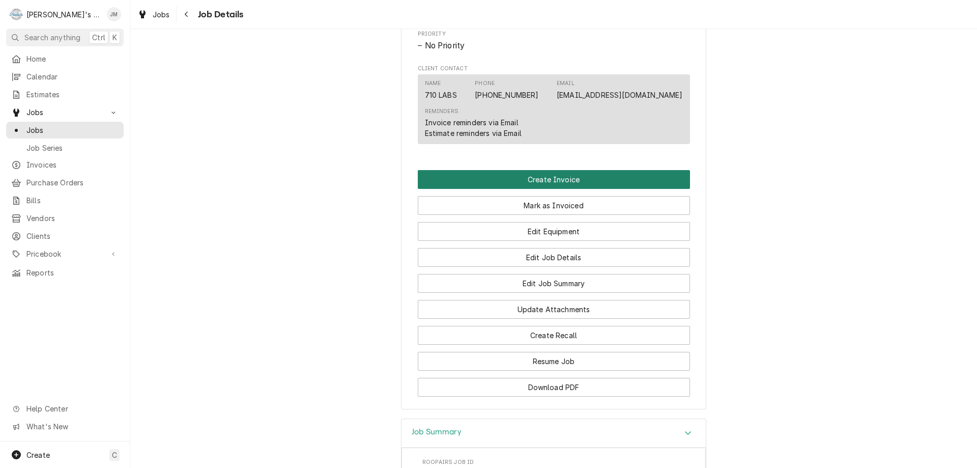
click at [555, 189] on button "Create Invoice" at bounding box center [554, 179] width 272 height 19
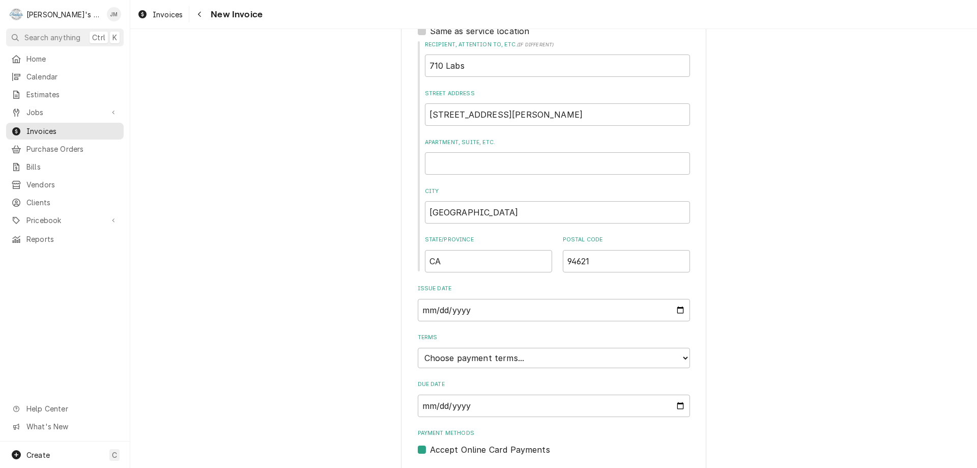
scroll to position [387, 0]
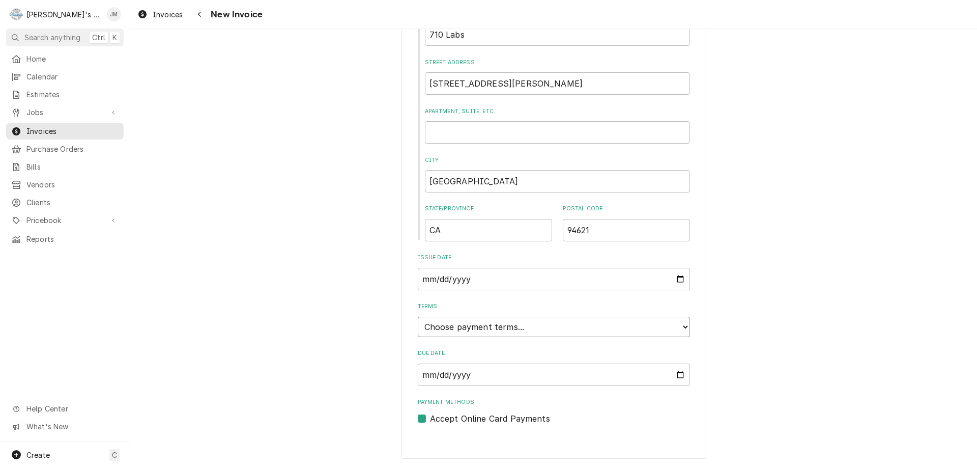
click at [545, 327] on select "Choose payment terms... Same Day Net 7 Net 14 Net 21 Net 30 Net 45 Net 60 Net 90" at bounding box center [554, 327] width 272 height 20
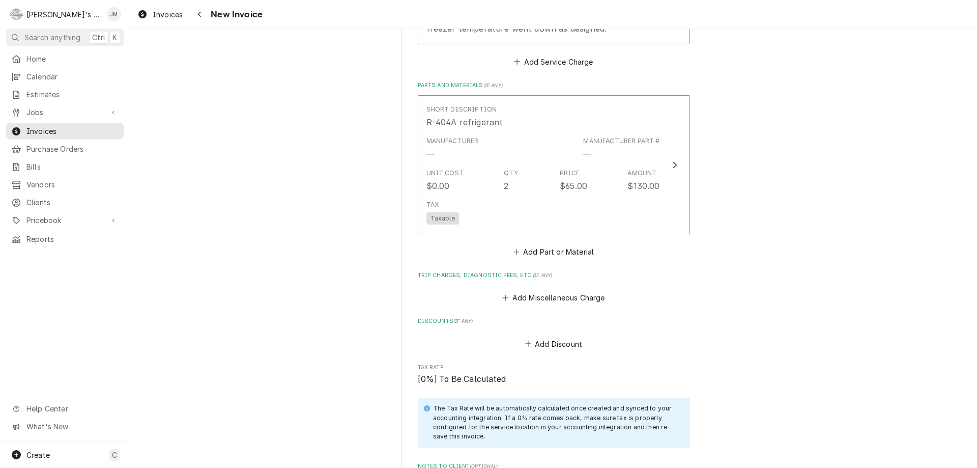
scroll to position [1100, 0]
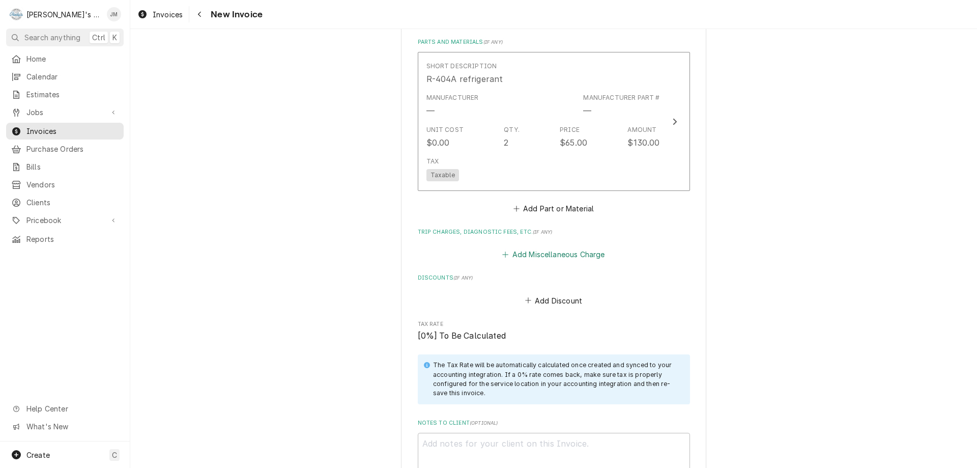
click at [571, 257] on button "Add Miscellaneous Charge" at bounding box center [554, 254] width 106 height 14
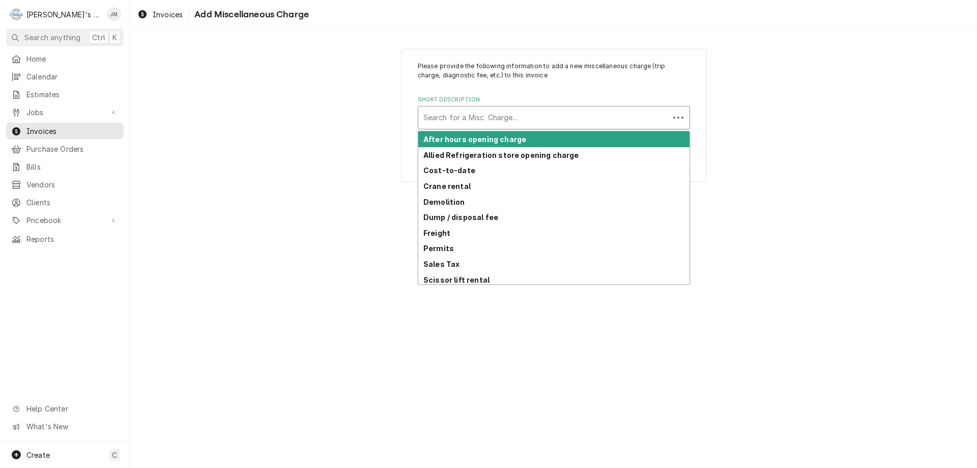
click at [501, 117] on div "Short Description" at bounding box center [543, 117] width 241 height 18
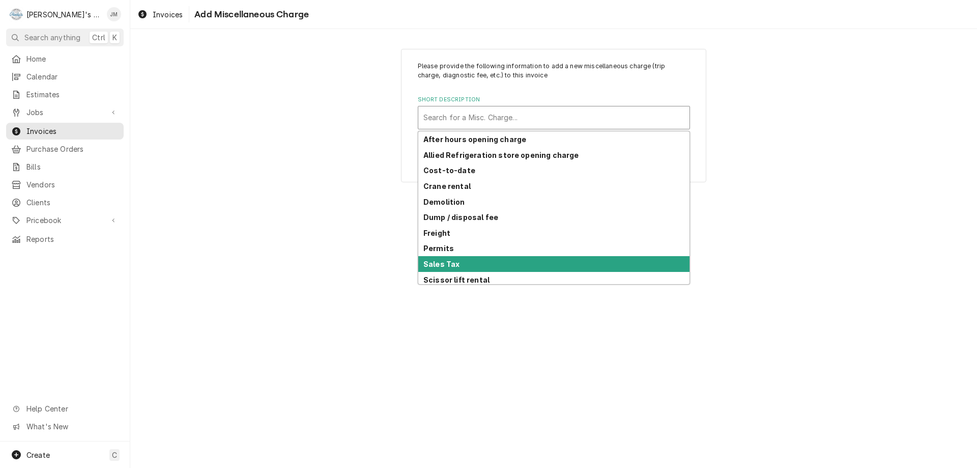
scroll to position [50, 0]
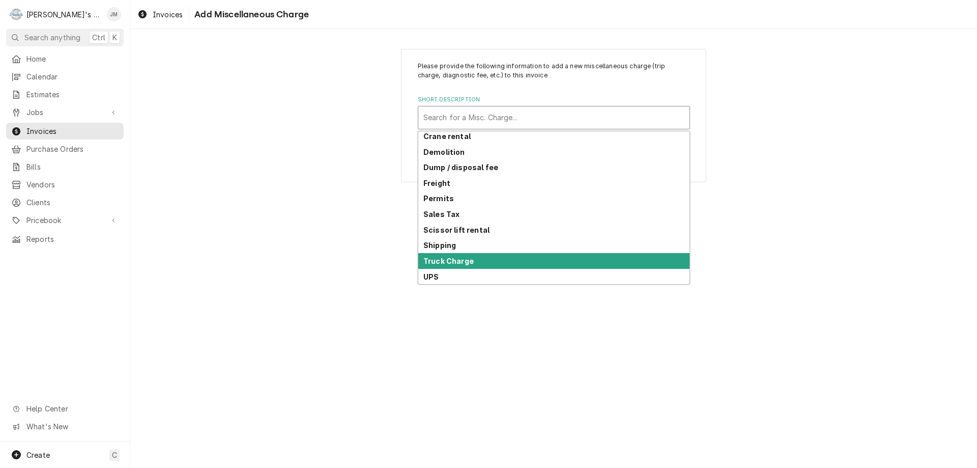
click at [510, 258] on div "Truck Charge" at bounding box center [553, 261] width 271 height 16
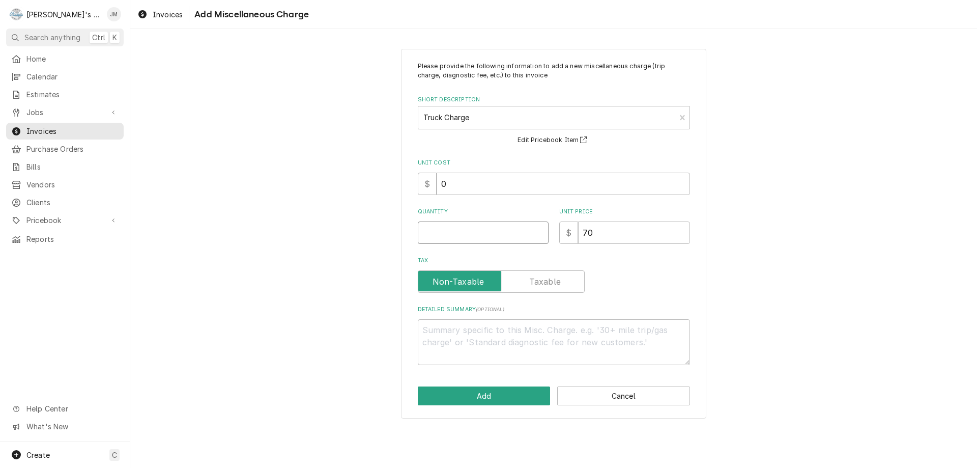
click at [514, 231] on input "Quantity" at bounding box center [483, 232] width 131 height 22
type textarea "x"
type input "1"
click at [474, 399] on button "Add" at bounding box center [484, 395] width 133 height 19
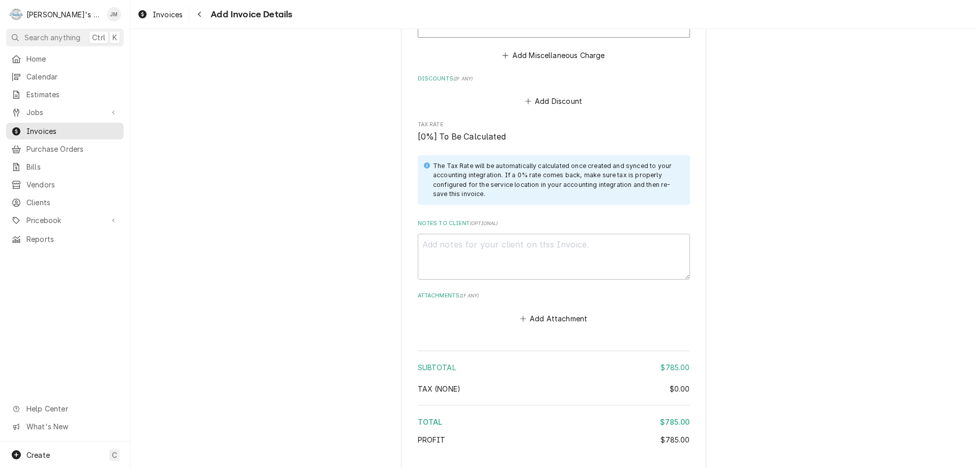
scroll to position [1484, 0]
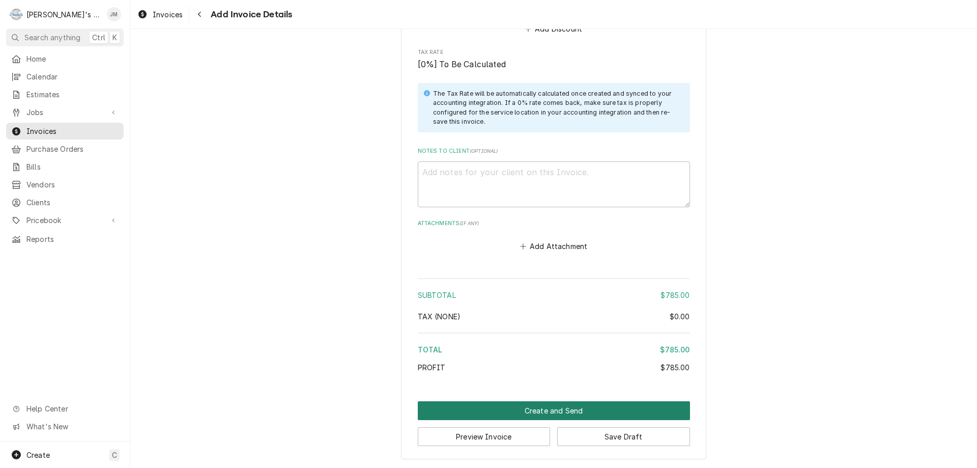
click at [559, 411] on button "Create and Send" at bounding box center [554, 410] width 272 height 19
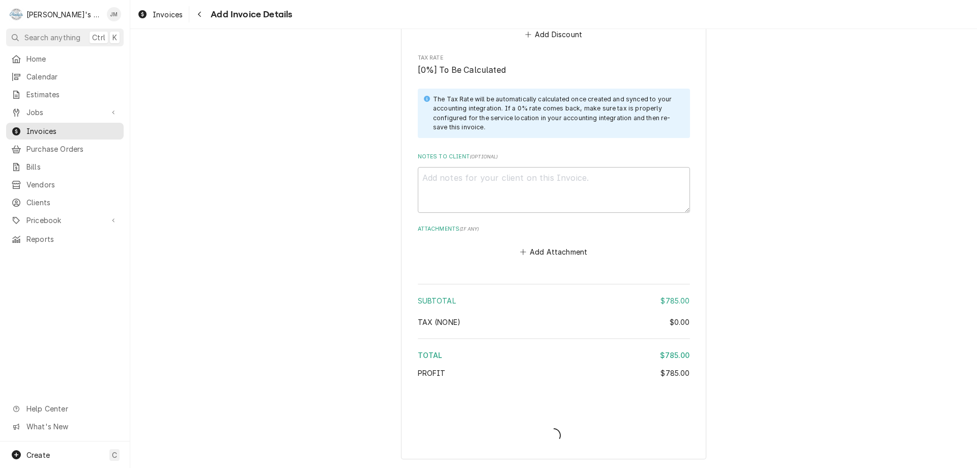
type textarea "x"
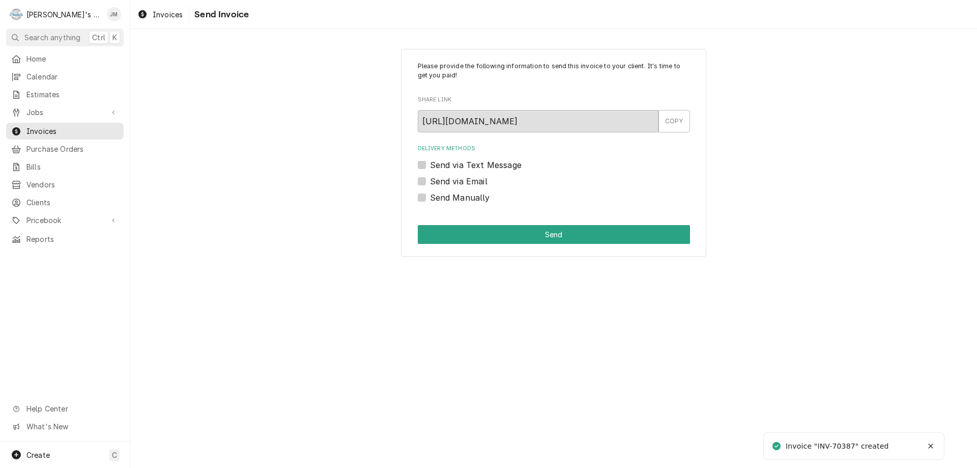
click at [465, 197] on label "Send Manually" at bounding box center [460, 197] width 60 height 12
click at [465, 197] on input "Send Manually" at bounding box center [566, 202] width 272 height 22
checkbox input "true"
click at [530, 238] on button "Send" at bounding box center [554, 234] width 272 height 19
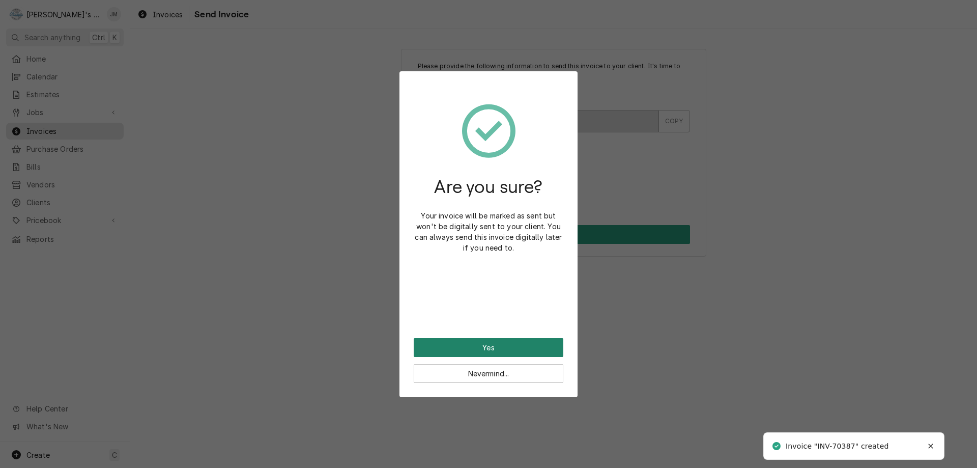
click at [486, 350] on button "Yes" at bounding box center [489, 347] width 150 height 19
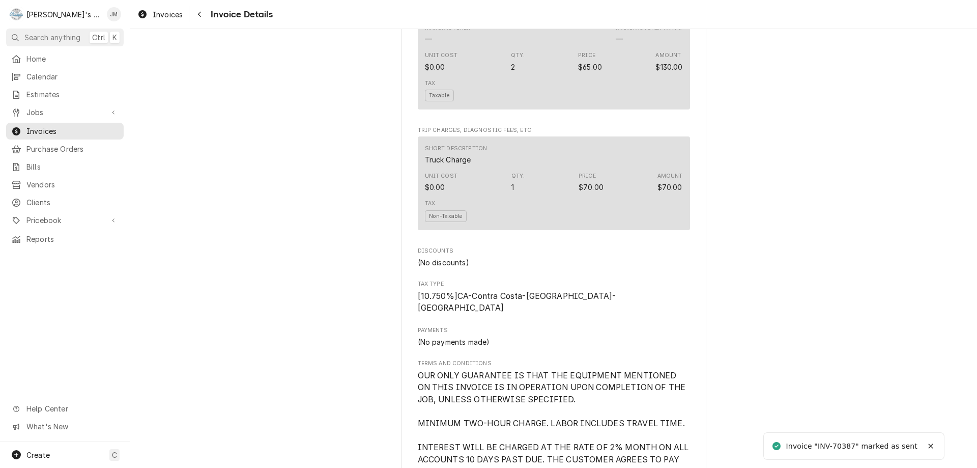
scroll to position [1272, 0]
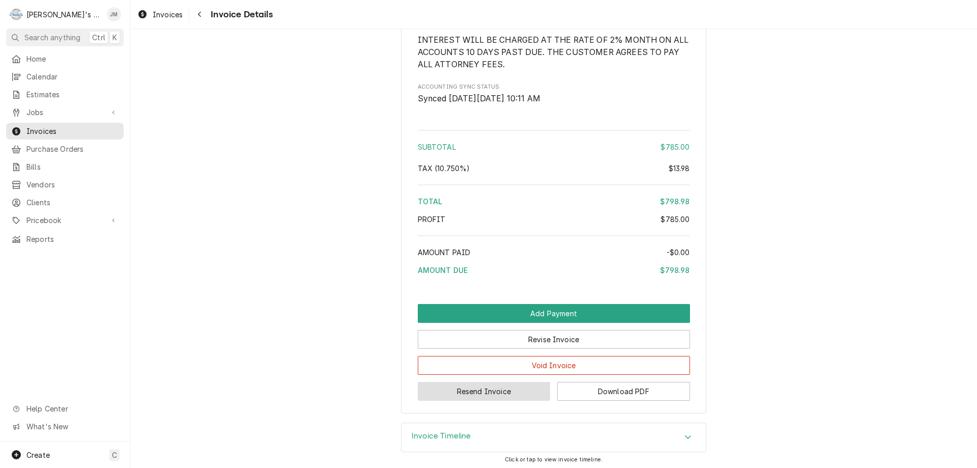
click at [479, 401] on button "Resend Invoice" at bounding box center [484, 391] width 133 height 19
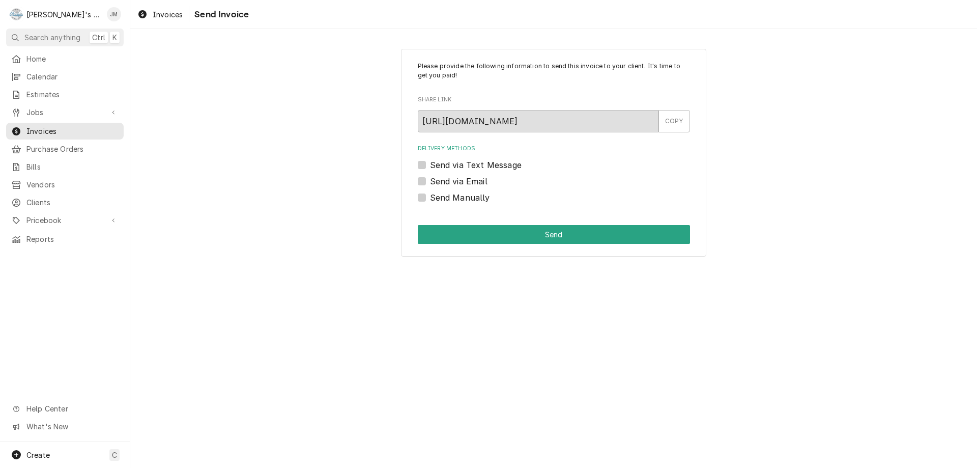
click at [480, 176] on label "Send via Email" at bounding box center [459, 181] width 58 height 12
click at [480, 176] on input "Send via Email" at bounding box center [566, 186] width 272 height 22
checkbox input "true"
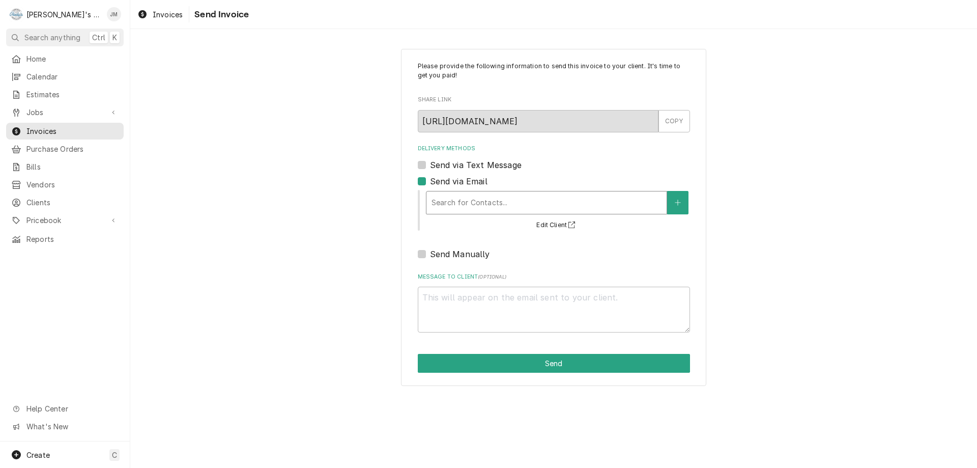
click at [476, 194] on div "Delivery Methods" at bounding box center [547, 202] width 230 height 18
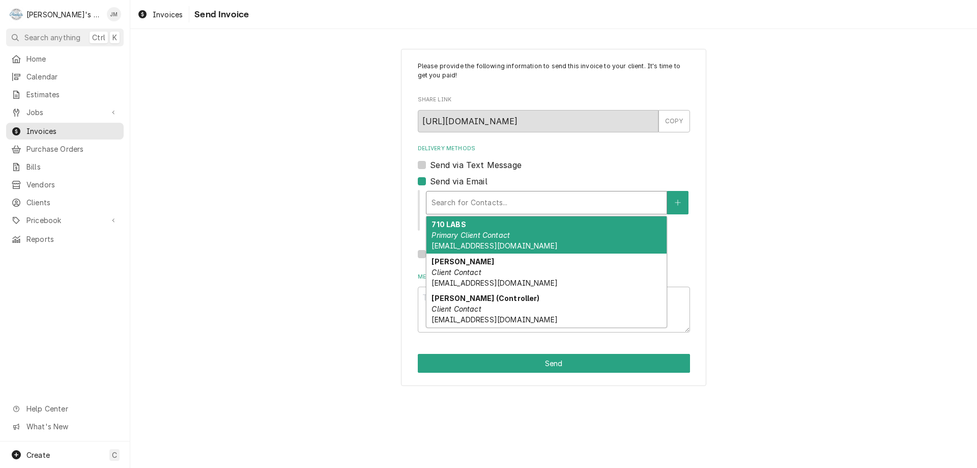
click at [477, 225] on div "710 LABS Primary Client Contact saba@710labs.com" at bounding box center [547, 234] width 240 height 37
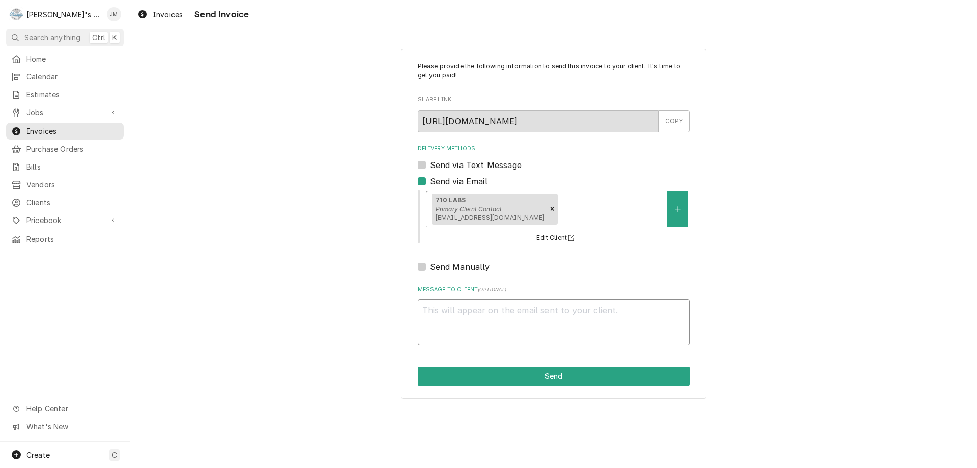
click at [509, 317] on textarea "Message to Client ( optional )" at bounding box center [554, 322] width 272 height 46
type textarea "x"
type textarea "T"
type textarea "x"
type textarea "Th"
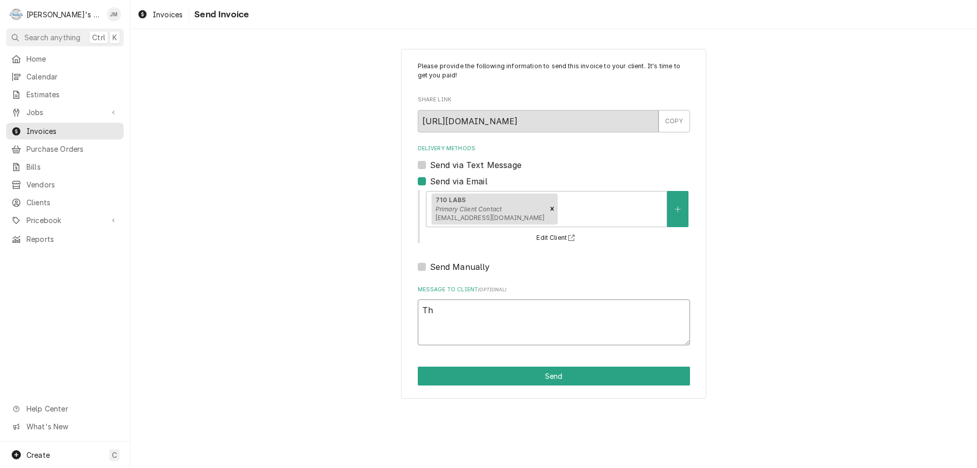
type textarea "x"
type textarea "Tha"
type textarea "x"
type textarea "Than"
type textarea "x"
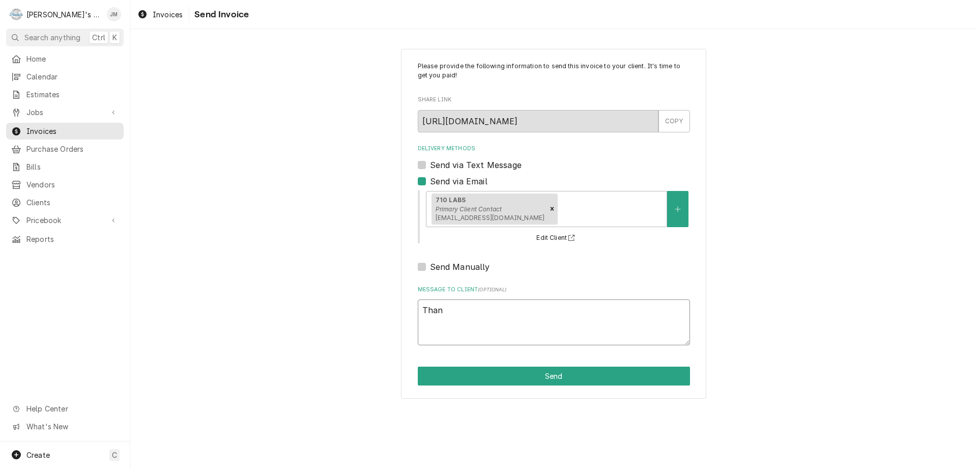
type textarea "Thank"
type textarea "x"
type textarea "Thank"
type textarea "x"
type textarea "Thank y"
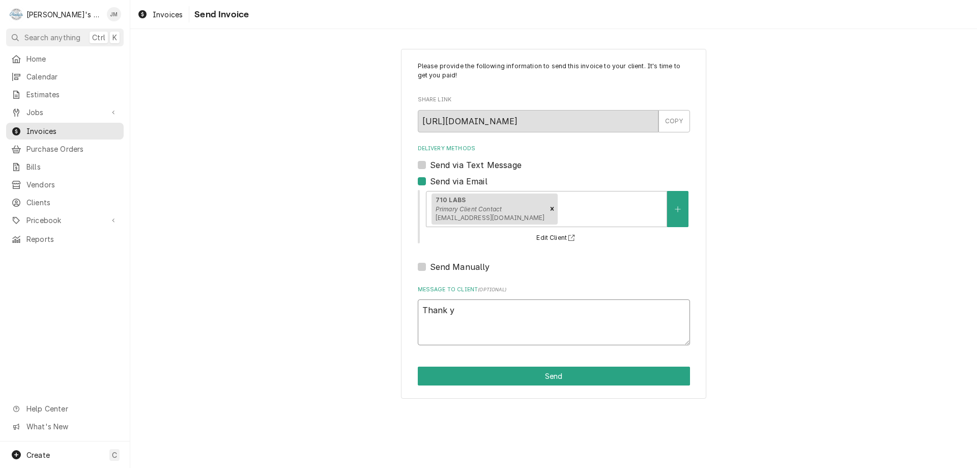
type textarea "x"
type textarea "Thank yo"
type textarea "x"
type textarea "Thank you"
type textarea "x"
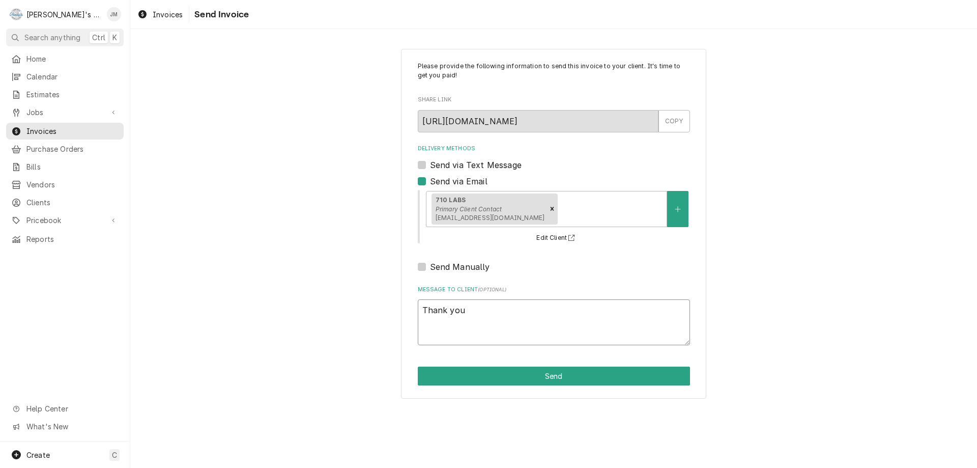
type textarea "Thank you"
type textarea "x"
type textarea "Thank you f"
type textarea "x"
type textarea "Thank you fo"
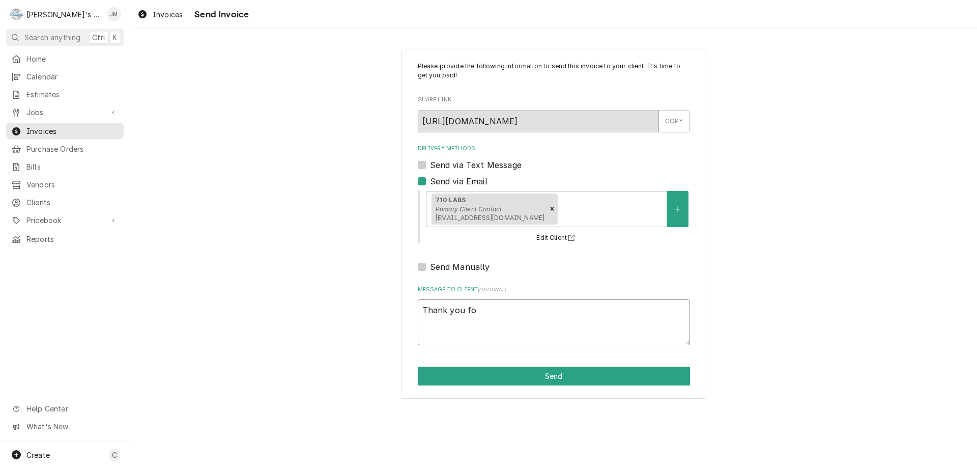
type textarea "x"
type textarea "Thank you for"
type textarea "x"
type textarea "Thank you for"
type textarea "x"
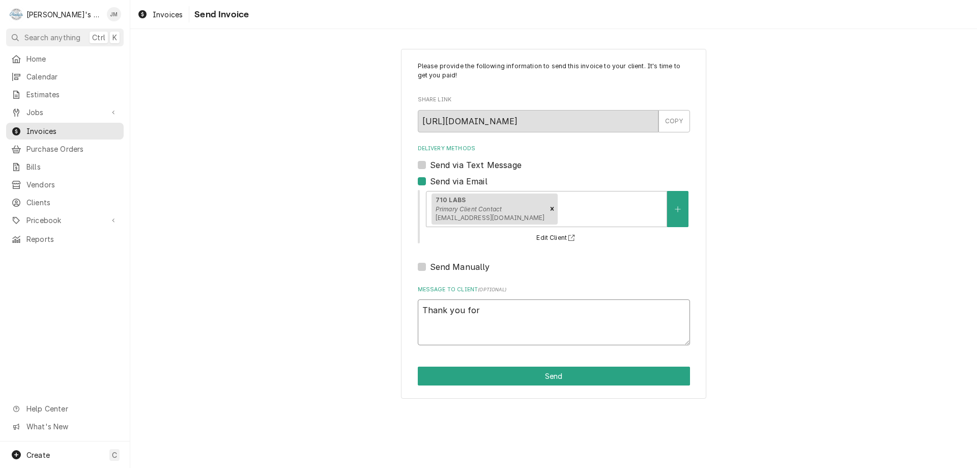
type textarea "Thank you for y"
type textarea "x"
type textarea "Thank you for you"
type textarea "x"
type textarea "Thank you for your"
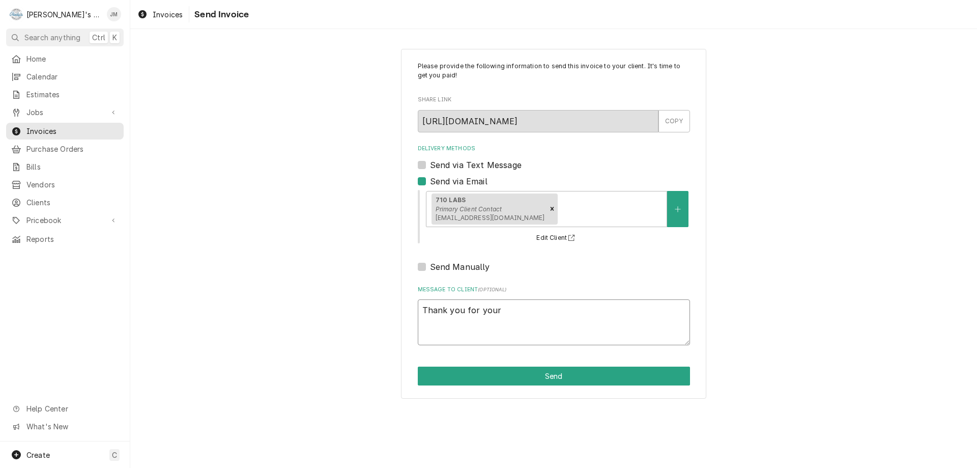
type textarea "x"
type textarea "Thank you for your"
type textarea "x"
type textarea "Thank you for your b"
type textarea "x"
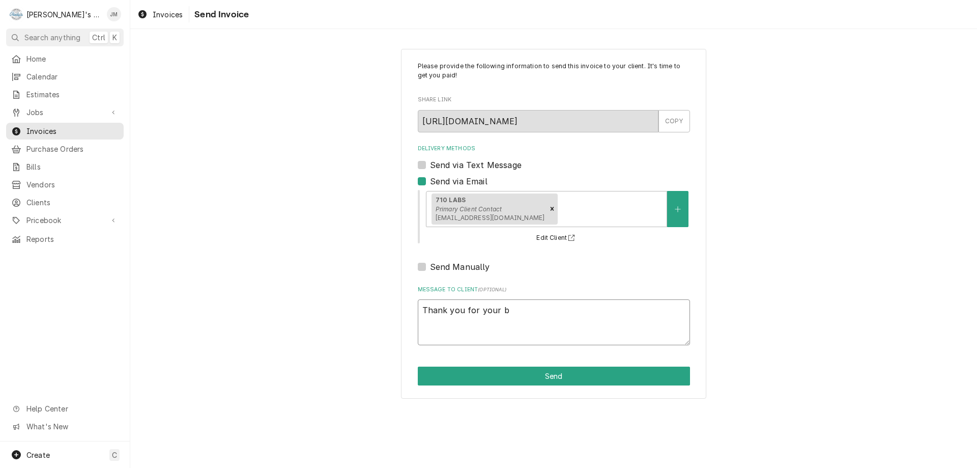
type textarea "Thank you for your bu"
type textarea "x"
type textarea "Thank you for your bus"
type textarea "x"
type textarea "Thank you for your busi"
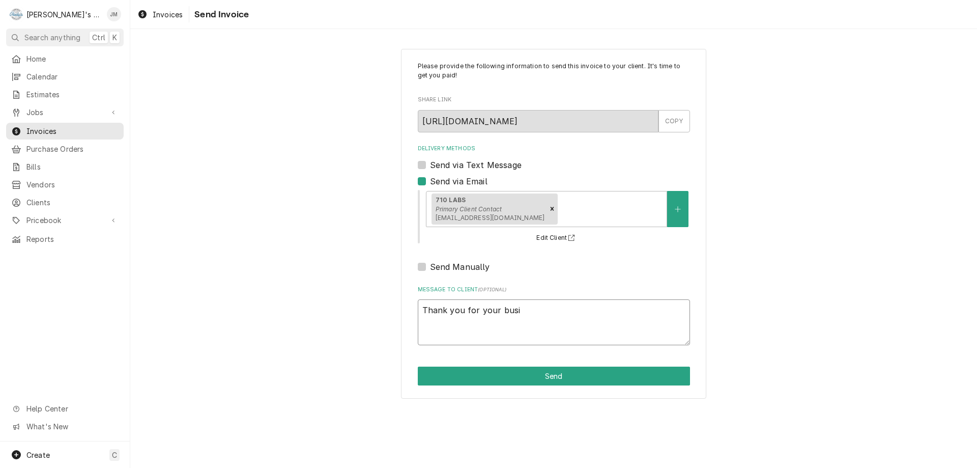
type textarea "x"
type textarea "Thank you for your busin"
type textarea "x"
type textarea "Thank you for your busine"
type textarea "x"
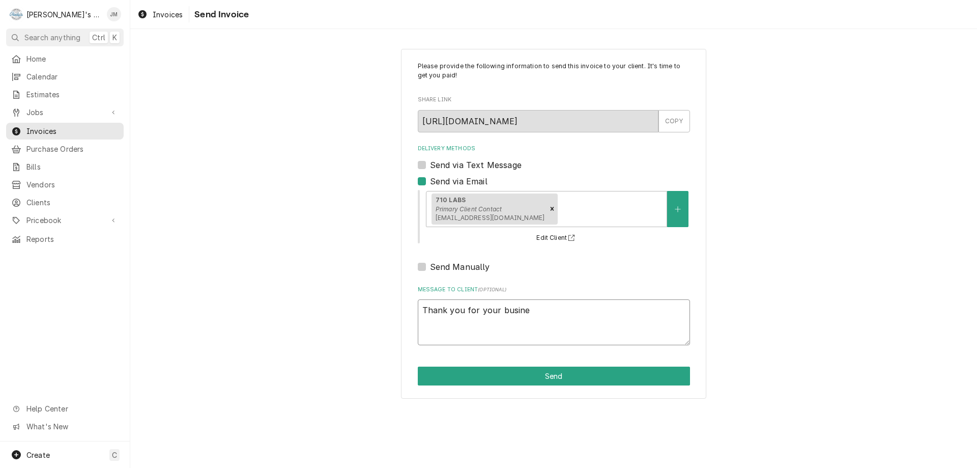
type textarea "Thank you for your busines"
type textarea "x"
type textarea "Thank you for your business"
type textarea "x"
type textarea "Thank you for your business."
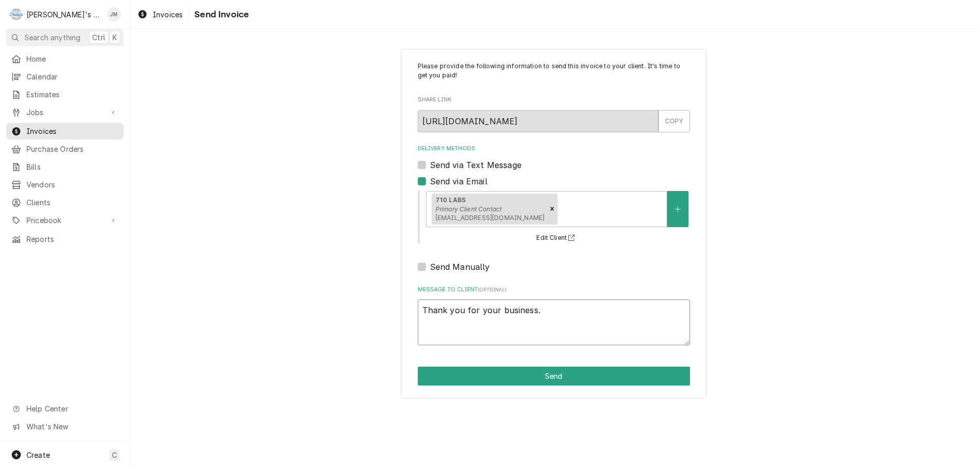
type textarea "x"
type textarea "Thank you for your business."
click at [558, 372] on button "Send" at bounding box center [554, 375] width 272 height 19
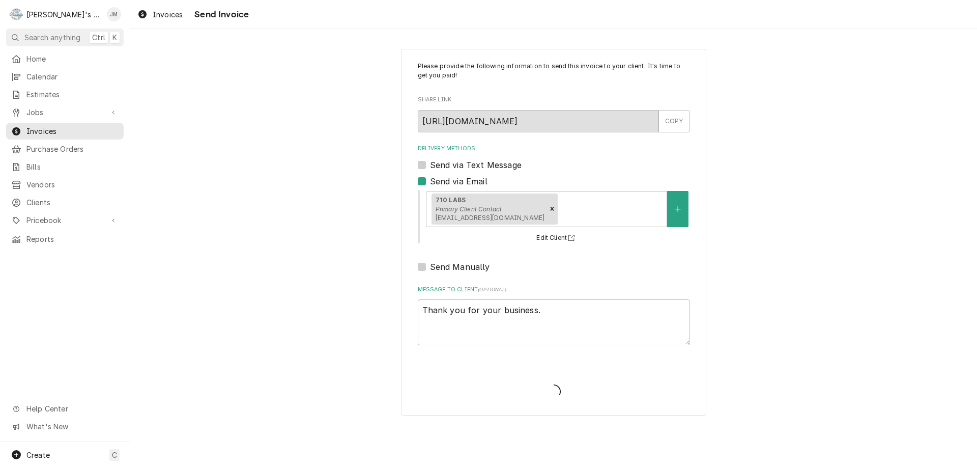
type textarea "x"
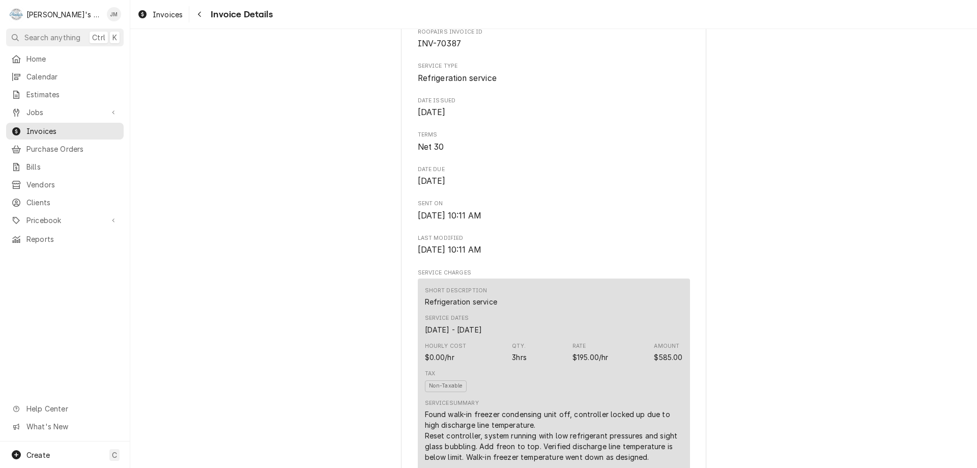
scroll to position [1296, 0]
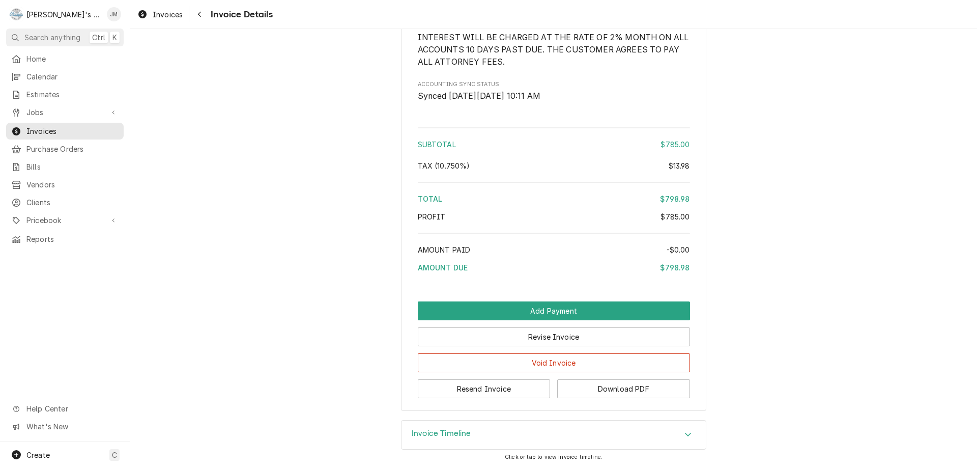
click at [451, 431] on h3 "Invoice Timeline" at bounding box center [442, 434] width 60 height 10
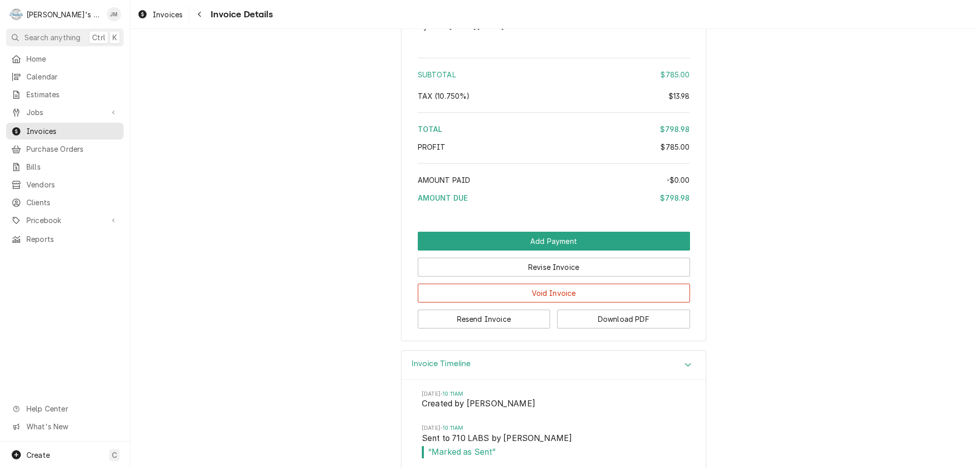
scroll to position [1426, 0]
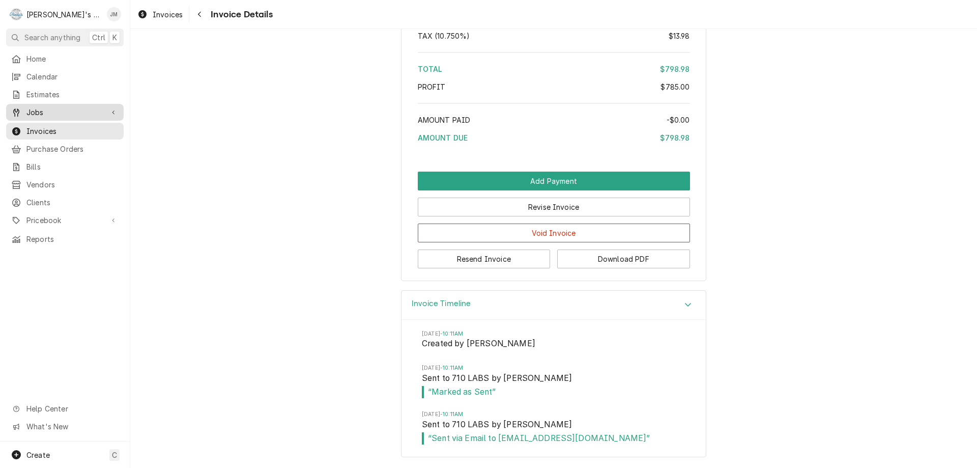
click at [44, 109] on span "Jobs" at bounding box center [64, 112] width 77 height 11
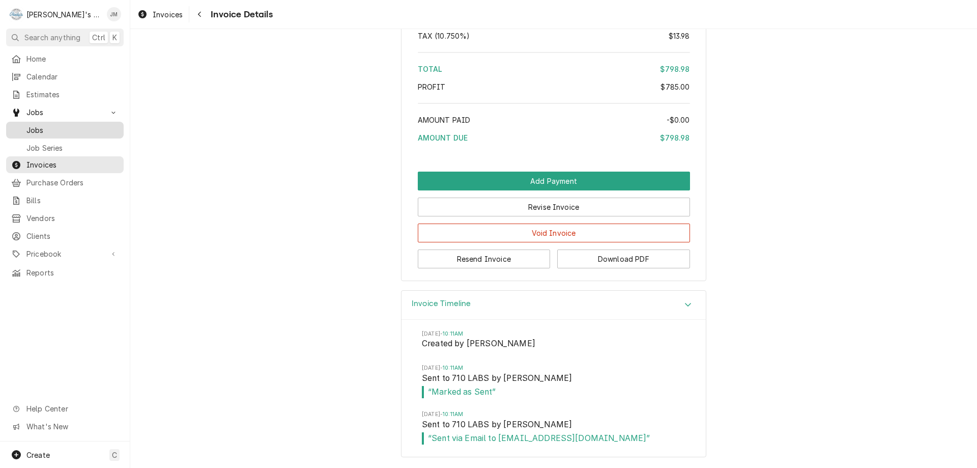
click at [35, 126] on span "Jobs" at bounding box center [72, 130] width 92 height 11
